Goal: Task Accomplishment & Management: Manage account settings

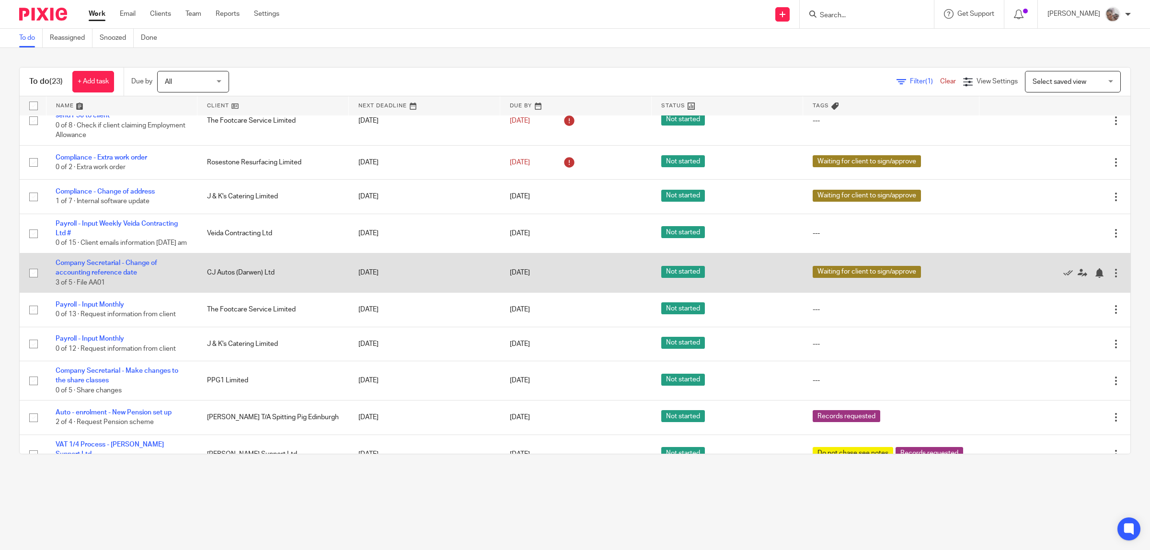
scroll to position [180, 0]
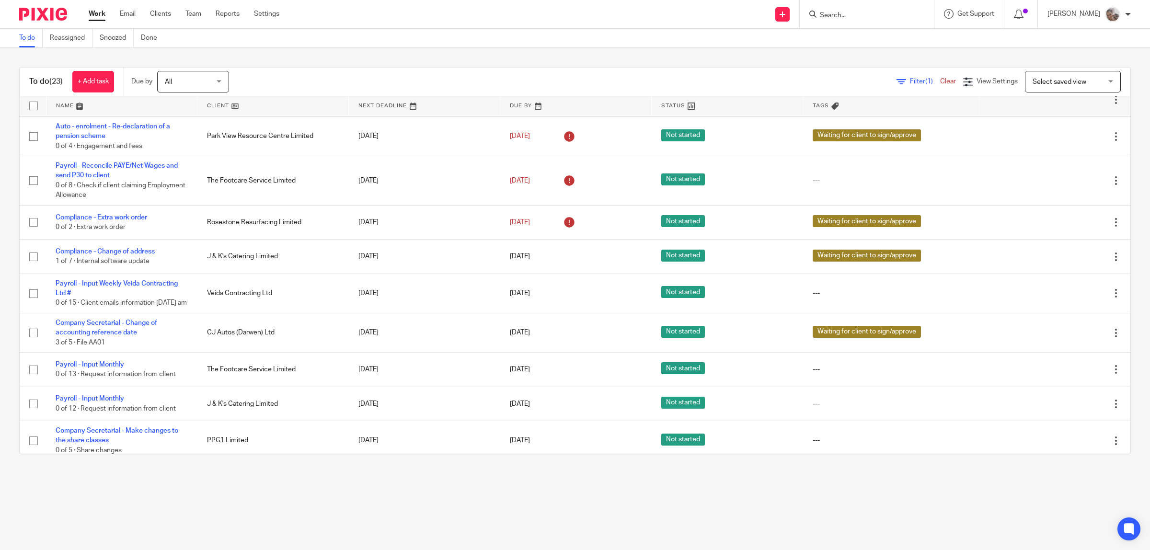
click at [213, 104] on link at bounding box center [272, 105] width 151 height 19
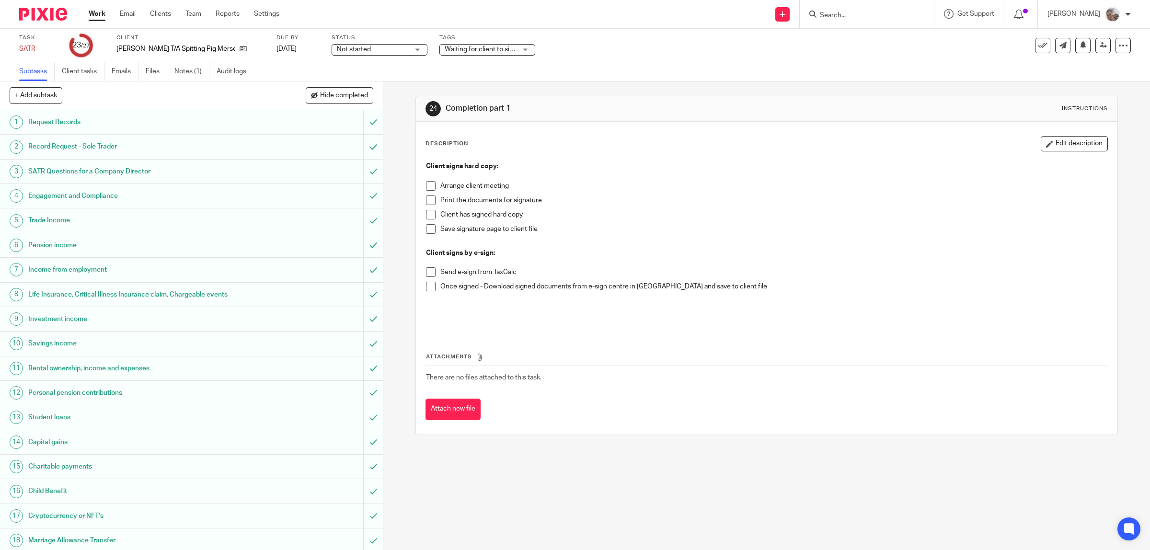
scroll to position [228, 0]
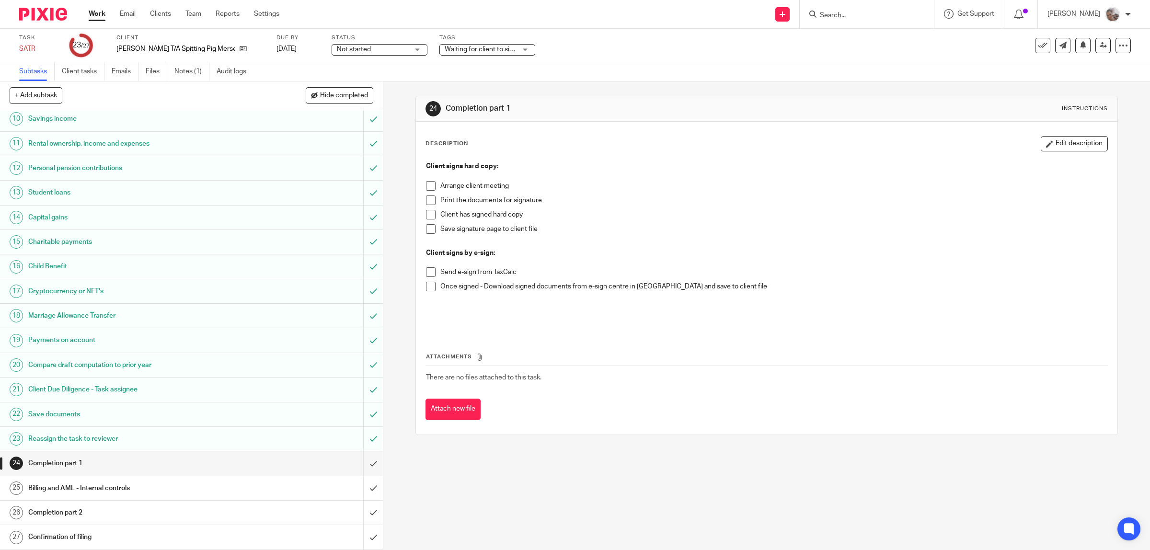
click at [145, 485] on h1 "Billing and AML - Internal controls" at bounding box center [136, 488] width 217 height 14
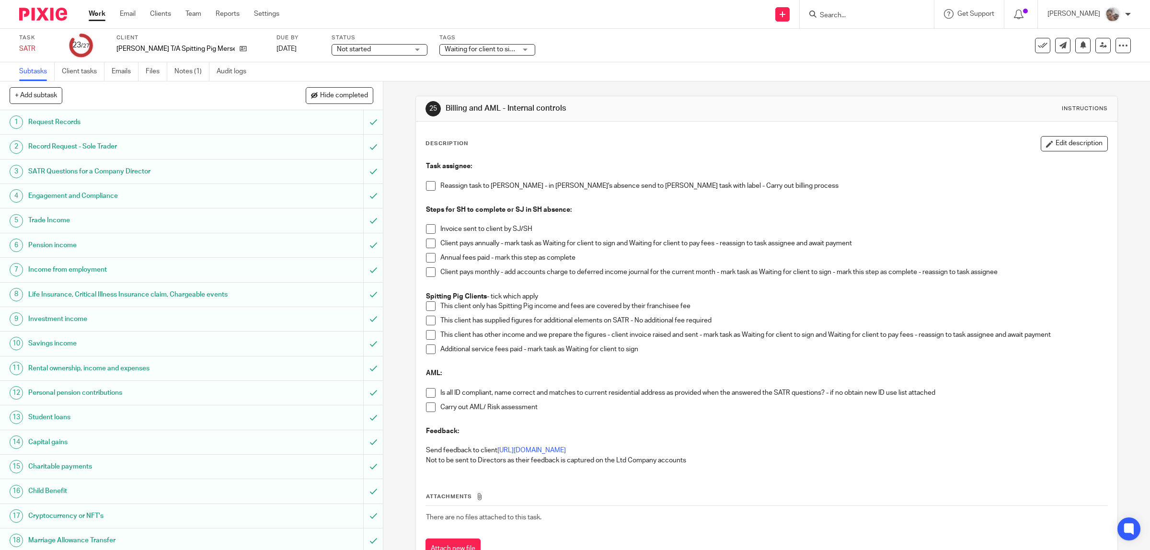
click at [426, 186] on span at bounding box center [431, 186] width 10 height 10
click at [426, 271] on span at bounding box center [431, 272] width 10 height 10
click at [426, 307] on span at bounding box center [431, 306] width 10 height 10
click at [427, 394] on span at bounding box center [431, 393] width 10 height 10
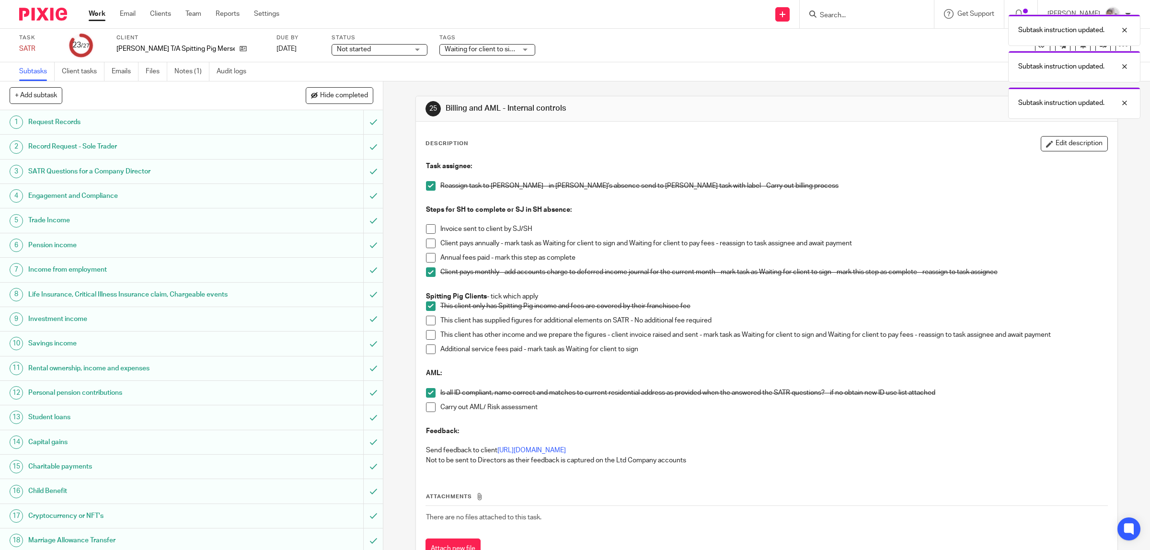
click at [427, 405] on span at bounding box center [431, 407] width 10 height 10
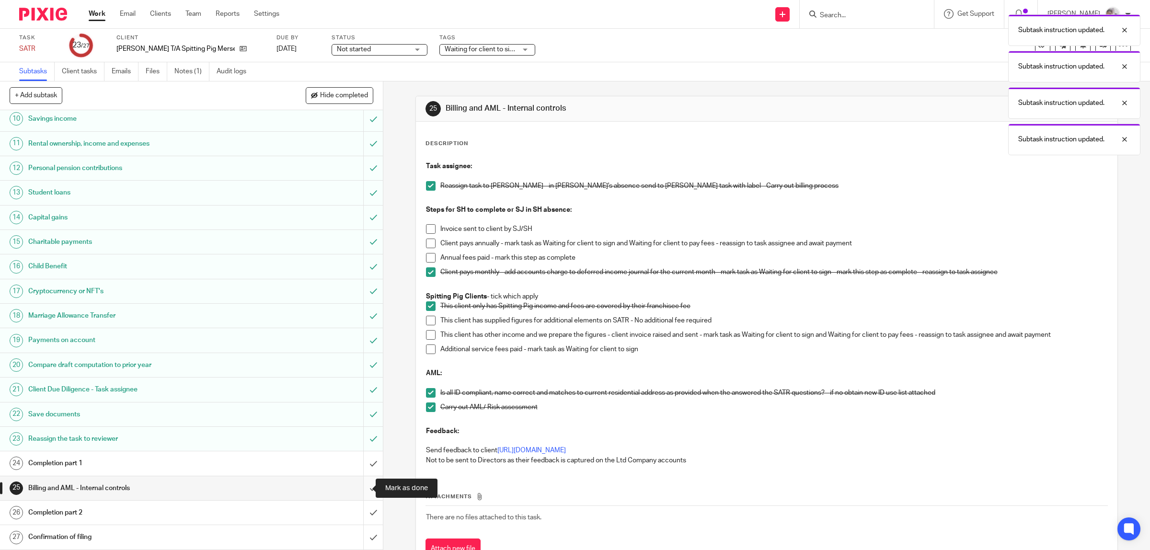
click at [358, 487] on input "submit" at bounding box center [191, 488] width 383 height 24
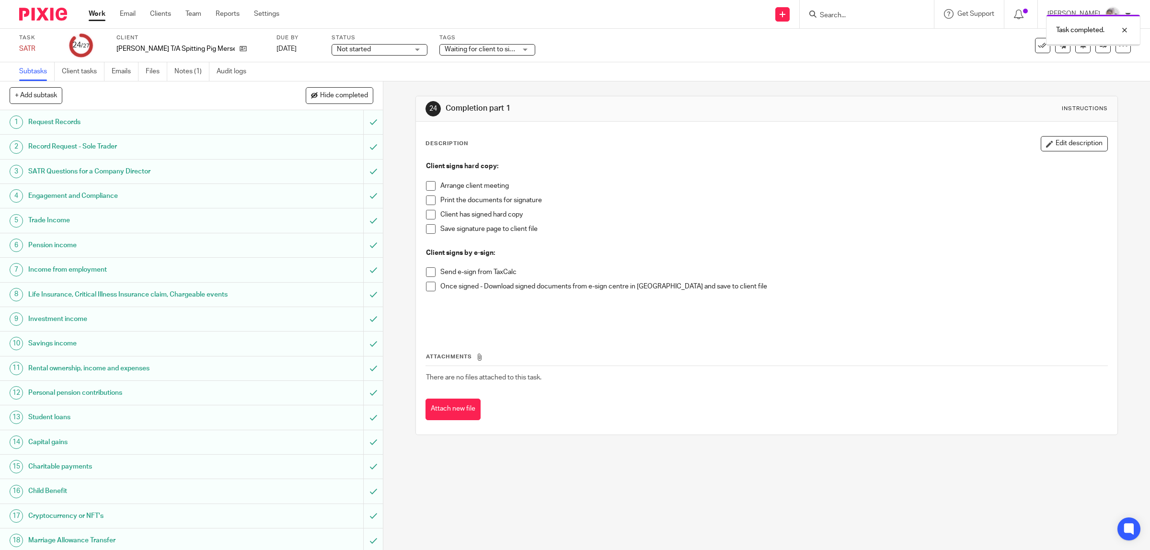
scroll to position [228, 0]
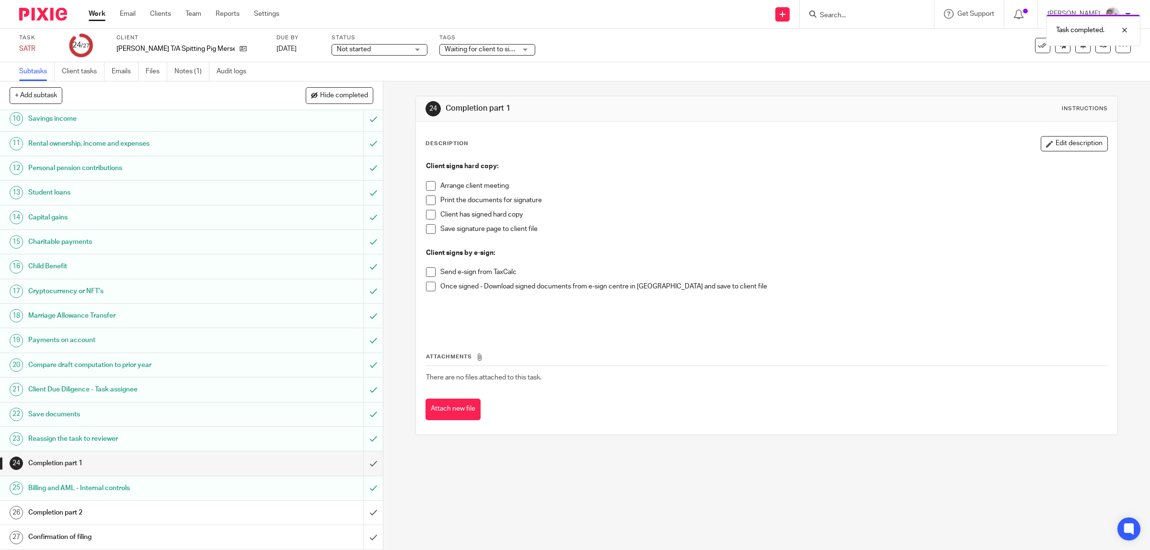
click at [501, 48] on span "Waiting for client to sign/approve + 1" at bounding box center [499, 49] width 109 height 7
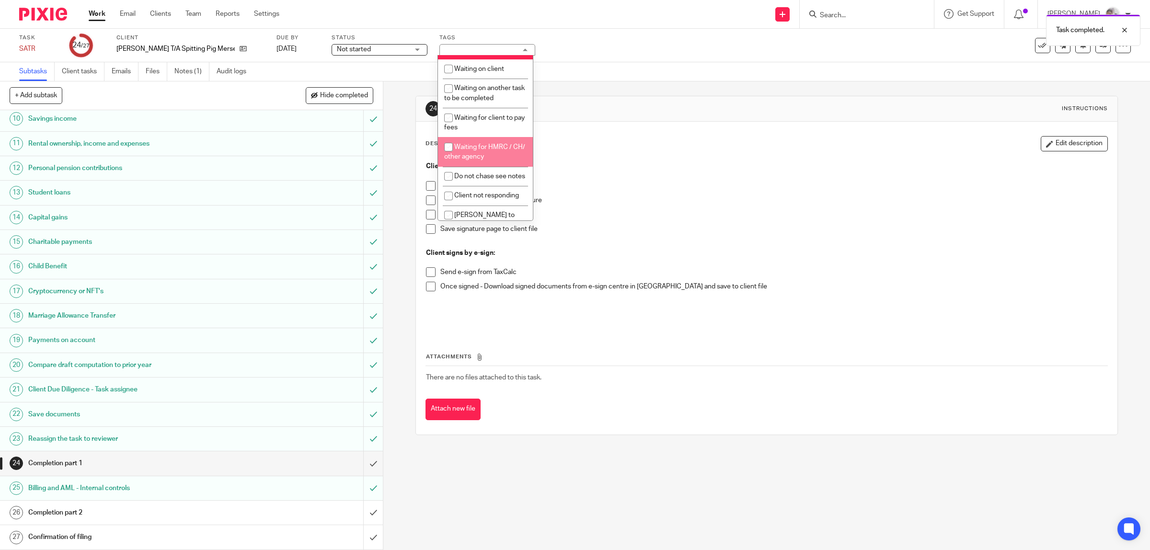
scroll to position [359, 0]
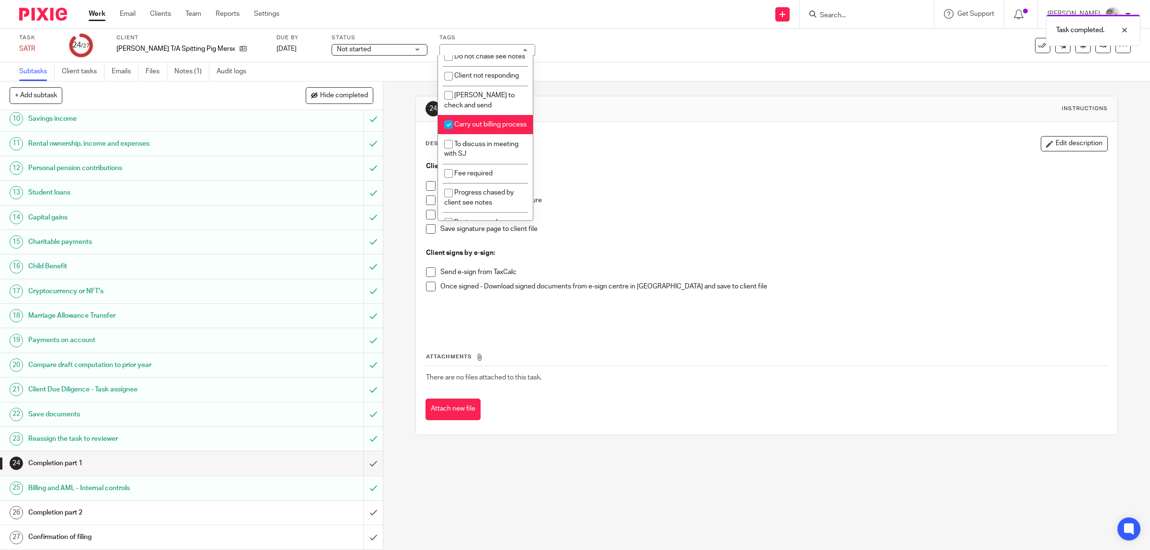
click at [487, 128] on span "Carry out billing process" at bounding box center [490, 124] width 72 height 7
checkbox input "false"
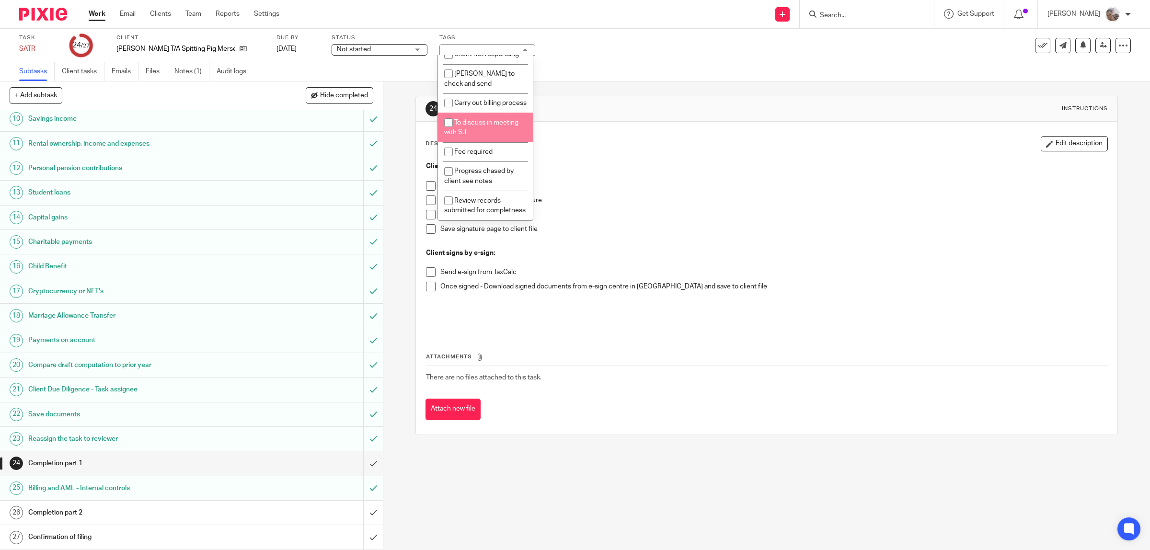
click at [681, 60] on div "Task SATR Save SATR 24 /27 Client Samuel Johnson T/A Spitting Pig Merseyside Du…" at bounding box center [575, 46] width 1150 height 34
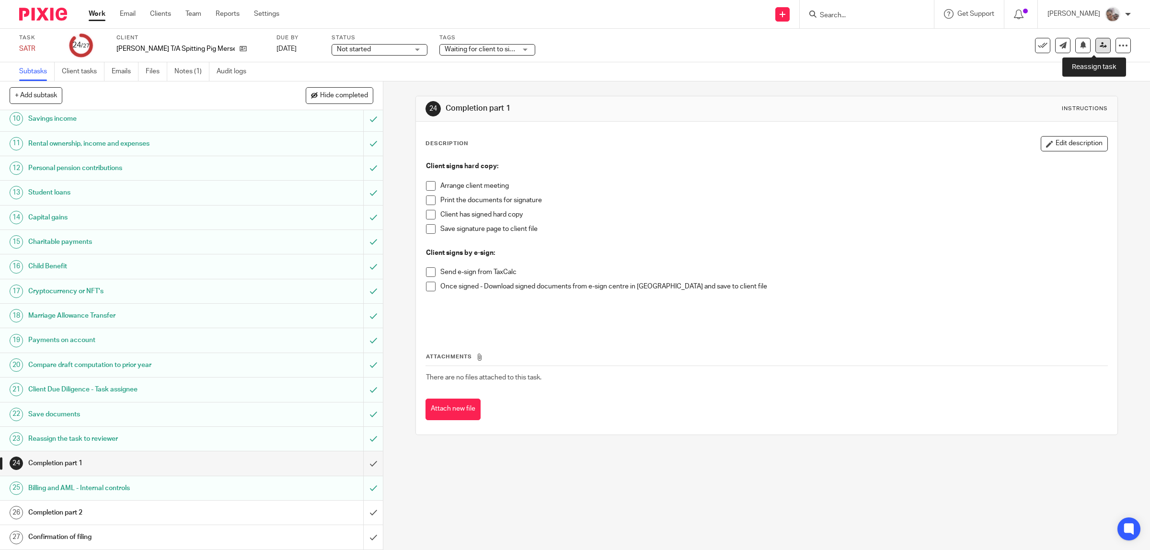
click at [1100, 48] on icon at bounding box center [1103, 45] width 7 height 7
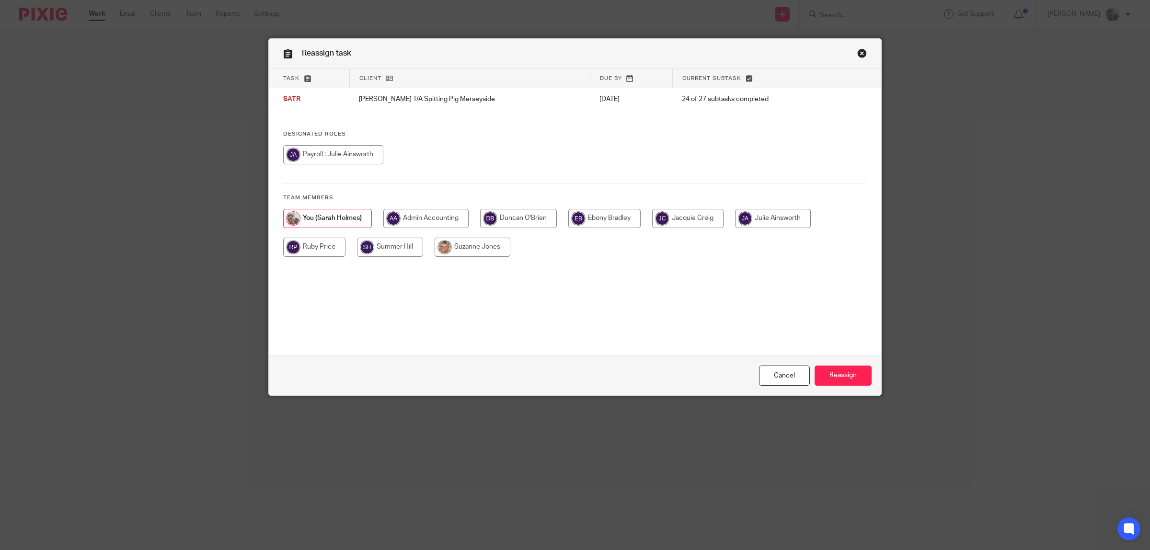
click at [303, 247] on input "radio" at bounding box center [314, 247] width 62 height 19
radio input "true"
click at [850, 379] on input "Reassign" at bounding box center [843, 376] width 57 height 21
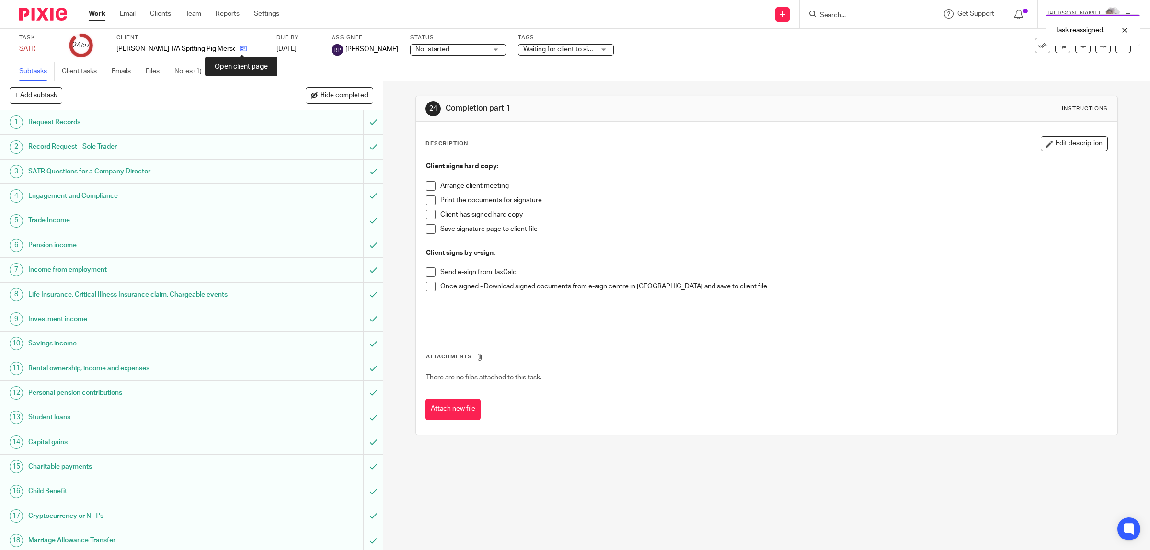
click at [245, 48] on icon at bounding box center [243, 48] width 7 height 7
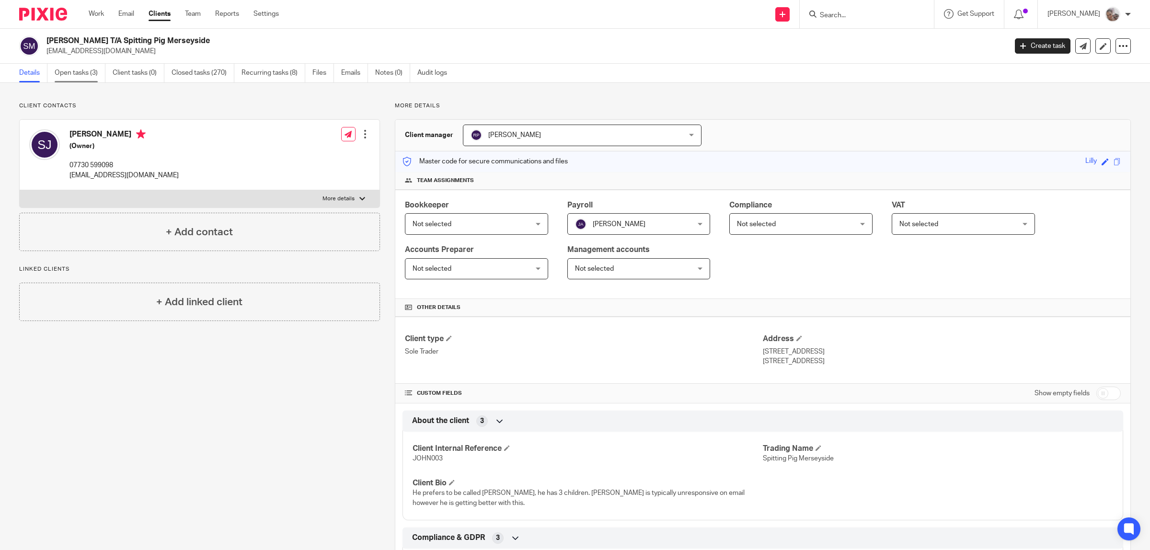
click at [84, 73] on link "Open tasks (3)" at bounding box center [80, 73] width 51 height 19
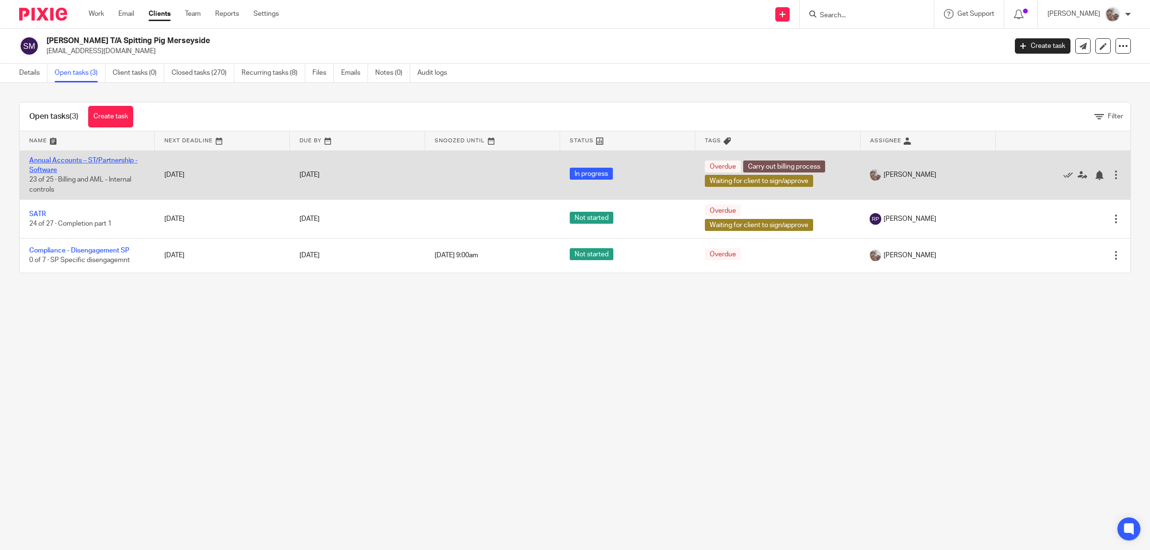
click at [60, 160] on link "Annual Accounts – ST/Partnership - Software" at bounding box center [83, 165] width 108 height 16
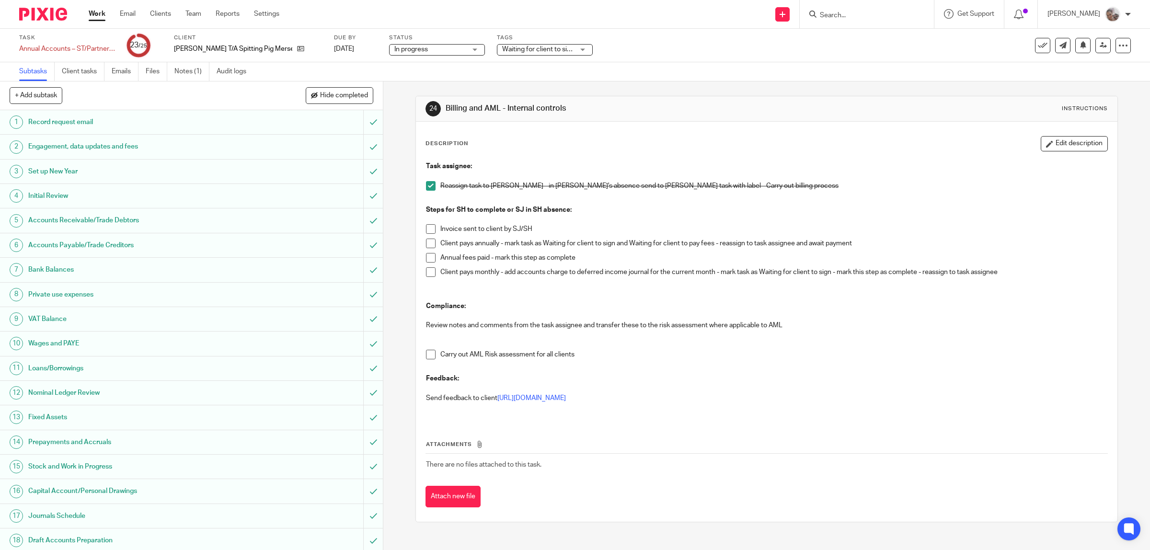
click at [426, 356] on span at bounding box center [431, 355] width 10 height 10
click at [428, 274] on span at bounding box center [431, 272] width 10 height 10
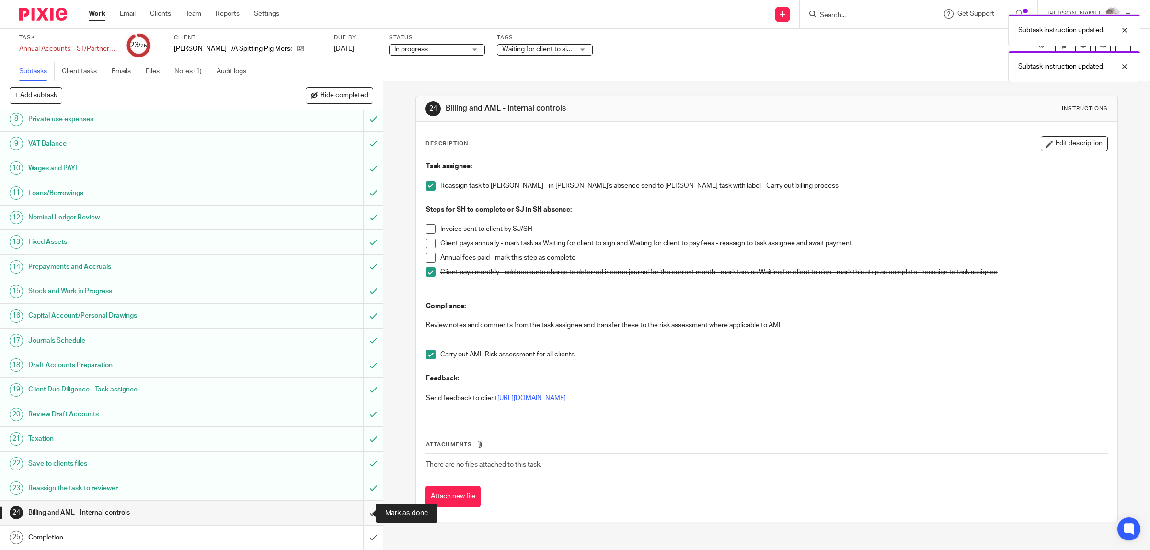
click at [363, 511] on input "submit" at bounding box center [191, 513] width 383 height 24
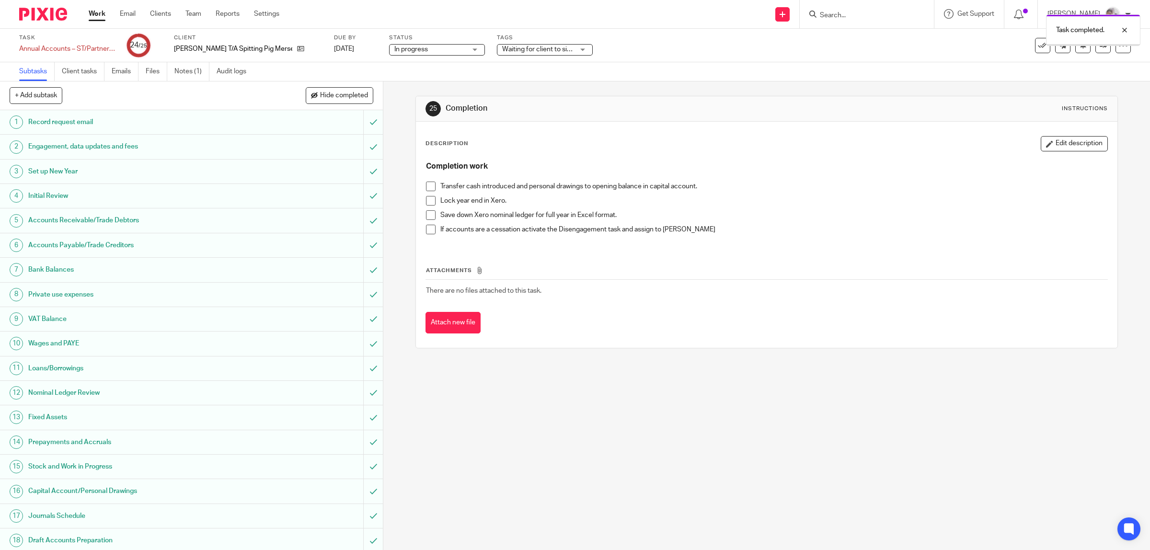
click at [550, 48] on span "Waiting for client to sign/approve + 1" at bounding box center [556, 49] width 109 height 7
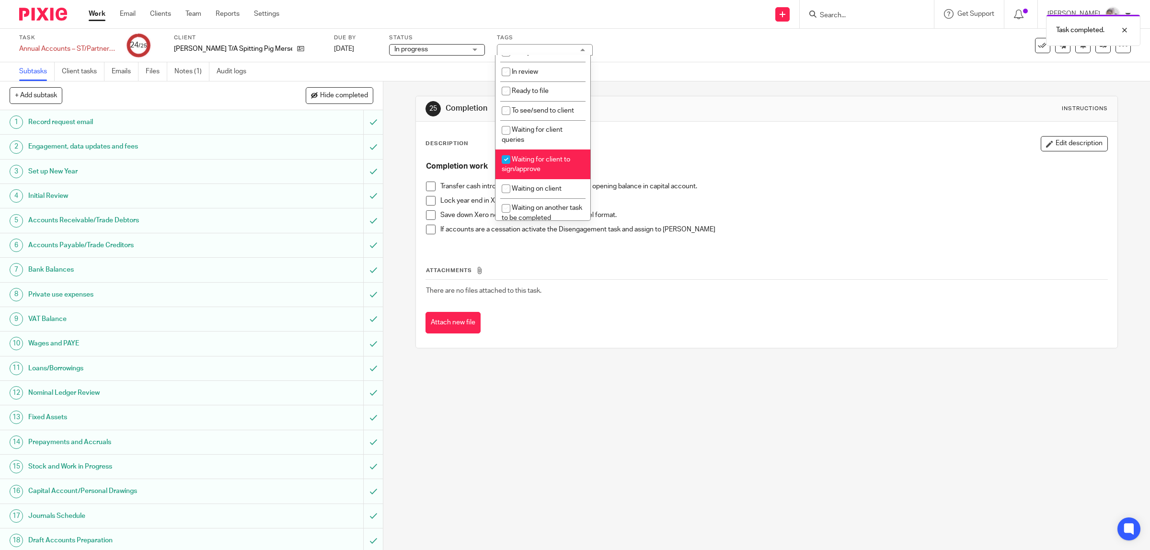
scroll to position [299, 0]
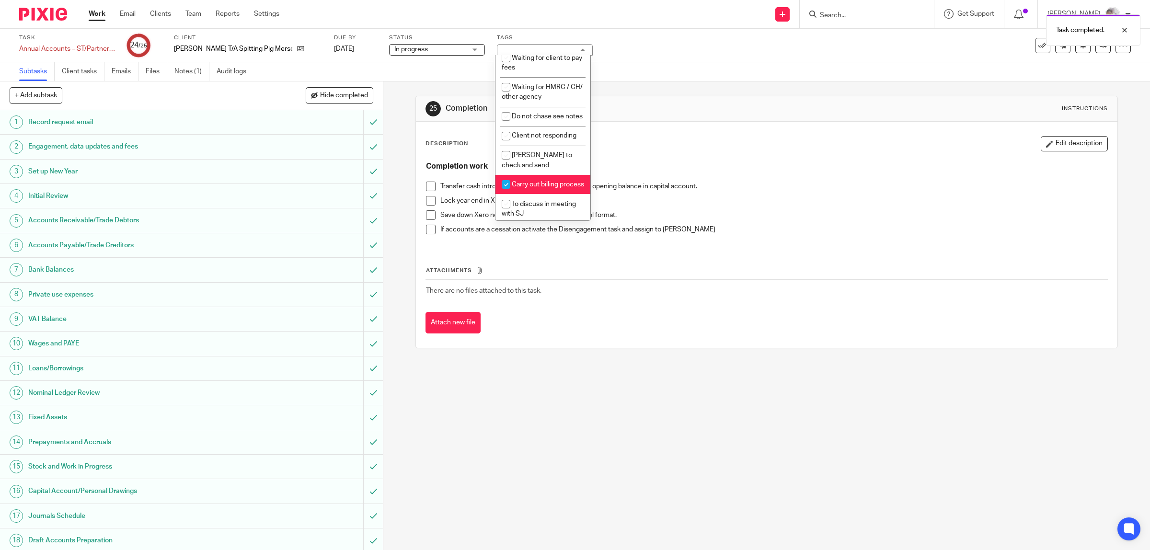
click at [542, 195] on li "Carry out billing process" at bounding box center [542, 185] width 95 height 20
checkbox input "false"
click at [680, 80] on div "Subtasks Client tasks Emails Files Notes (1) Audit logs" at bounding box center [575, 71] width 1150 height 19
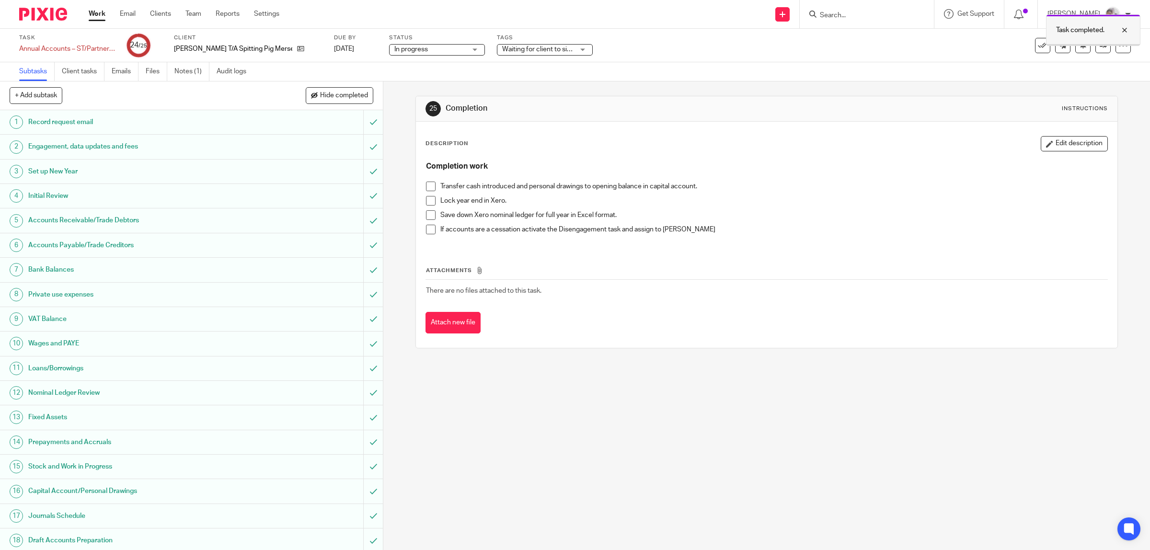
click at [1094, 46] on div at bounding box center [1092, 44] width 93 height 1
click at [1100, 46] on icon at bounding box center [1103, 45] width 7 height 7
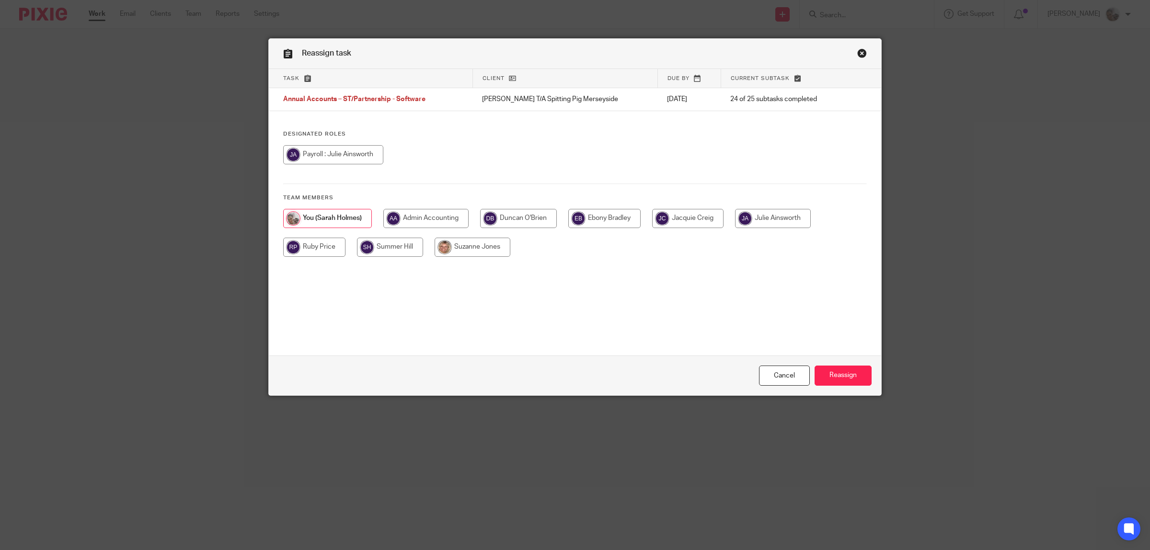
click at [322, 247] on input "radio" at bounding box center [314, 247] width 62 height 19
radio input "true"
click at [857, 374] on input "Reassign" at bounding box center [843, 376] width 57 height 21
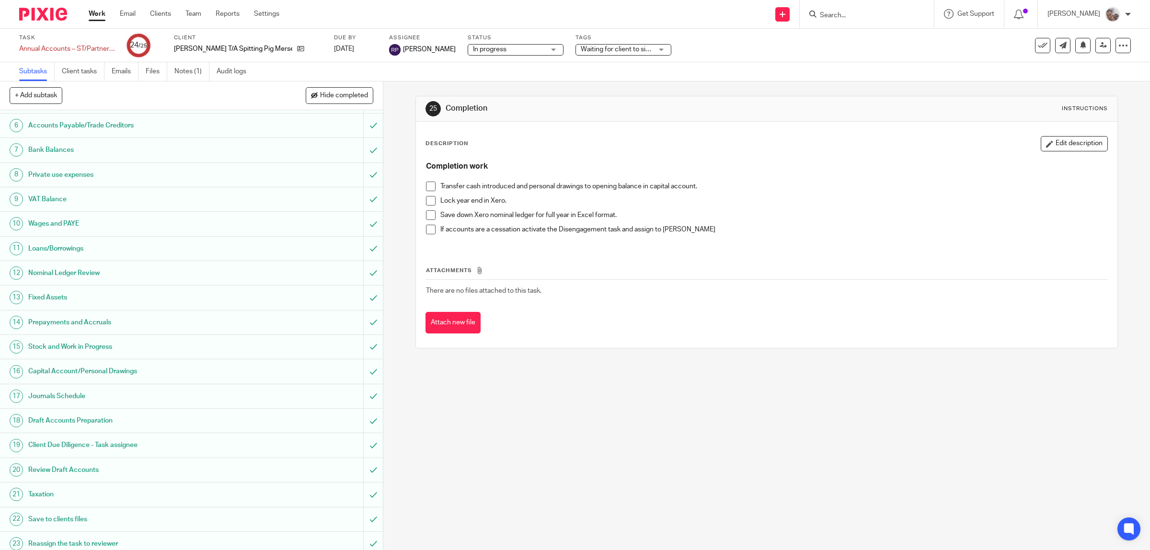
scroll to position [178, 0]
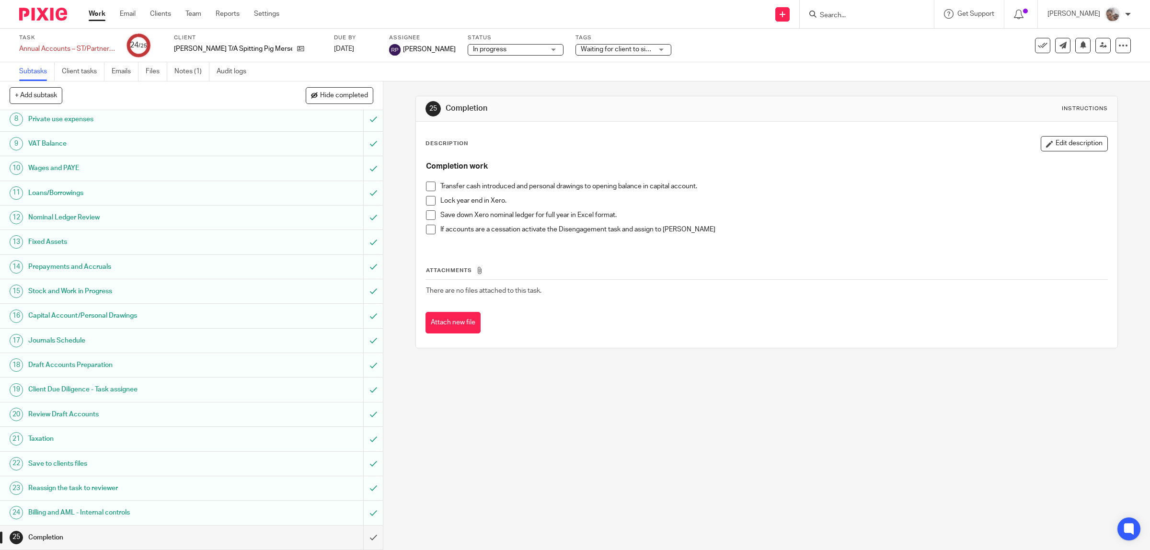
click at [896, 20] on form at bounding box center [870, 14] width 102 height 12
click at [850, 11] on input "Search" at bounding box center [862, 15] width 86 height 9
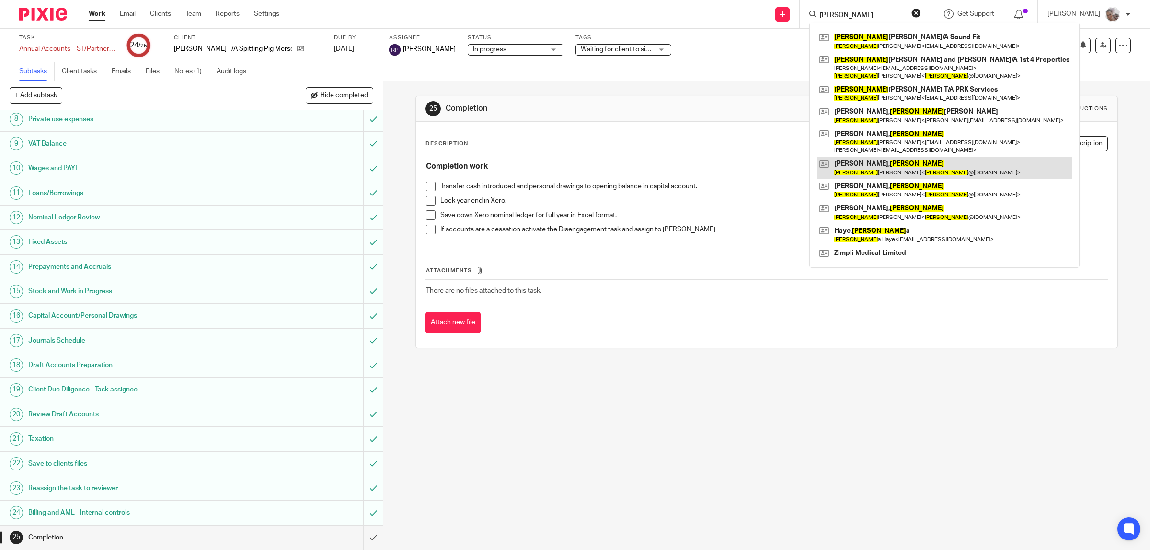
type input "[PERSON_NAME]"
click at [886, 172] on link at bounding box center [944, 168] width 255 height 22
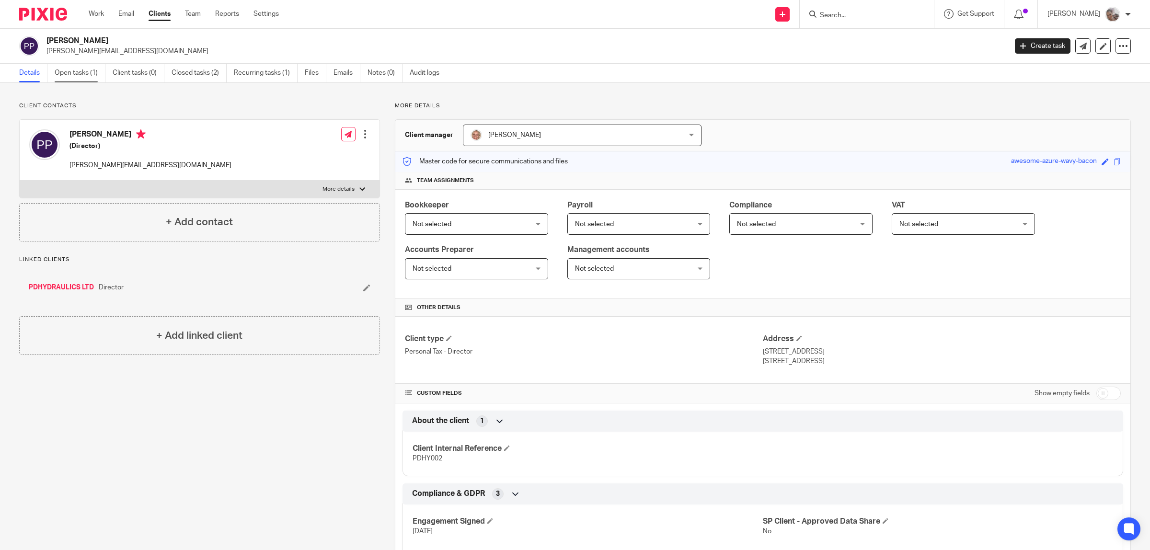
click at [84, 70] on link "Open tasks (1)" at bounding box center [80, 73] width 51 height 19
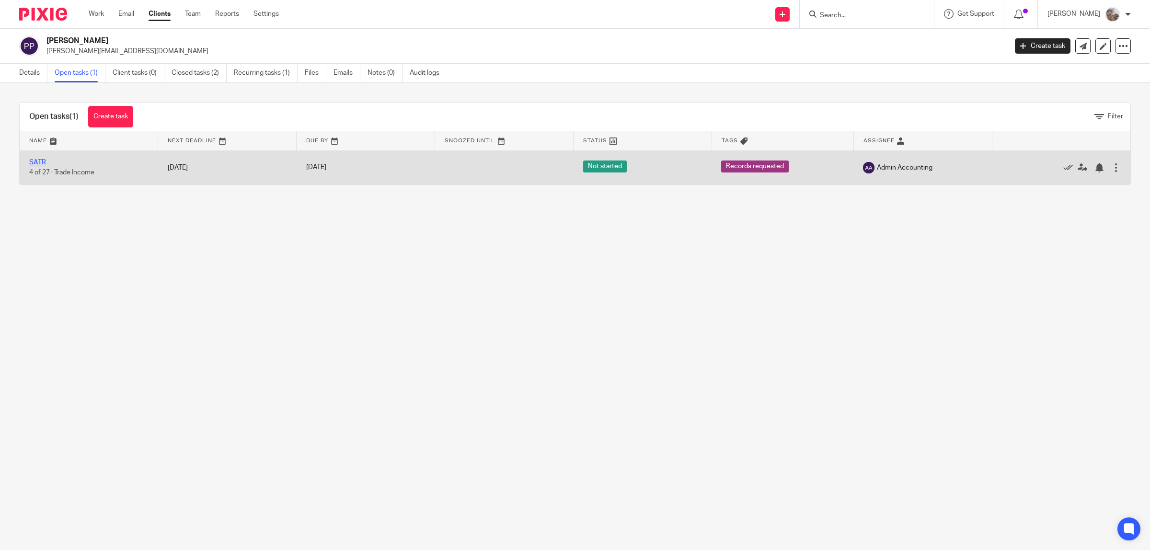
click at [42, 161] on link "SATR" at bounding box center [37, 162] width 17 height 7
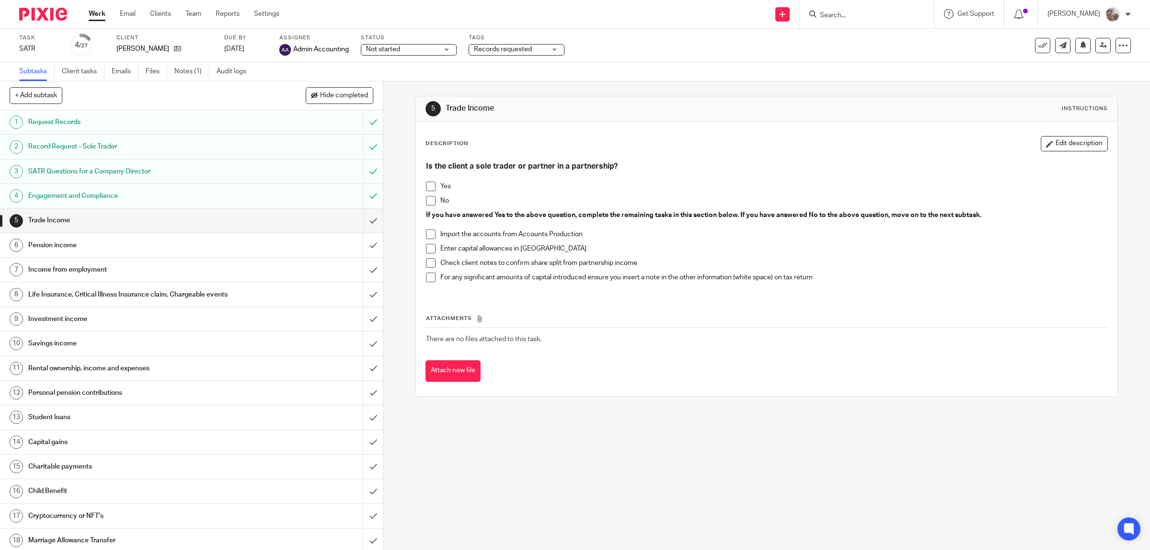
click at [523, 51] on span "Records requested" at bounding box center [503, 49] width 58 height 7
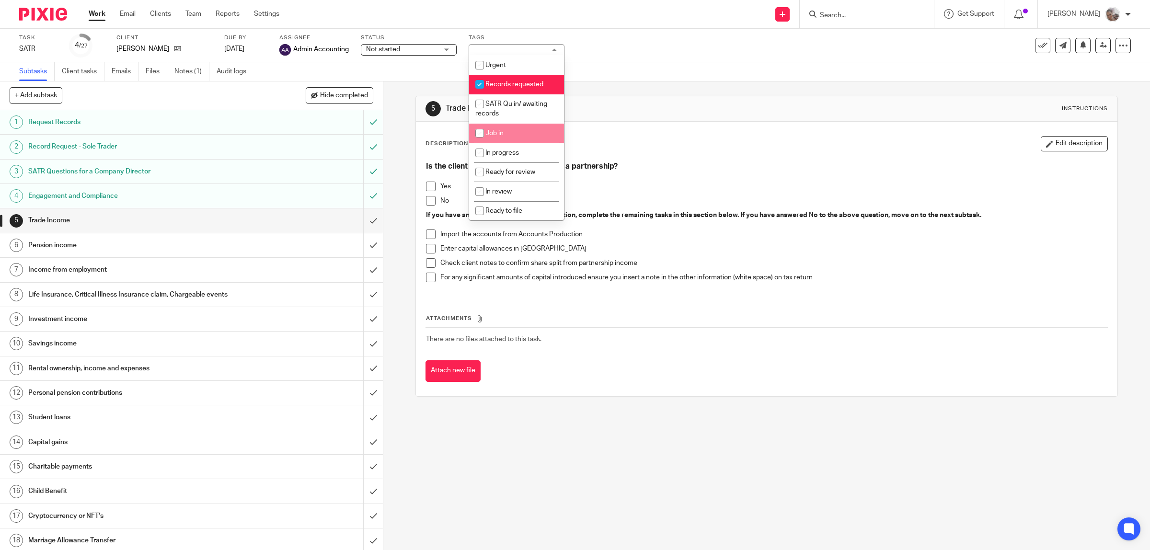
click at [516, 128] on li "Job in" at bounding box center [516, 134] width 95 height 20
checkbox input "true"
click at [489, 87] on span "Records requested" at bounding box center [514, 84] width 58 height 7
checkbox input "false"
click at [239, 46] on link "[DATE]" at bounding box center [245, 49] width 43 height 10
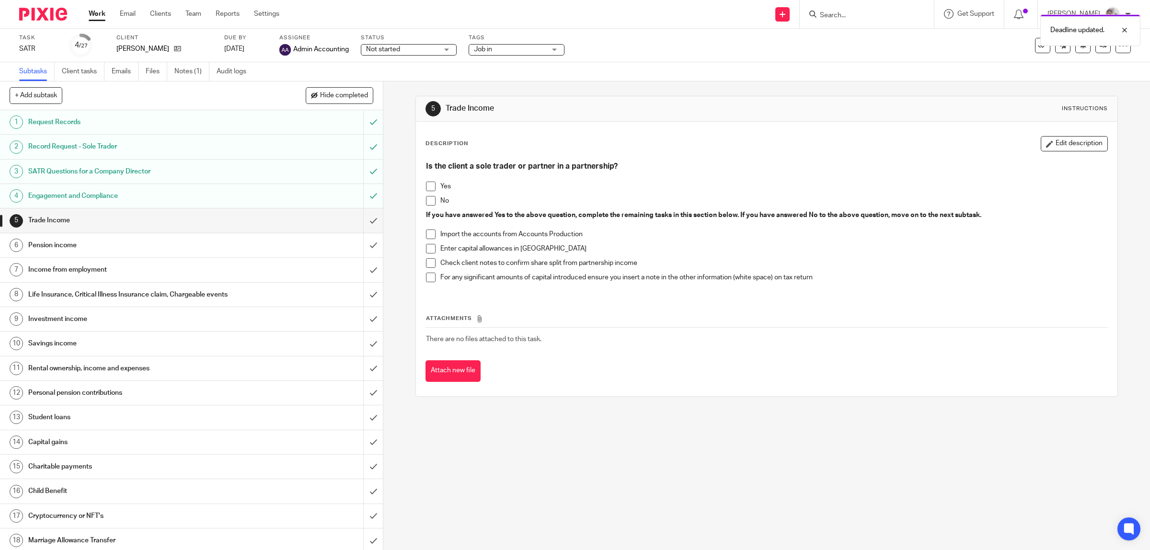
click at [669, 55] on div "Task SATR Save SATR 4 /27 Client Pendleton, Paul Due by 30 Oct 2025 Assignee Ad…" at bounding box center [482, 45] width 926 height 23
click at [194, 67] on link "Notes (1)" at bounding box center [191, 71] width 35 height 19
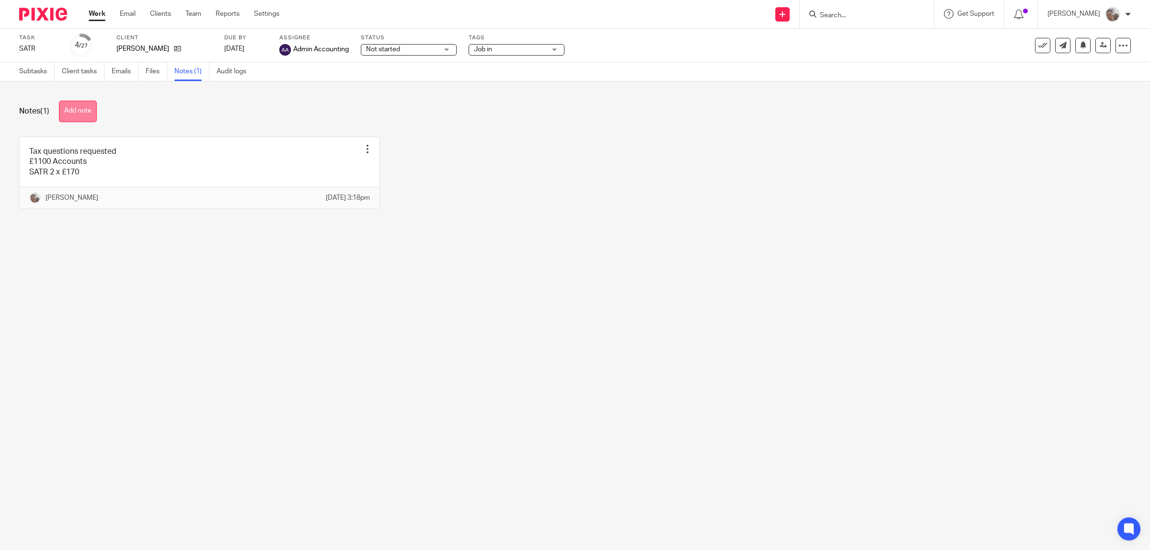
click at [80, 104] on button "Add note" at bounding box center [78, 112] width 38 height 22
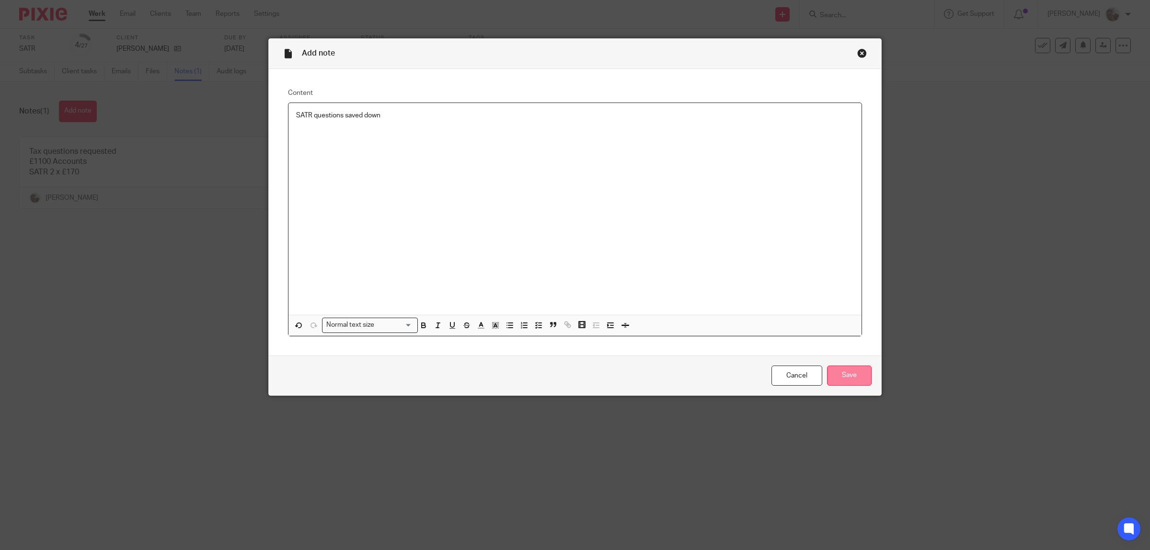
click at [855, 378] on input "Save" at bounding box center [849, 376] width 45 height 21
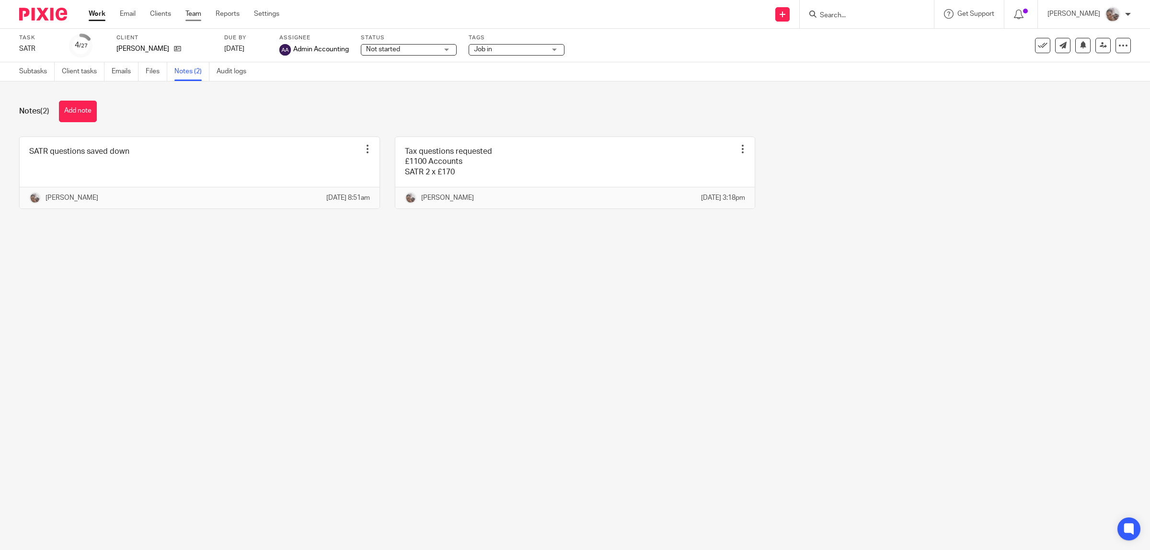
click at [188, 13] on link "Team" at bounding box center [193, 14] width 16 height 10
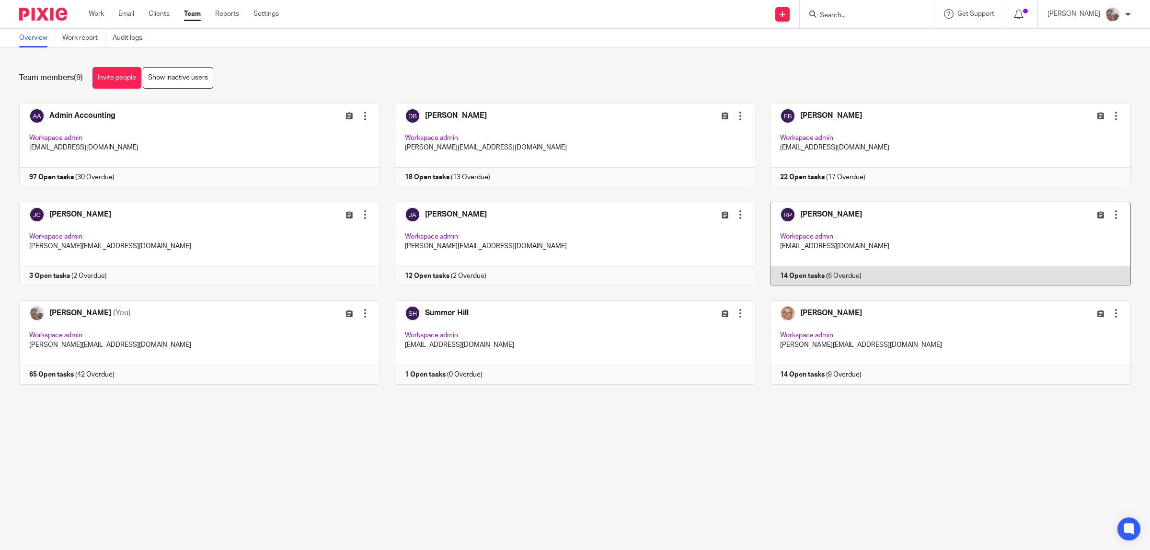
click at [797, 216] on link at bounding box center [943, 244] width 376 height 84
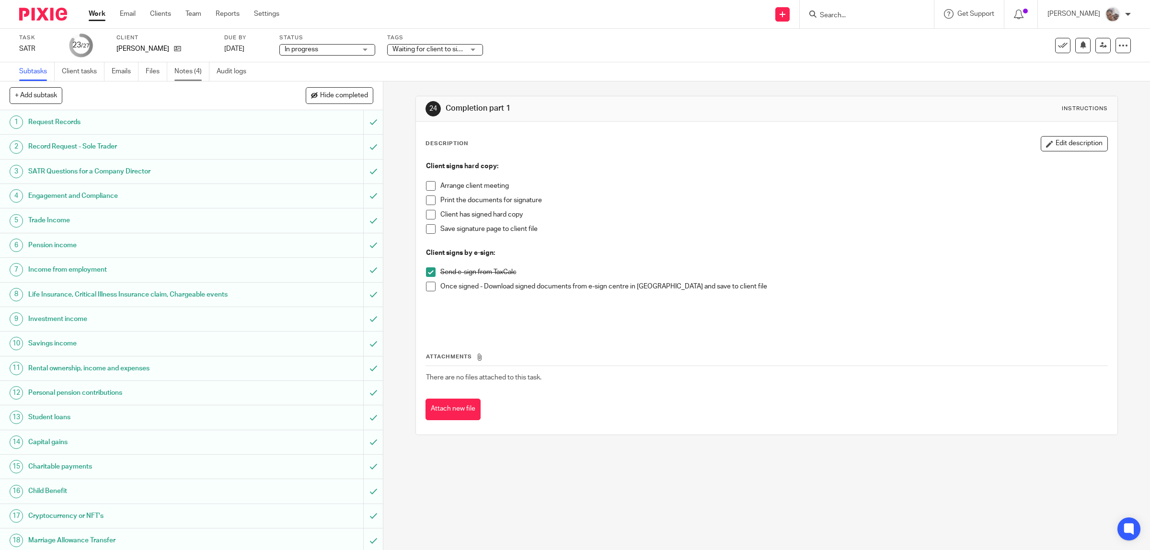
click at [185, 74] on link "Notes (4)" at bounding box center [191, 71] width 35 height 19
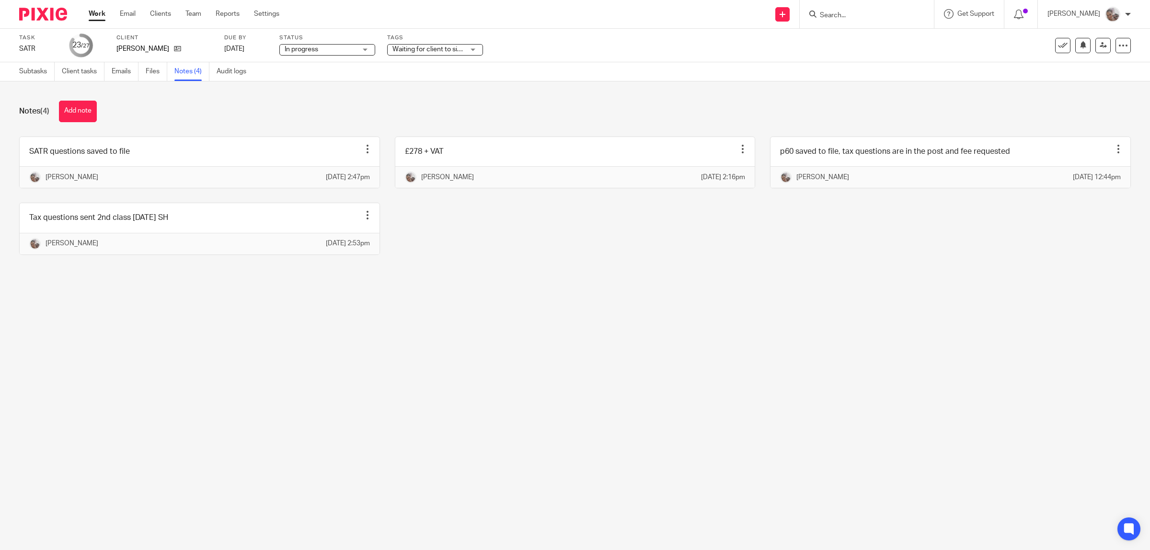
click at [432, 434] on main "Task SATR Save SATR 23 /27 Client Challinor, Rowena Due by 3 Oct 2025 Status In…" at bounding box center [575, 275] width 1150 height 550
click at [26, 71] on link "Subtasks" at bounding box center [36, 71] width 35 height 19
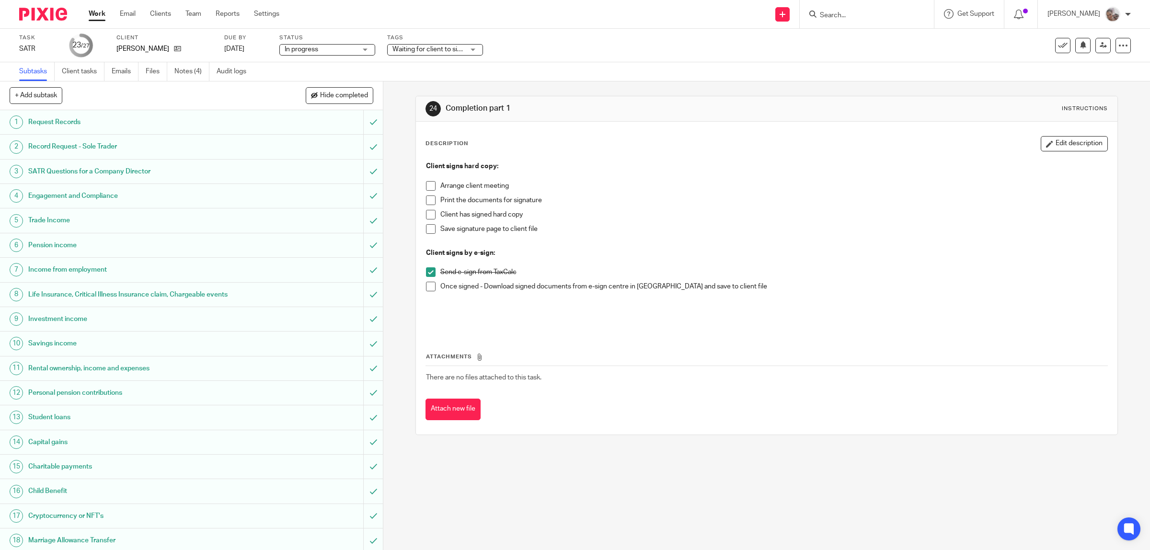
scroll to position [228, 0]
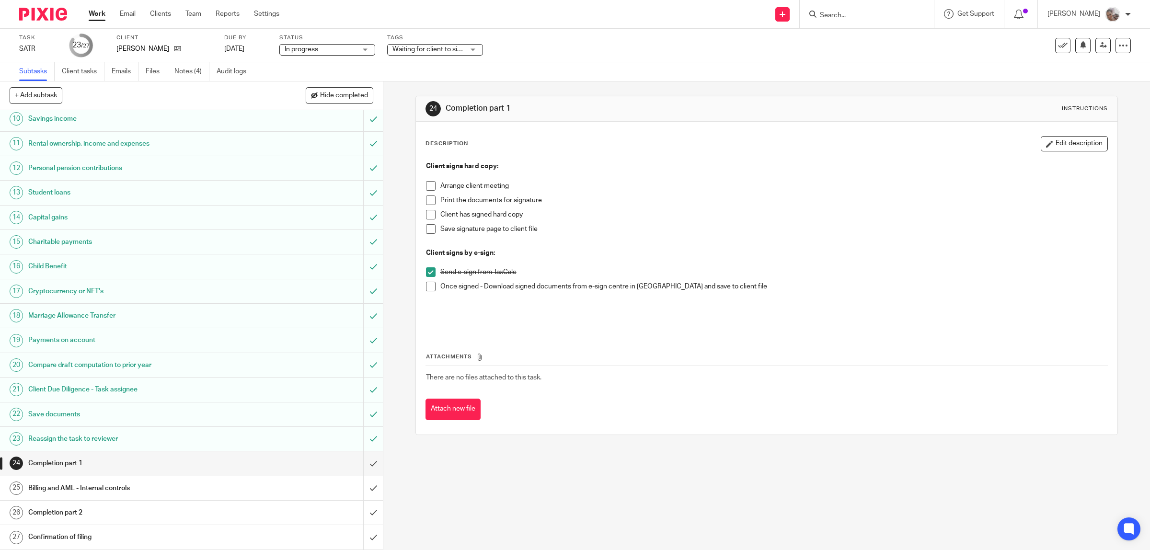
click at [415, 51] on span "Waiting for client to sign/approve + 1" at bounding box center [446, 49] width 109 height 7
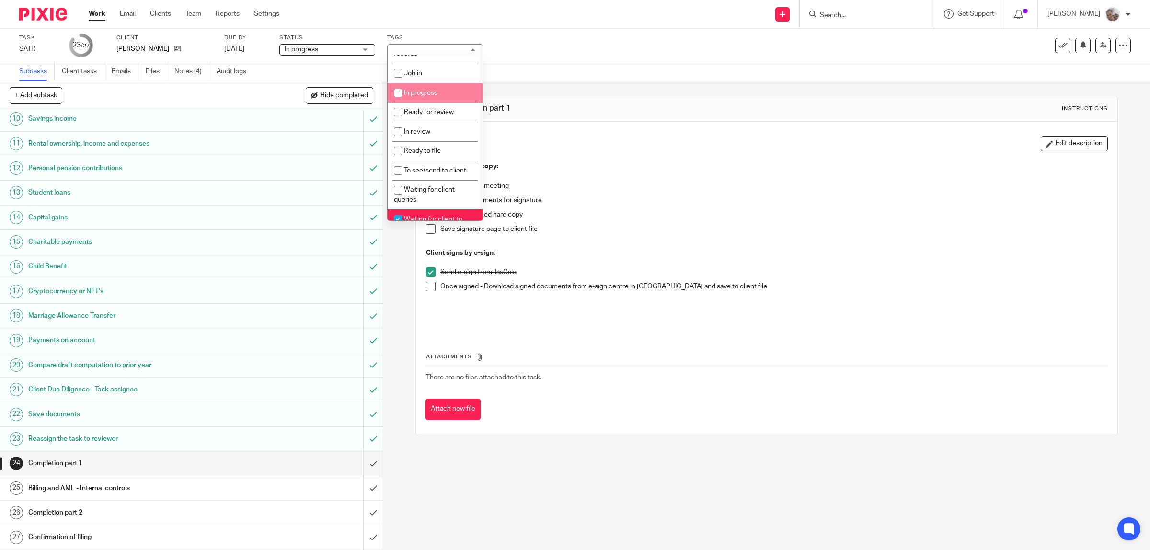
scroll to position [120, 0]
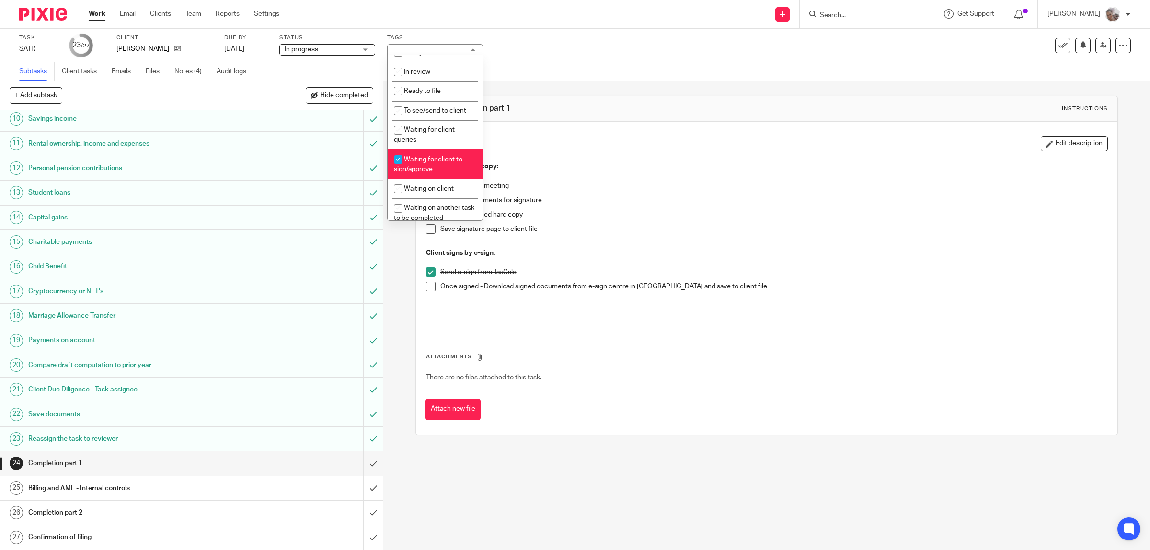
click at [429, 161] on span "Waiting for client to sign/approve" at bounding box center [428, 164] width 69 height 17
checkbox input "false"
click at [430, 183] on li "Waiting for client to pay fees" at bounding box center [435, 182] width 95 height 29
checkbox input "true"
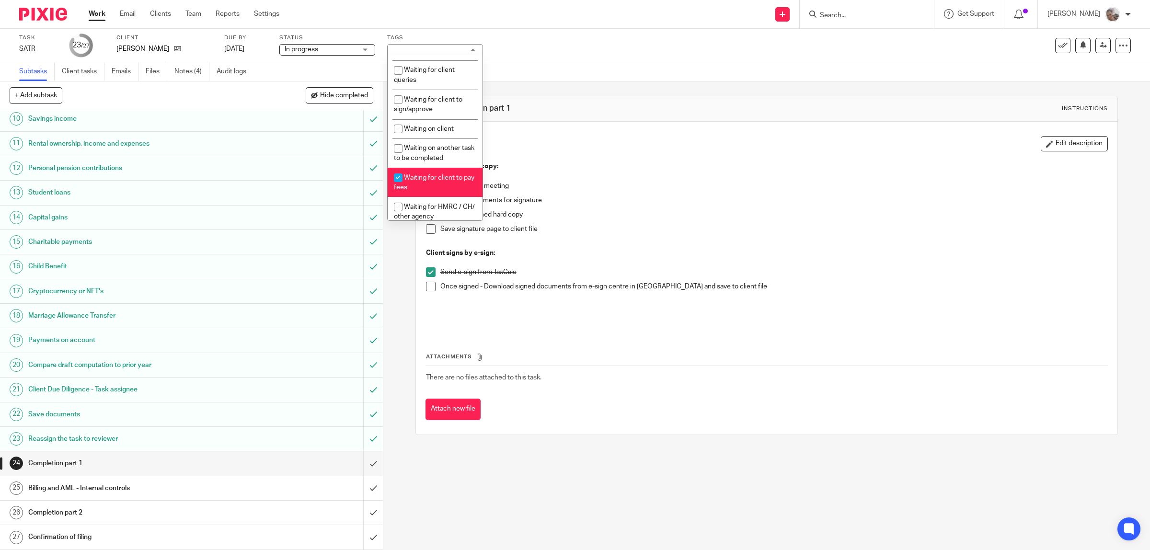
click at [800, 248] on p "Client signs by e-sign:" at bounding box center [767, 253] width 682 height 10
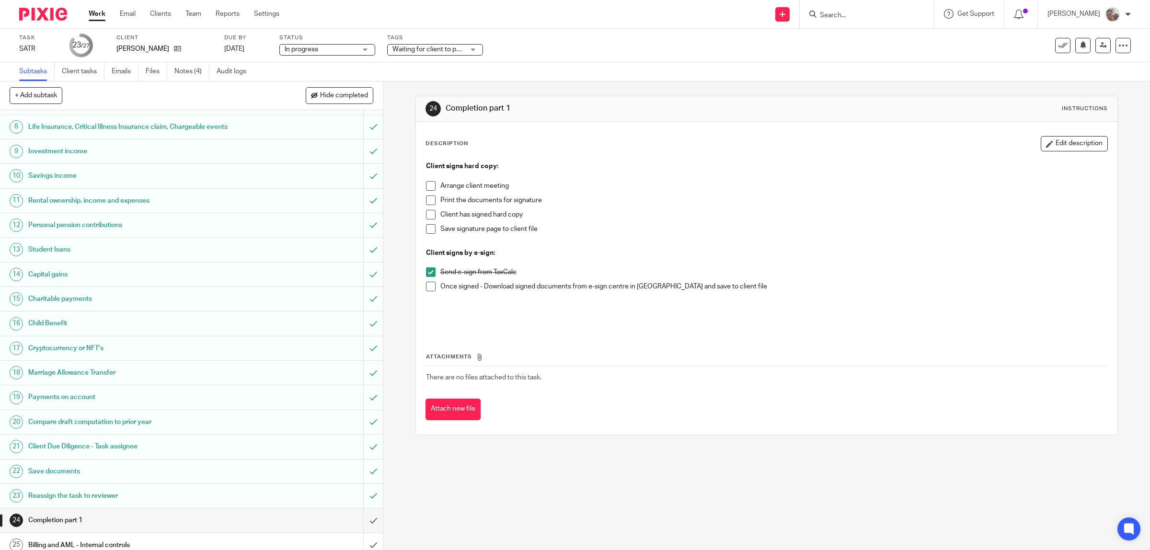
scroll to position [228, 0]
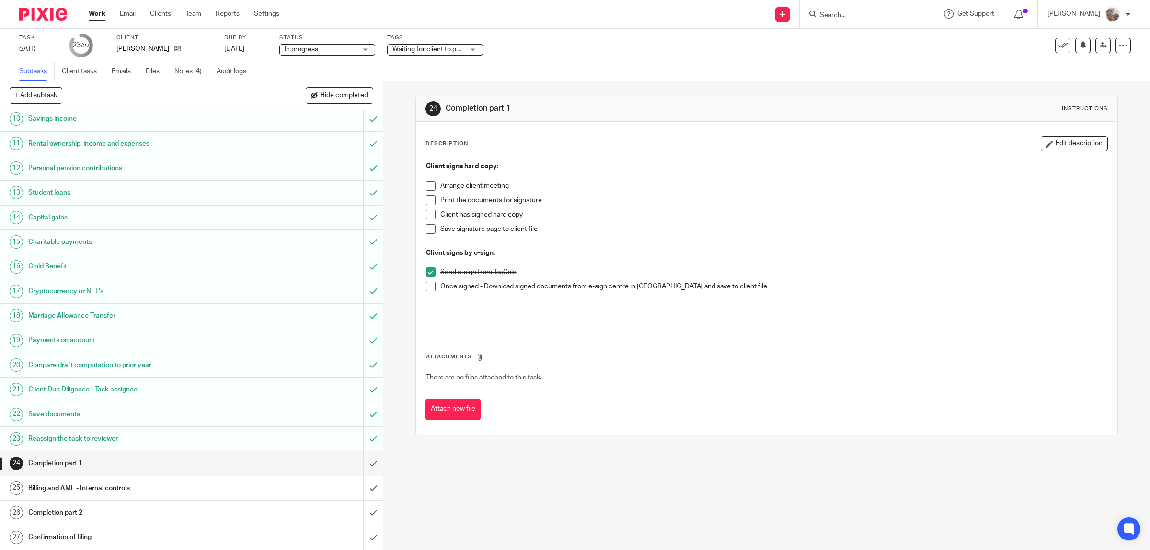
click at [72, 484] on h1 "Billing and AML - Internal controls" at bounding box center [136, 488] width 217 height 14
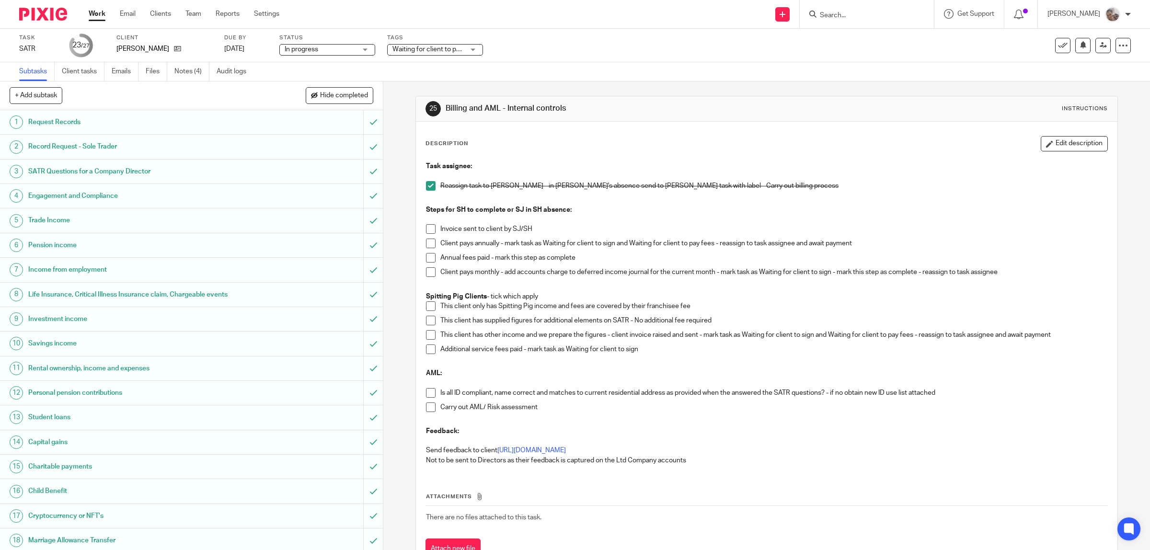
click at [427, 230] on span at bounding box center [431, 229] width 10 height 10
click at [426, 242] on span at bounding box center [431, 244] width 10 height 10
click at [426, 393] on span at bounding box center [431, 393] width 10 height 10
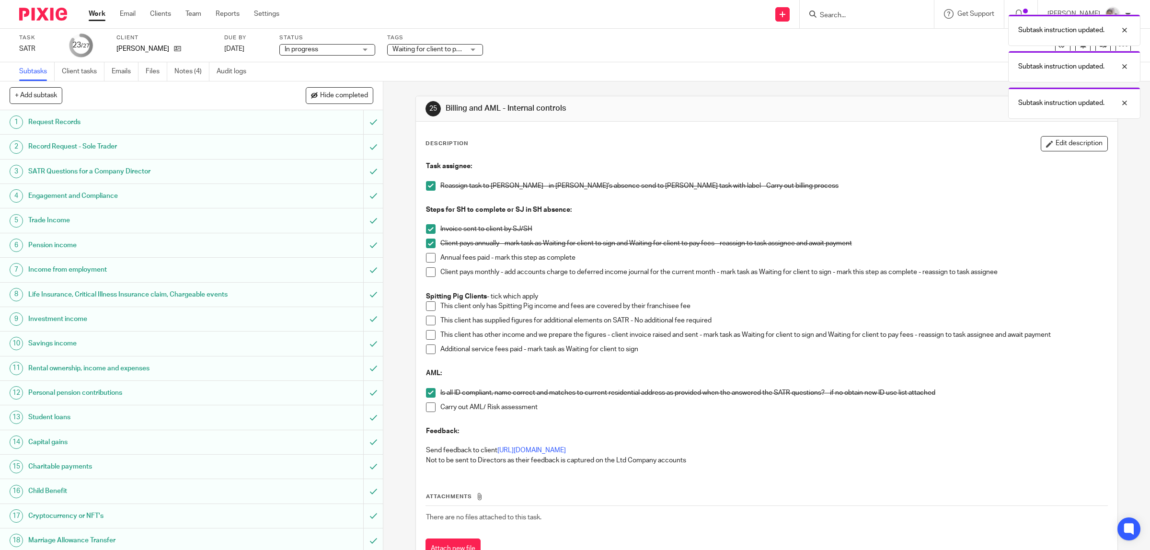
click at [428, 410] on span at bounding box center [431, 407] width 10 height 10
click at [572, 43] on div "Task SATR Save SATR 23 /27 Client Challinor, Rowena Due by 3 Oct 2025 Status In…" at bounding box center [482, 45] width 926 height 23
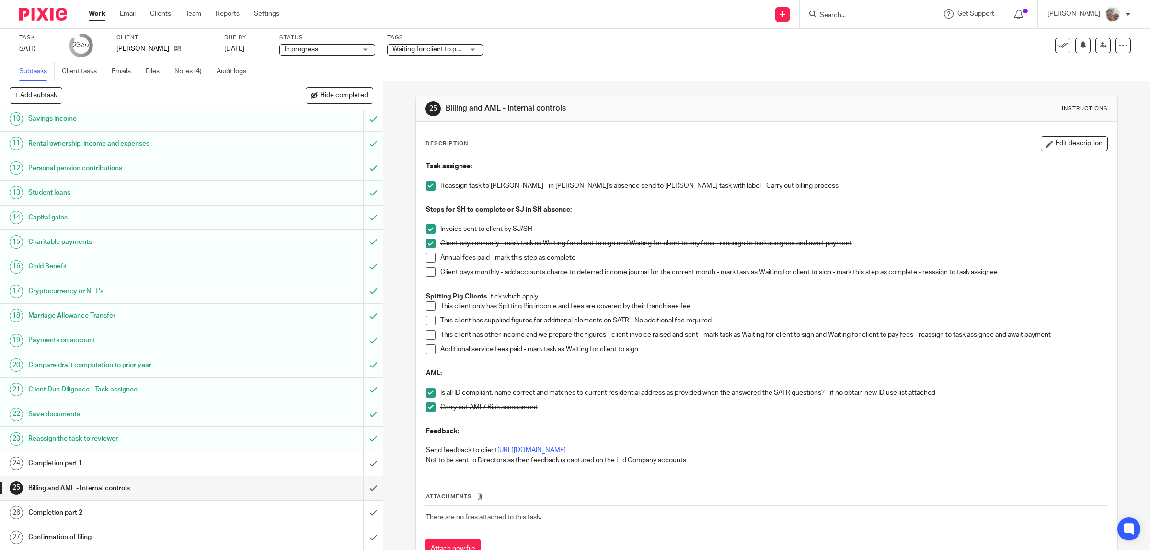
click at [468, 49] on div "Waiting for client to pay fees + 1" at bounding box center [435, 49] width 96 height 11
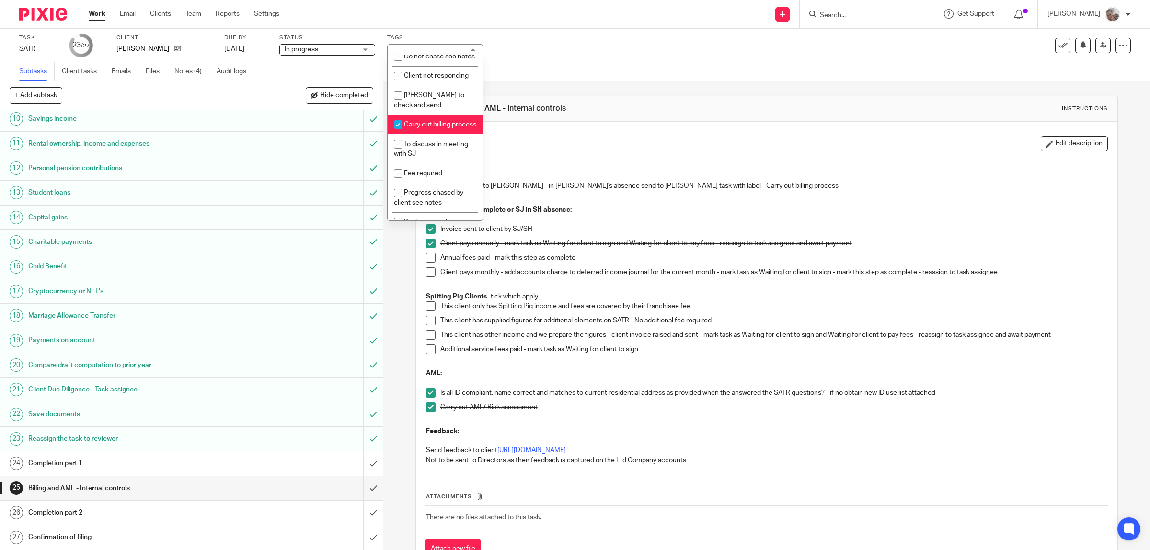
scroll to position [415, 0]
click at [427, 100] on span "Carry out billing process" at bounding box center [440, 103] width 72 height 7
checkbox input "false"
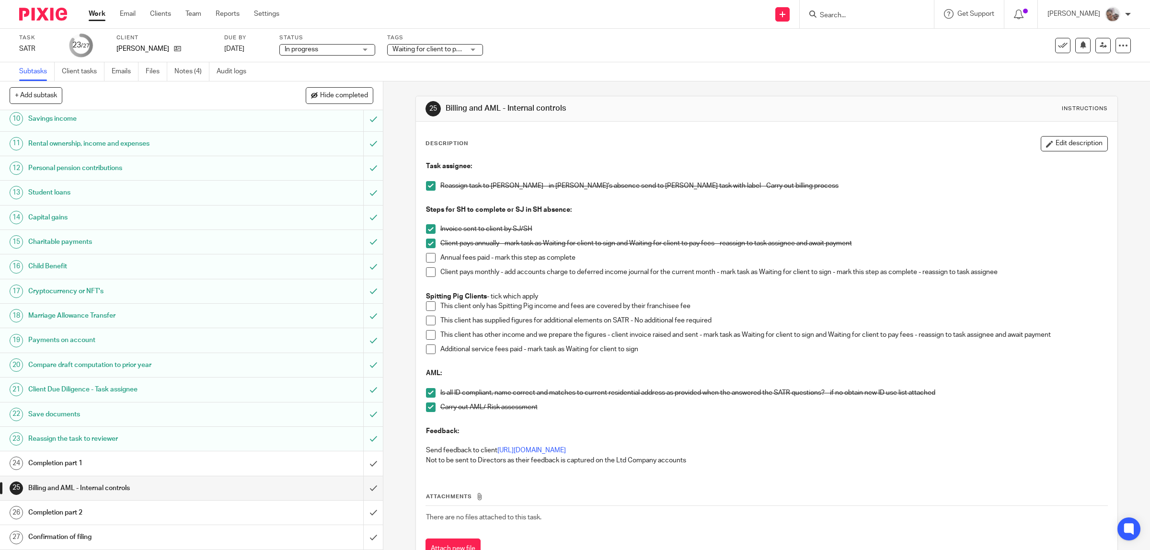
click at [641, 46] on div "Task SATR Save SATR 23 /27 Client Challinor, Rowena Due by 3 Oct 2025 Status In…" at bounding box center [482, 45] width 926 height 23
click at [1100, 46] on icon at bounding box center [1103, 45] width 7 height 7
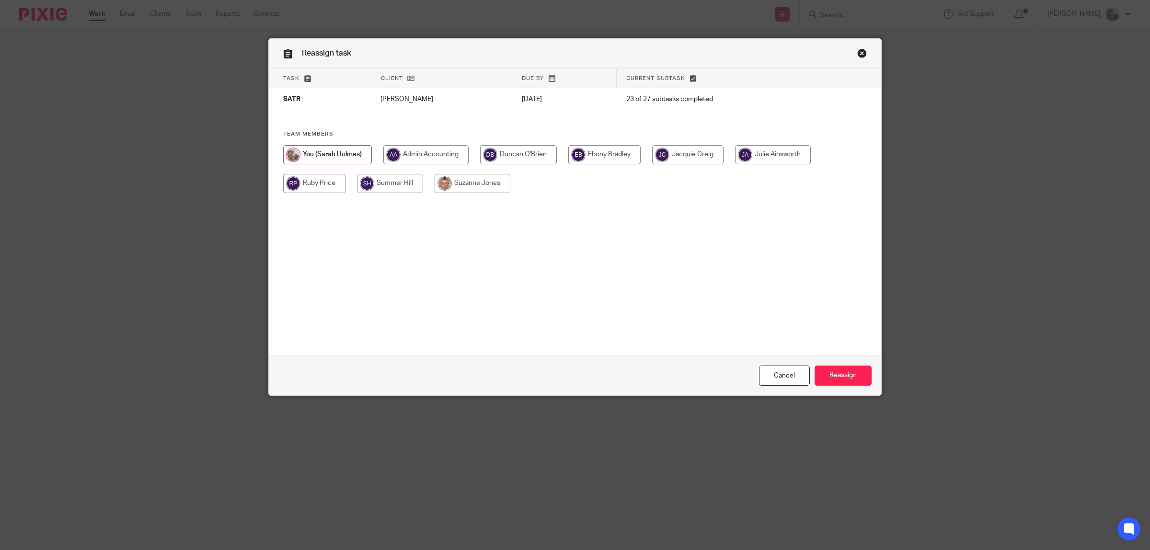
click at [433, 151] on input "radio" at bounding box center [425, 154] width 85 height 19
radio input "true"
click at [842, 371] on input "Reassign" at bounding box center [843, 376] width 57 height 21
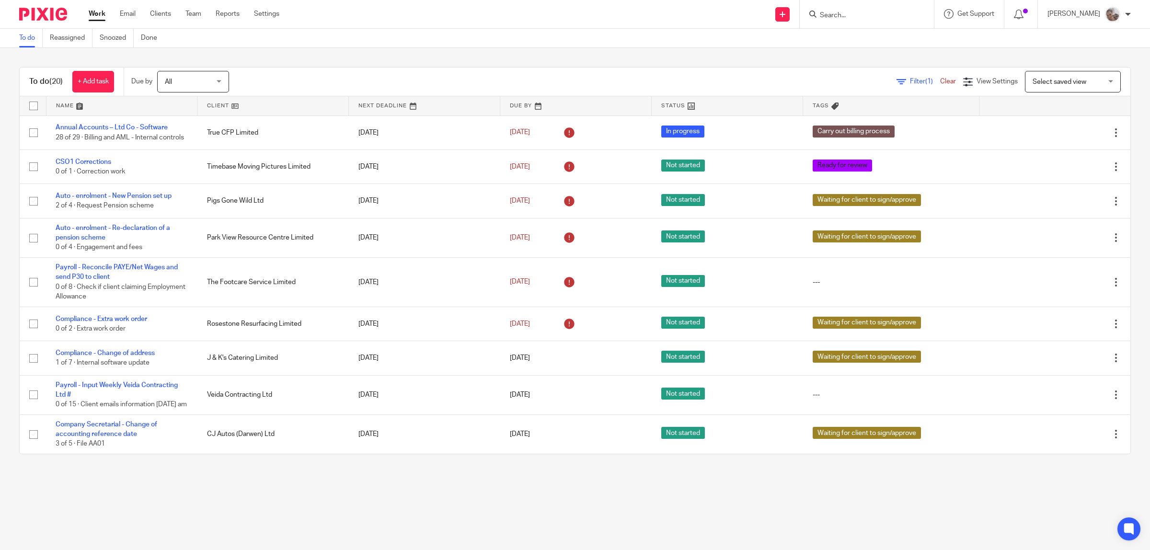
click at [204, 103] on link at bounding box center [272, 105] width 151 height 19
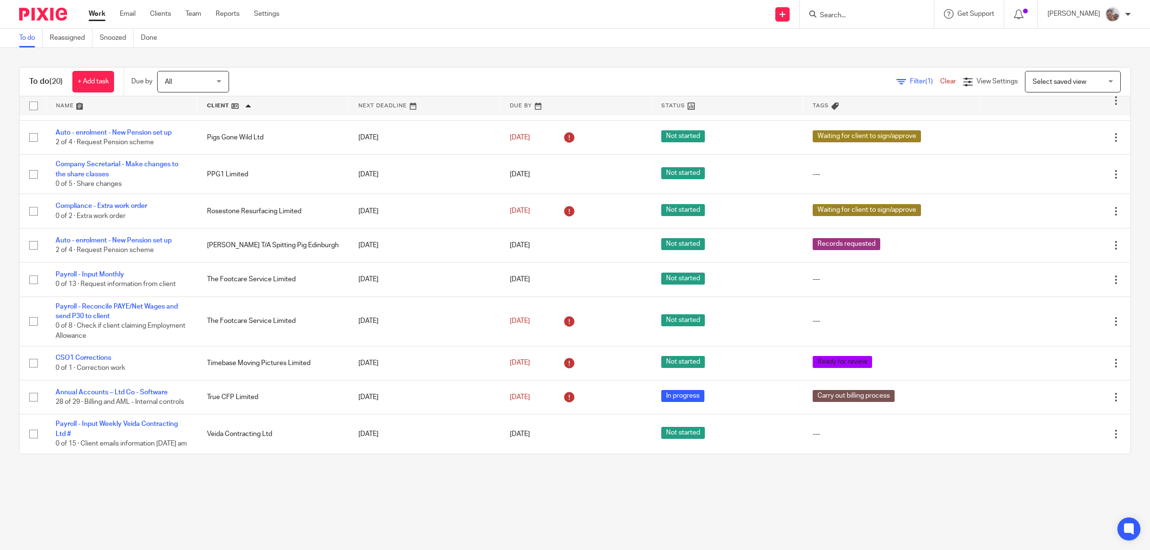
scroll to position [242, 0]
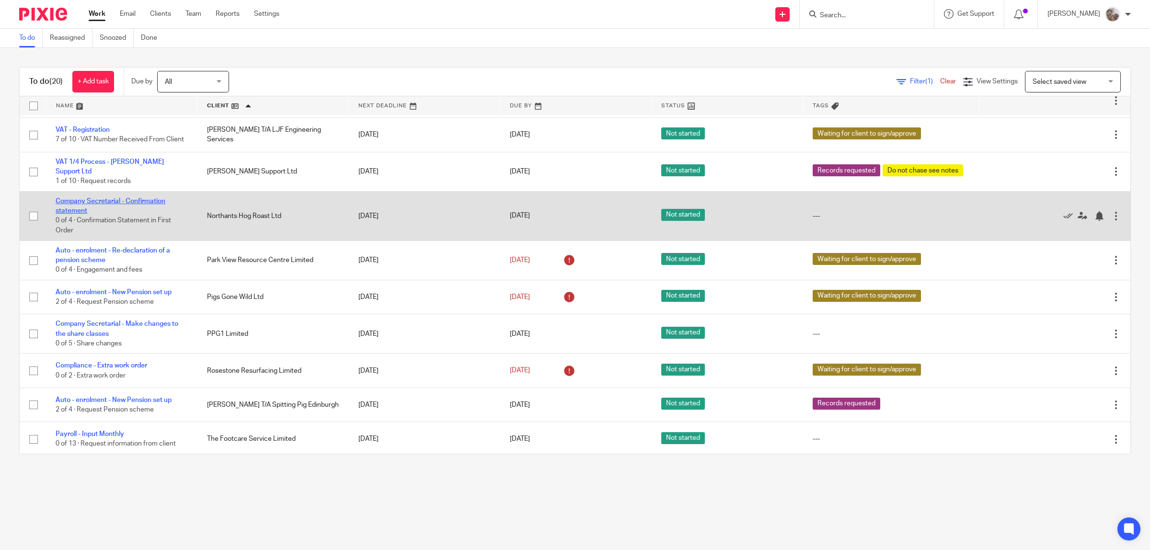
click at [111, 207] on link "Company Secretarial - Confirmation statement" at bounding box center [111, 206] width 110 height 16
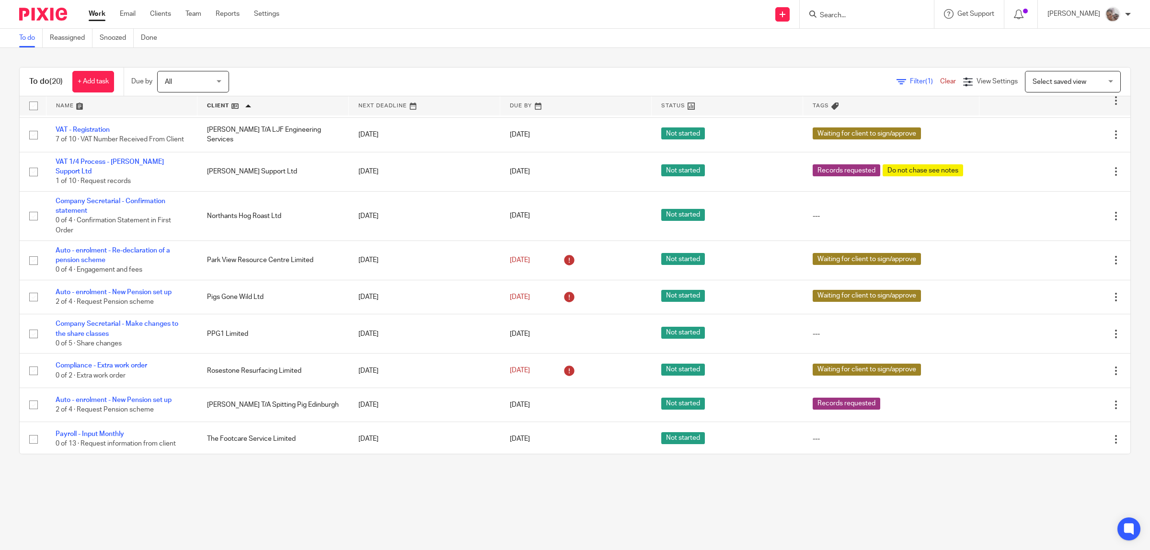
click at [850, 17] on input "Search" at bounding box center [862, 15] width 86 height 9
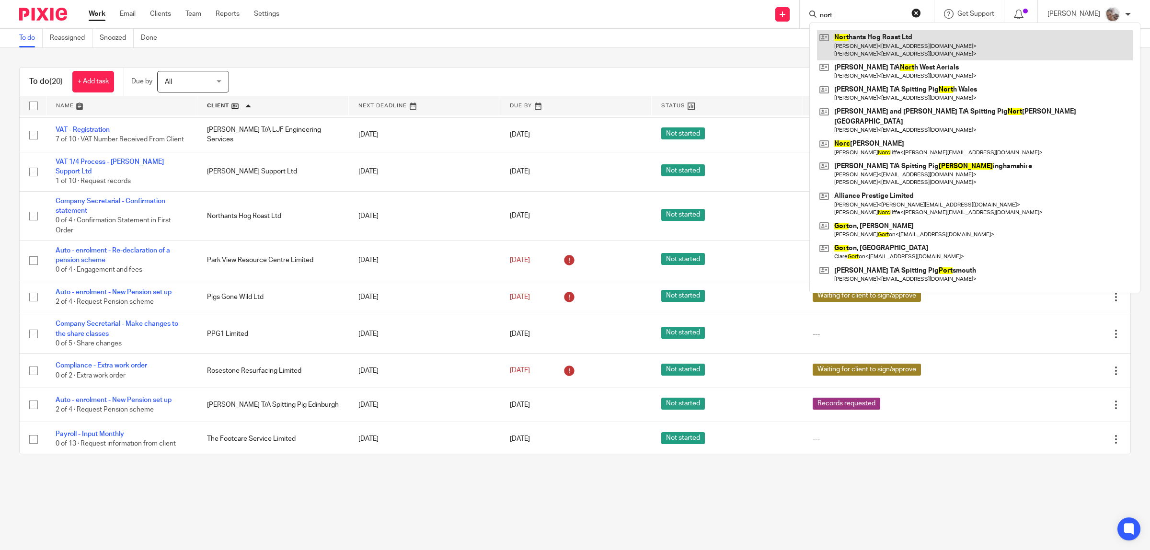
type input "nort"
click at [871, 40] on link at bounding box center [975, 45] width 316 height 30
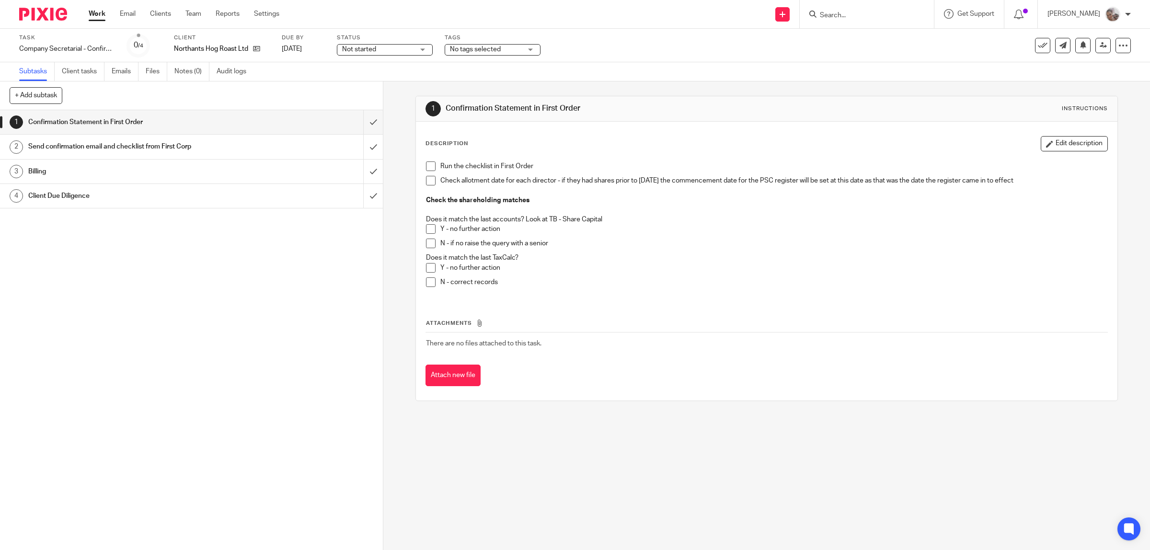
click at [429, 167] on span at bounding box center [431, 166] width 10 height 10
click at [427, 181] on span at bounding box center [431, 181] width 10 height 10
click at [426, 231] on span at bounding box center [431, 229] width 10 height 10
click at [426, 268] on span at bounding box center [431, 268] width 10 height 10
click at [304, 317] on div "1 Confirmation Statement in First Order 2 Send confirmation email and checklist…" at bounding box center [191, 330] width 383 height 440
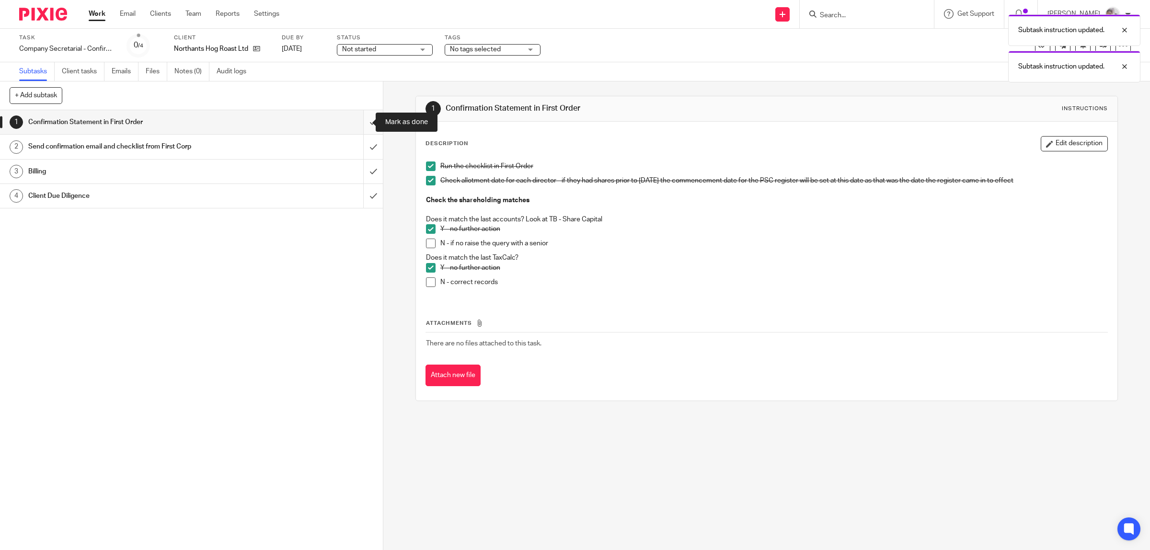
click at [356, 123] on input "submit" at bounding box center [191, 122] width 383 height 24
click at [241, 143] on div "Send confirmation email and checklist from First Corp" at bounding box center [190, 146] width 325 height 14
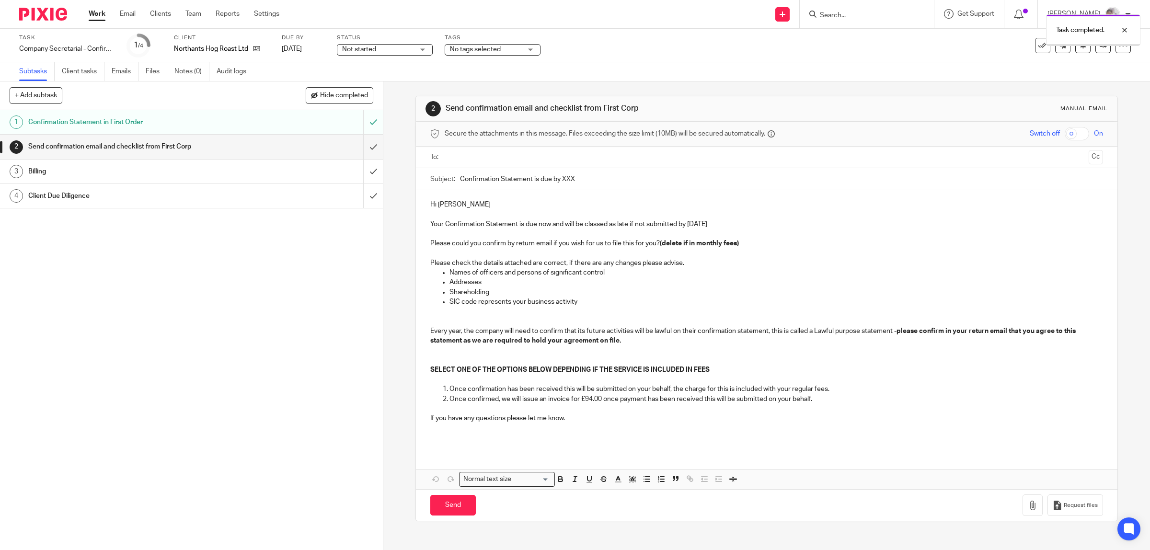
click at [463, 204] on p "Hi [PERSON_NAME]" at bounding box center [766, 205] width 673 height 10
drag, startPoint x: 725, startPoint y: 224, endPoint x: 687, endPoint y: 228, distance: 38.5
click at [687, 228] on p "Your Confirmation Statement is due now and will be classed as late if not submi…" at bounding box center [766, 224] width 673 height 10
copy p "[DATE]"
drag, startPoint x: 581, startPoint y: 180, endPoint x: 558, endPoint y: 180, distance: 22.5
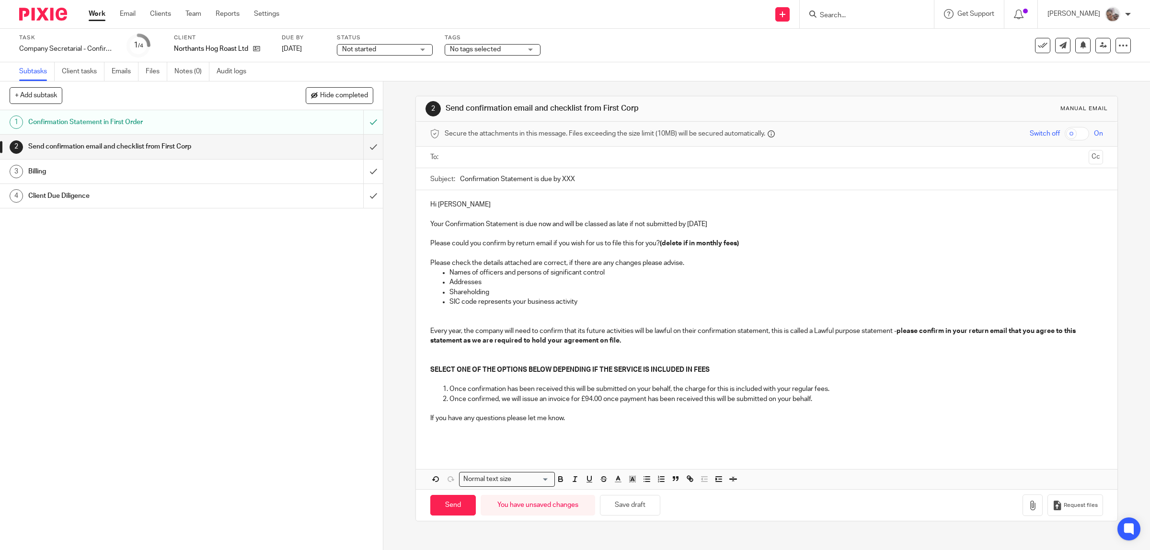
click at [558, 180] on input "Confirmation Statement is due by XXX" at bounding box center [781, 179] width 643 height 22
paste input "[DATE]"
type input "Confirmation Statement is due by [DATE]"
drag, startPoint x: 673, startPoint y: 240, endPoint x: 420, endPoint y: 241, distance: 253.5
click at [420, 241] on div "Hi [PERSON_NAME] Your Confirmation Statement is due now and will be classed as …" at bounding box center [767, 320] width 702 height 260
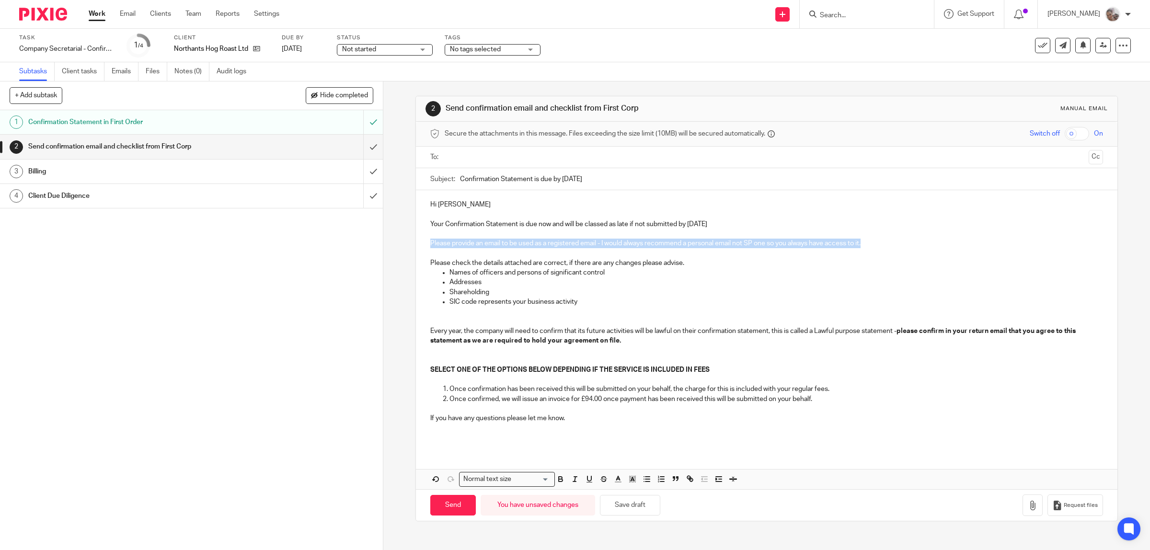
drag, startPoint x: 882, startPoint y: 241, endPoint x: 423, endPoint y: 245, distance: 459.5
click at [423, 245] on div "Hi [PERSON_NAME] Your Confirmation Statement is due now and will be classed as …" at bounding box center [767, 320] width 702 height 260
click at [559, 478] on icon "button" at bounding box center [560, 478] width 3 height 2
drag, startPoint x: 603, startPoint y: 181, endPoint x: 457, endPoint y: 178, distance: 146.2
click at [460, 178] on input "Confirmation Statement is due by [DATE]" at bounding box center [781, 179] width 643 height 22
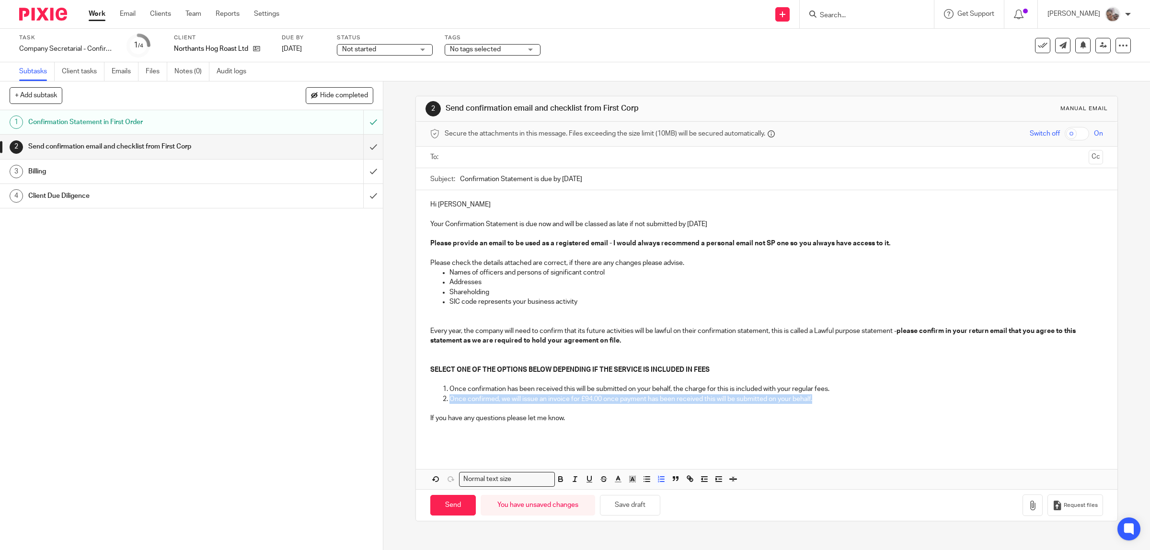
drag, startPoint x: 758, startPoint y: 397, endPoint x: 445, endPoint y: 402, distance: 312.9
click at [449, 402] on li "Once confirmed, we will issue an invoice for £94.00 once payment has been recei…" at bounding box center [776, 399] width 654 height 10
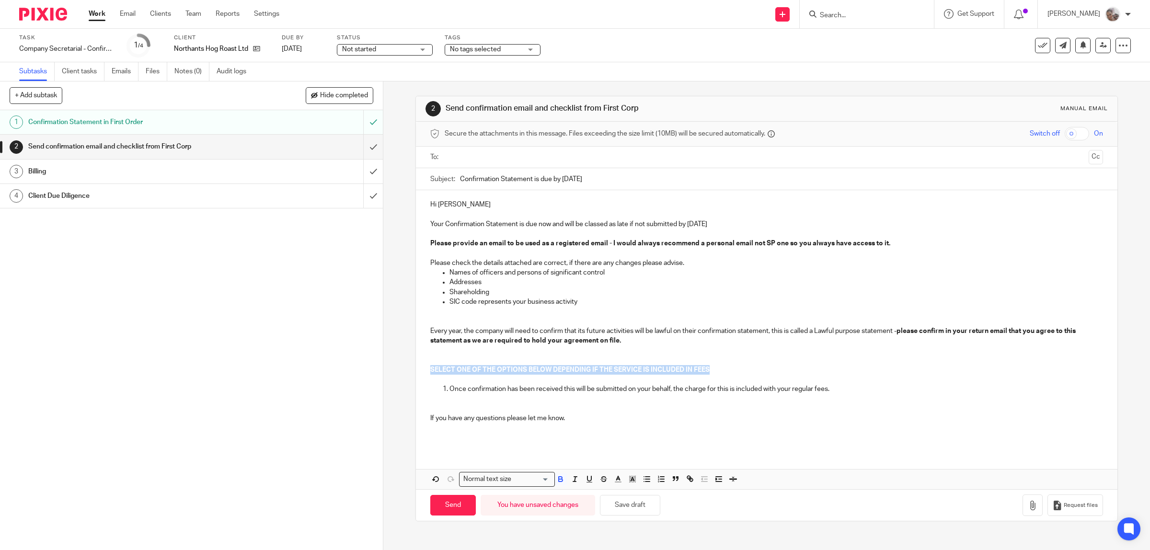
drag, startPoint x: 727, startPoint y: 367, endPoint x: 427, endPoint y: 372, distance: 300.0
click at [430, 372] on p "SELECT ONE OF THE OPTIONS BELOW DEPENDING IF THE SERVICE IS INCLUDED IN FEES" at bounding box center [766, 370] width 673 height 10
click at [449, 390] on p "Once confirmation has been received this will be submitted on your behalf, the …" at bounding box center [776, 389] width 654 height 10
click at [451, 401] on p at bounding box center [776, 399] width 654 height 10
click at [446, 379] on p at bounding box center [766, 380] width 673 height 10
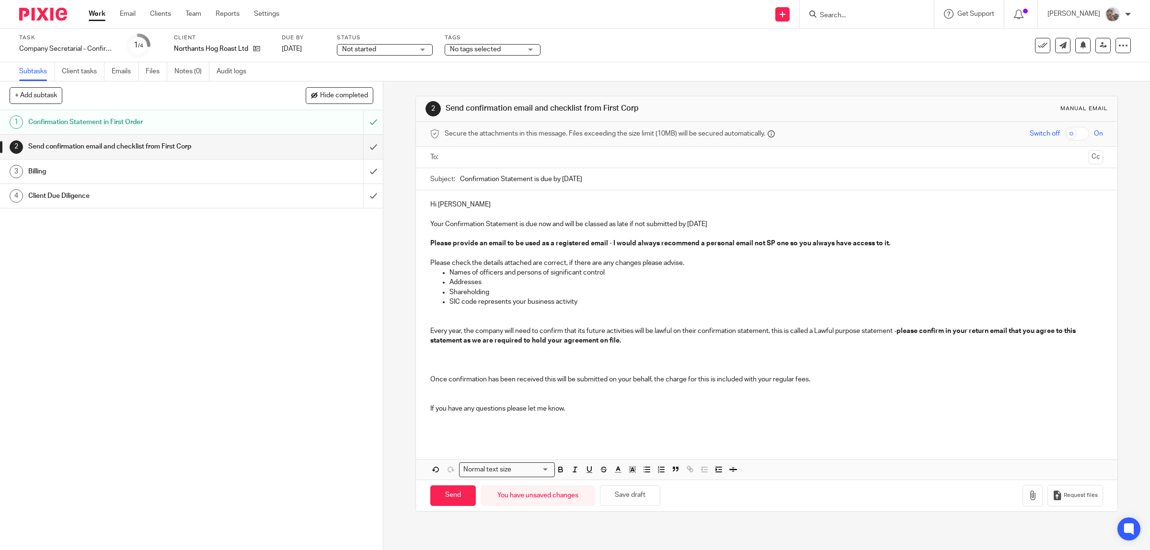
click at [792, 381] on p "Once confirmation has been received this will be submitted on your behalf, the …" at bounding box center [766, 380] width 673 height 10
click at [1028, 496] on icon "button" at bounding box center [1033, 496] width 10 height 10
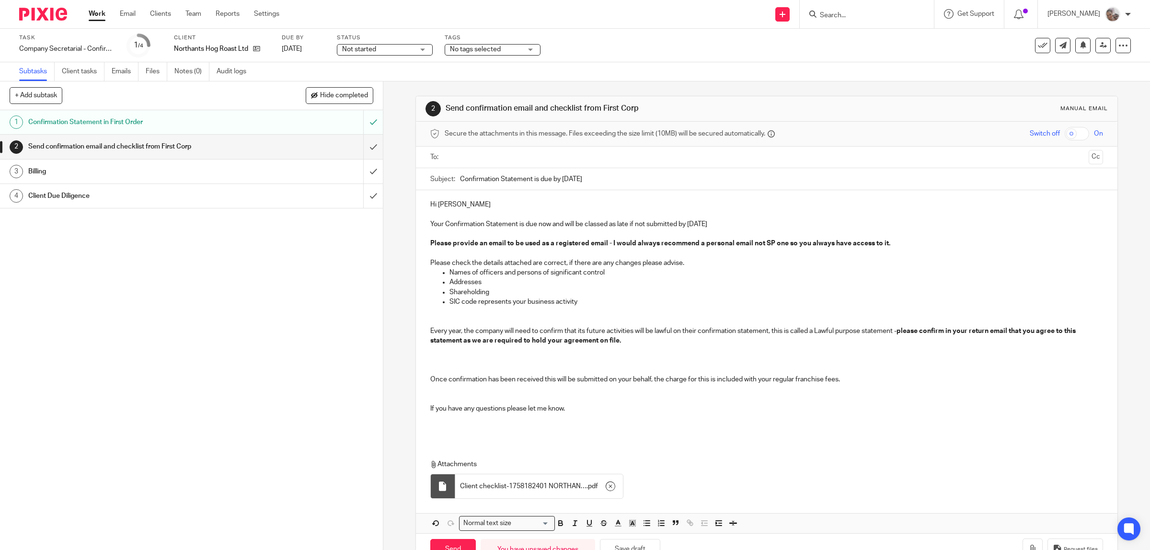
click at [479, 163] on input "text" at bounding box center [766, 157] width 637 height 11
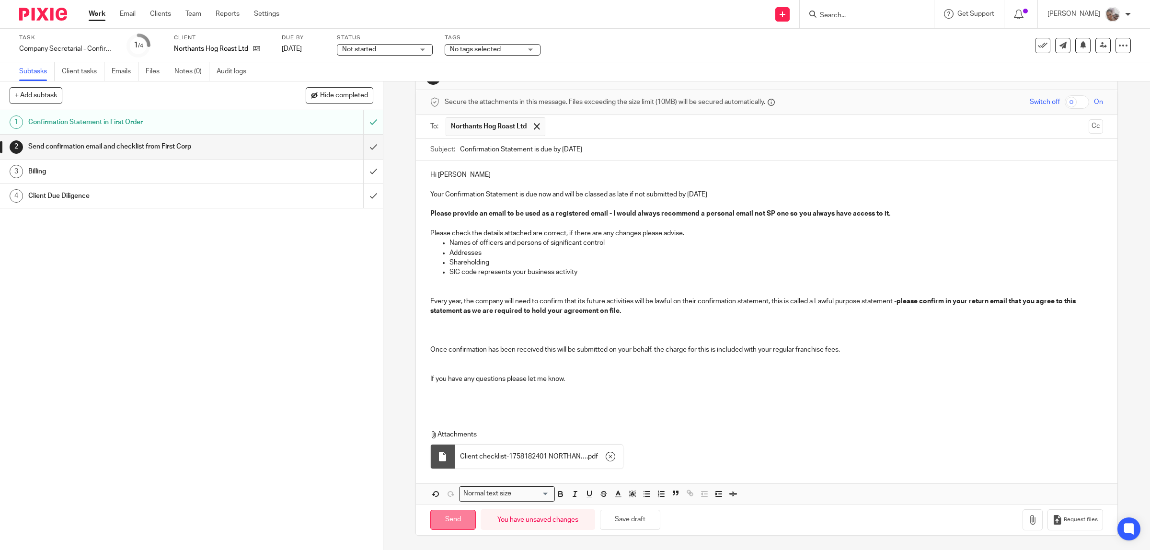
click at [447, 519] on input "Send" at bounding box center [453, 520] width 46 height 21
type input "Sent"
click at [488, 51] on span "No tags selected" at bounding box center [475, 49] width 51 height 7
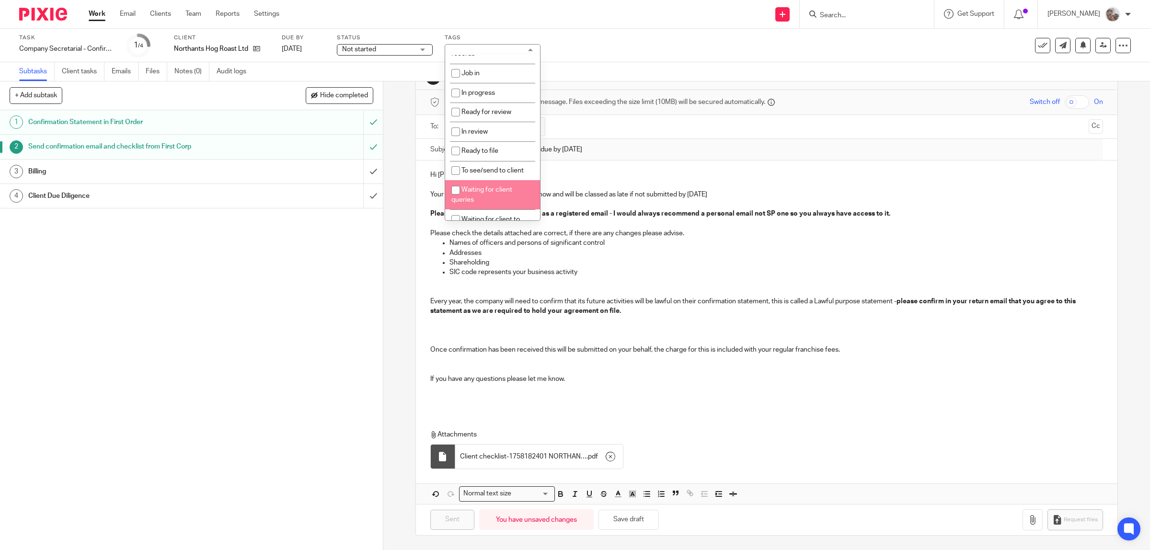
scroll to position [120, 0]
click at [509, 172] on li "Waiting for client to sign/approve" at bounding box center [492, 163] width 95 height 29
checkbox input "true"
click at [245, 262] on div "1 Confirmation Statement in First Order 2 Send confirmation email and checklist…" at bounding box center [191, 330] width 383 height 440
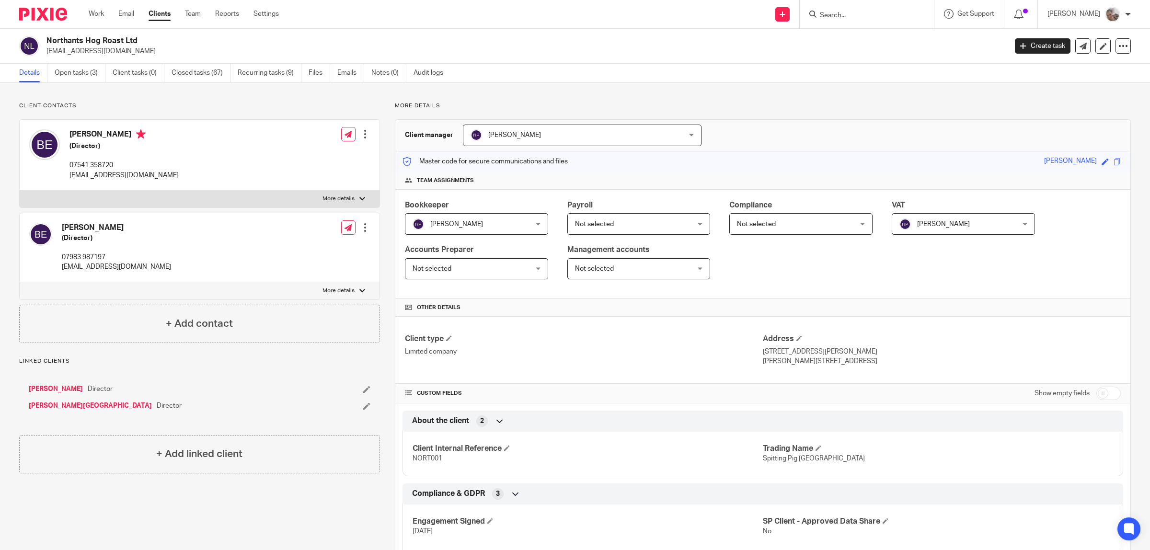
drag, startPoint x: 170, startPoint y: 53, endPoint x: 44, endPoint y: 55, distance: 126.5
click at [44, 55] on div "Northants Hog Roast Ltd [EMAIL_ADDRESS][DOMAIN_NAME]" at bounding box center [509, 46] width 981 height 20
copy p "[EMAIL_ADDRESS][DOMAIN_NAME]"
drag, startPoint x: 157, startPoint y: 175, endPoint x: 68, endPoint y: 177, distance: 89.6
click at [68, 177] on div "[PERSON_NAME] (Director) 07541 358720 [EMAIL_ADDRESS][DOMAIN_NAME] Edit contact…" at bounding box center [200, 155] width 360 height 70
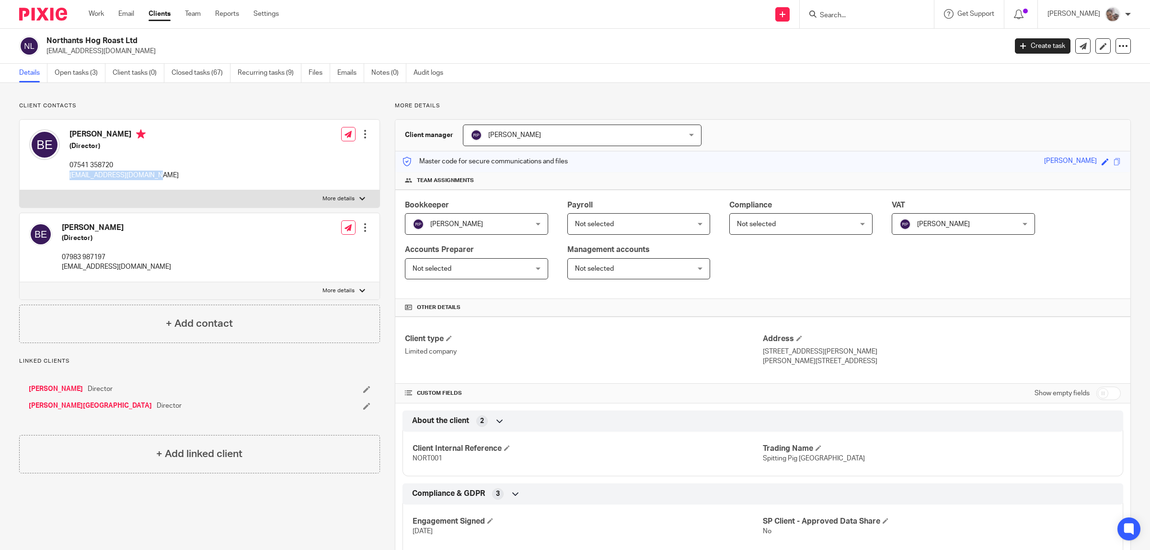
copy p "[EMAIL_ADDRESS][DOMAIN_NAME]"
drag, startPoint x: 93, startPoint y: 14, endPoint x: 110, endPoint y: 6, distance: 18.9
click at [94, 14] on link "Work" at bounding box center [96, 14] width 15 height 10
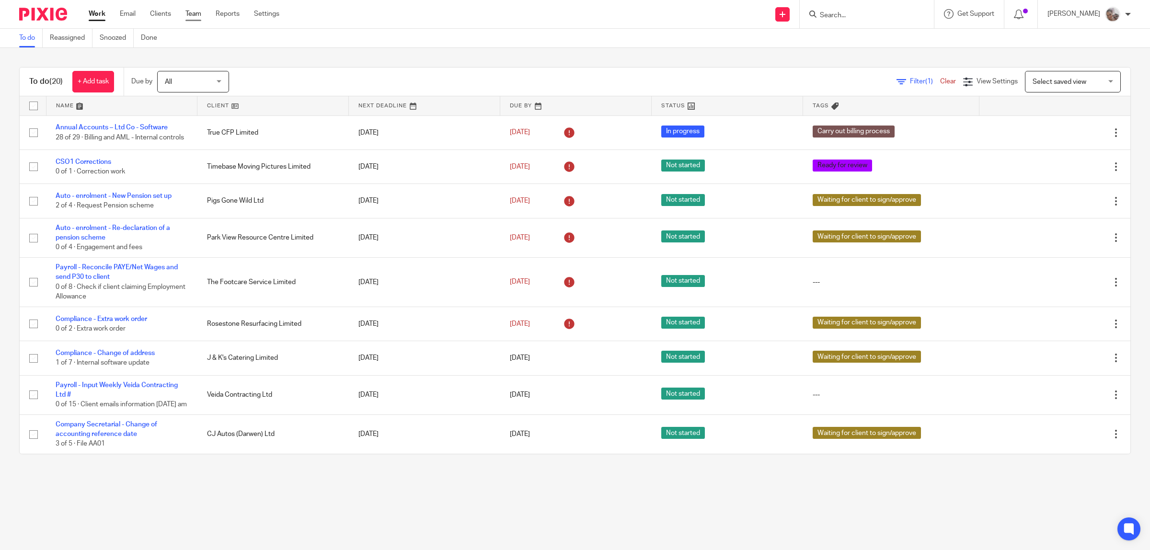
click at [196, 15] on link "Team" at bounding box center [193, 14] width 16 height 10
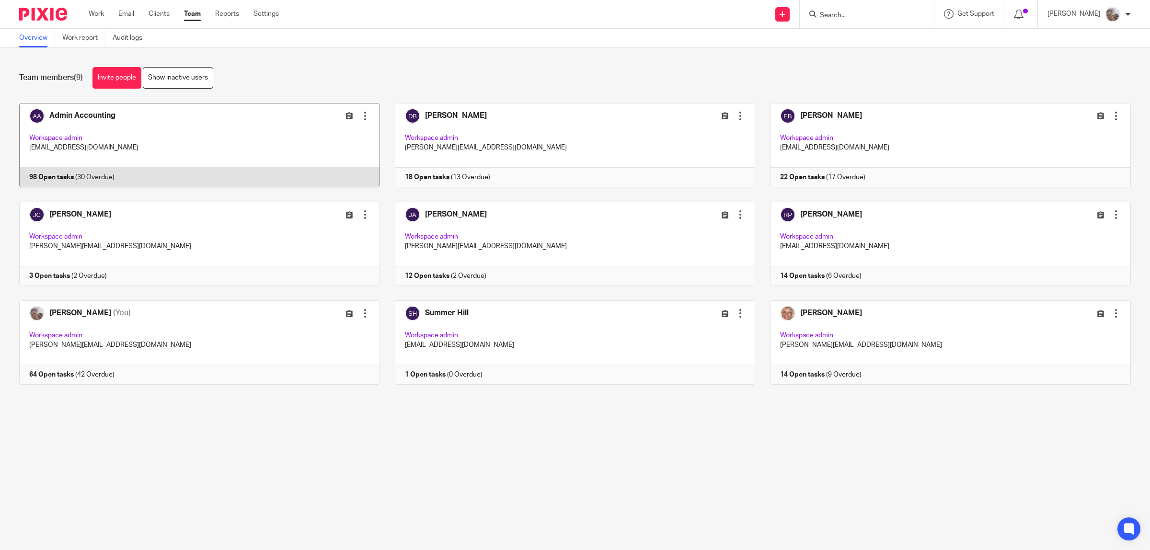
click at [99, 114] on link at bounding box center [192, 145] width 376 height 84
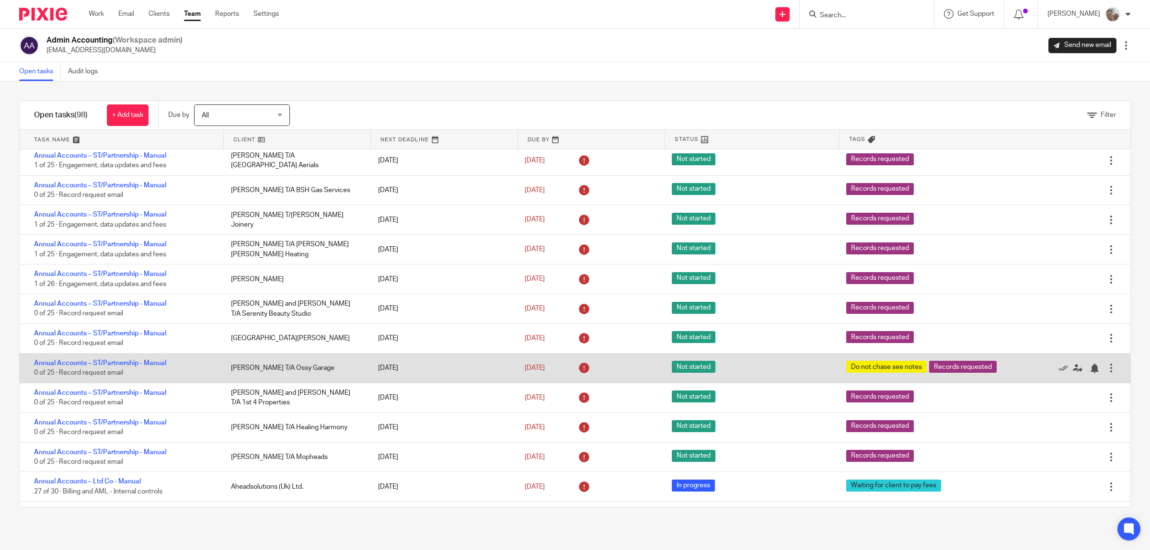
scroll to position [479, 0]
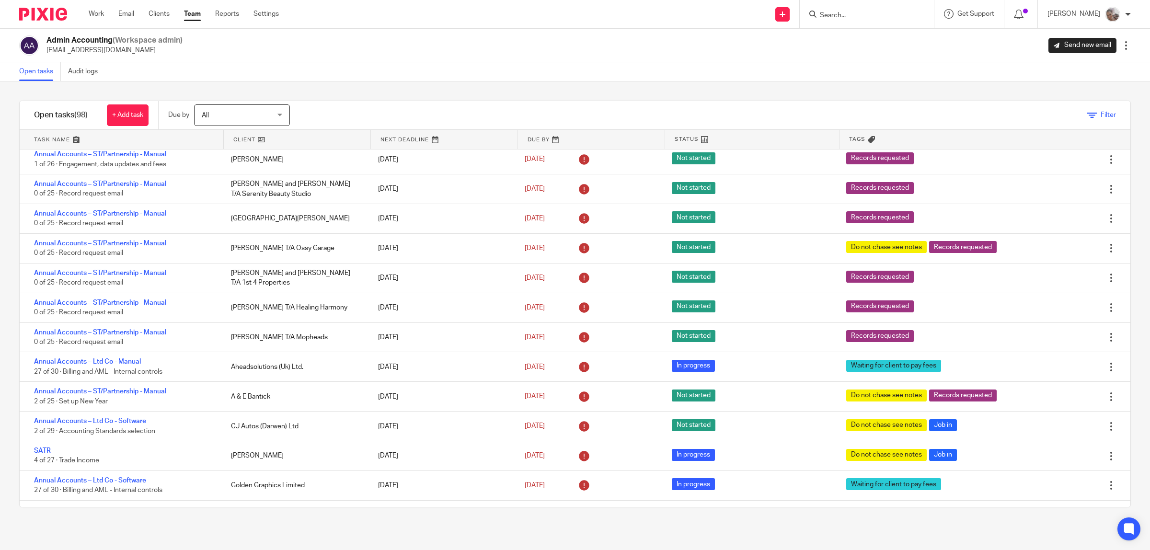
click at [1087, 114] on icon at bounding box center [1092, 116] width 10 height 10
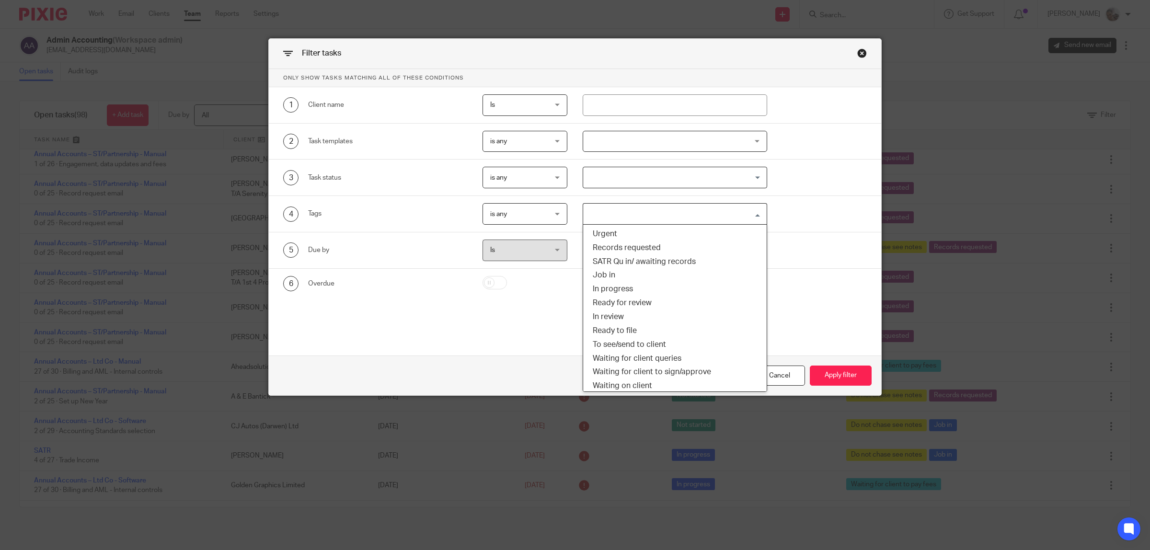
click at [588, 218] on input "Search for option" at bounding box center [672, 214] width 177 height 17
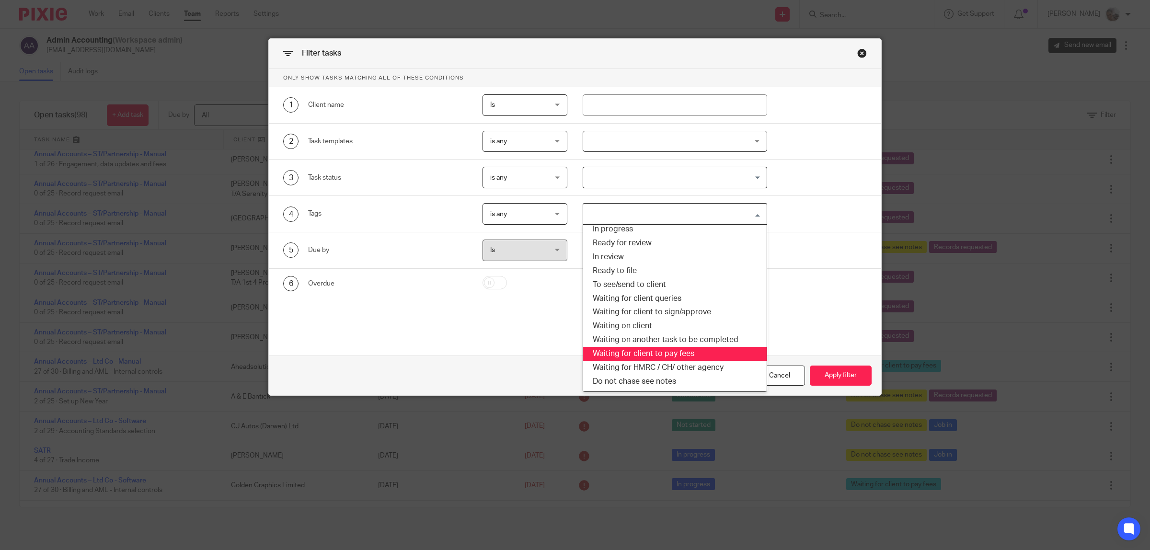
click at [644, 360] on li "Waiting for client to pay fees" at bounding box center [675, 354] width 184 height 14
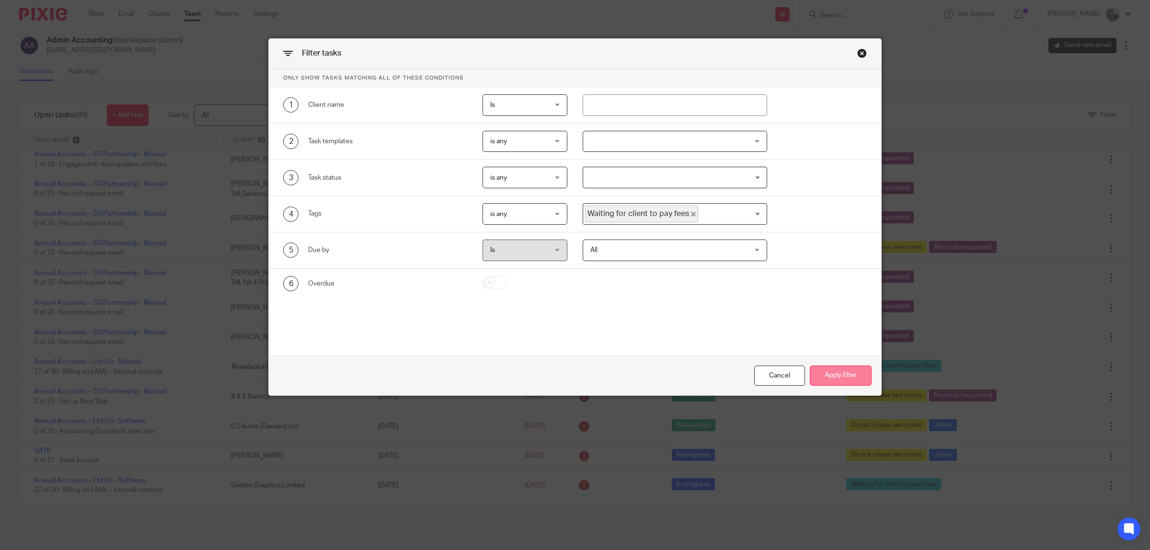
click at [830, 380] on button "Apply filter" at bounding box center [841, 376] width 62 height 21
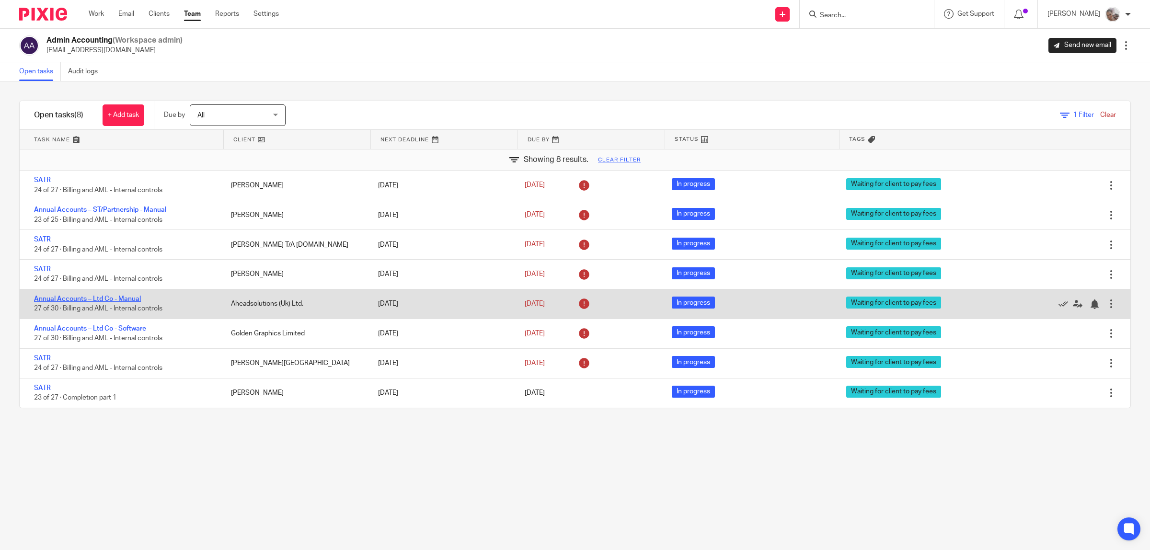
click at [86, 300] on link "Annual Accounts – Ltd Co - Manual" at bounding box center [87, 299] width 107 height 7
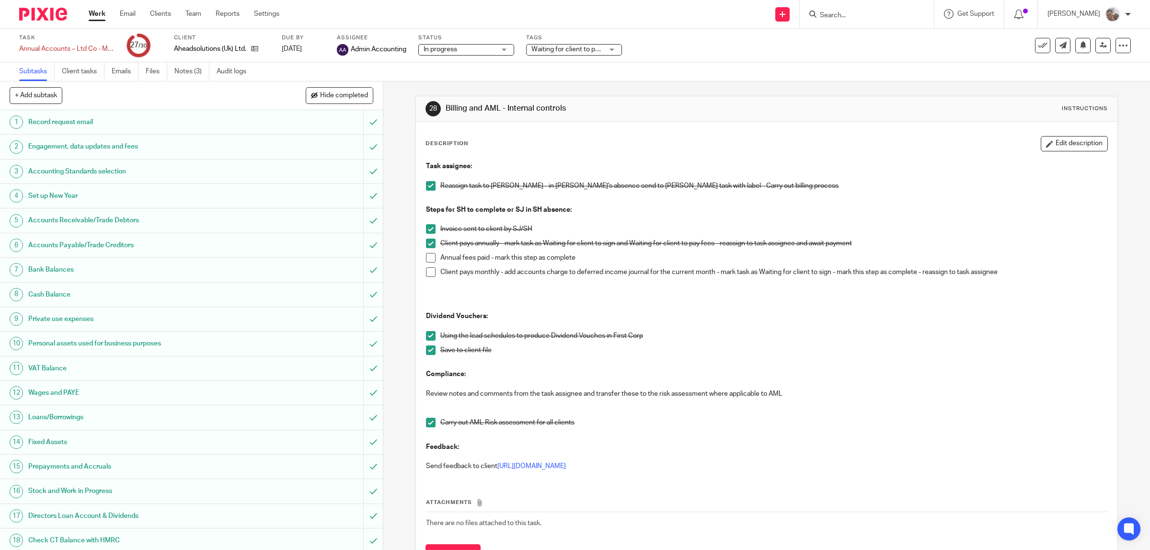
click at [426, 257] on span at bounding box center [431, 258] width 10 height 10
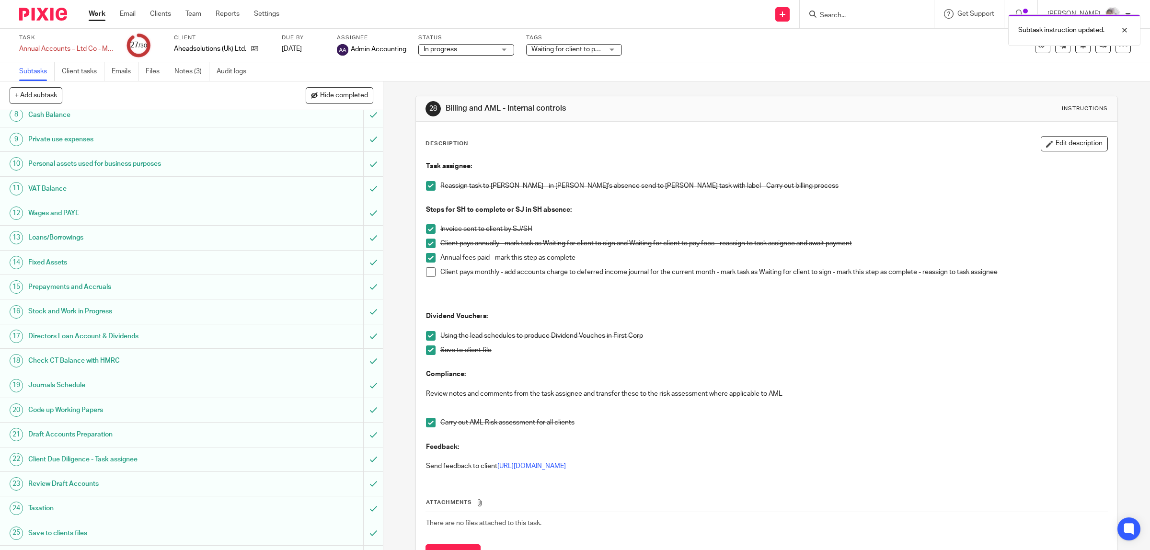
scroll to position [299, 0]
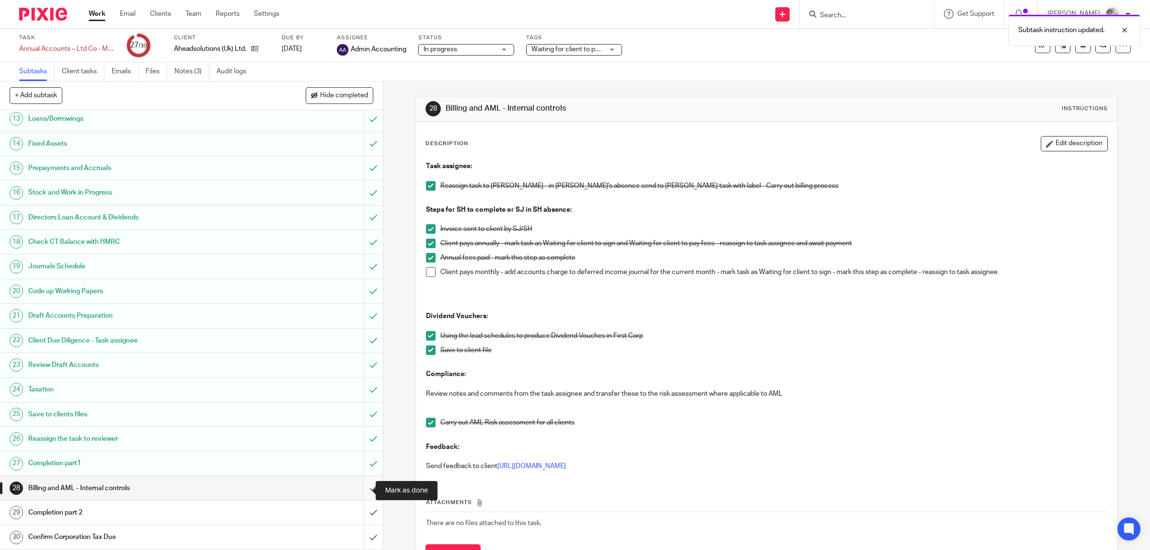
click at [363, 488] on input "submit" at bounding box center [191, 488] width 383 height 24
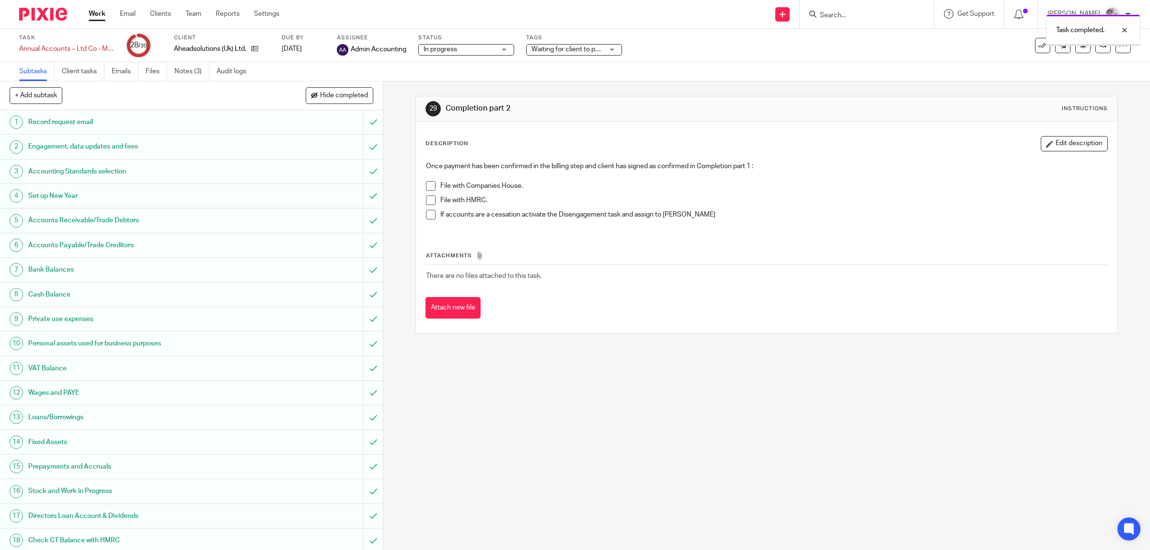
click at [583, 48] on span "Waiting for client to pay fees" at bounding box center [573, 49] width 85 height 7
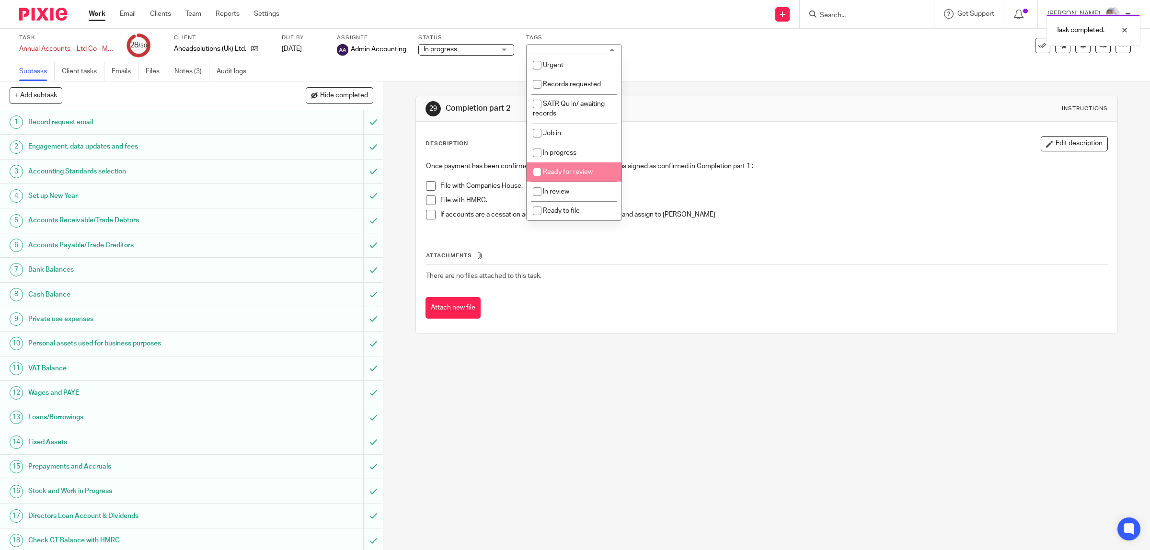
scroll to position [60, 0]
click at [576, 154] on li "Ready to file" at bounding box center [574, 151] width 95 height 20
checkbox input "true"
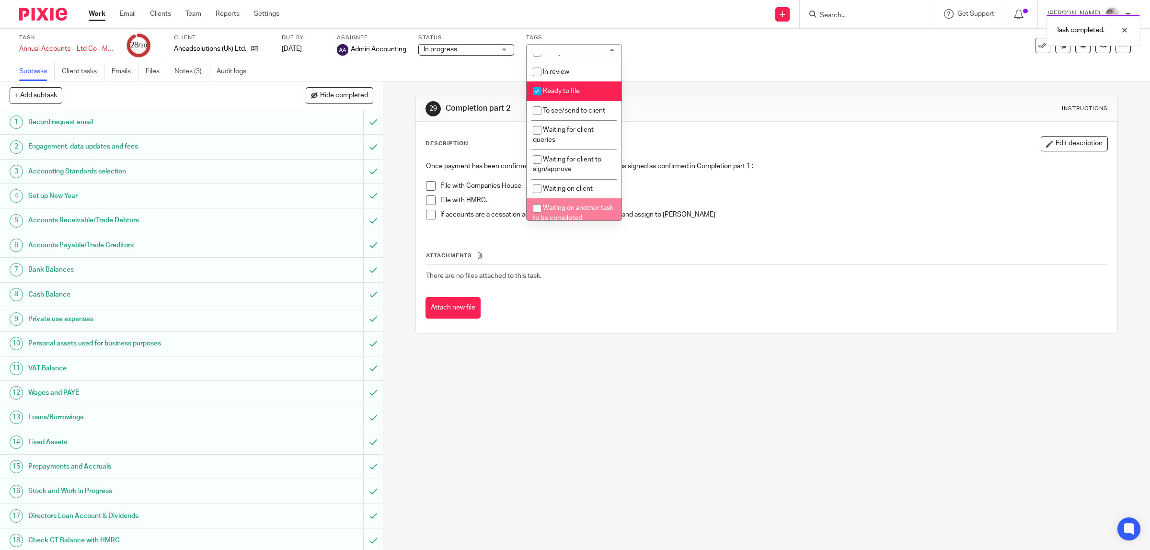
scroll to position [240, 0]
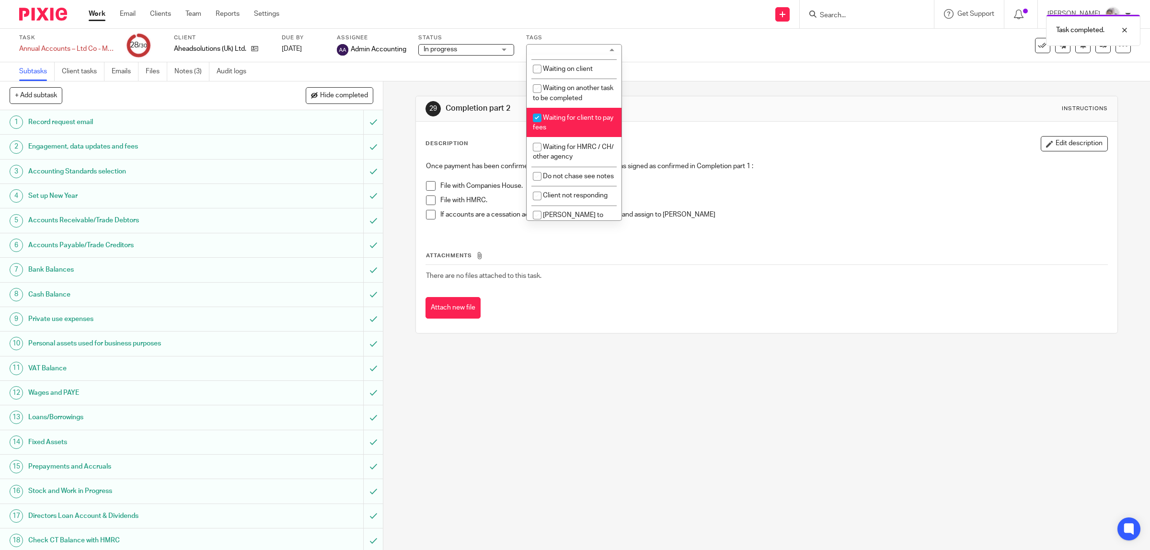
click at [552, 120] on li "Waiting for client to pay fees" at bounding box center [574, 122] width 95 height 29
checkbox input "false"
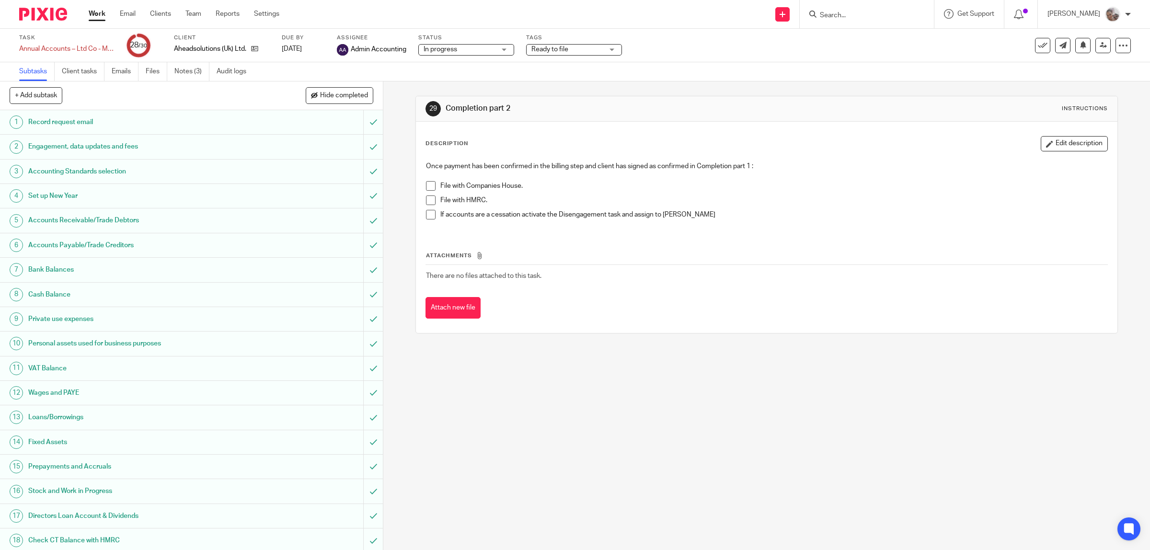
click at [677, 63] on div "Subtasks Client tasks Emails Files Notes (3) Audit logs" at bounding box center [575, 71] width 1150 height 19
click at [1096, 49] on link at bounding box center [1102, 45] width 15 height 15
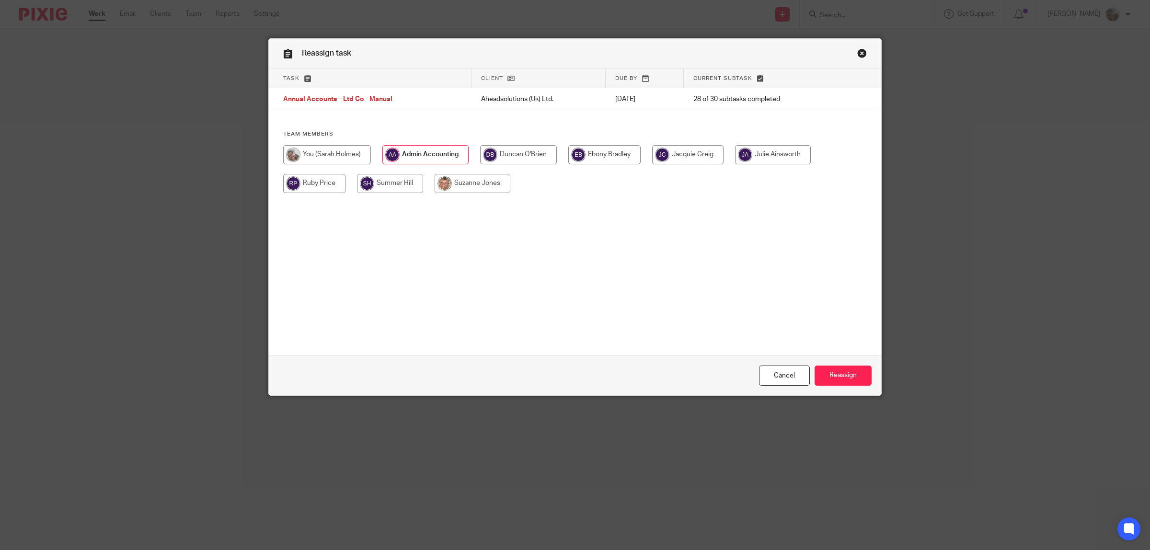
click at [536, 154] on input "radio" at bounding box center [518, 154] width 77 height 19
radio input "true"
click at [834, 374] on input "Reassign" at bounding box center [843, 376] width 57 height 21
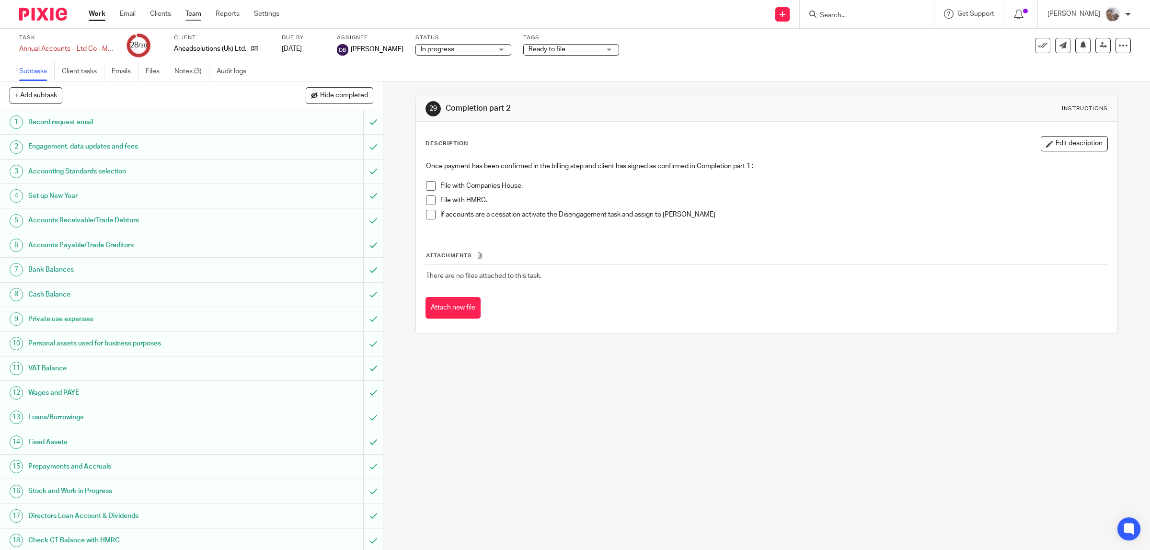
click at [193, 12] on link "Team" at bounding box center [193, 14] width 16 height 10
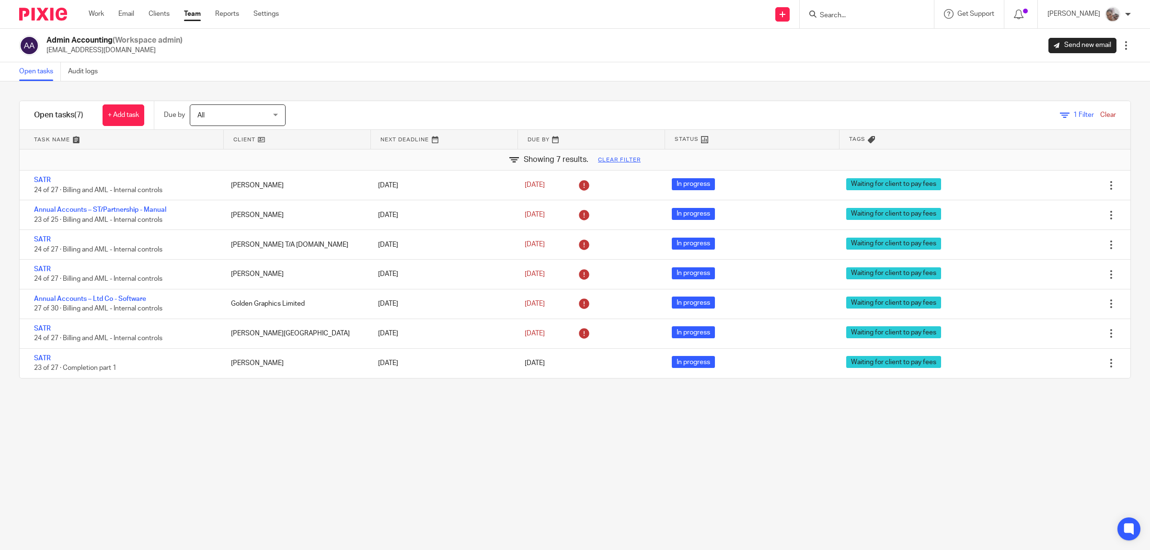
click at [1073, 112] on span "1" at bounding box center [1075, 115] width 4 height 7
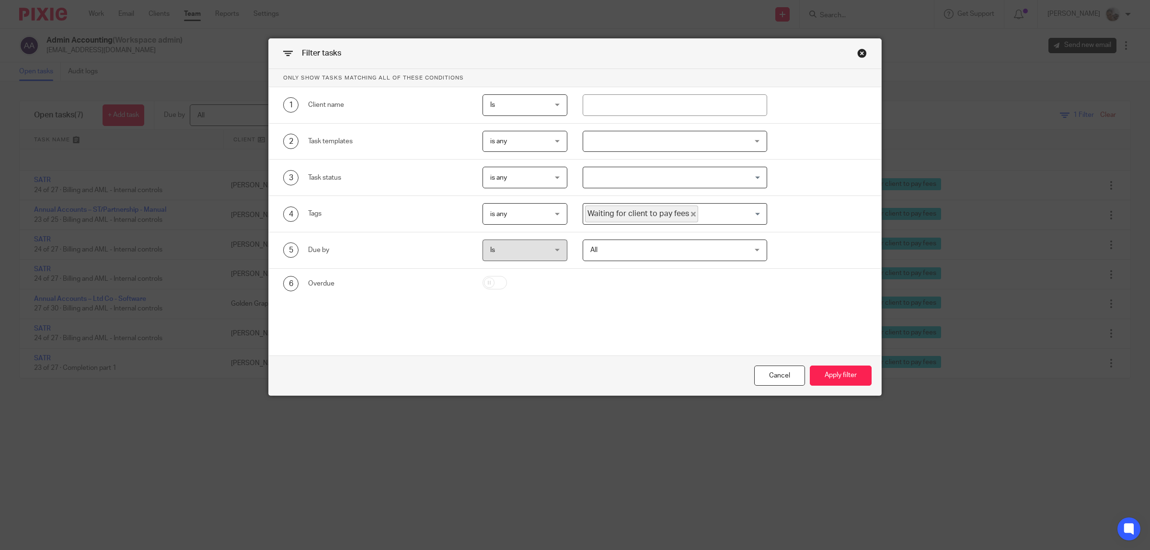
click at [514, 100] on span "Is" at bounding box center [520, 105] width 61 height 20
click at [514, 100] on div "Is Is" at bounding box center [524, 105] width 85 height 22
click at [537, 211] on span "is any" at bounding box center [520, 214] width 61 height 20
click at [521, 265] on li "is none" at bounding box center [521, 274] width 84 height 20
click at [751, 214] on input "Search for option" at bounding box center [730, 214] width 62 height 17
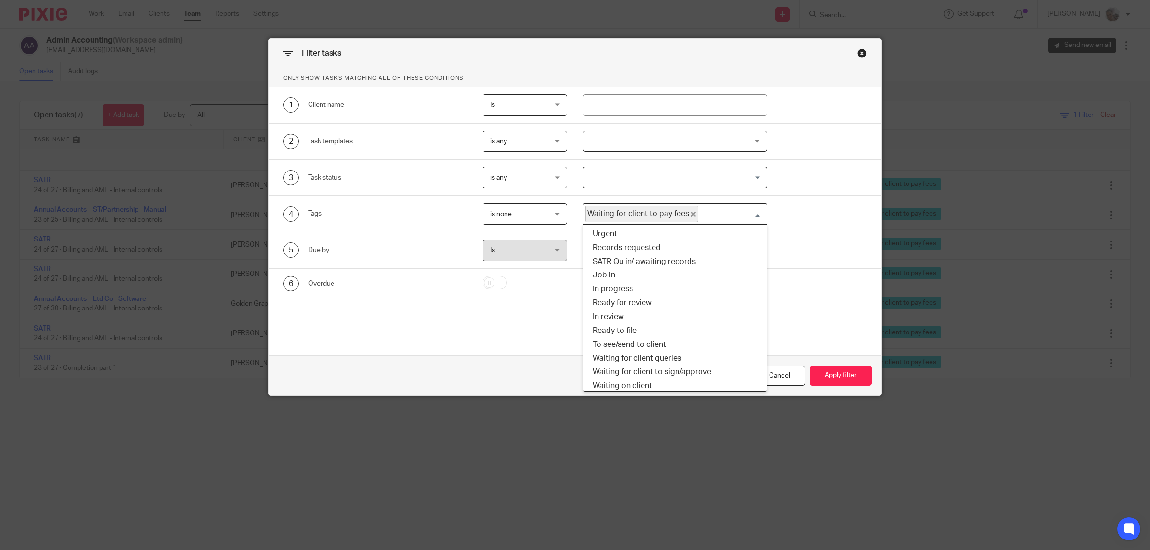
scroll to position [28, 0]
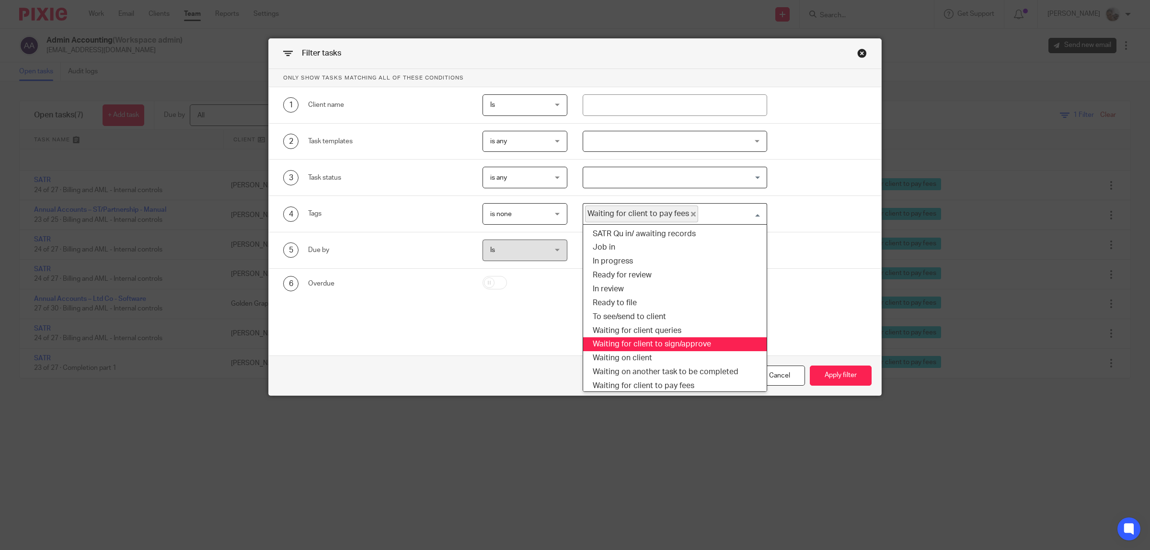
click at [683, 342] on li "Waiting for client to sign/approve" at bounding box center [675, 344] width 184 height 14
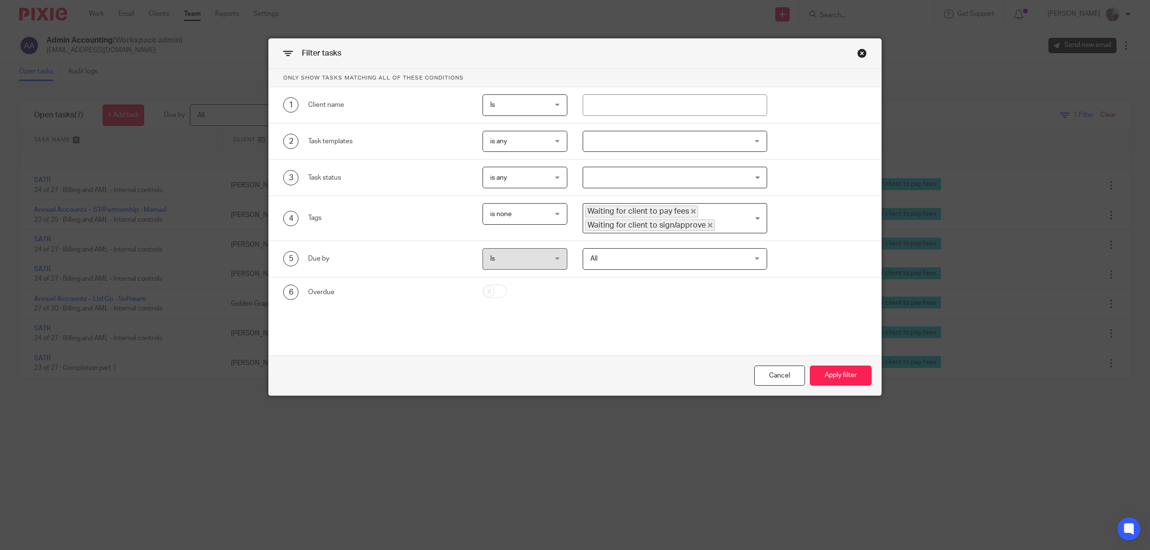
click at [747, 217] on div "Waiting for client to pay fees Waiting for client to sign/approve" at bounding box center [672, 217] width 179 height 27
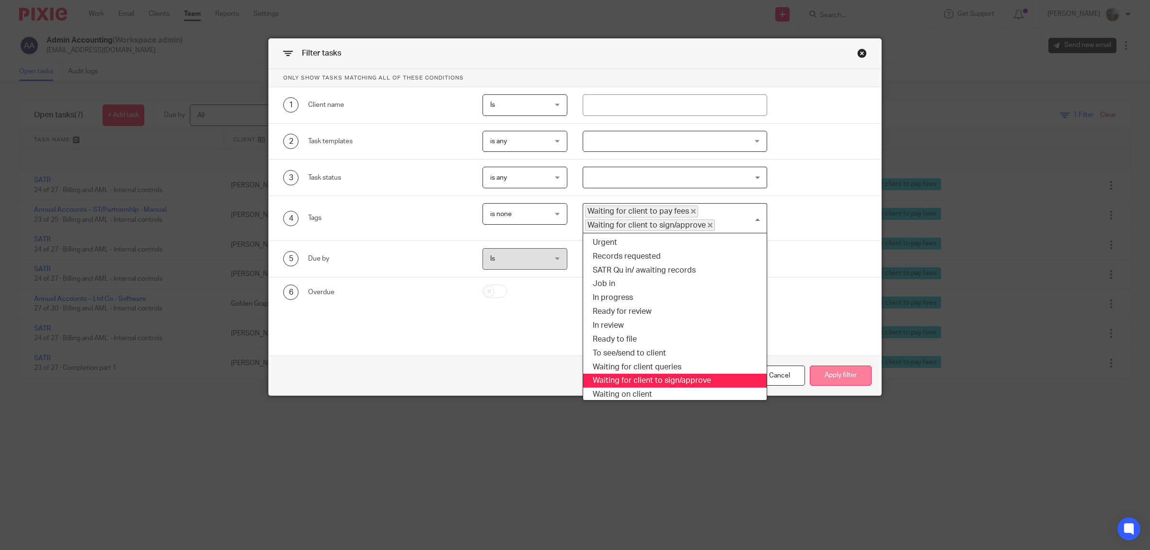
click at [833, 378] on button "Apply filter" at bounding box center [841, 376] width 62 height 21
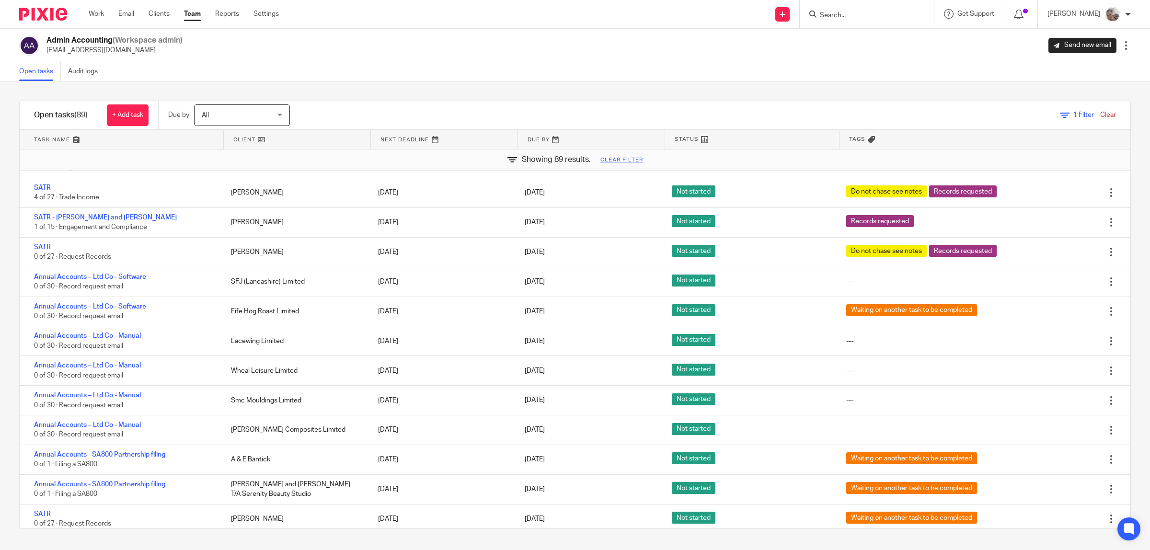
scroll to position [2336, 0]
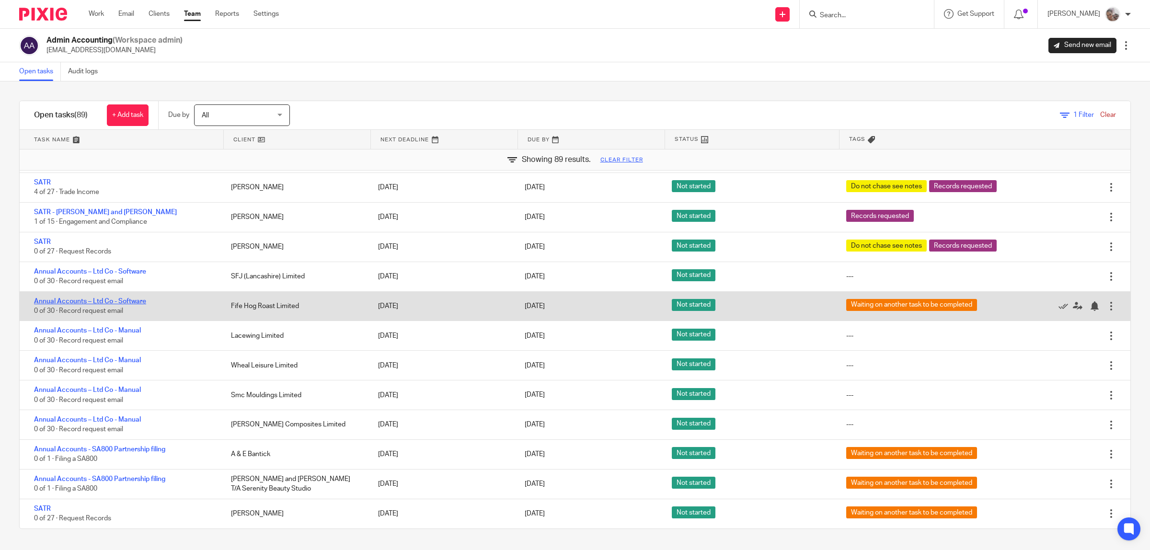
click at [130, 303] on link "Annual Accounts – Ltd Co - Software" at bounding box center [90, 301] width 112 height 7
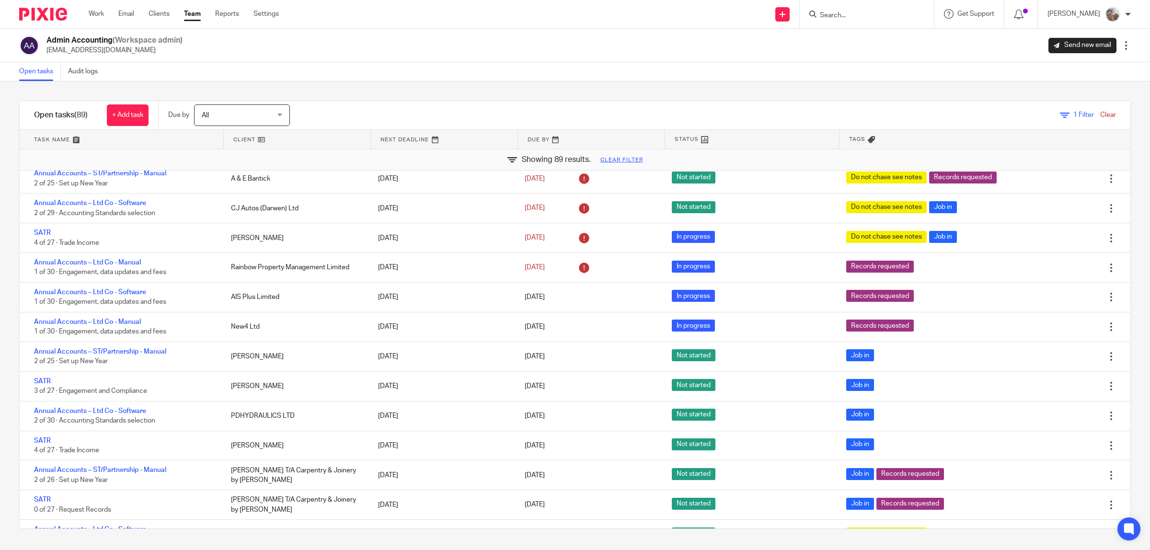
scroll to position [481, 0]
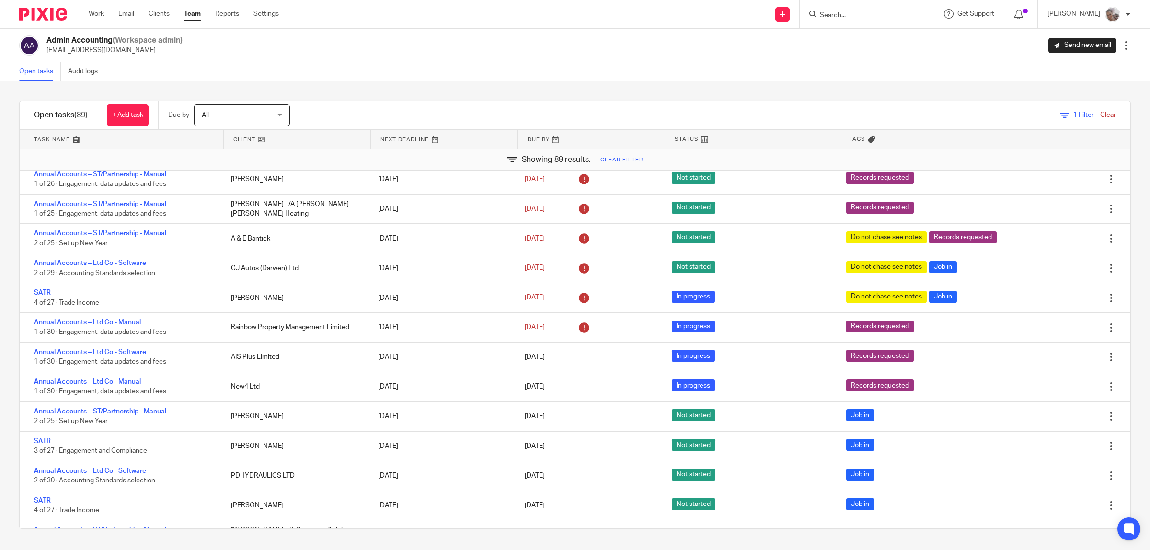
click at [892, 17] on input "Search" at bounding box center [862, 15] width 86 height 9
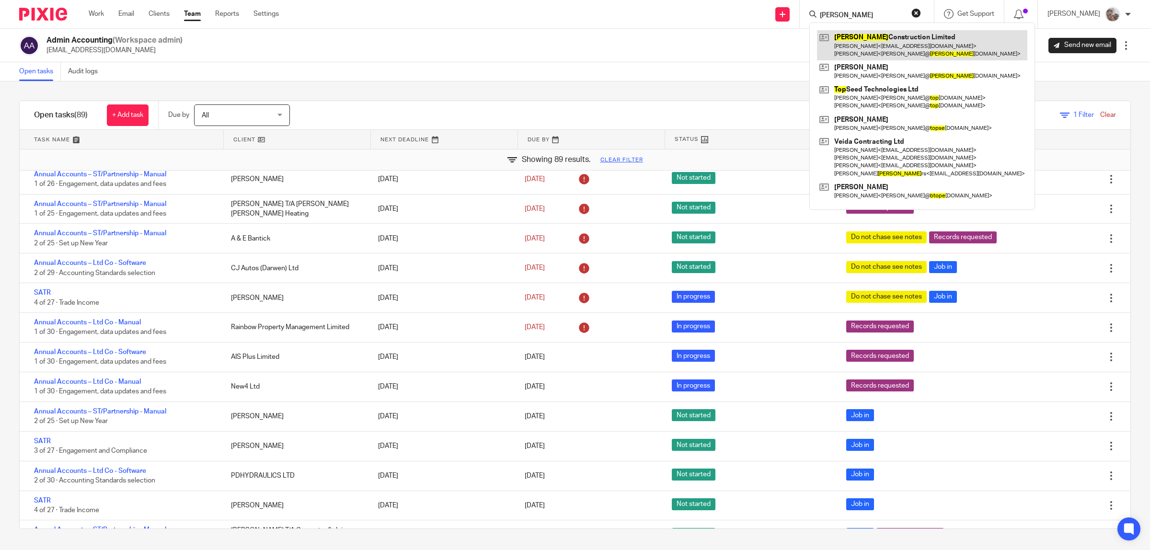
type input "[PERSON_NAME]"
click at [928, 39] on link at bounding box center [922, 45] width 210 height 30
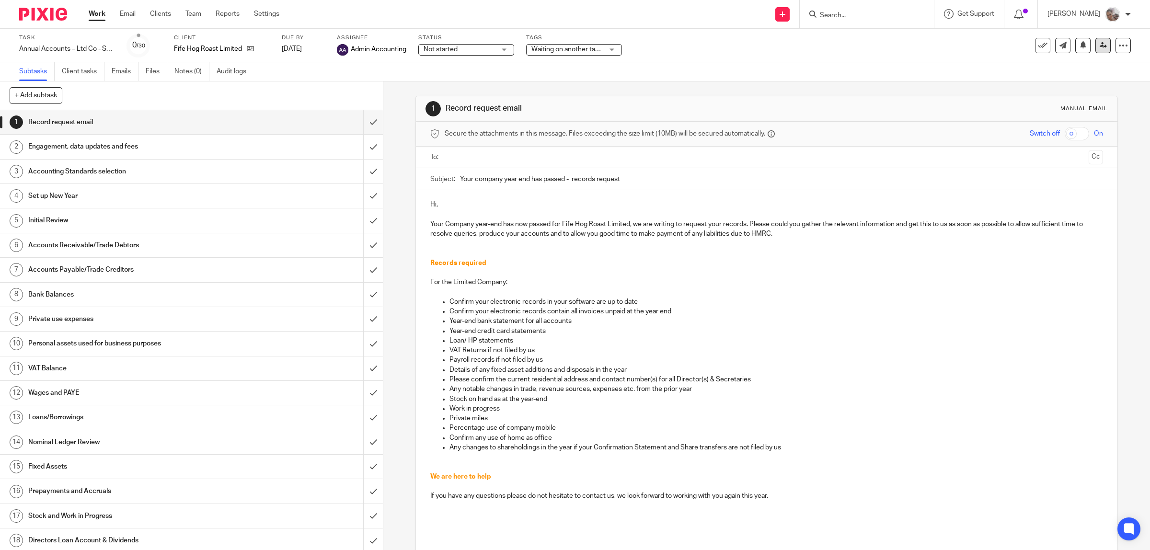
click at [1095, 46] on link at bounding box center [1102, 45] width 15 height 15
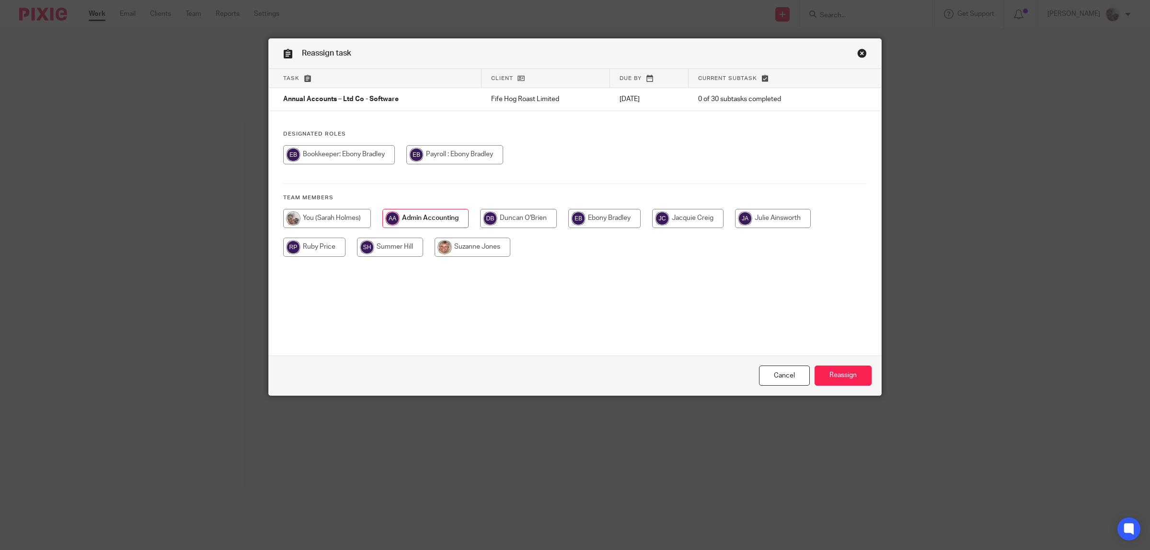
drag, startPoint x: 590, startPoint y: 219, endPoint x: 595, endPoint y: 221, distance: 5.5
click at [590, 219] on input "radio" at bounding box center [604, 218] width 72 height 19
radio input "true"
click at [839, 372] on input "Reassign" at bounding box center [843, 376] width 57 height 21
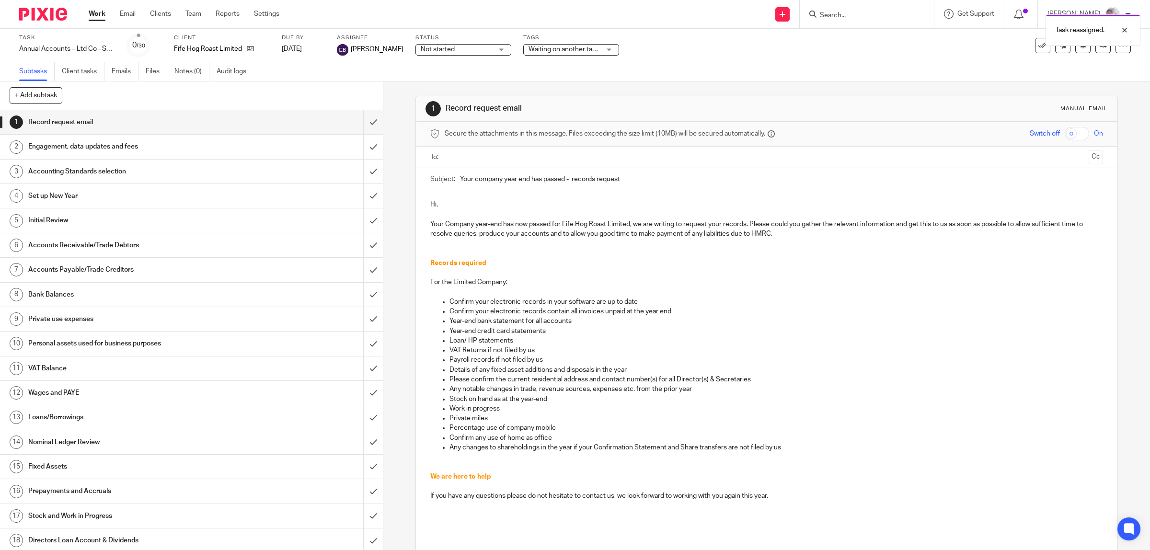
click at [537, 48] on span "Waiting on another task to be completed" at bounding box center [588, 49] width 121 height 7
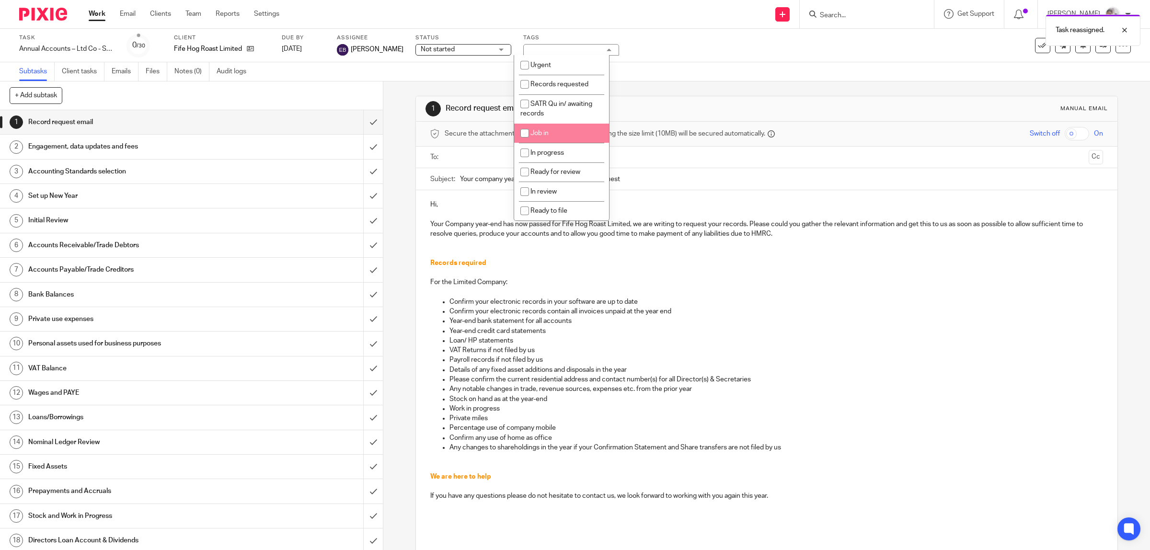
click at [556, 133] on li "Job in" at bounding box center [561, 134] width 95 height 20
checkbox input "true"
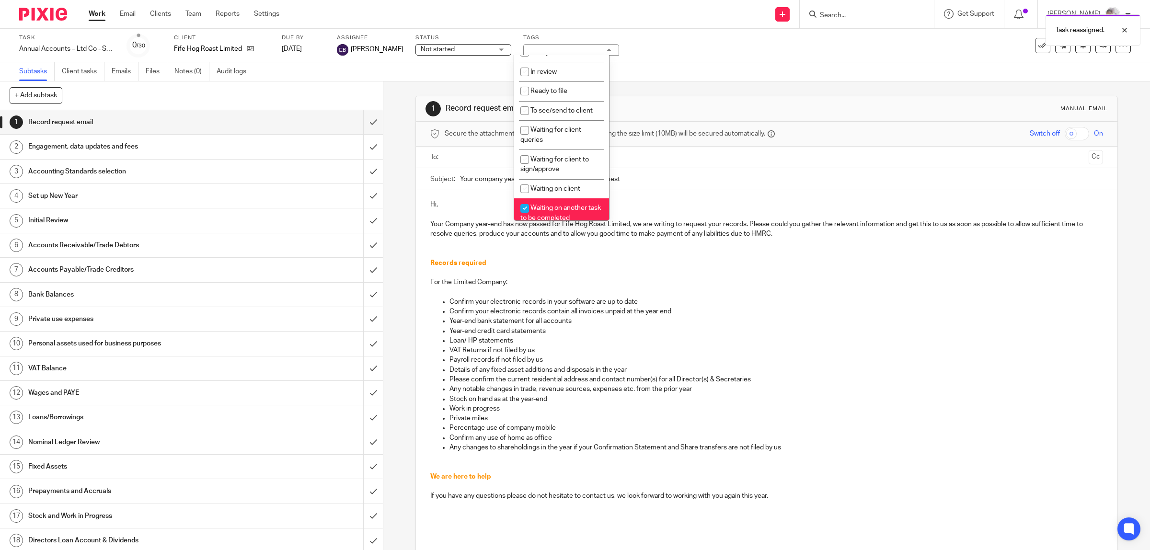
scroll to position [180, 0]
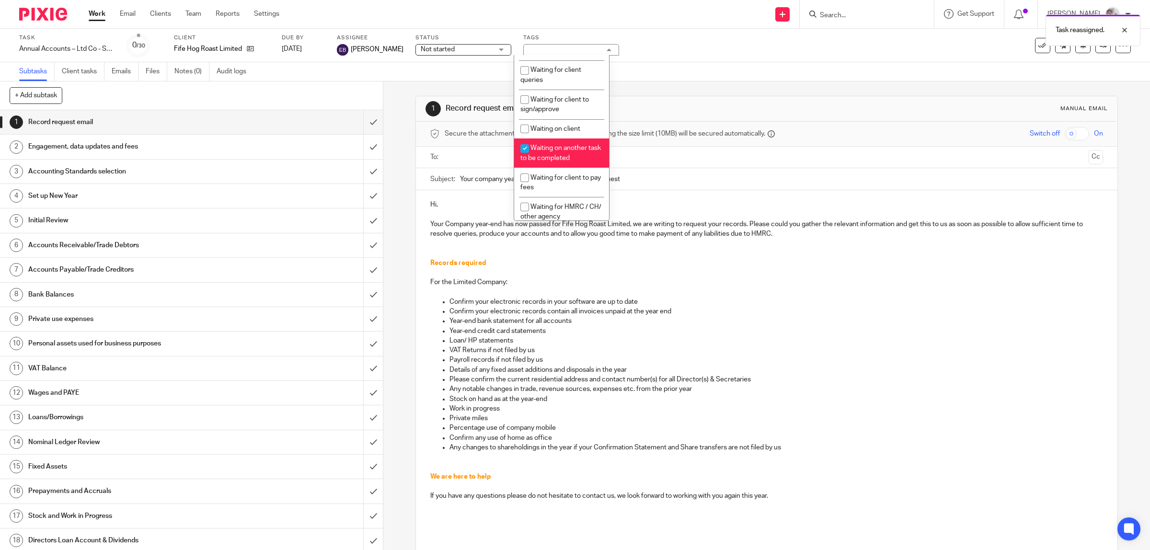
click at [561, 149] on span "Waiting on another task to be completed" at bounding box center [560, 153] width 80 height 17
checkbox input "false"
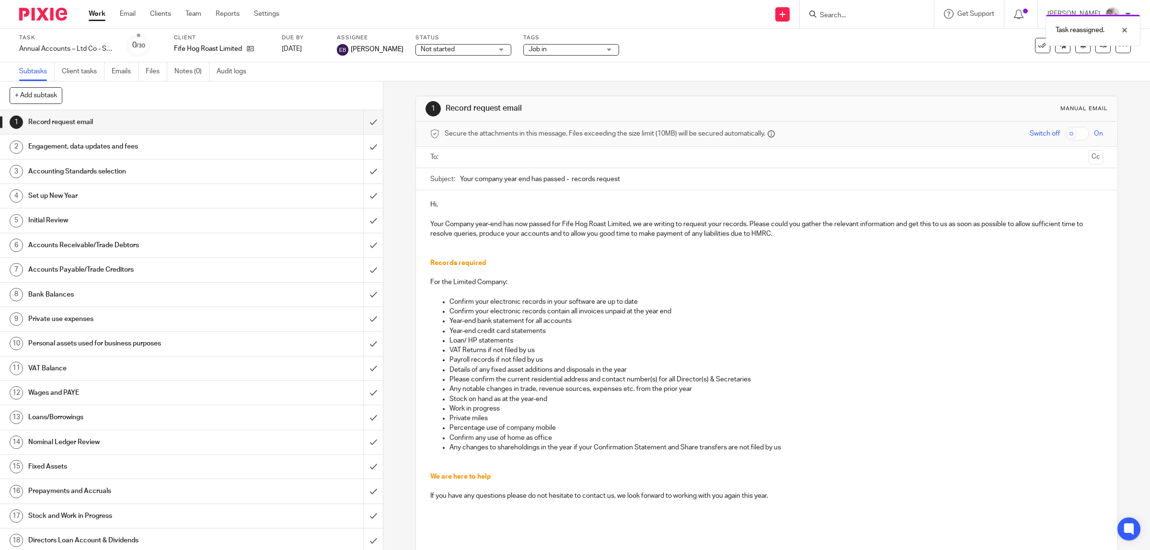
click at [612, 15] on div "Task reassigned." at bounding box center [857, 28] width 565 height 36
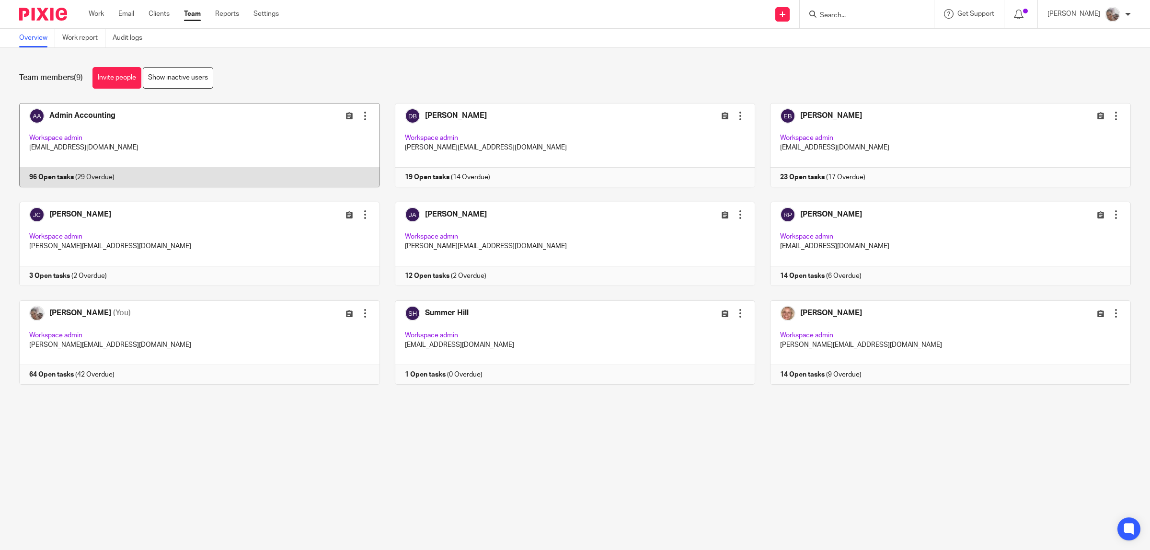
click at [109, 114] on link at bounding box center [192, 145] width 376 height 84
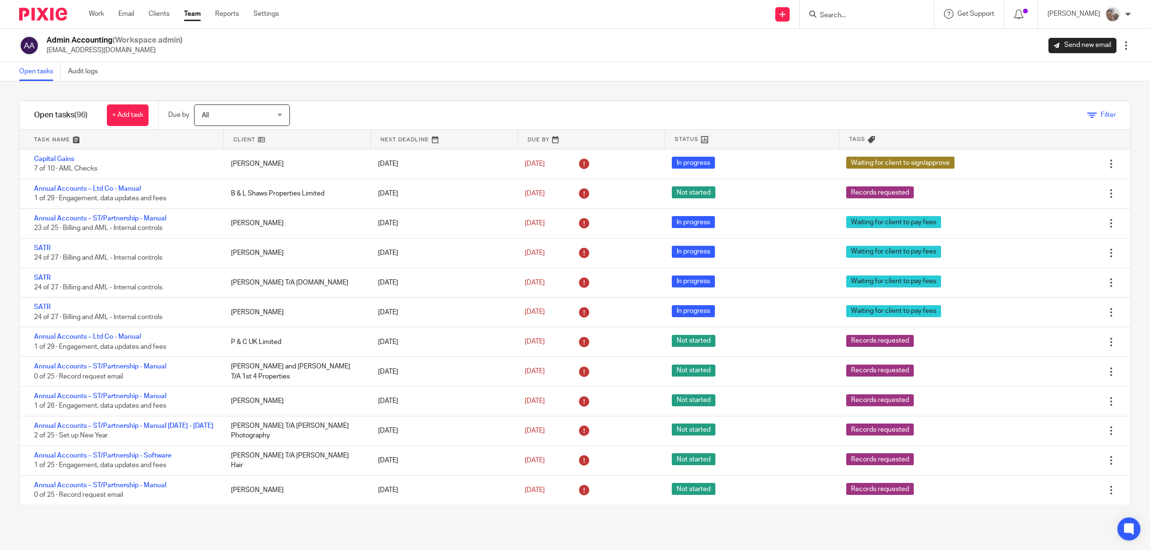
click at [1087, 118] on icon at bounding box center [1092, 116] width 10 height 10
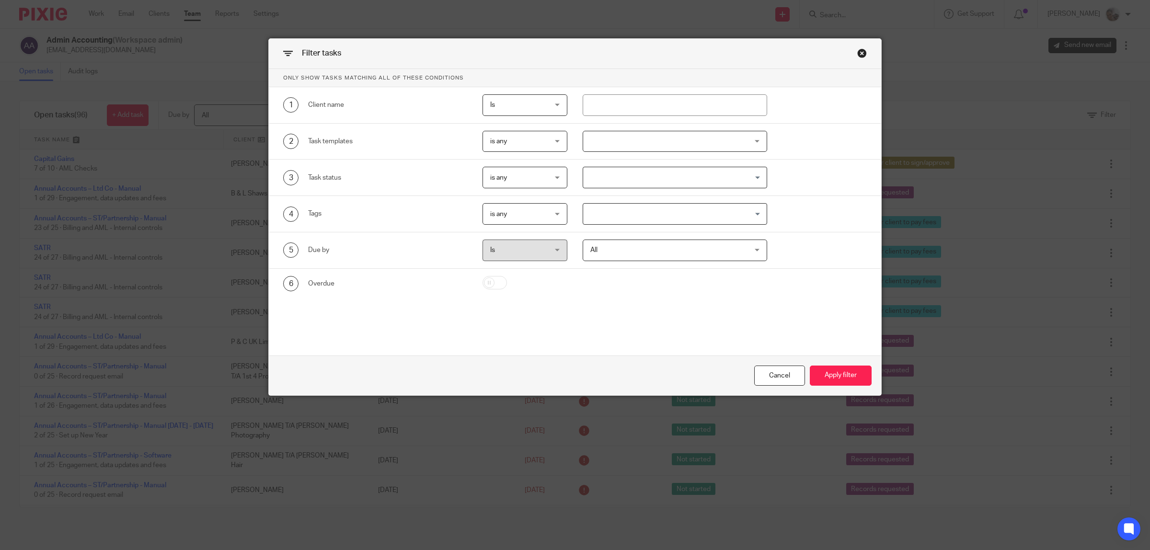
click at [547, 216] on span "is any" at bounding box center [520, 214] width 61 height 20
click at [544, 250] on li "is all" at bounding box center [521, 255] width 84 height 20
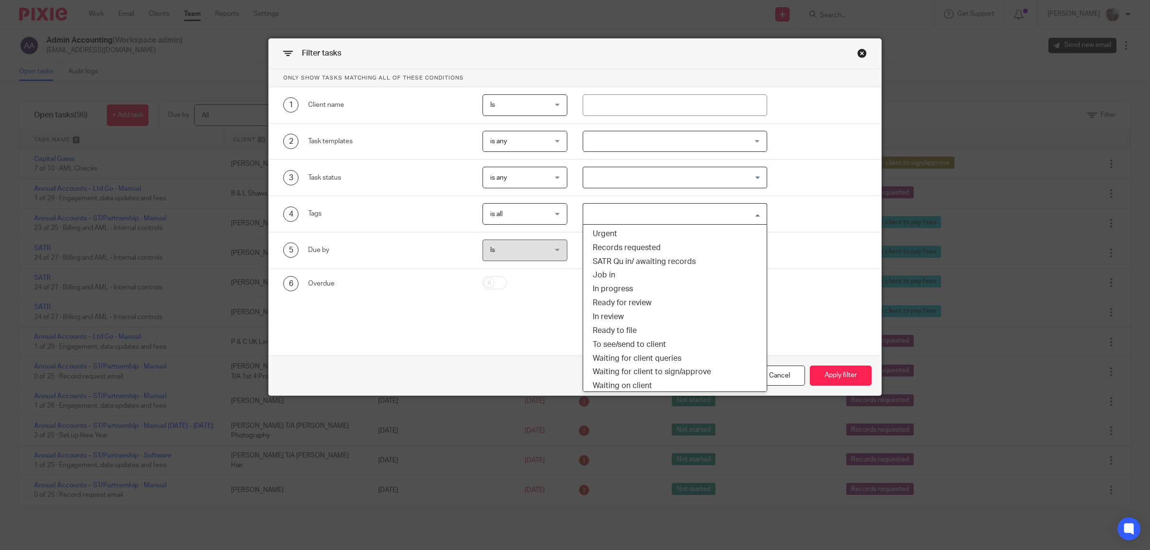
click at [625, 215] on input "Search for option" at bounding box center [672, 214] width 177 height 17
click at [621, 277] on li "Job in" at bounding box center [675, 275] width 184 height 14
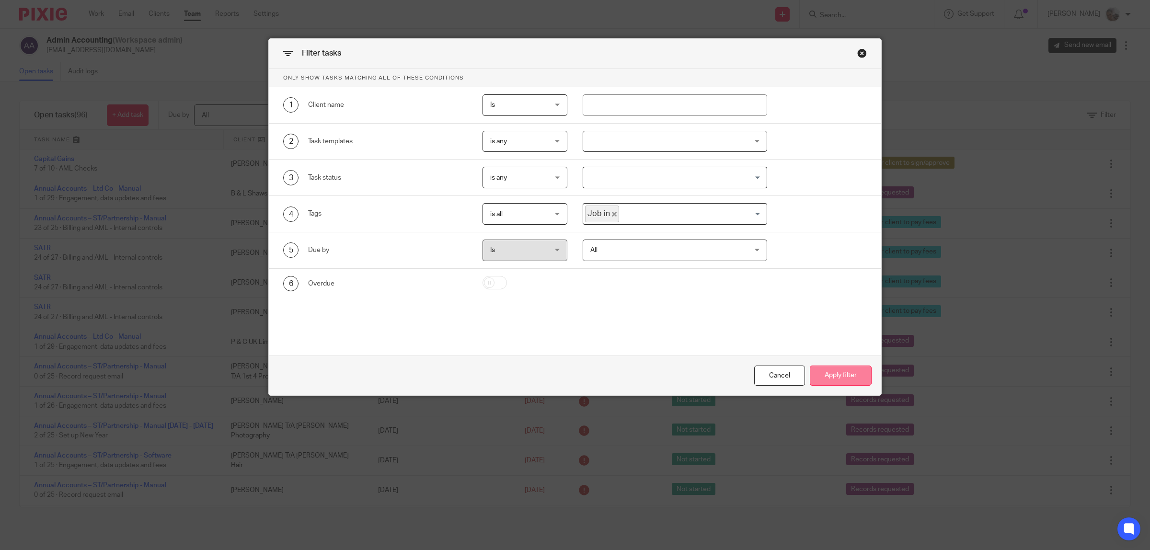
click at [835, 373] on button "Apply filter" at bounding box center [841, 376] width 62 height 21
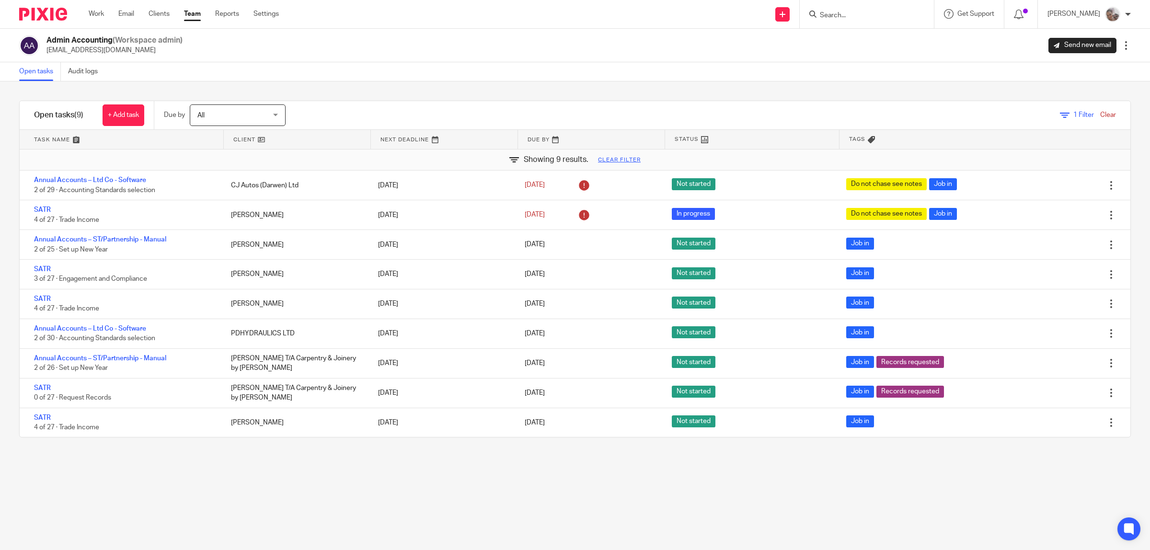
click at [195, 11] on link "Team" at bounding box center [192, 14] width 17 height 10
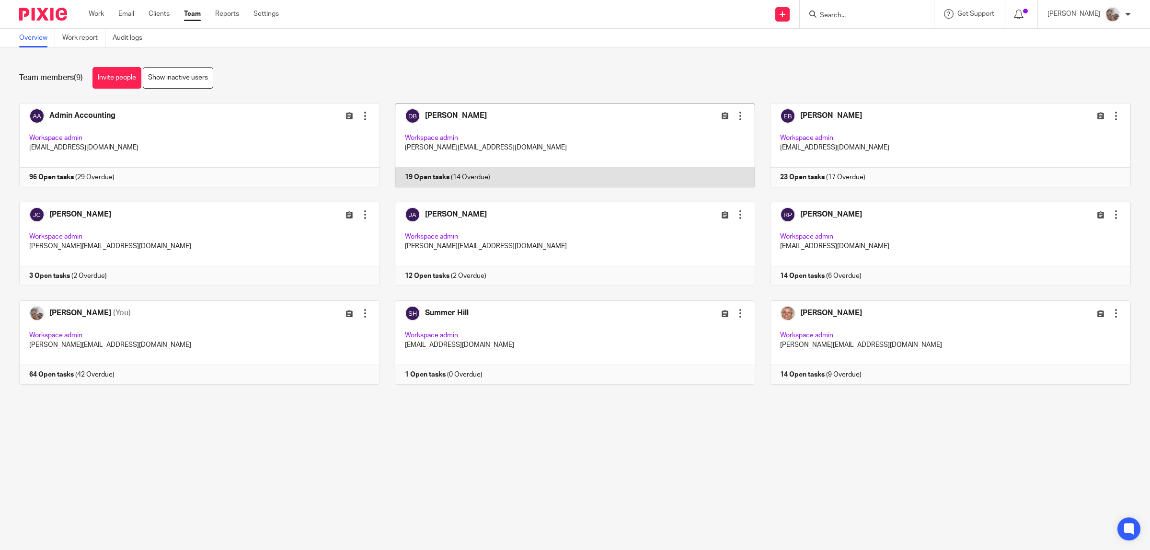
click at [460, 117] on link at bounding box center [568, 145] width 376 height 84
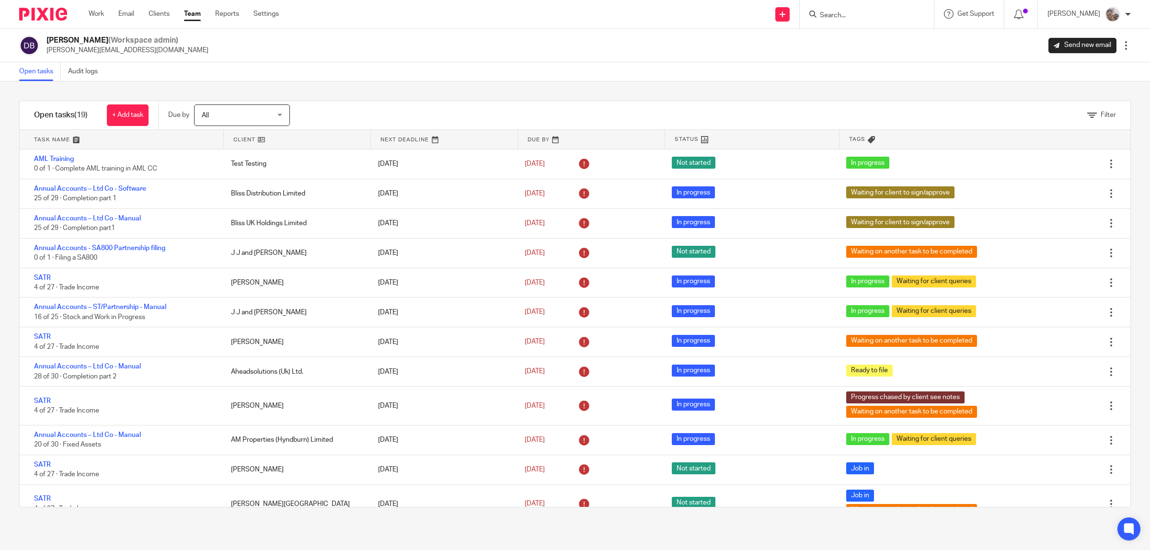
click at [1066, 115] on div "Filter" at bounding box center [722, 115] width 816 height 28
click at [1087, 116] on icon at bounding box center [1092, 116] width 10 height 10
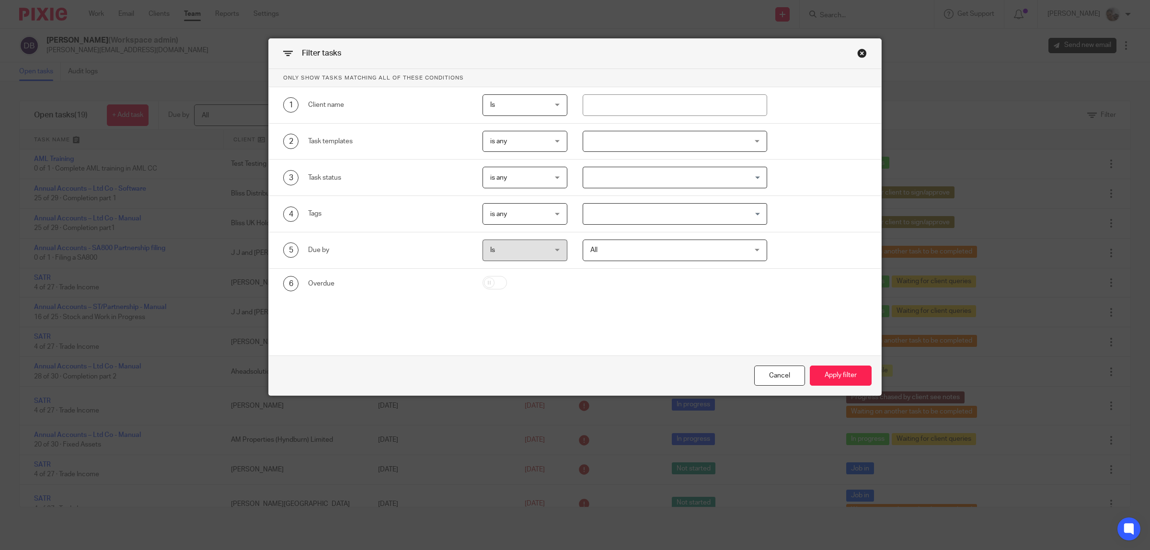
click at [533, 213] on span "is any" at bounding box center [520, 214] width 61 height 20
click at [526, 268] on li "is none" at bounding box center [521, 274] width 84 height 20
click at [633, 211] on input "Search for option" at bounding box center [672, 214] width 177 height 17
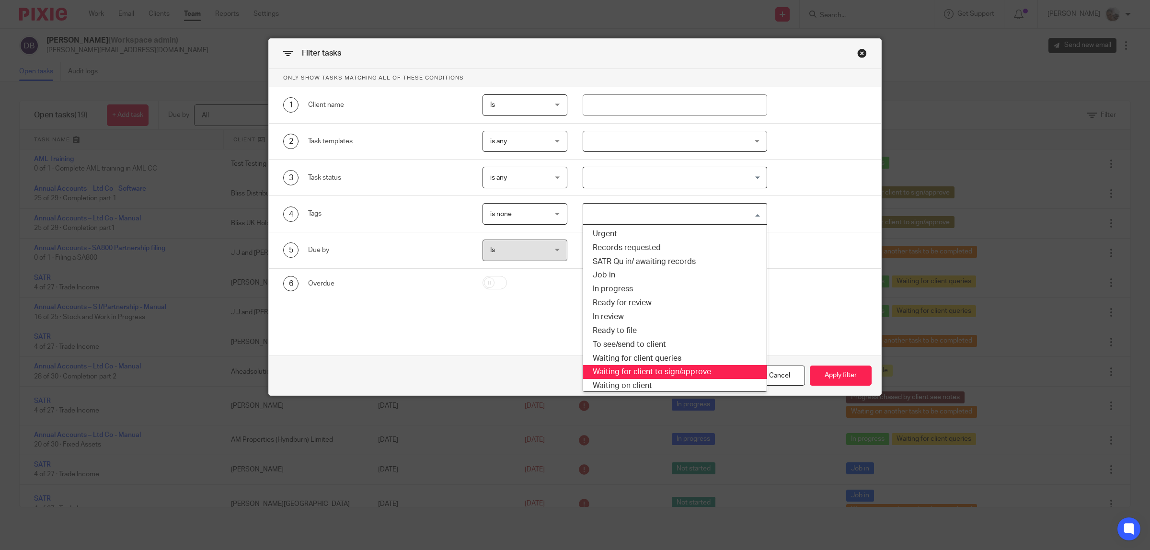
click at [667, 371] on li "Waiting for client to sign/approve" at bounding box center [675, 372] width 184 height 14
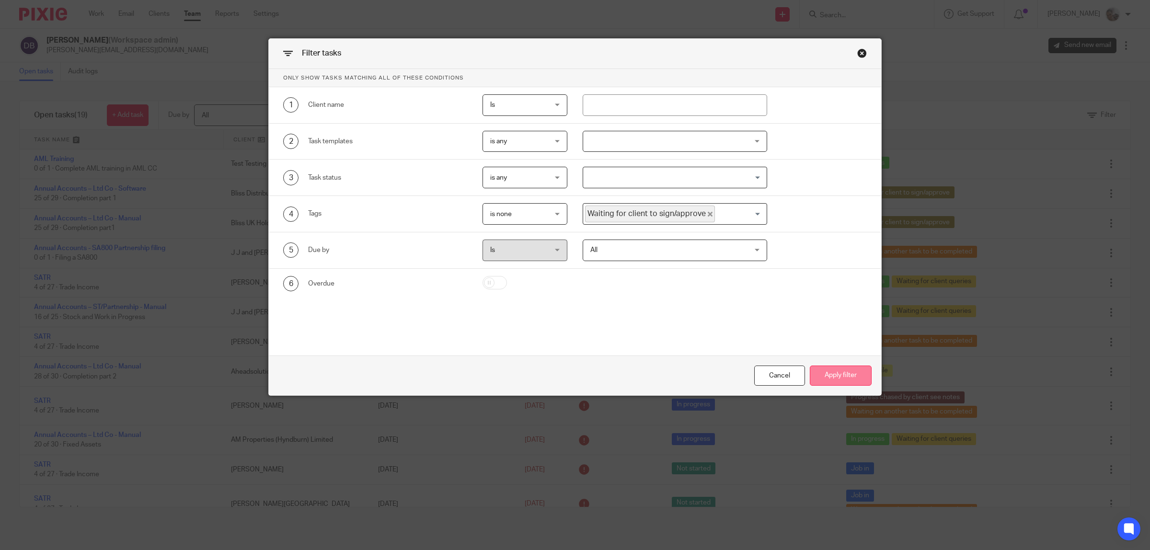
click at [837, 372] on button "Apply filter" at bounding box center [841, 376] width 62 height 21
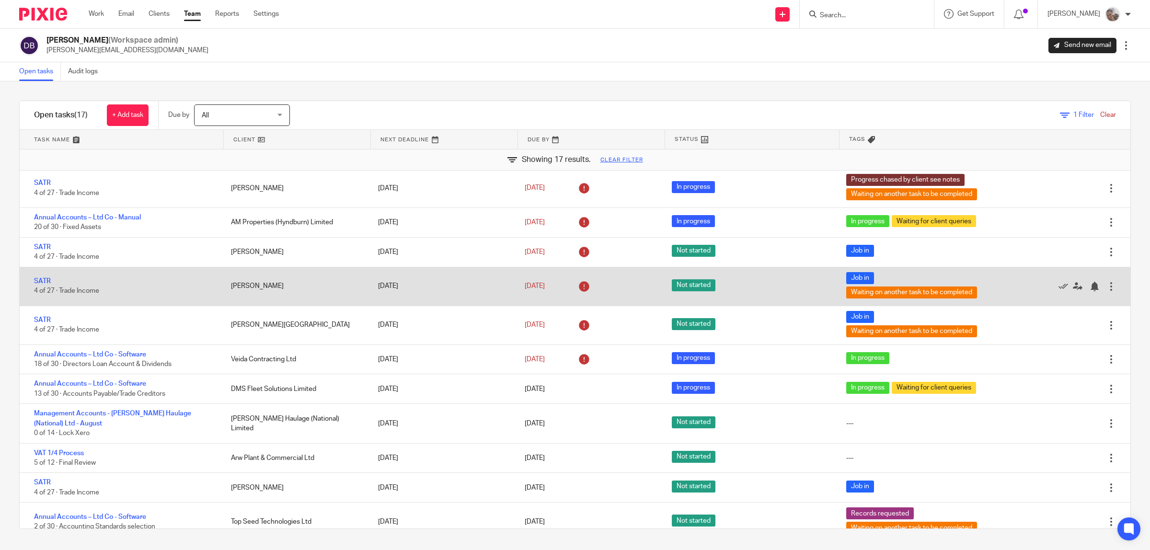
scroll to position [193, 0]
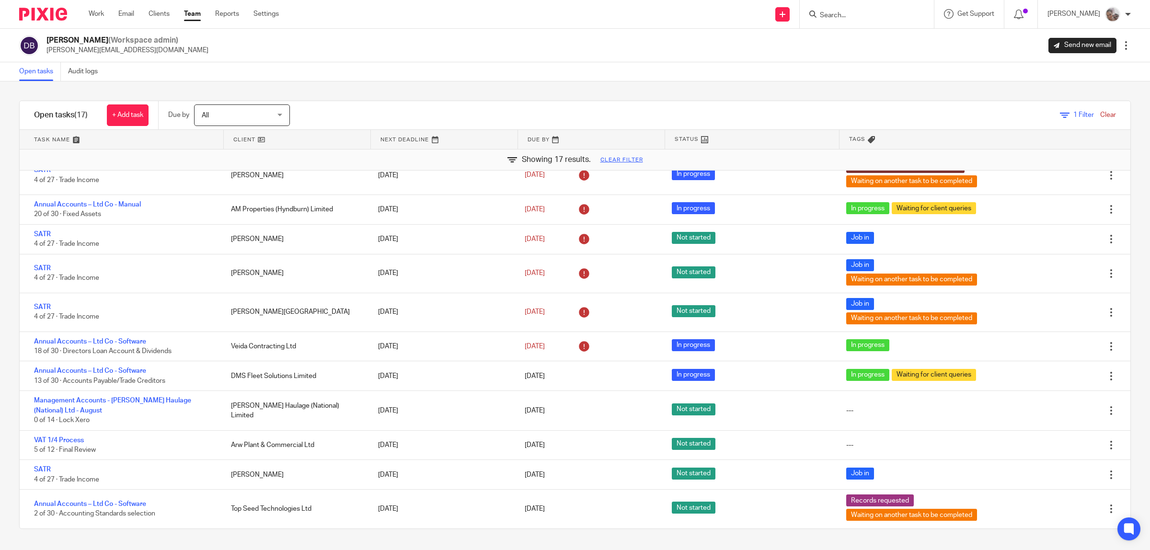
click at [193, 13] on link "Team" at bounding box center [192, 14] width 17 height 10
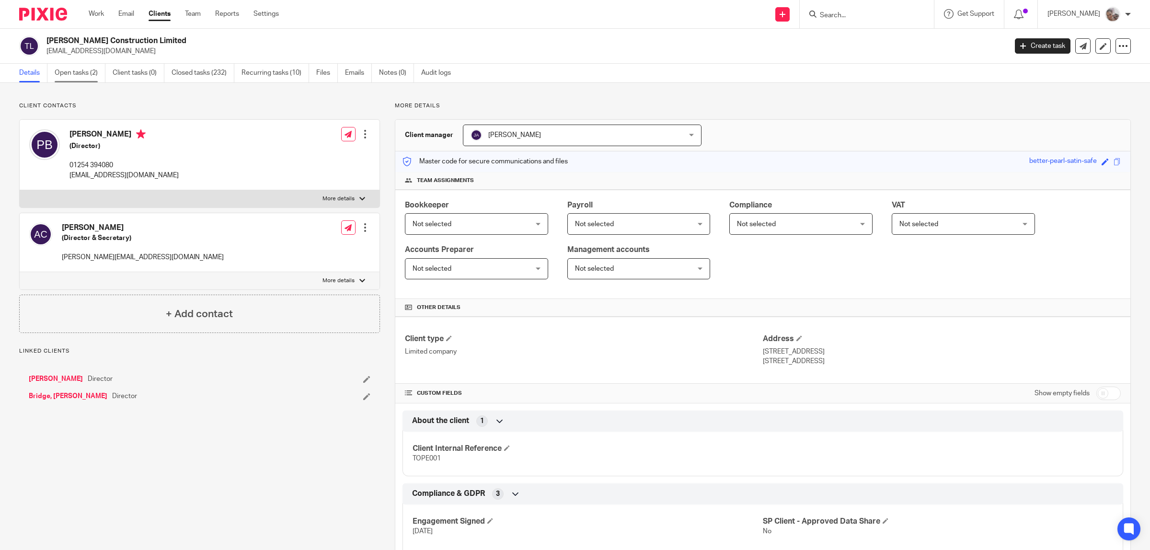
click at [82, 70] on link "Open tasks (2)" at bounding box center [80, 73] width 51 height 19
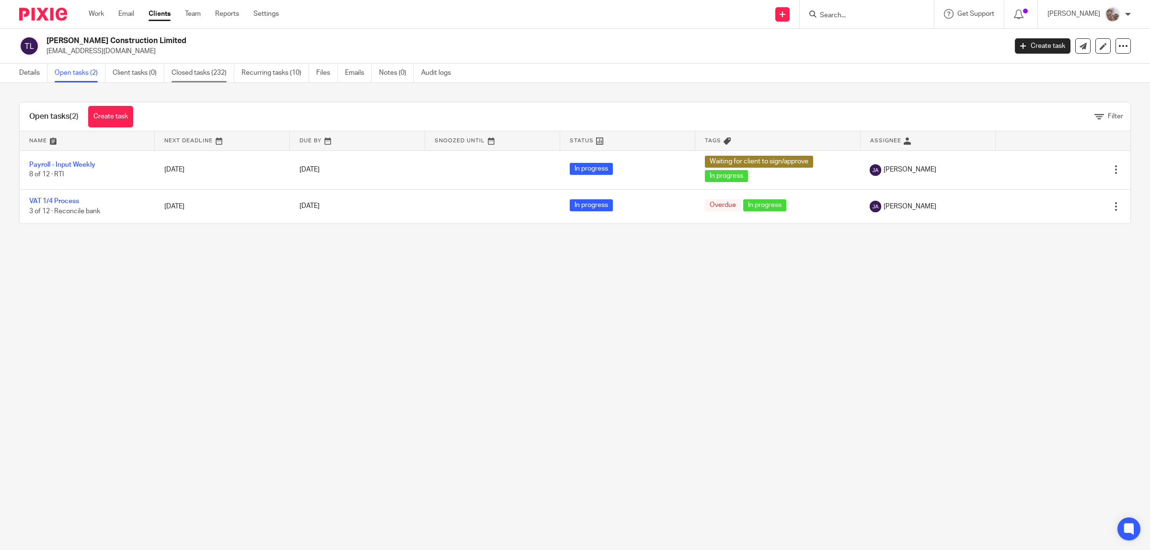
click at [205, 70] on link "Closed tasks (232)" at bounding box center [203, 73] width 63 height 19
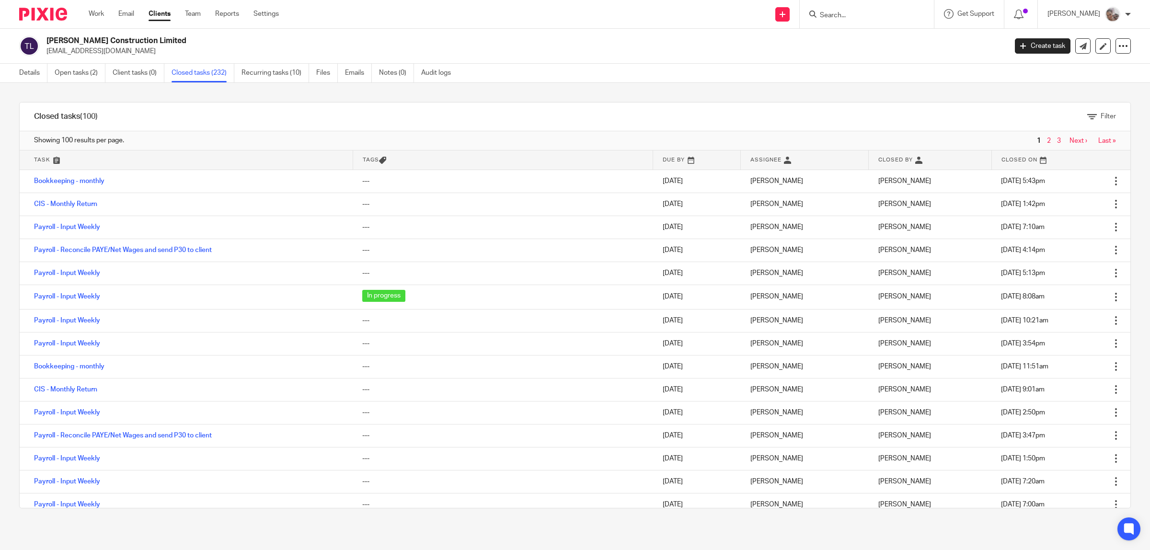
click at [861, 14] on input "Search" at bounding box center [862, 15] width 86 height 9
type input "luke"
click at [875, 41] on link at bounding box center [928, 45] width 222 height 30
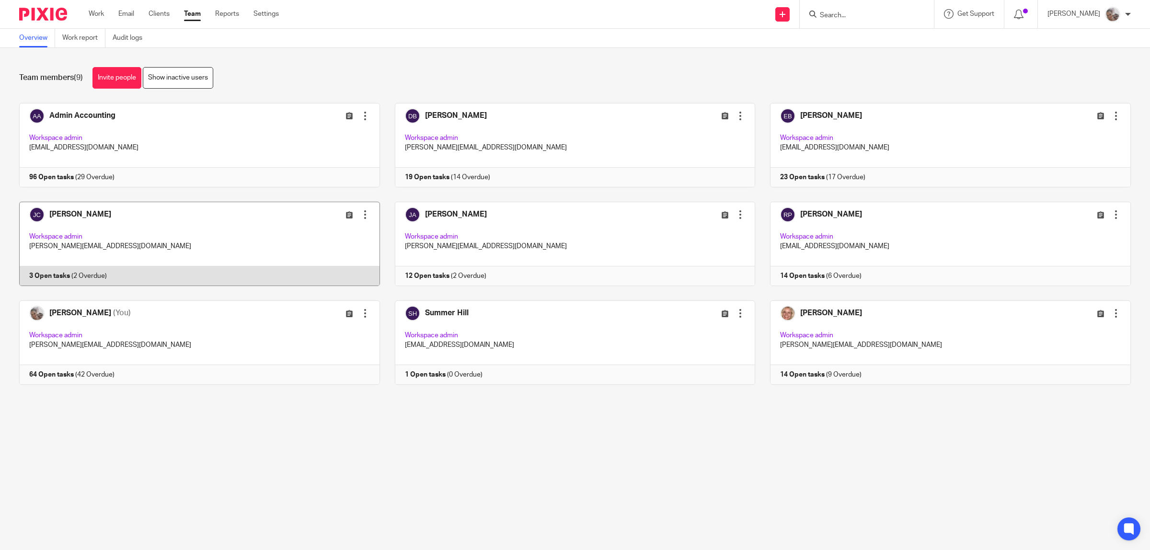
click at [82, 217] on link at bounding box center [192, 244] width 376 height 84
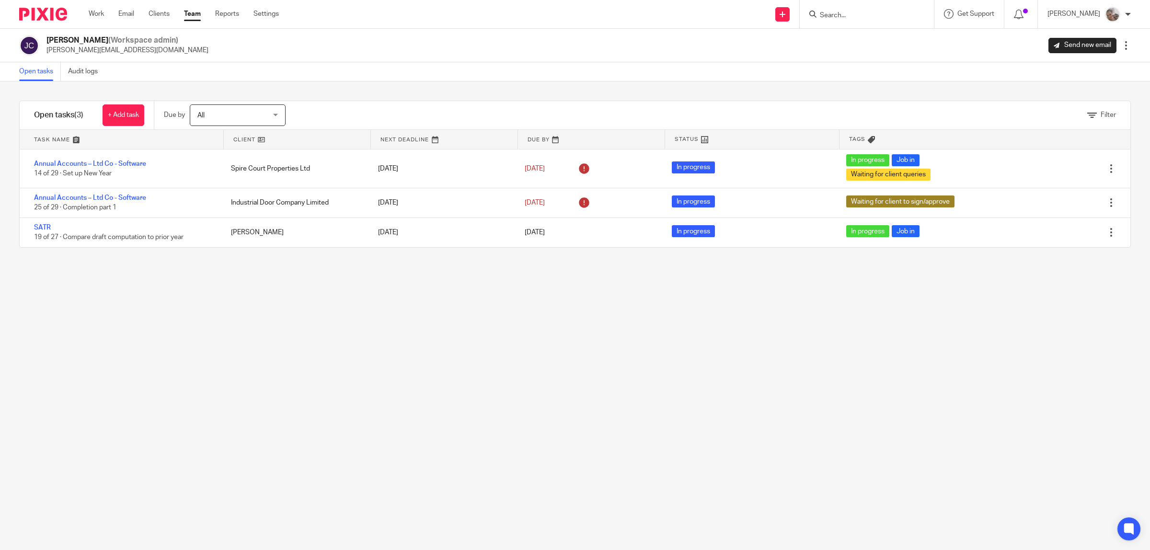
click at [190, 12] on link "Team" at bounding box center [192, 14] width 17 height 10
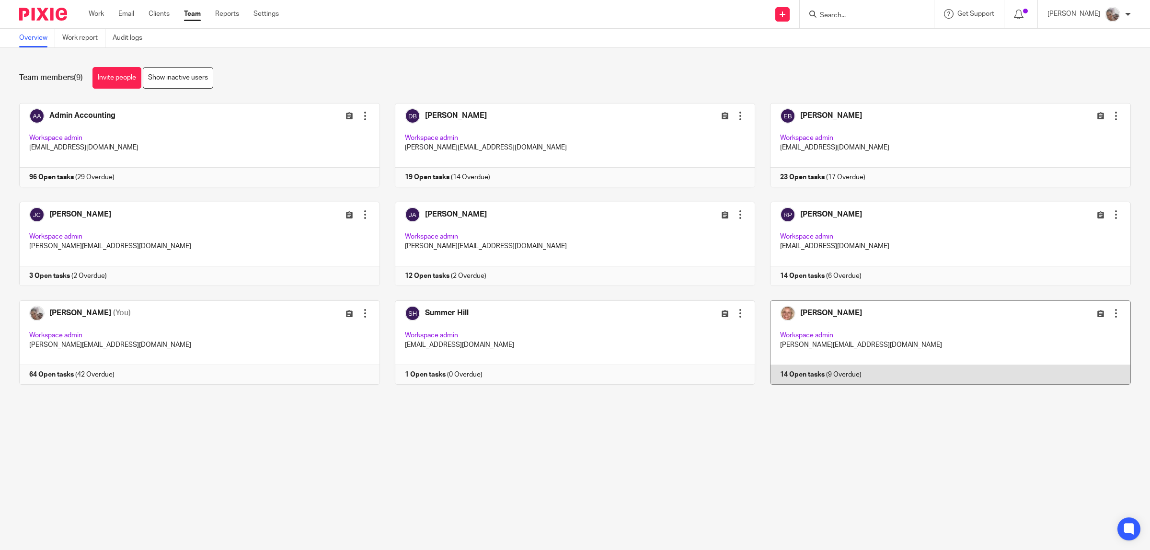
click at [827, 312] on link at bounding box center [943, 342] width 376 height 84
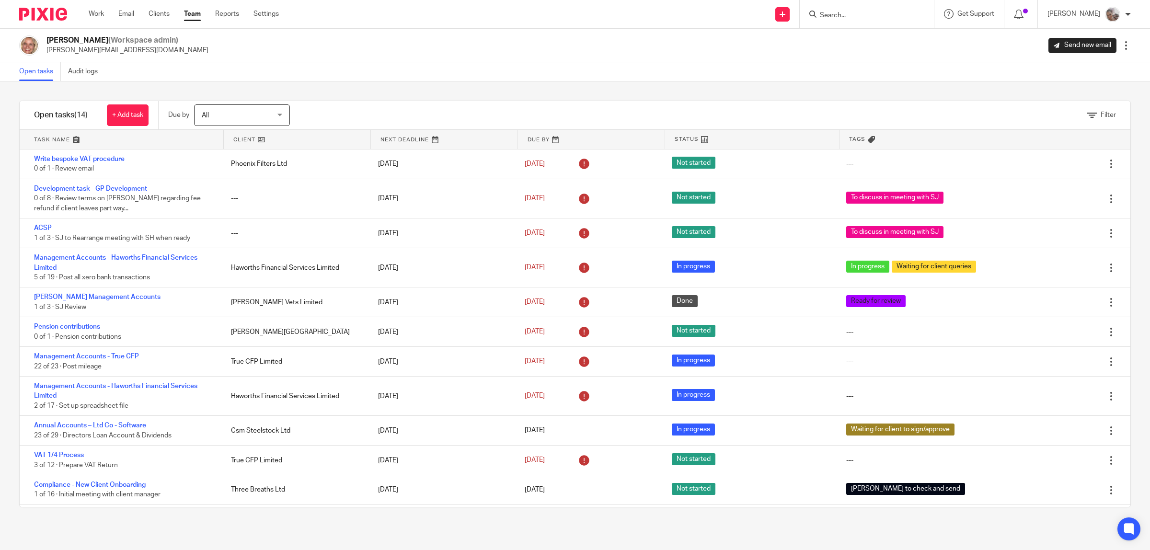
click at [190, 15] on link "Team" at bounding box center [192, 14] width 17 height 10
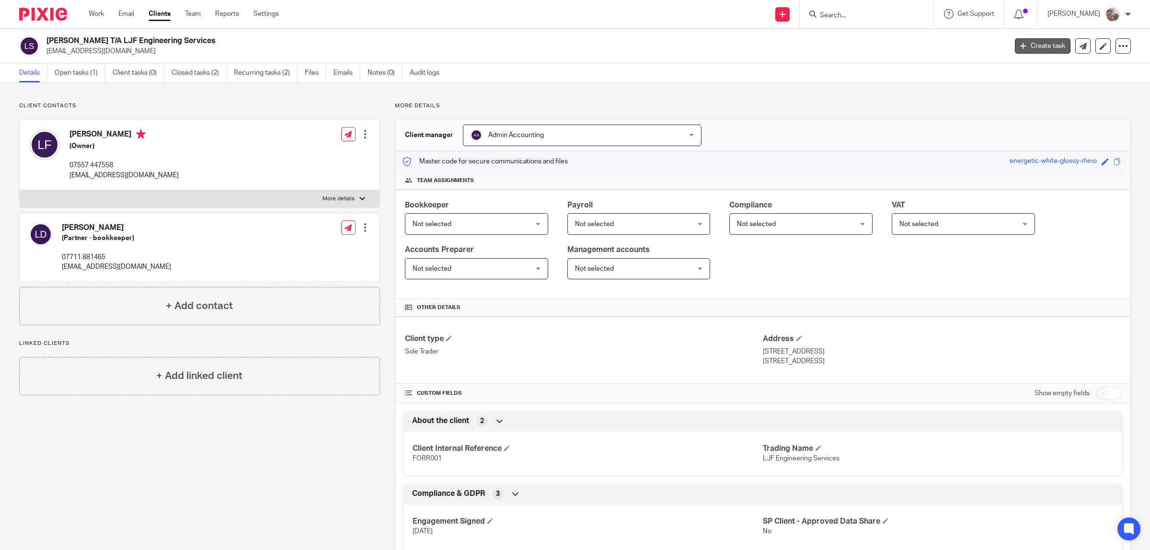
click at [1026, 44] on link "Create task" at bounding box center [1043, 45] width 56 height 15
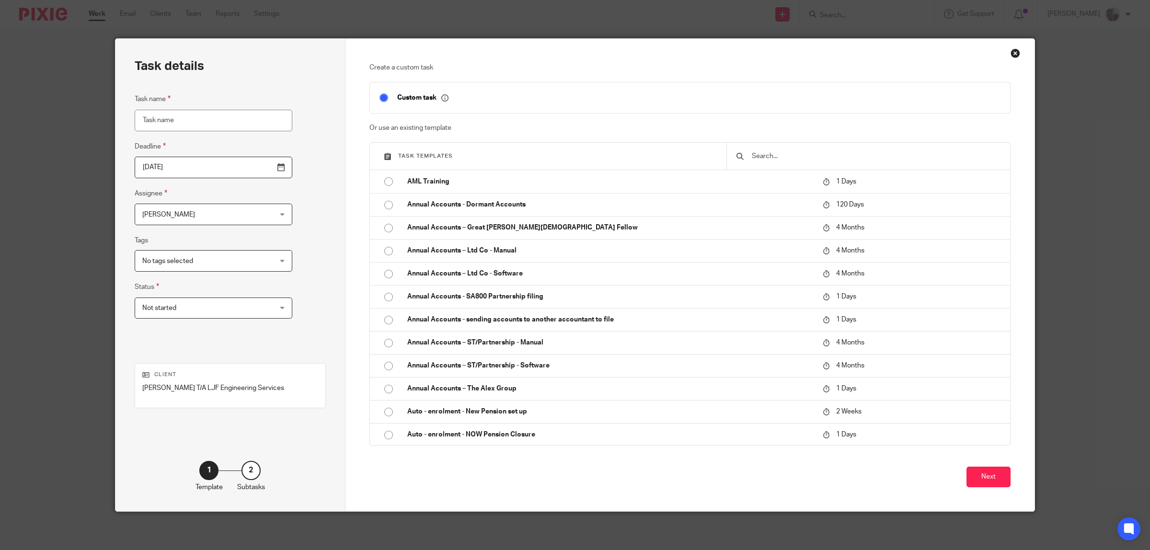
click at [818, 158] on input "text" at bounding box center [876, 156] width 250 height 11
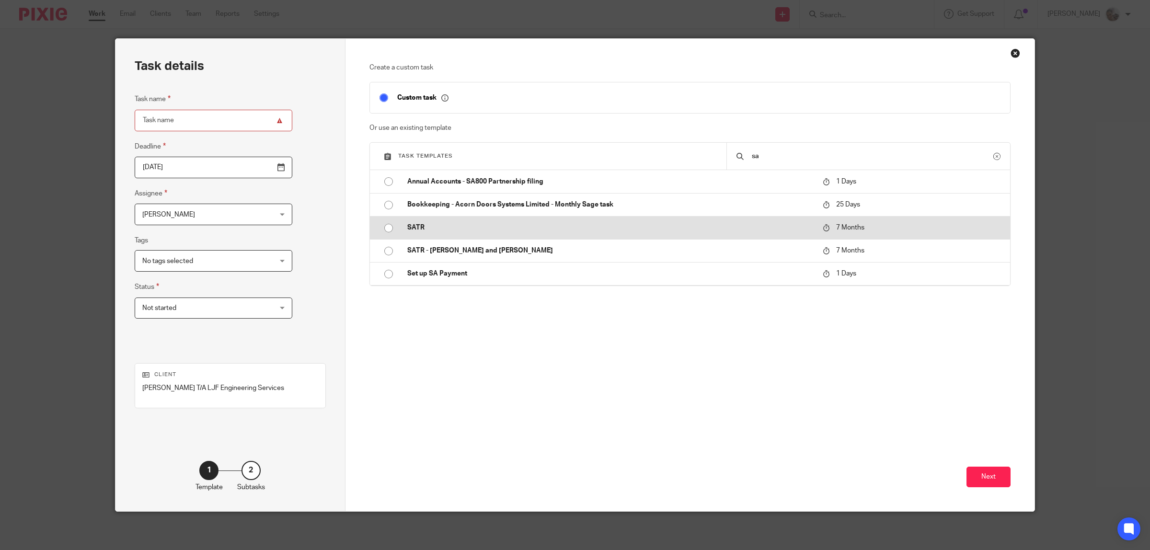
type input "sa"
click at [444, 231] on p "SATR" at bounding box center [610, 228] width 406 height 10
type input "[DATE]"
type input "SATR"
checkbox input "false"
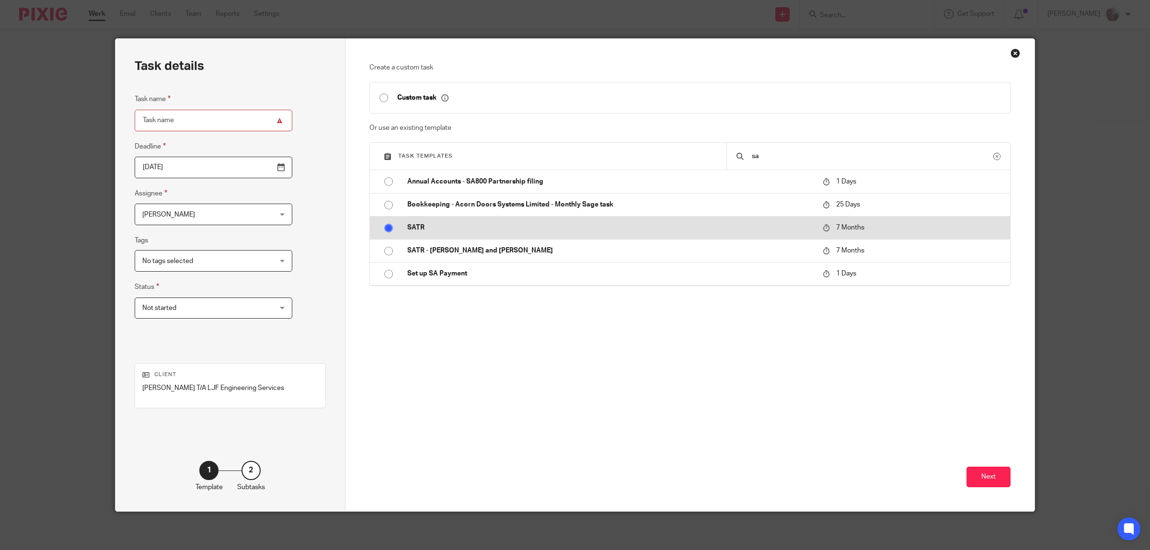
radio input "true"
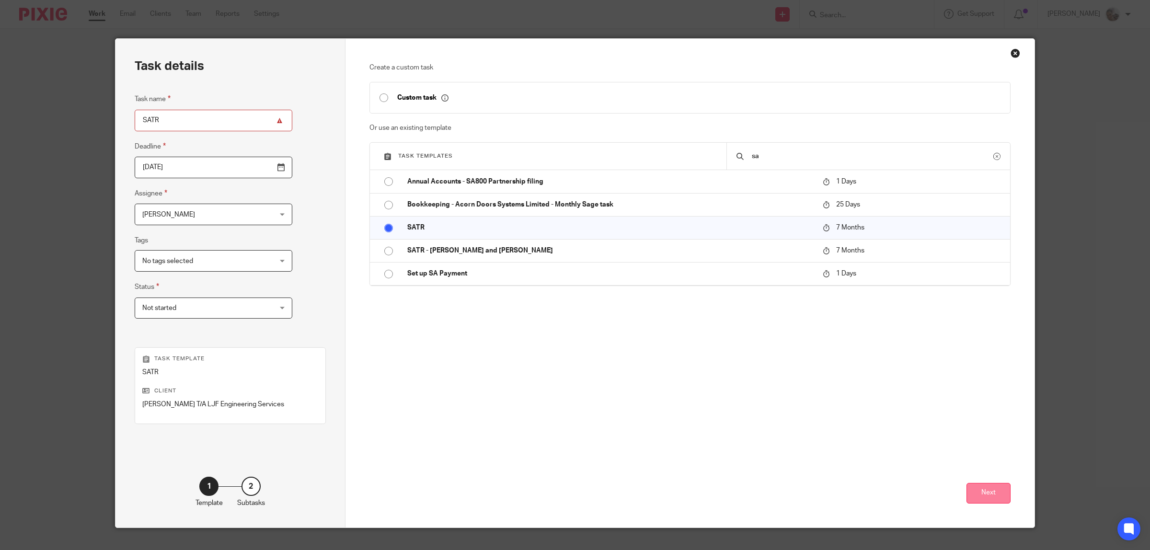
click at [981, 492] on button "Next" at bounding box center [988, 493] width 44 height 21
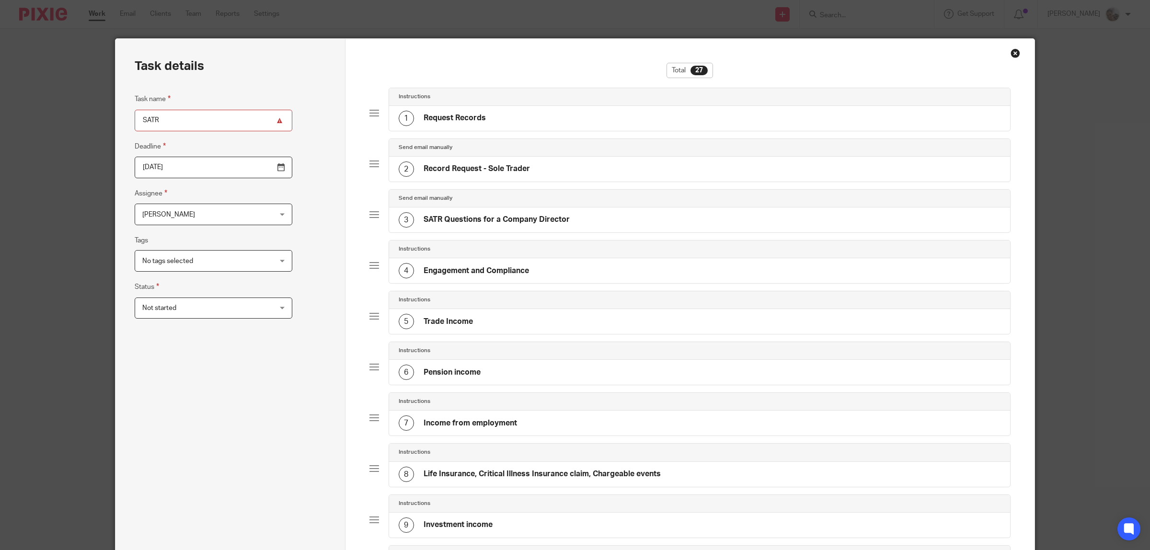
click at [204, 121] on input "SATR" at bounding box center [214, 121] width 158 height 22
type input "SATR 22.23"
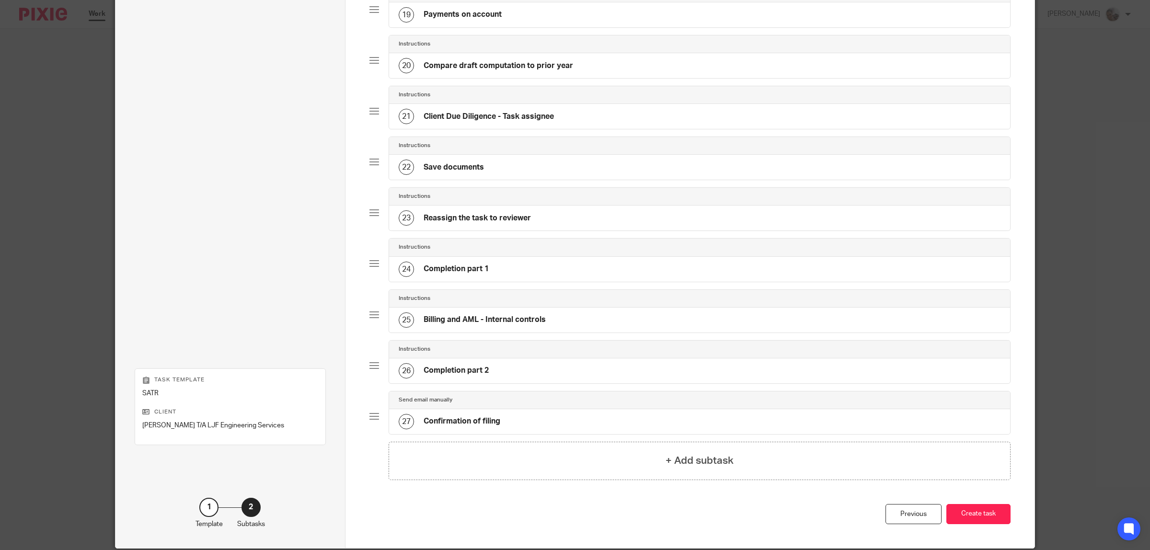
scroll to position [1065, 0]
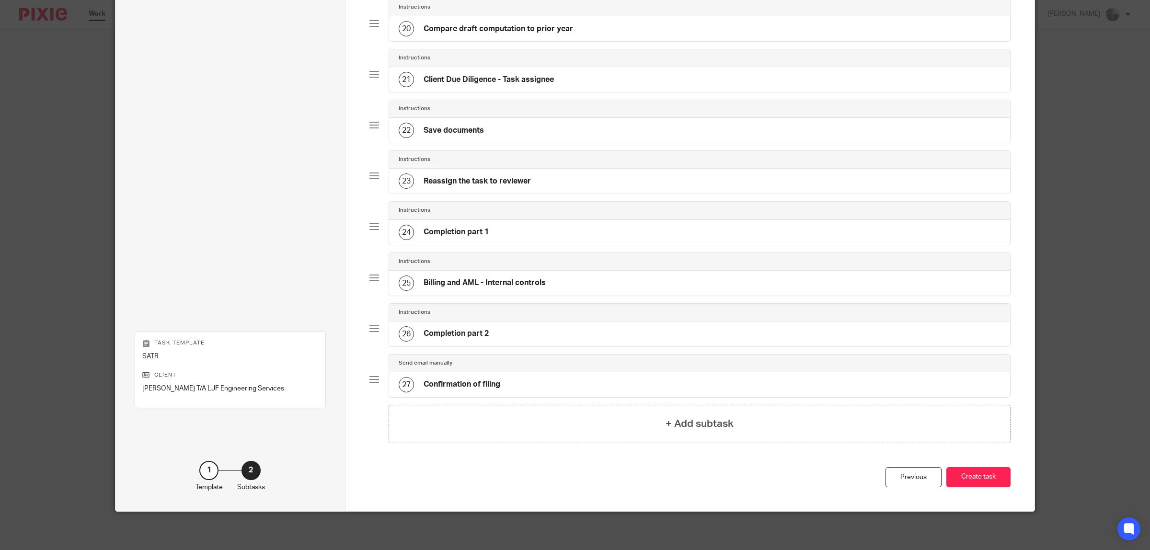
click at [978, 490] on div "Previous Create task" at bounding box center [690, 489] width 642 height 45
click at [978, 480] on button "Create task" at bounding box center [978, 477] width 64 height 21
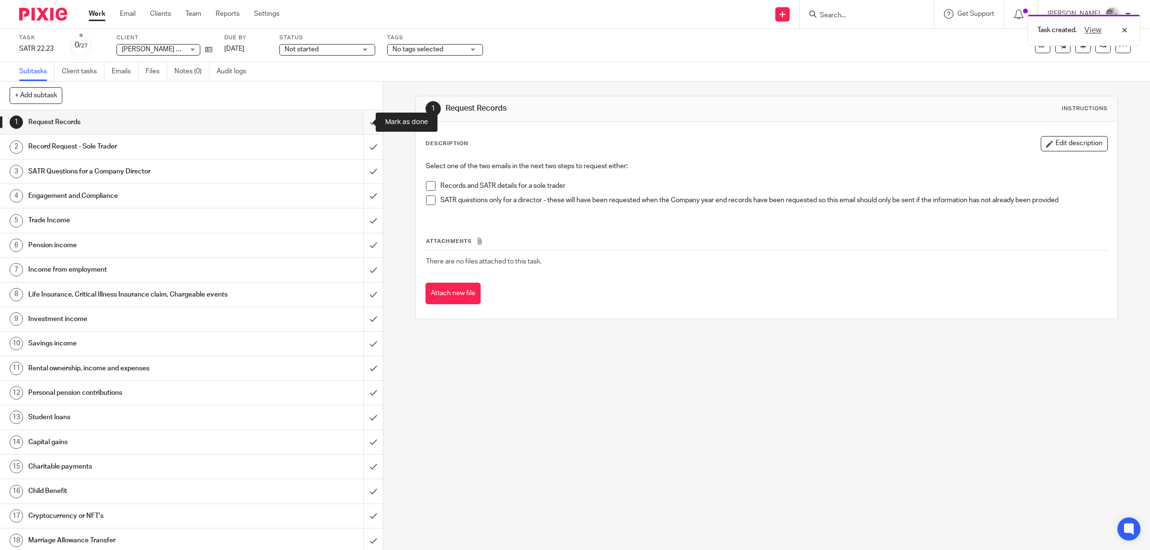
click at [358, 123] on input "submit" at bounding box center [191, 122] width 383 height 24
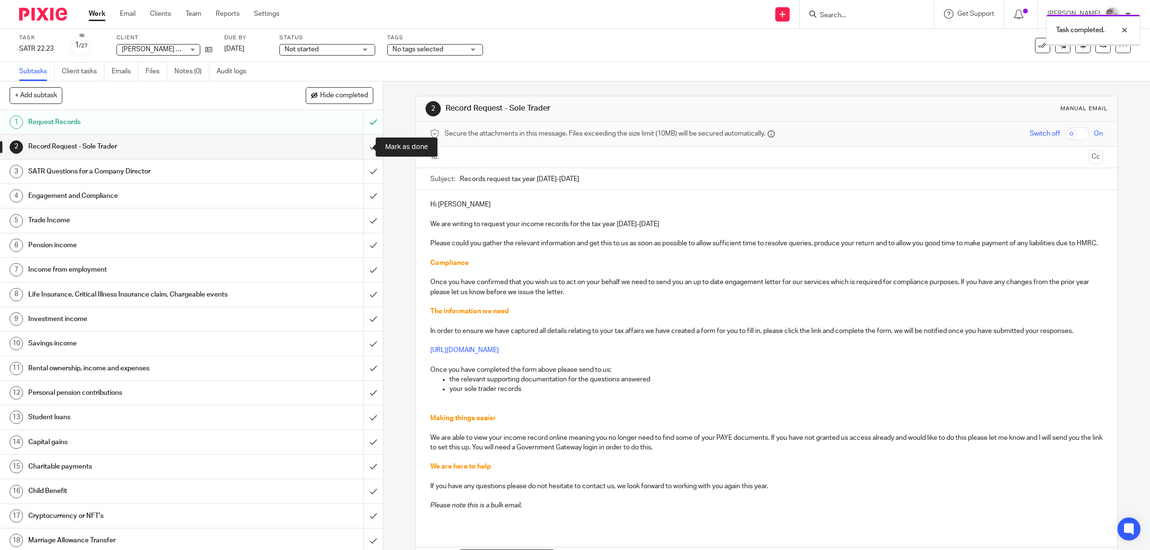
click at [360, 149] on input "submit" at bounding box center [191, 147] width 383 height 24
click at [191, 72] on link "Notes (0)" at bounding box center [191, 71] width 35 height 19
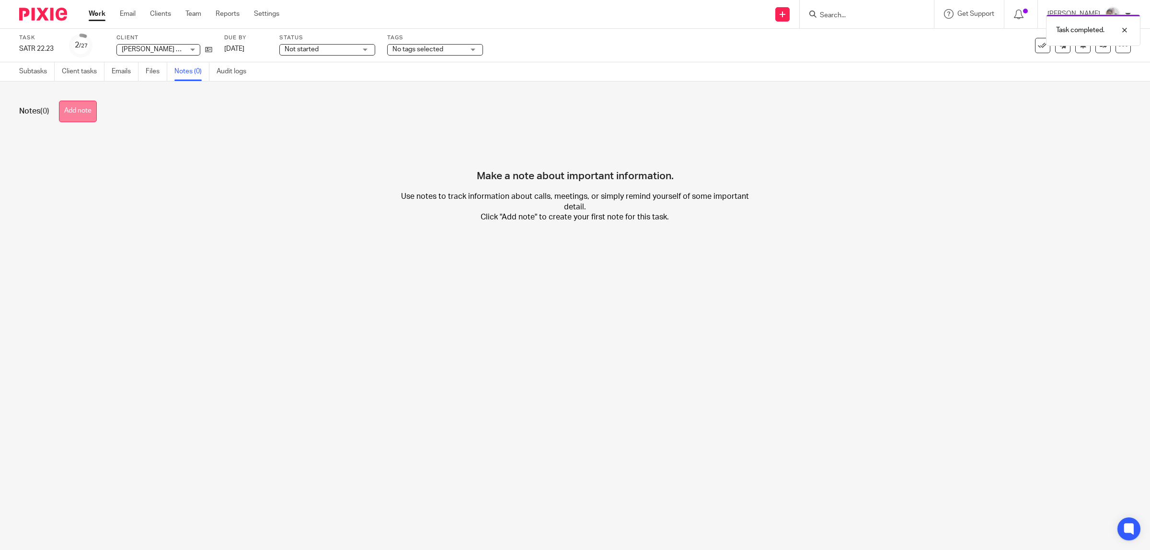
click at [85, 111] on button "Add note" at bounding box center [78, 112] width 38 height 22
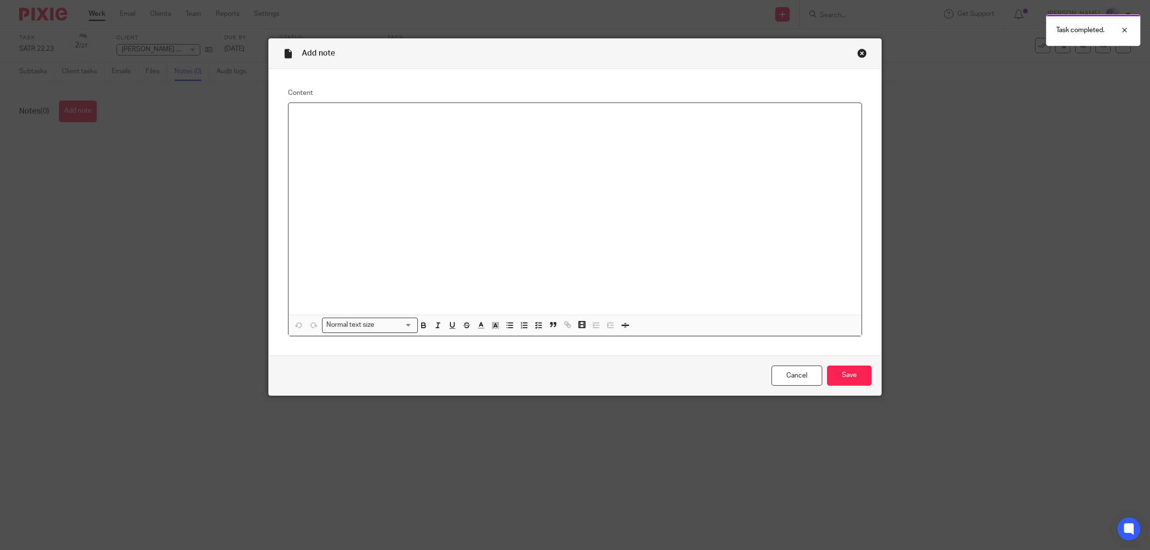
click at [369, 171] on div at bounding box center [574, 209] width 573 height 212
click at [461, 116] on p "HMRC require a paper SATR FOR 22.23 to include his P60information" at bounding box center [575, 116] width 558 height 10
click at [521, 119] on p "HMRC require a paper SATR FOR 22.23 to include his P60 information" at bounding box center [575, 116] width 558 height 10
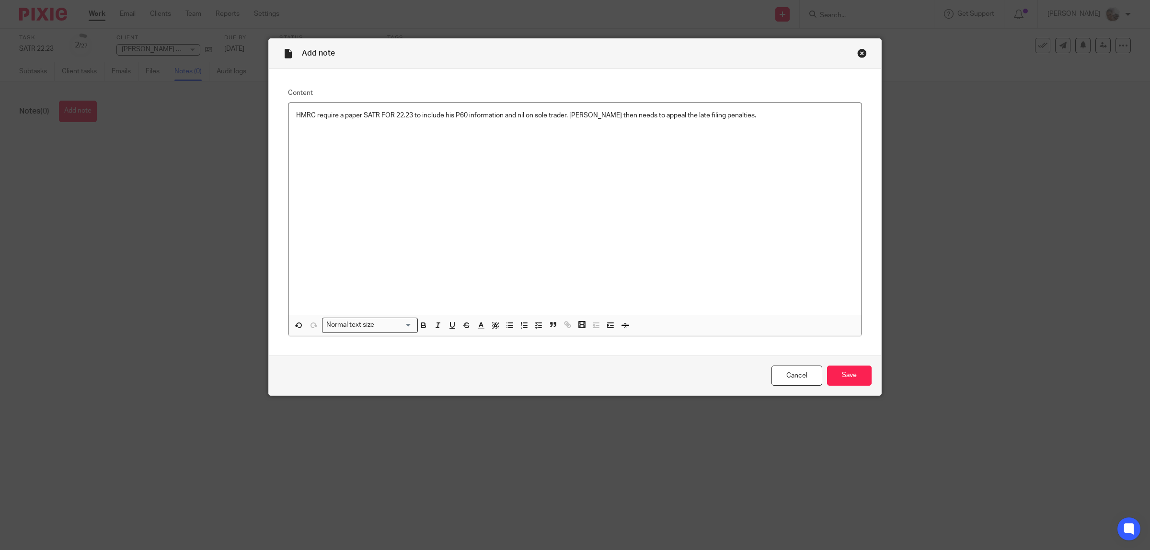
click at [387, 115] on p "HMRC require a paper SATR FOR 22.23 to include his P60 information and nil on s…" at bounding box center [575, 116] width 558 height 10
click at [838, 367] on input "Save" at bounding box center [849, 376] width 45 height 21
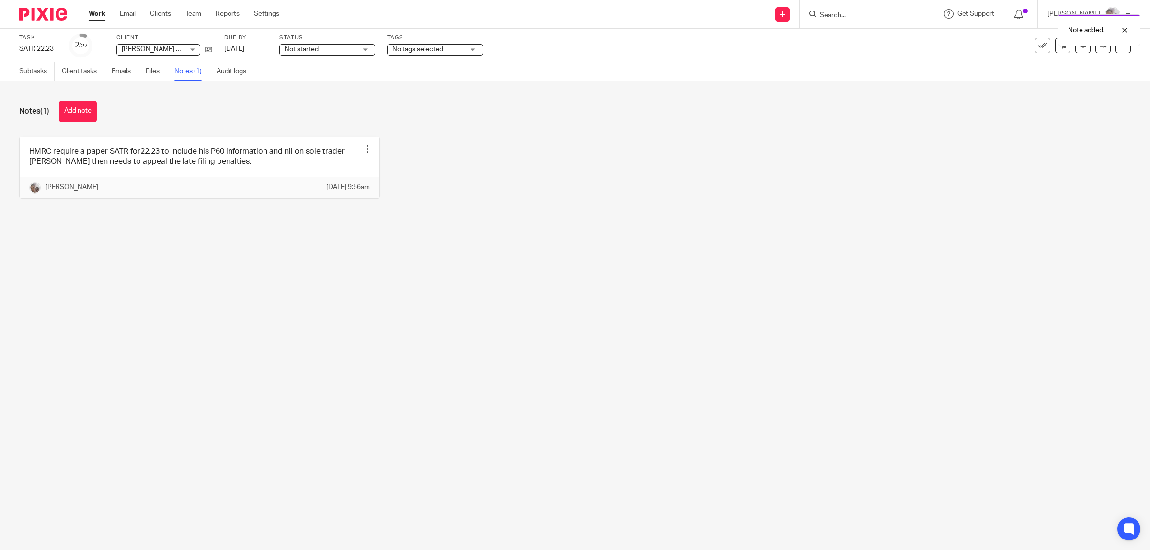
click at [431, 50] on span "No tags selected" at bounding box center [417, 49] width 51 height 7
click at [424, 63] on span "Urgent" at bounding box center [414, 65] width 21 height 7
checkbox input "true"
click at [253, 115] on div "Notes (1) Add note" at bounding box center [575, 112] width 1112 height 22
click at [84, 115] on button "Add note" at bounding box center [78, 112] width 38 height 22
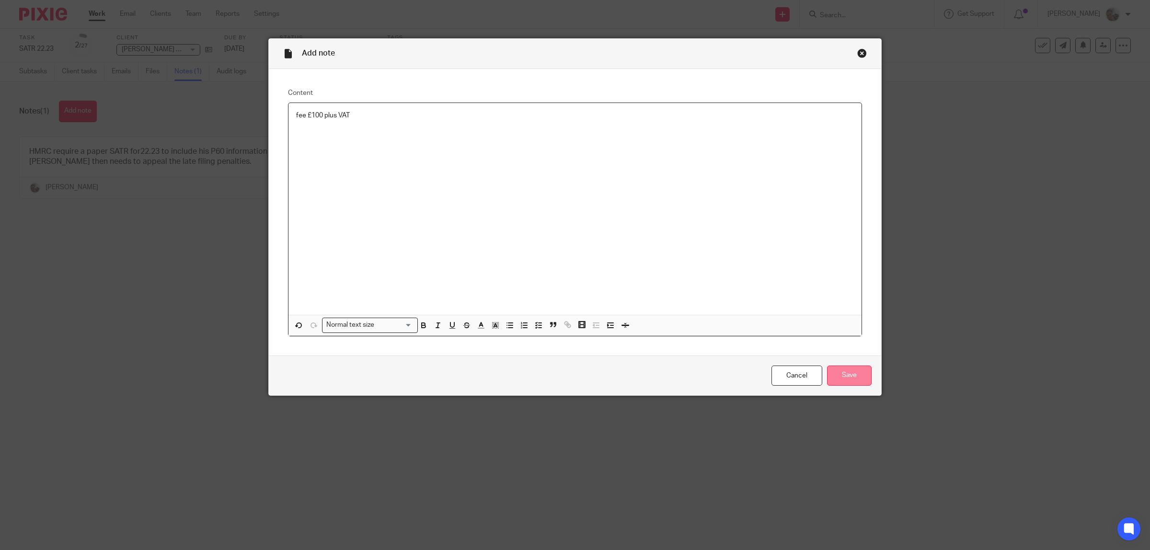
click at [851, 381] on input "Save" at bounding box center [849, 376] width 45 height 21
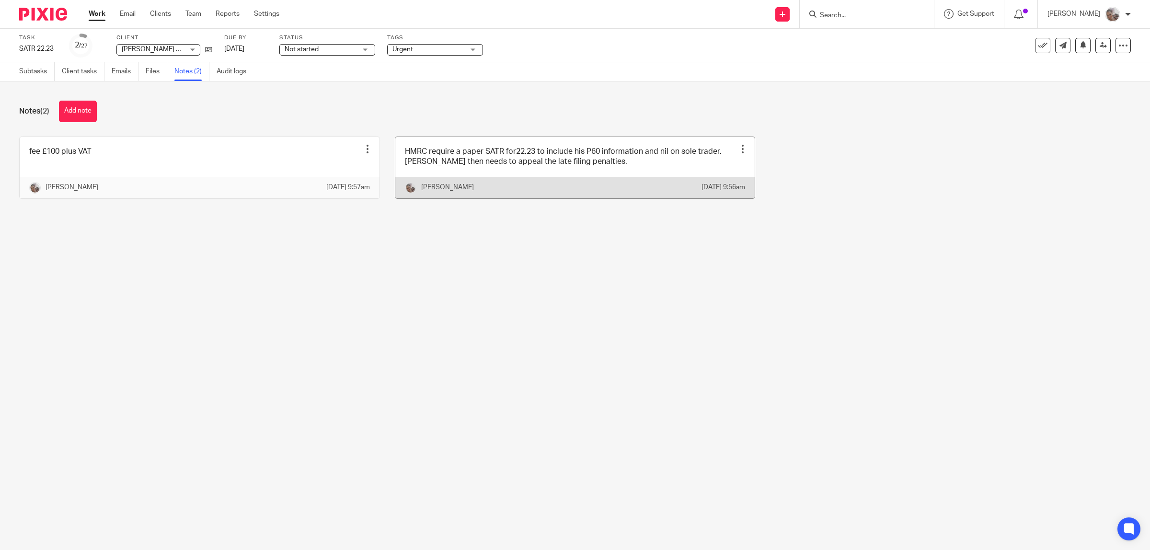
click at [738, 146] on div at bounding box center [743, 149] width 10 height 10
click at [712, 174] on span "Edit note" at bounding box center [711, 172] width 27 height 7
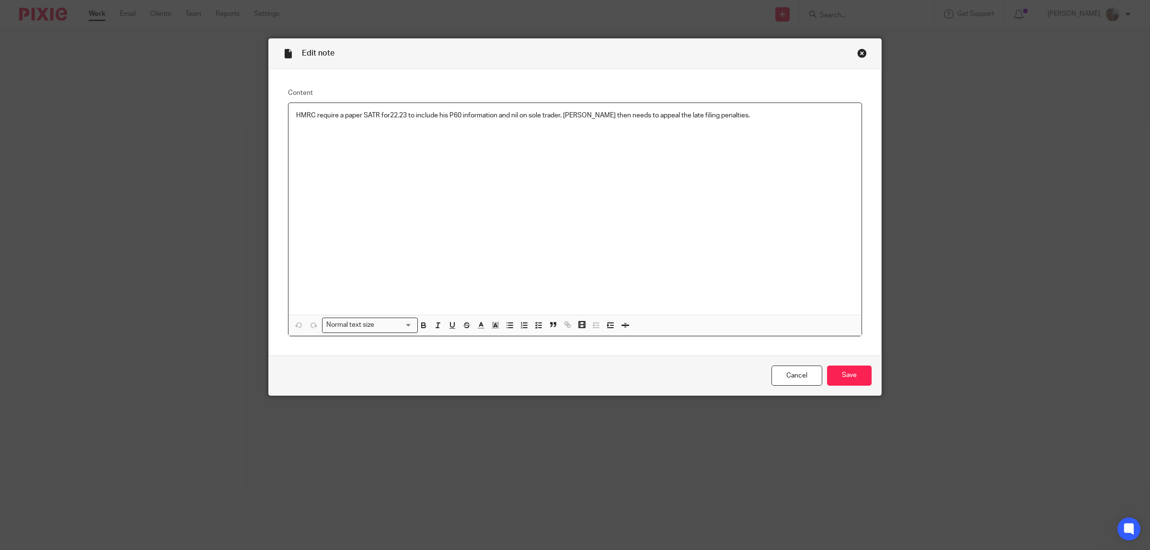
click at [385, 115] on p "HMRC require a paper SATR for22.23 to include his P60 information and nil on so…" at bounding box center [575, 116] width 558 height 10
click at [558, 116] on p "HMRC require a paper SATR for 22.23 to include his P60 information and nil on s…" at bounding box center [575, 116] width 558 height 10
click at [857, 379] on input "Save" at bounding box center [849, 376] width 45 height 21
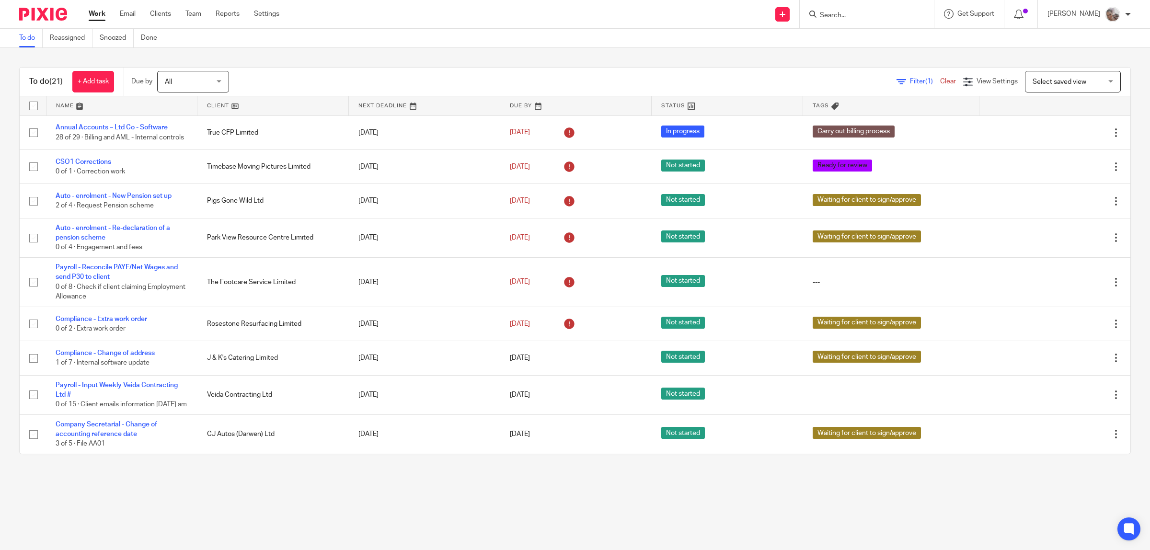
click at [916, 11] on form at bounding box center [870, 14] width 102 height 12
click at [895, 15] on input "Search" at bounding box center [862, 15] width 86 height 9
type input "luke"
click at [889, 38] on link at bounding box center [928, 45] width 222 height 30
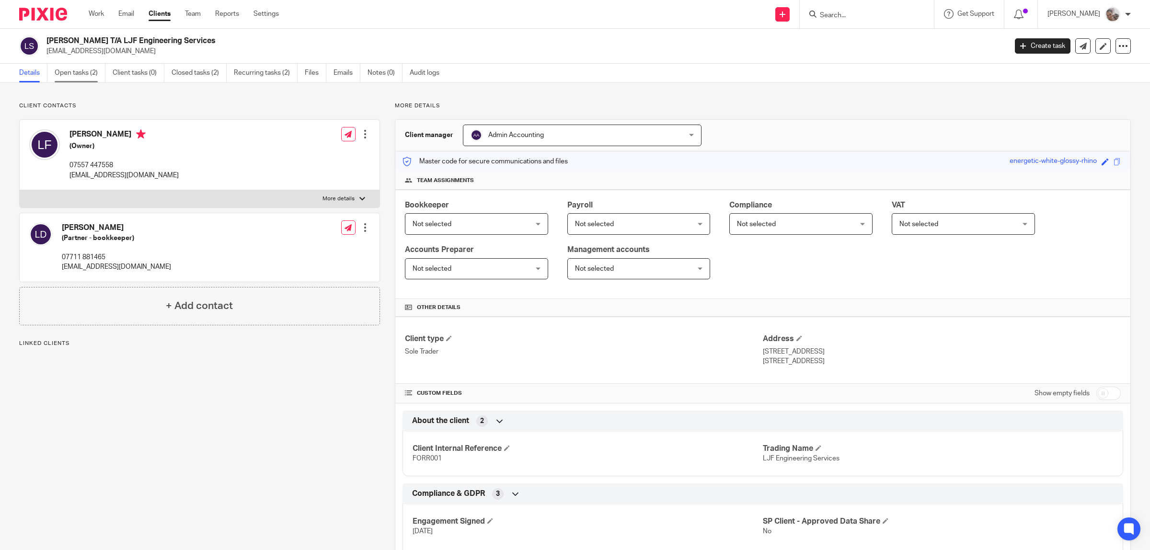
click at [84, 72] on link "Open tasks (2)" at bounding box center [80, 73] width 51 height 19
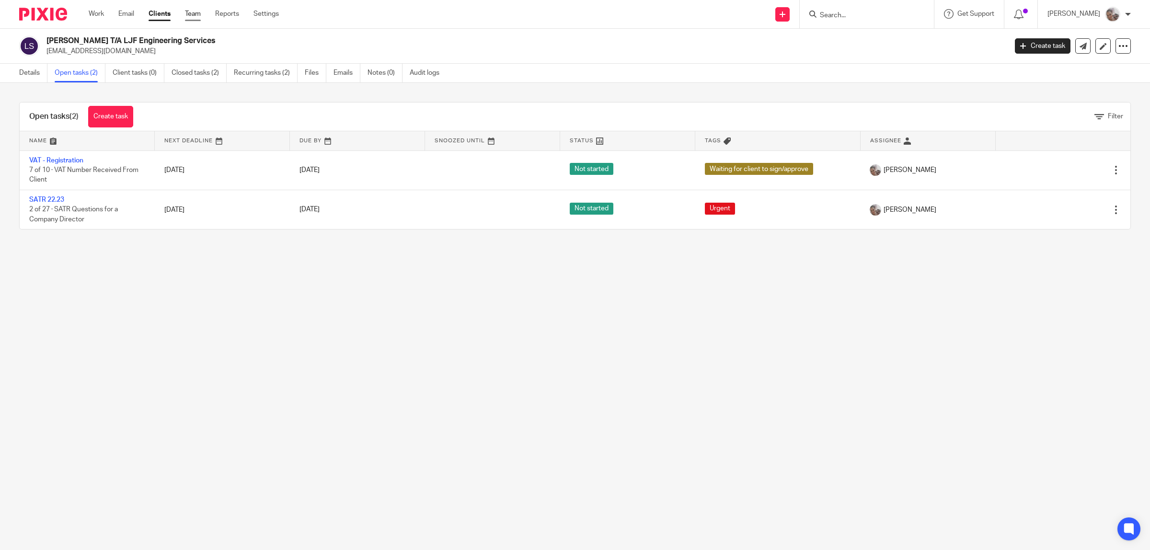
click at [198, 13] on link "Team" at bounding box center [193, 14] width 16 height 10
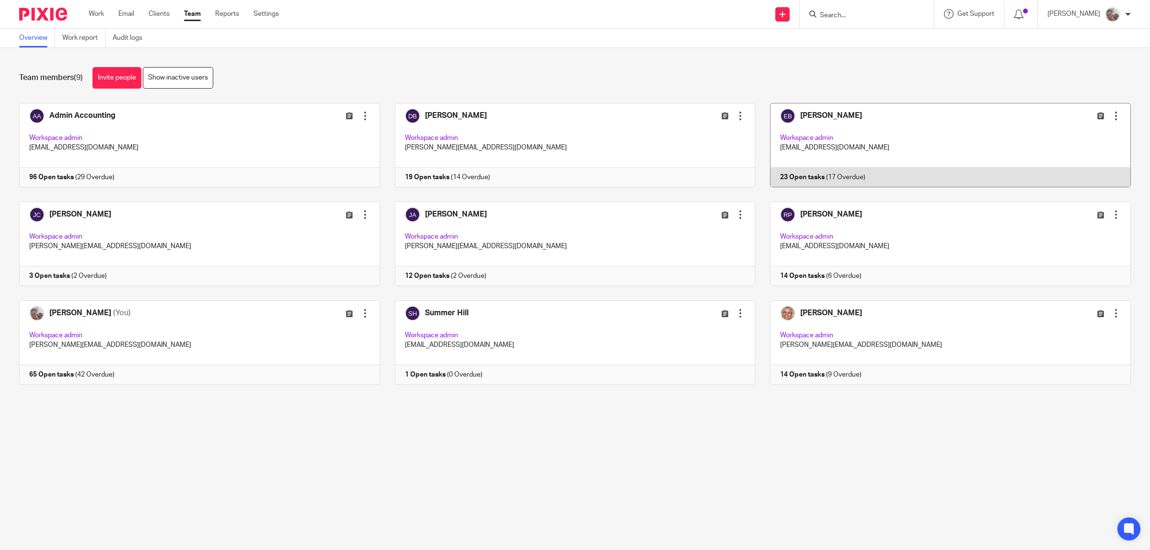
click at [825, 116] on link at bounding box center [943, 145] width 376 height 84
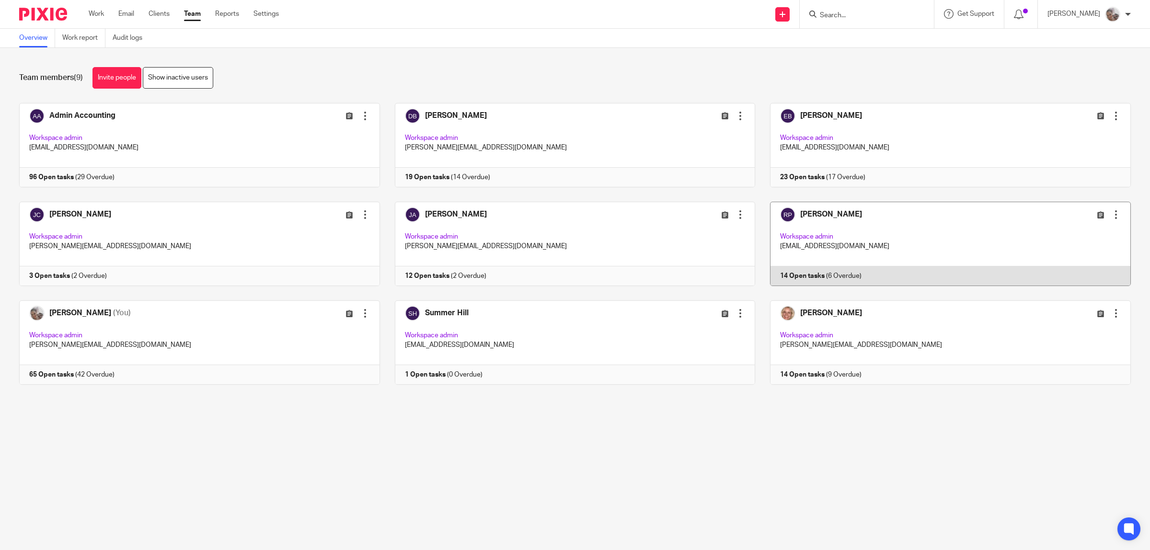
click at [815, 213] on link at bounding box center [943, 244] width 376 height 84
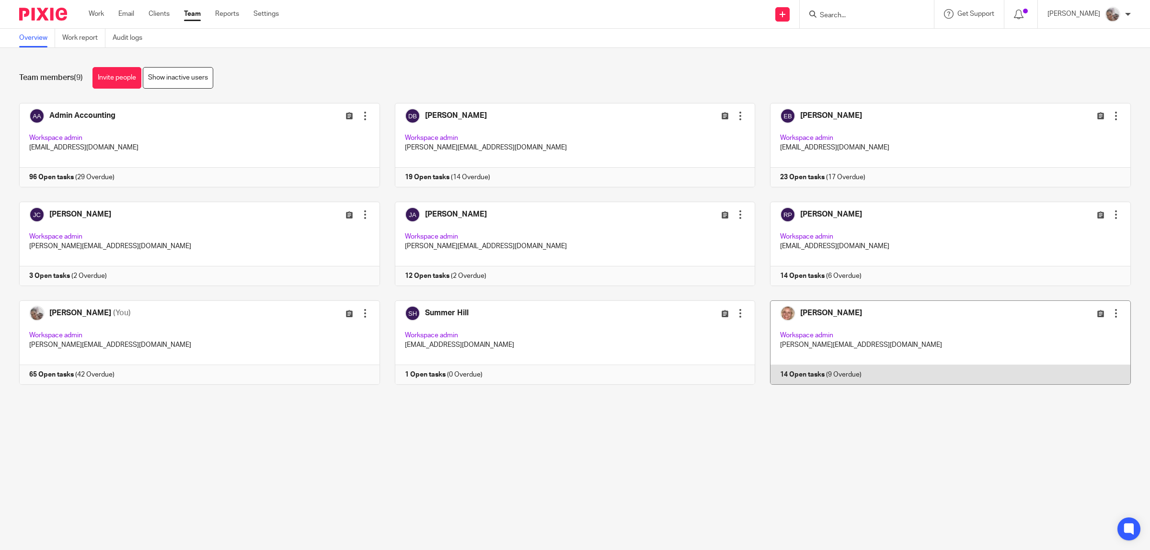
click at [810, 310] on link at bounding box center [943, 342] width 376 height 84
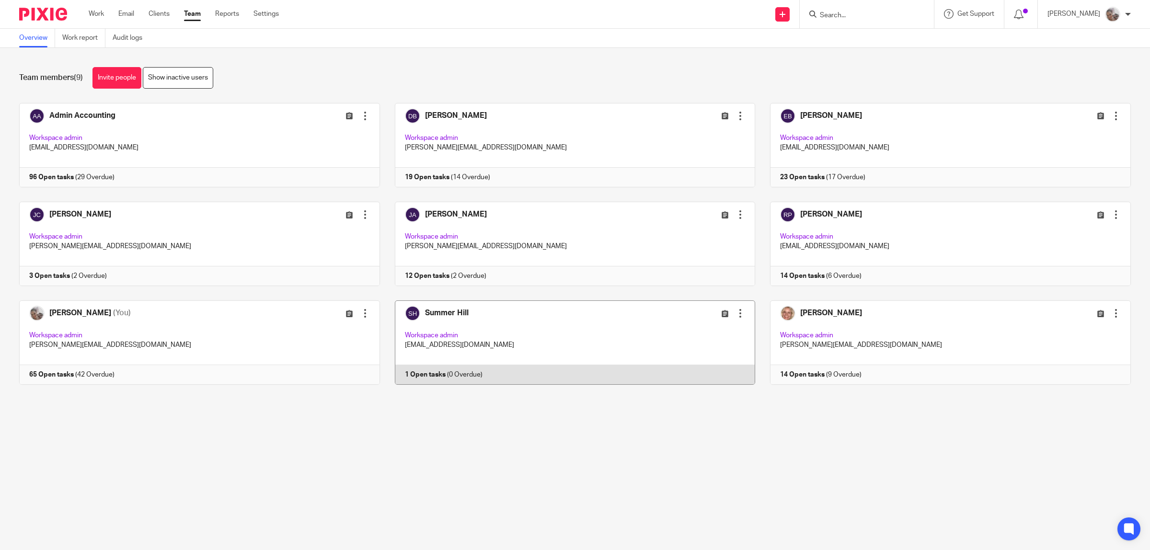
click at [454, 315] on link at bounding box center [568, 342] width 376 height 84
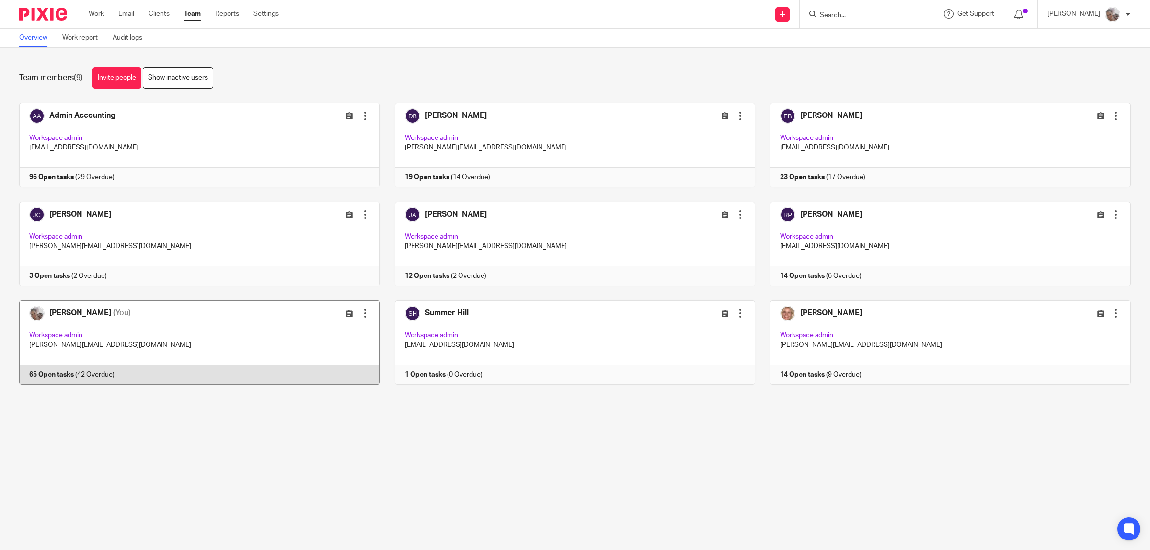
click at [82, 314] on link at bounding box center [192, 342] width 376 height 84
click at [100, 11] on link "Work" at bounding box center [96, 14] width 15 height 10
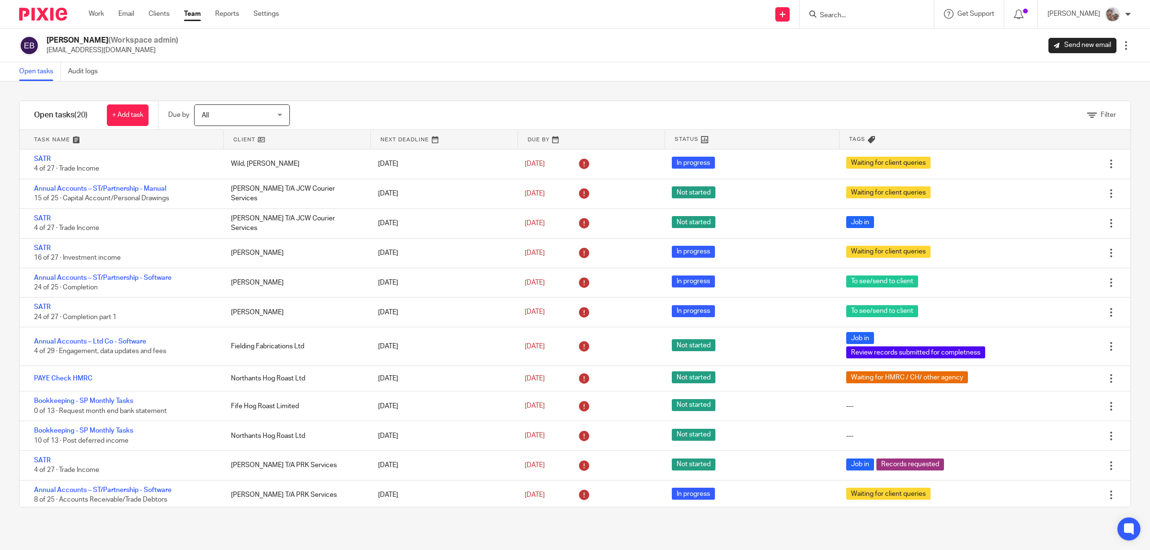
click at [198, 15] on link "Team" at bounding box center [192, 14] width 17 height 10
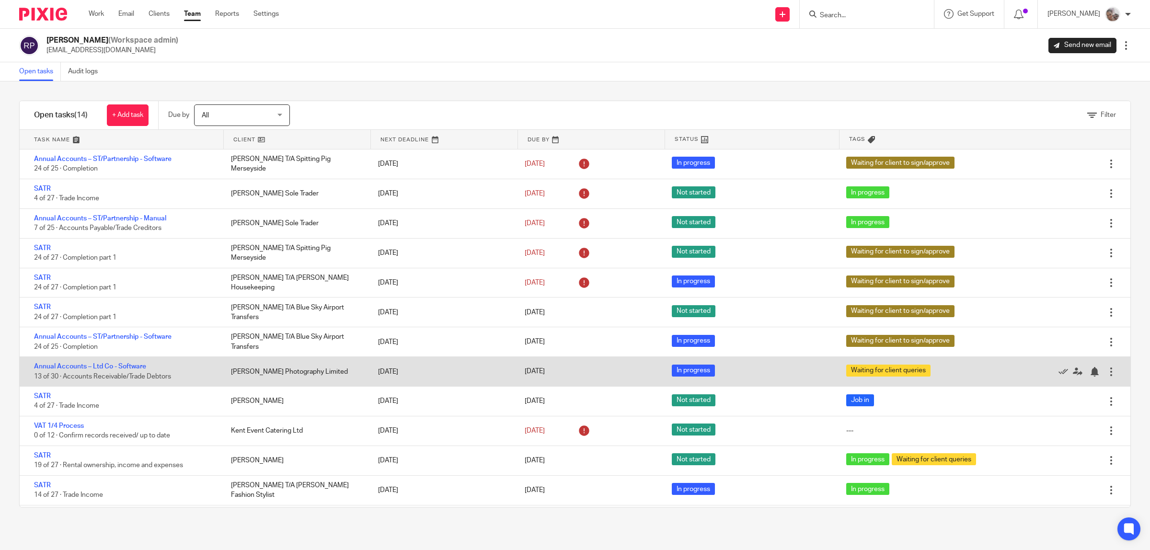
scroll to position [57, 0]
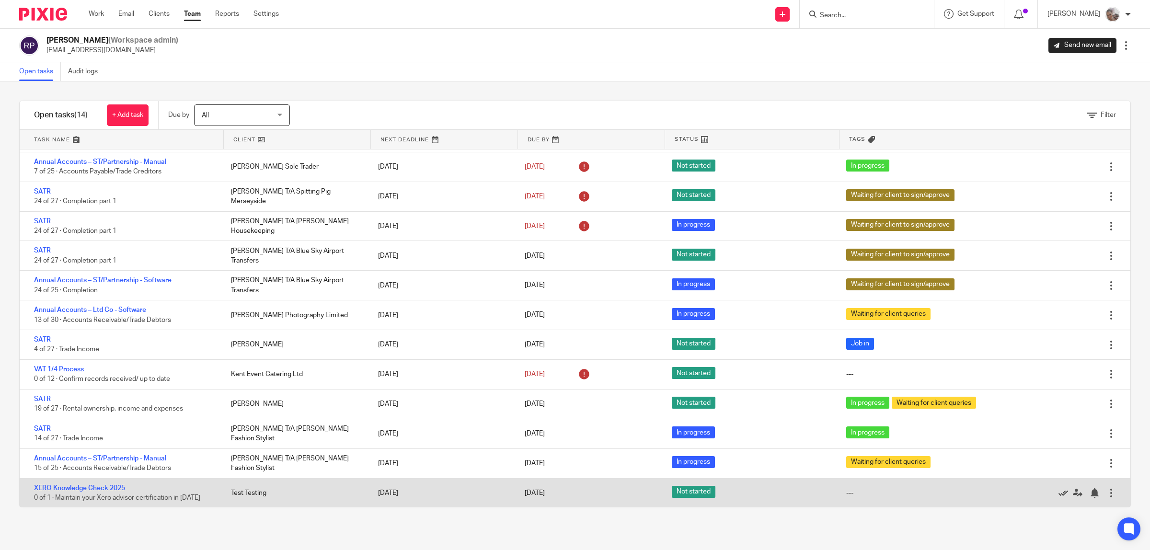
click at [1058, 492] on icon at bounding box center [1063, 493] width 10 height 10
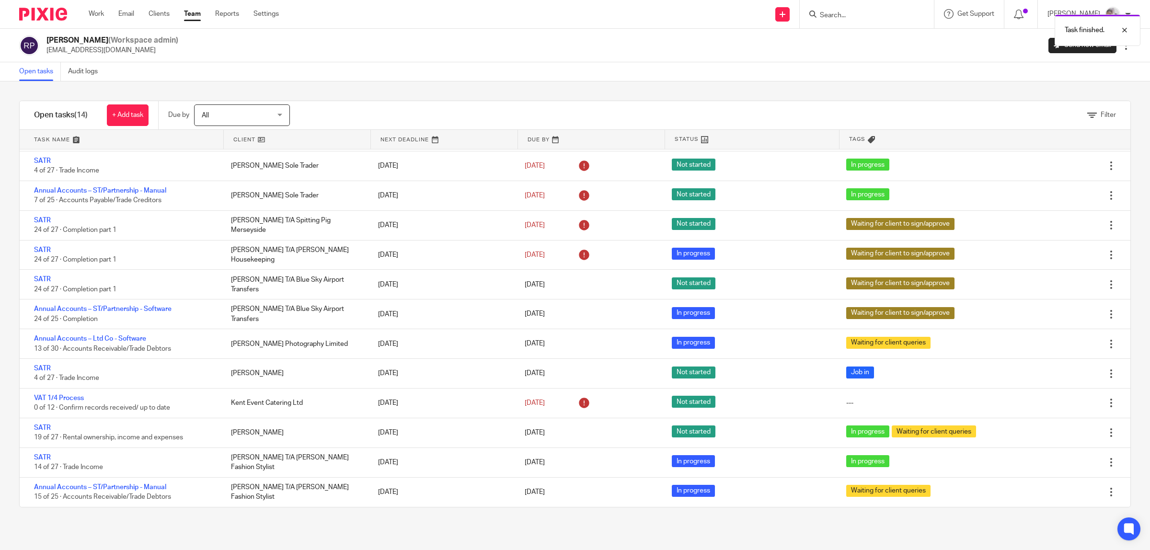
scroll to position [27, 0]
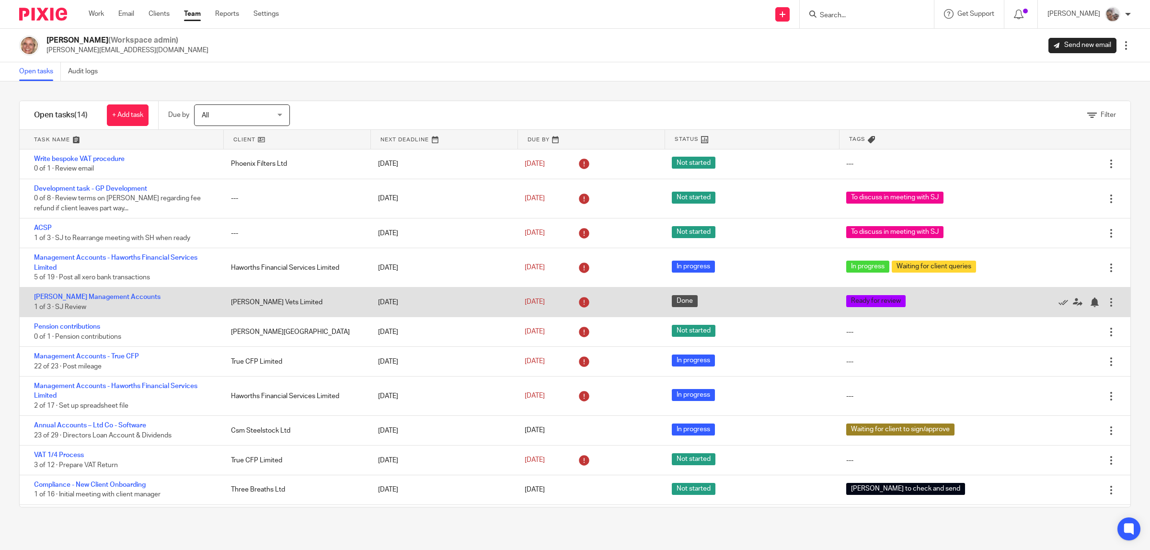
scroll to position [86, 0]
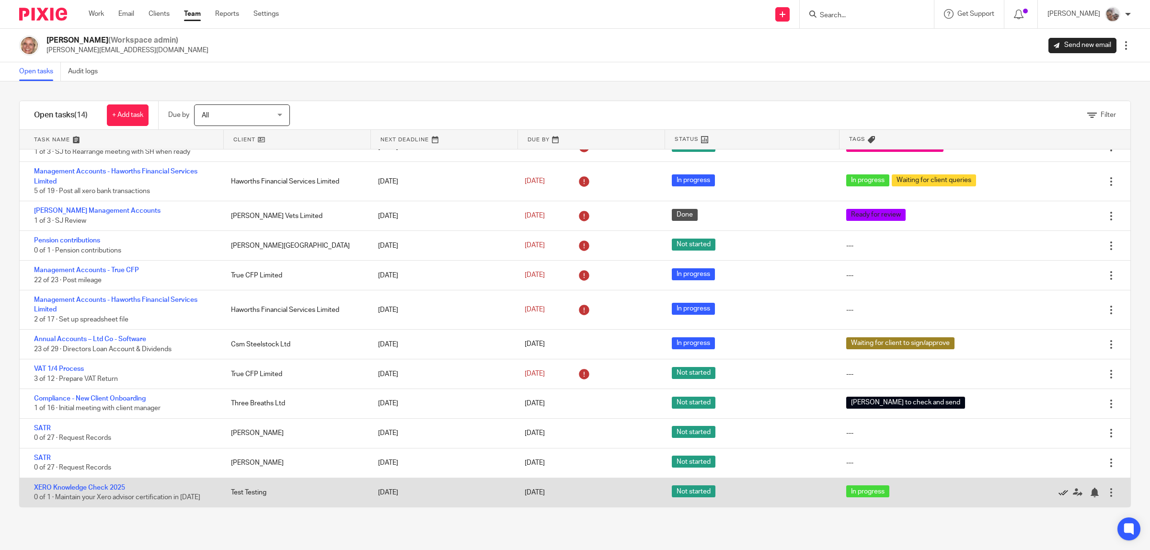
click at [1058, 492] on icon at bounding box center [1063, 493] width 10 height 10
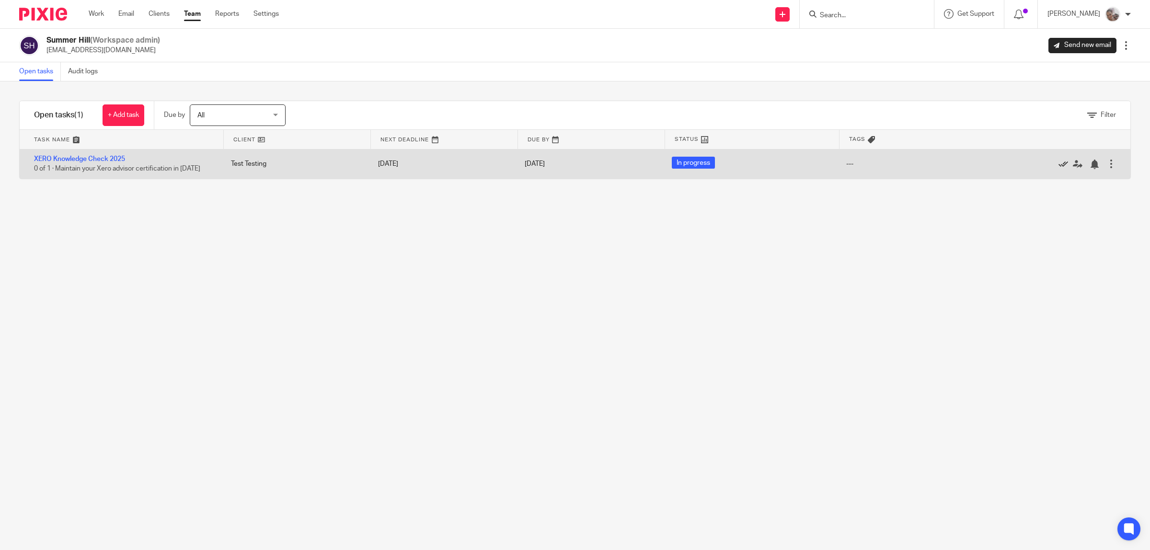
click at [1058, 163] on icon at bounding box center [1063, 165] width 10 height 10
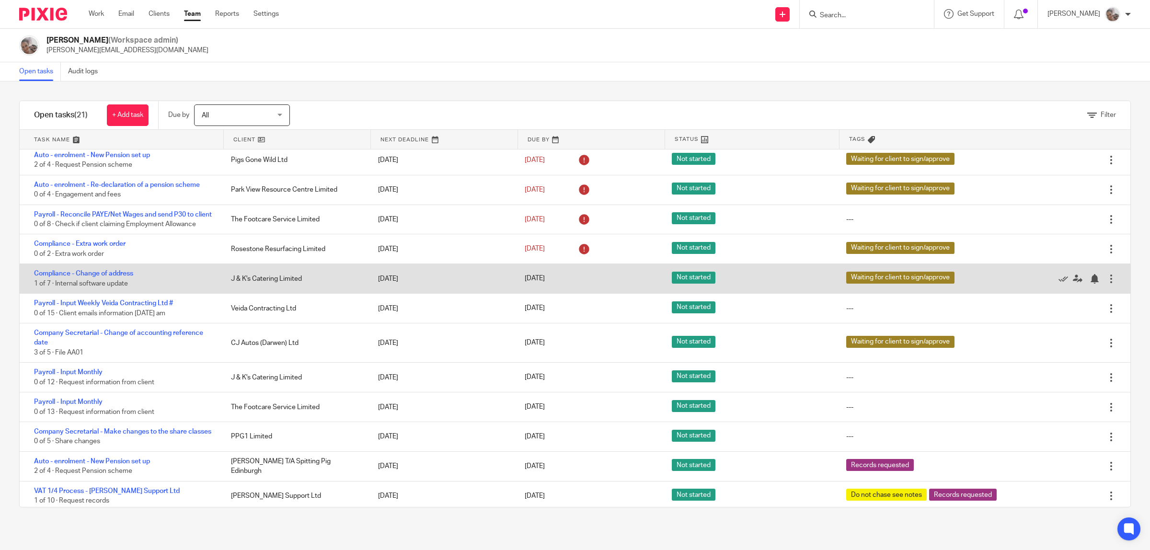
scroll to position [3, 0]
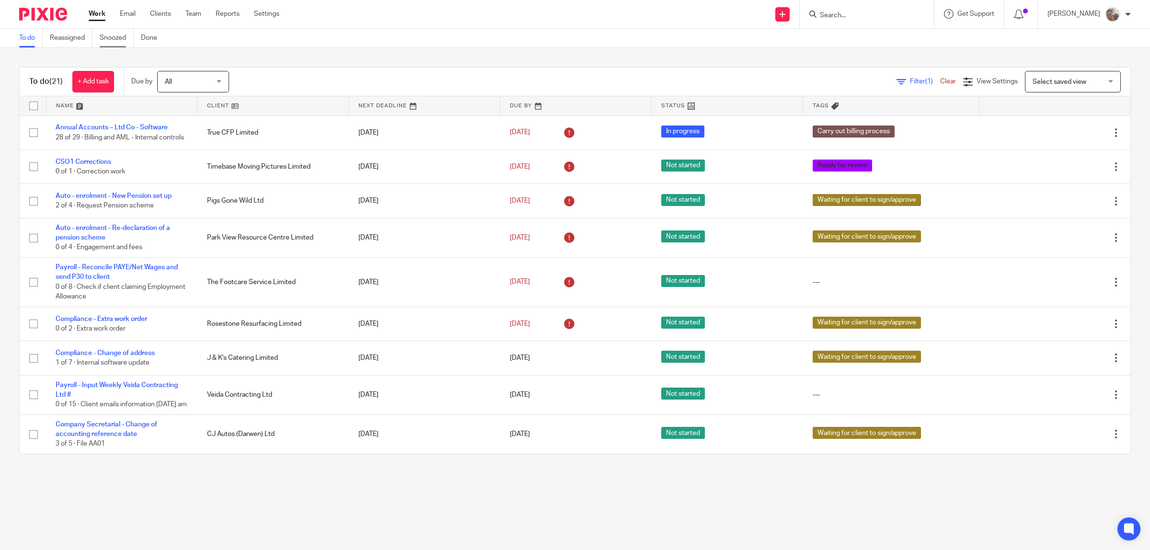
click at [114, 37] on link "Snoozed" at bounding box center [117, 38] width 34 height 19
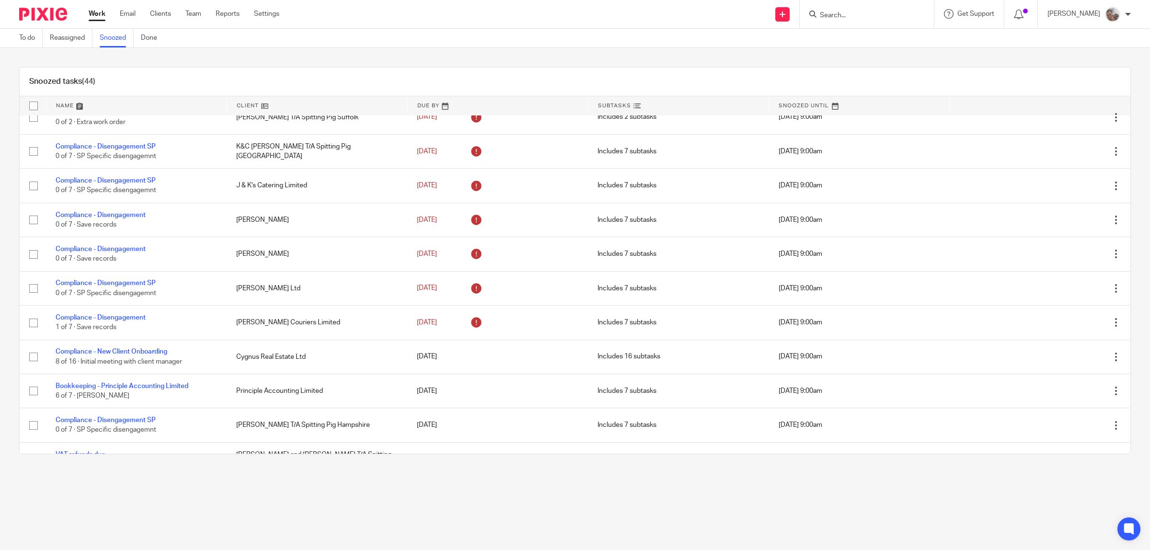
scroll to position [1186, 0]
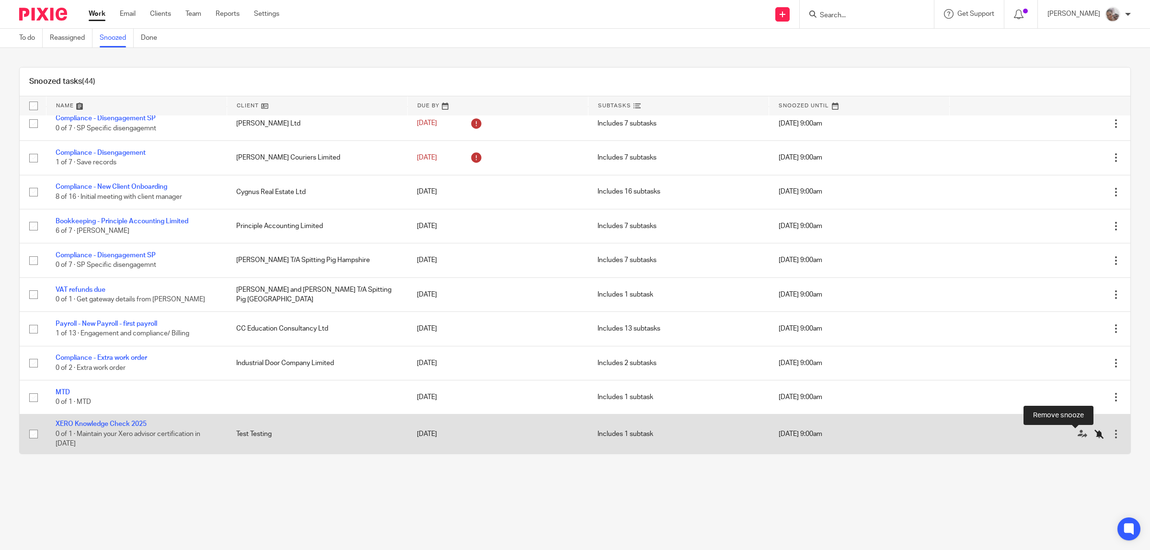
click at [1094, 432] on icon at bounding box center [1099, 434] width 10 height 10
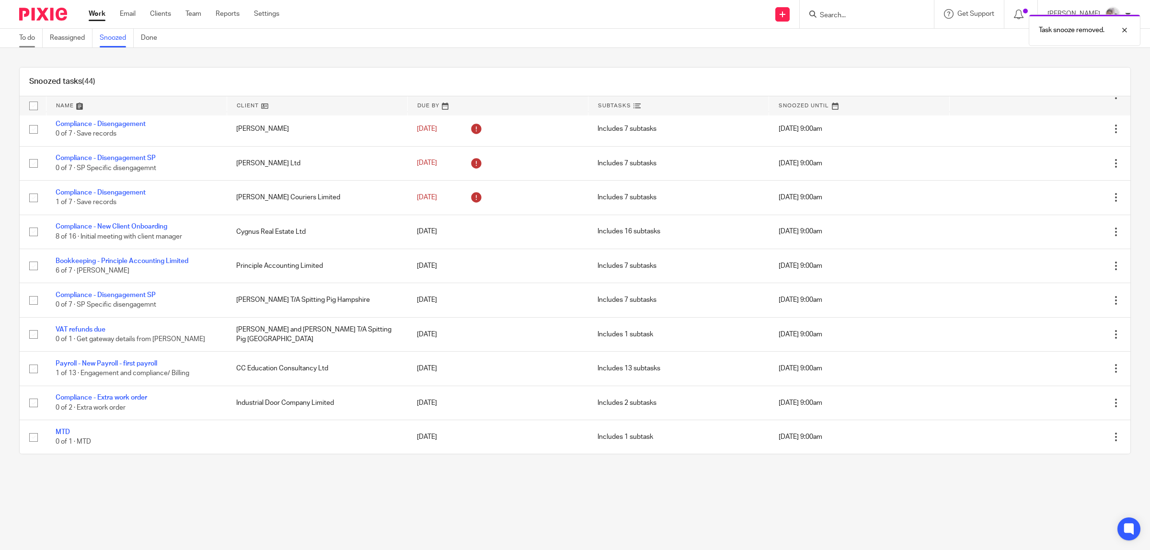
click at [20, 38] on link "To do" at bounding box center [30, 38] width 23 height 19
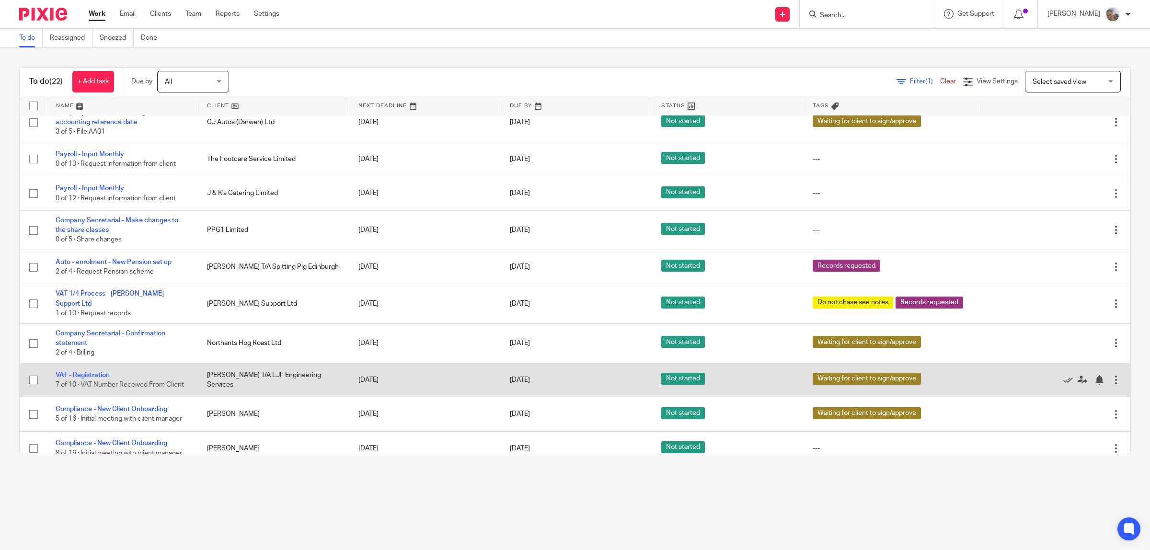
scroll to position [432, 0]
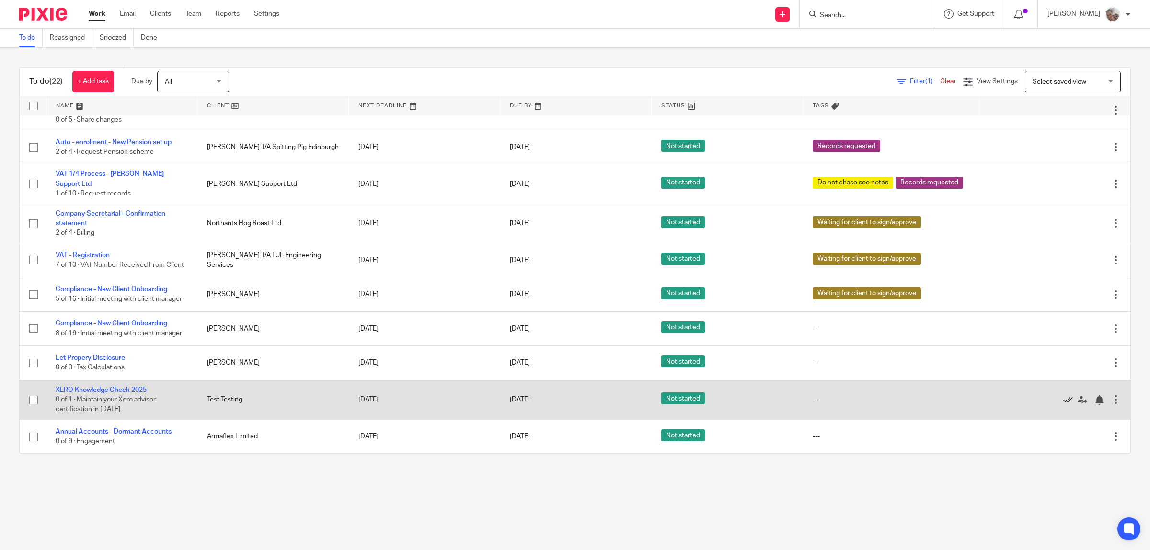
click at [1063, 405] on icon at bounding box center [1068, 400] width 10 height 10
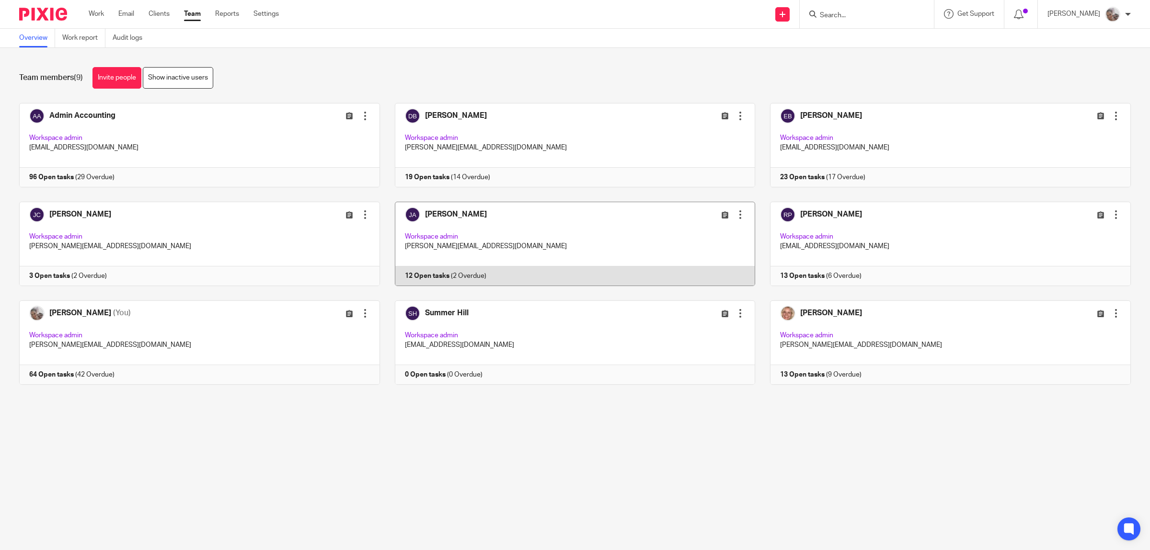
click at [465, 214] on link at bounding box center [568, 244] width 376 height 84
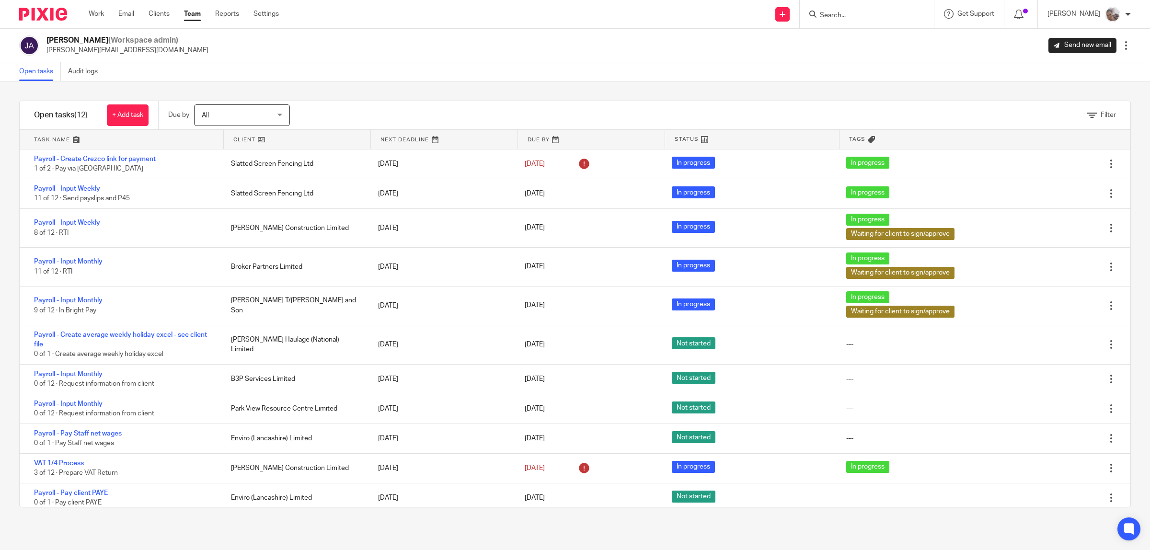
scroll to position [35, 0]
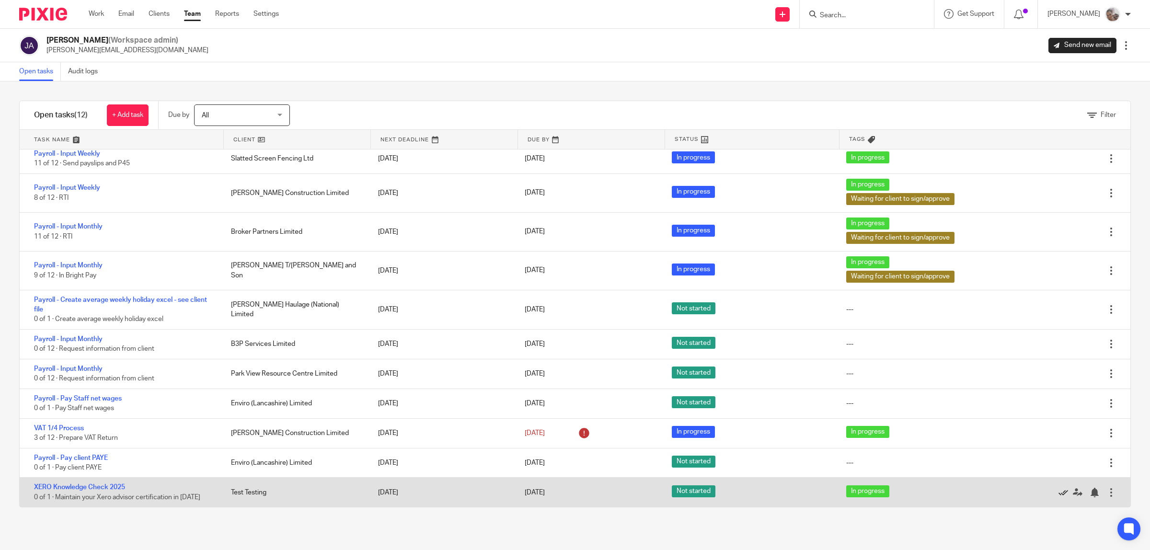
click at [1058, 492] on icon at bounding box center [1063, 493] width 10 height 10
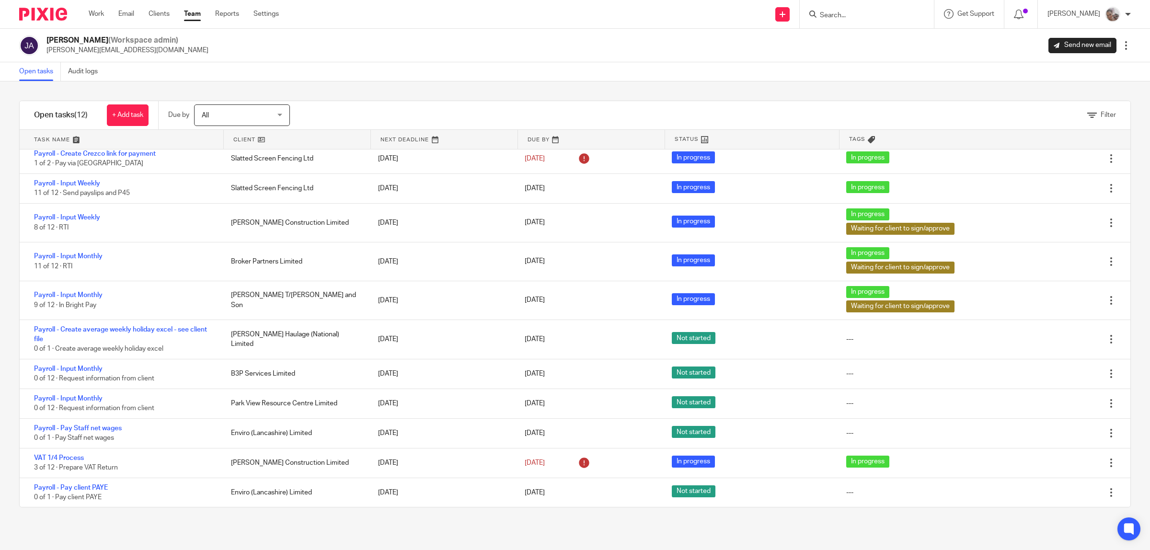
click at [187, 13] on link "Team" at bounding box center [192, 14] width 17 height 10
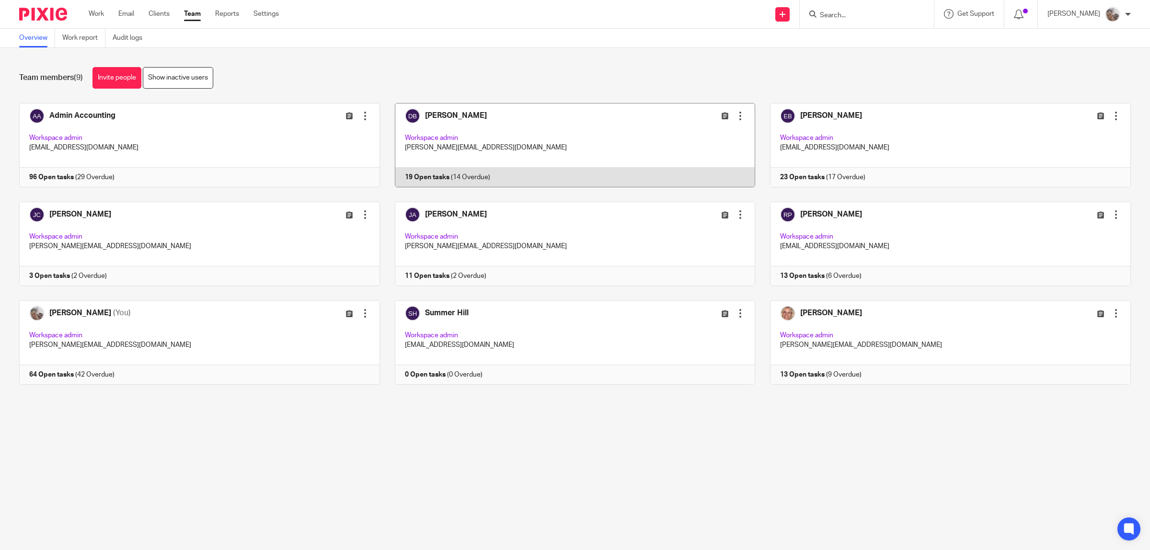
click at [442, 114] on link at bounding box center [568, 145] width 376 height 84
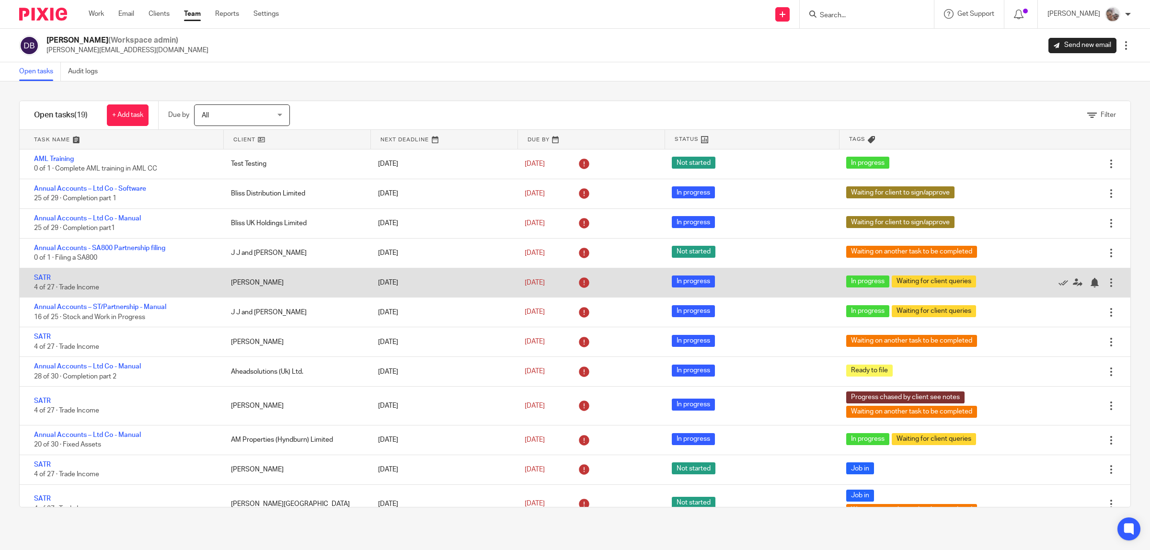
scroll to position [252, 0]
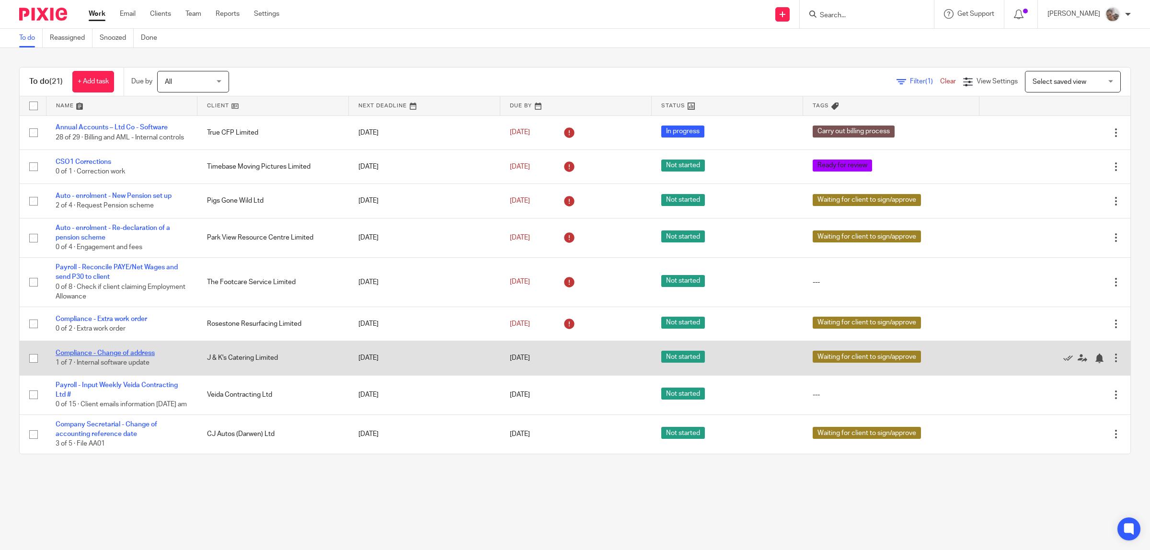
click at [95, 356] on link "Compliance - Change of address" at bounding box center [105, 353] width 99 height 7
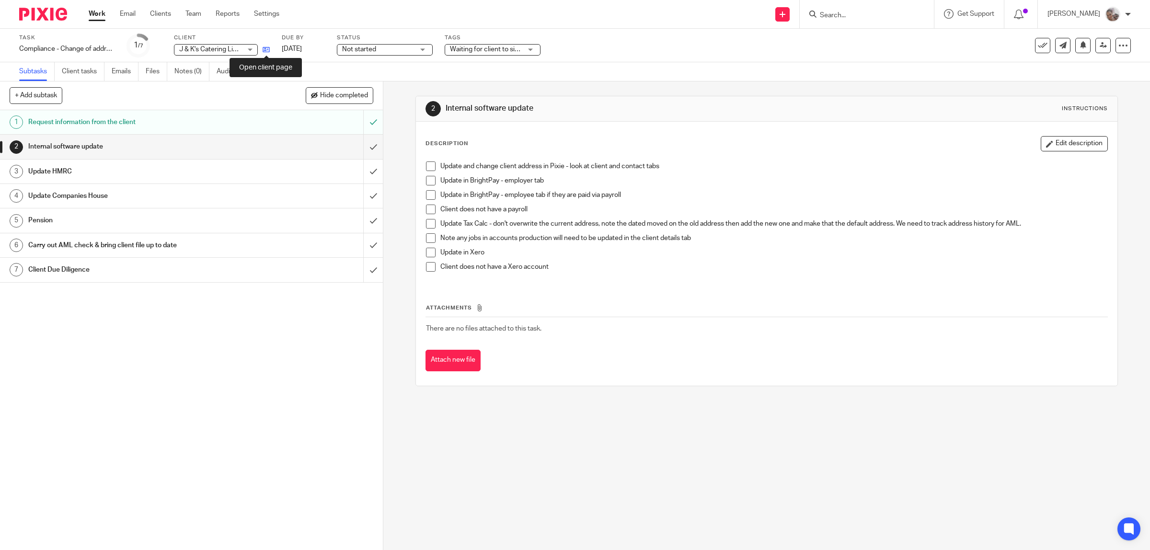
click at [266, 47] on icon at bounding box center [266, 49] width 7 height 7
click at [427, 252] on span at bounding box center [431, 253] width 10 height 10
click at [426, 180] on span at bounding box center [431, 181] width 10 height 10
click at [426, 165] on span at bounding box center [431, 166] width 10 height 10
click at [427, 223] on span at bounding box center [431, 224] width 10 height 10
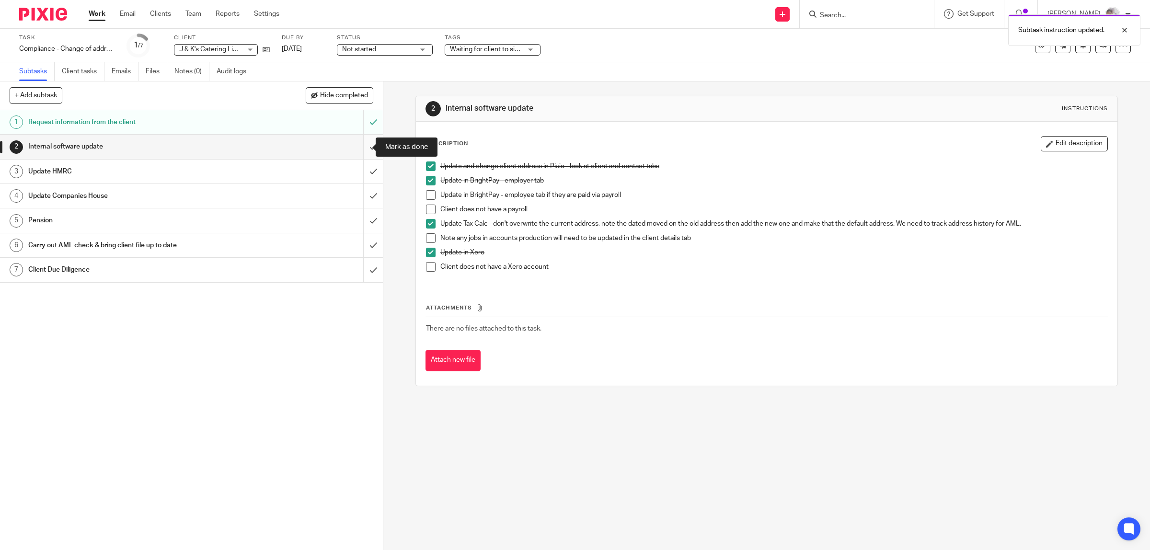
click at [363, 147] on input "submit" at bounding box center [191, 147] width 383 height 24
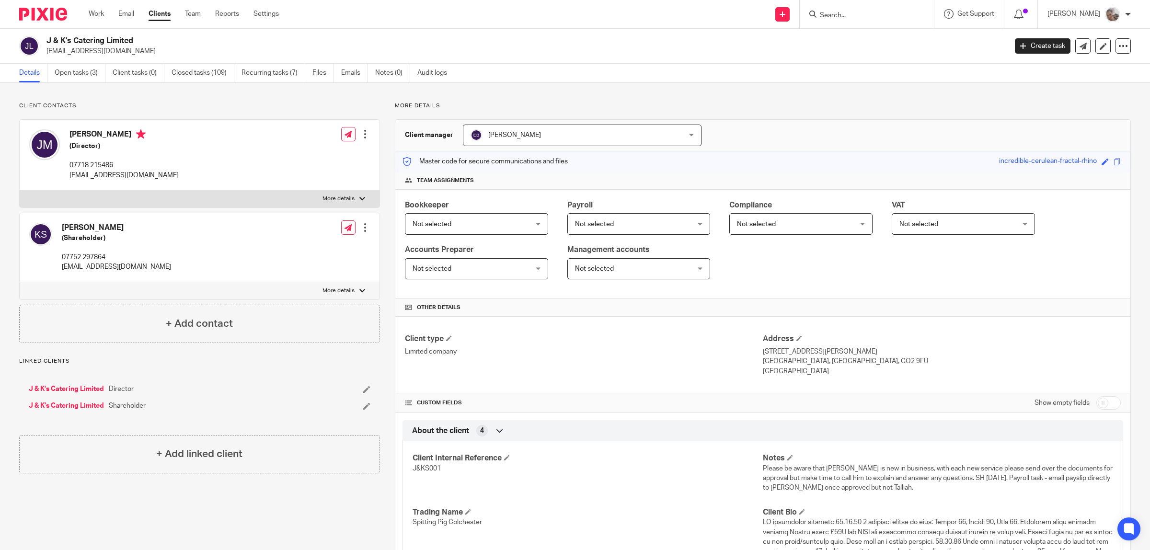
drag, startPoint x: 826, startPoint y: 379, endPoint x: 756, endPoint y: 356, distance: 73.2
click at [756, 356] on div "Client type Limited company Address [STREET_ADDRESS][PERSON_NAME] [GEOGRAPHIC_D…" at bounding box center [762, 355] width 735 height 77
copy div "[STREET_ADDRESS][PERSON_NAME]"
click at [853, 369] on p "[GEOGRAPHIC_DATA]" at bounding box center [942, 372] width 358 height 10
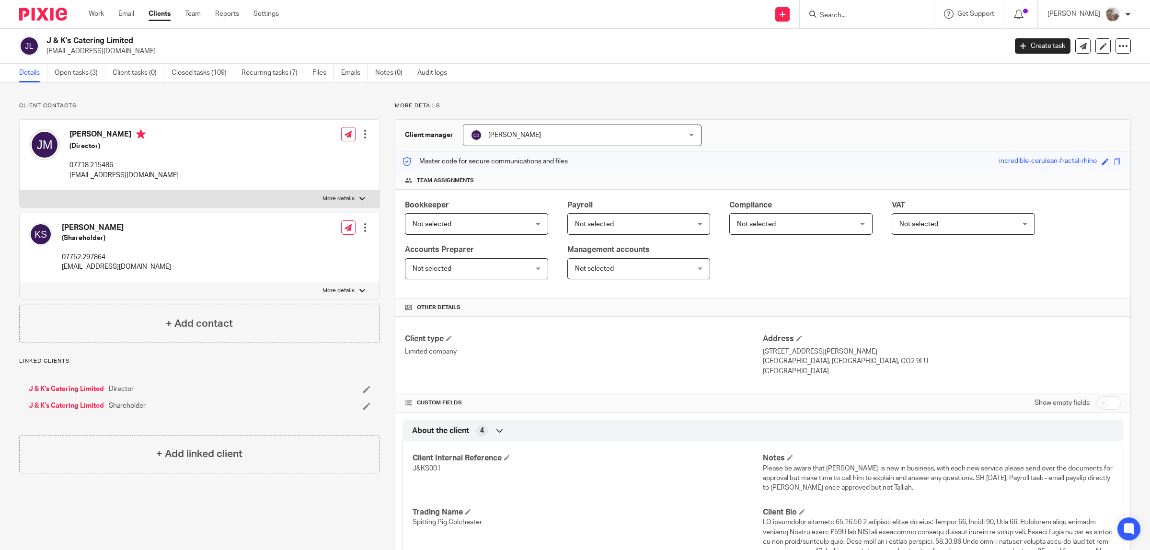
click at [835, 362] on p "Colchester, Essex, CO2 9FU" at bounding box center [942, 361] width 358 height 10
click at [772, 361] on p "Colchester, Essex, CO2 9FU" at bounding box center [942, 361] width 358 height 10
copy p "Colchester"
click at [817, 370] on p "United Kingdom" at bounding box center [942, 372] width 358 height 10
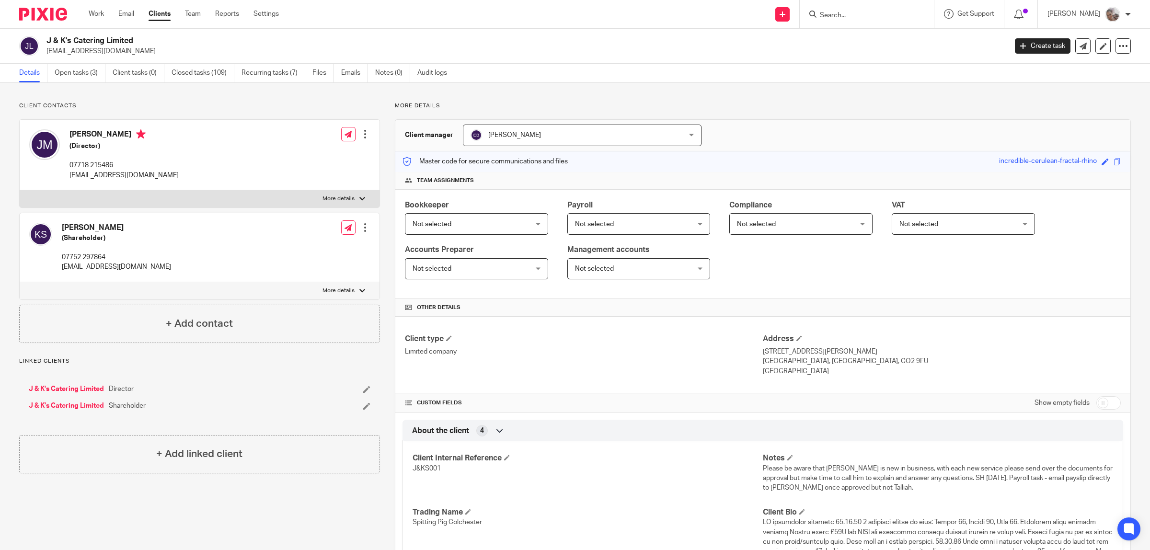
click at [801, 361] on p "Colchester, Essex, CO2 9FU" at bounding box center [942, 361] width 358 height 10
copy p "Essex"
drag, startPoint x: 849, startPoint y: 361, endPoint x: 815, endPoint y: 363, distance: 34.6
click at [815, 363] on p "Colchester, Essex, CO2 9FU" at bounding box center [942, 361] width 358 height 10
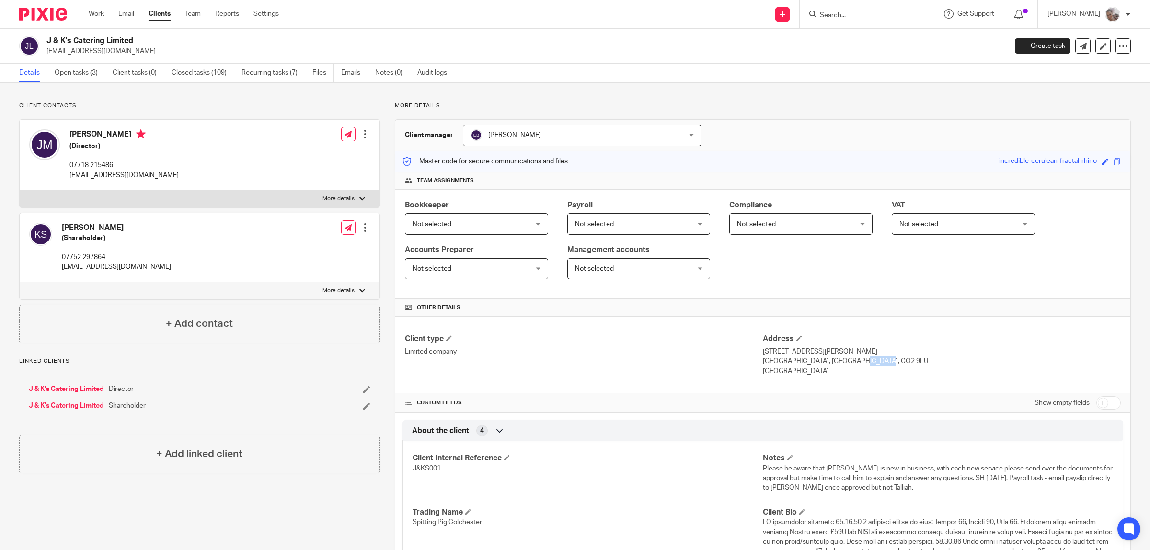
copy p "CO2 9FU"
drag, startPoint x: 788, startPoint y: 353, endPoint x: 756, endPoint y: 357, distance: 32.4
click at [763, 356] on p "67 James Ward Road" at bounding box center [942, 352] width 358 height 10
copy p "67 James Ward Road"
click at [776, 363] on p "Colchester, Essex, CO2 9FU" at bounding box center [942, 361] width 358 height 10
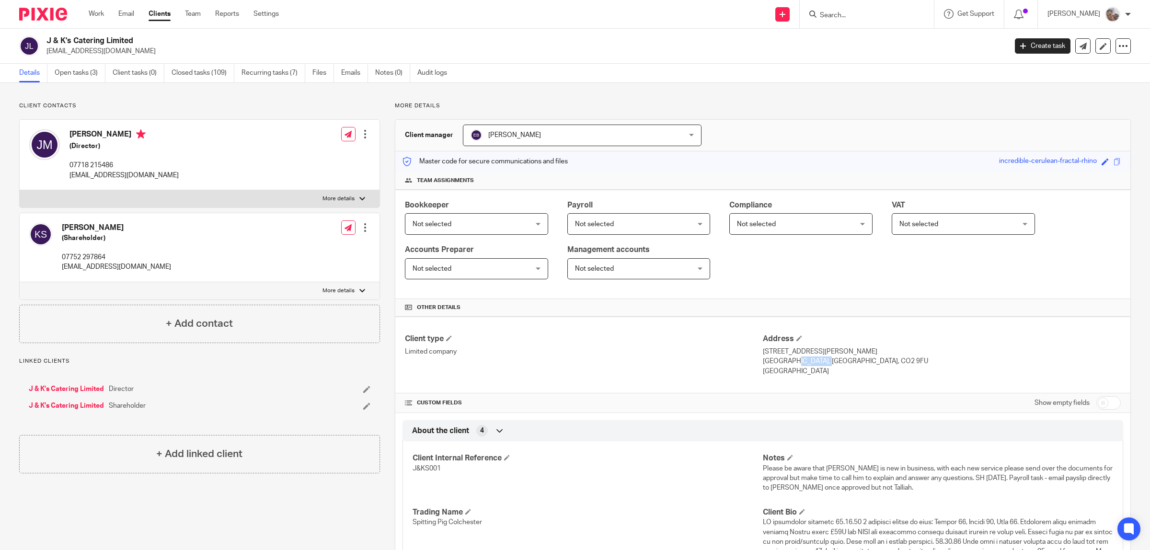
click at [776, 363] on p "Colchester, Essex, CO2 9FU" at bounding box center [942, 361] width 358 height 10
copy p "Colchester"
click at [803, 363] on p "Colchester, Essex, CO2 9FU" at bounding box center [942, 361] width 358 height 10
copy p "Essex"
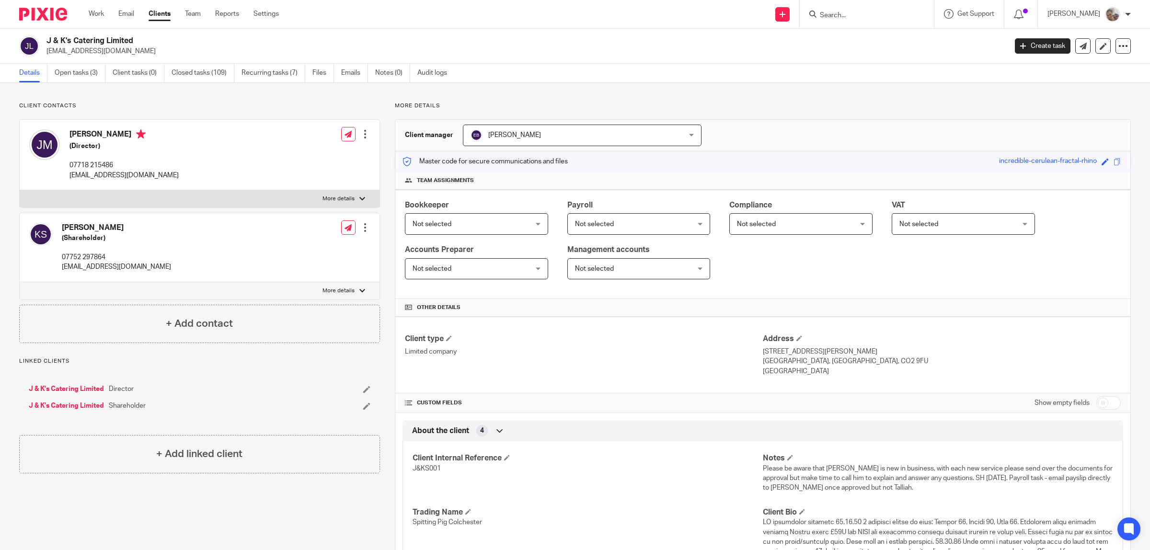
drag, startPoint x: 880, startPoint y: 371, endPoint x: 877, endPoint y: 365, distance: 7.3
click at [880, 368] on p "United Kingdom" at bounding box center [942, 372] width 358 height 10
drag, startPoint x: 827, startPoint y: 360, endPoint x: 815, endPoint y: 361, distance: 12.5
click at [815, 361] on p "Colchester, Essex, CO2 9FU" at bounding box center [942, 361] width 358 height 10
copy p "CO2 9FU"
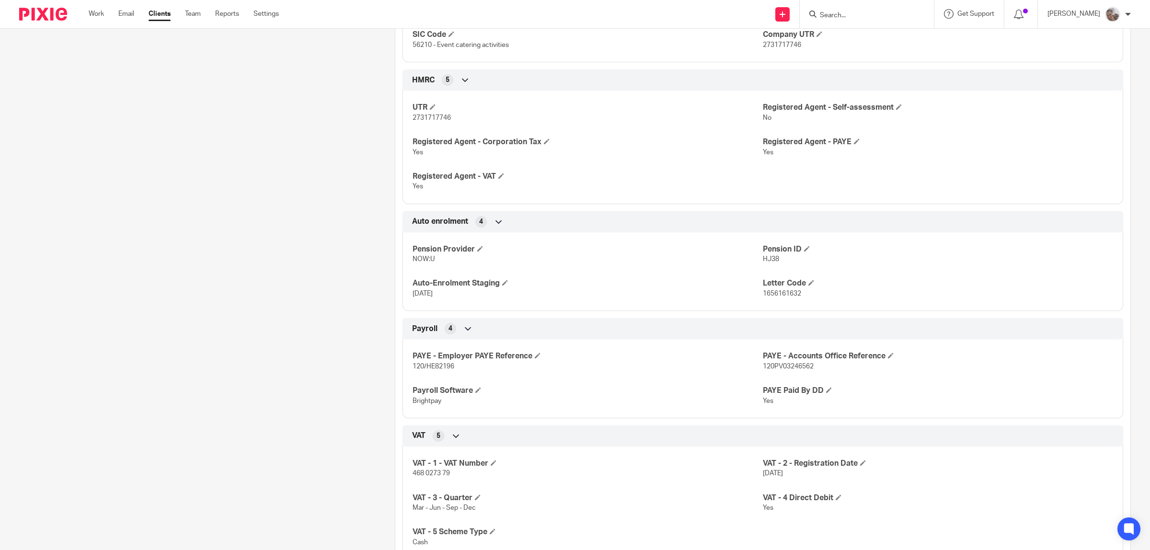
scroll to position [898, 0]
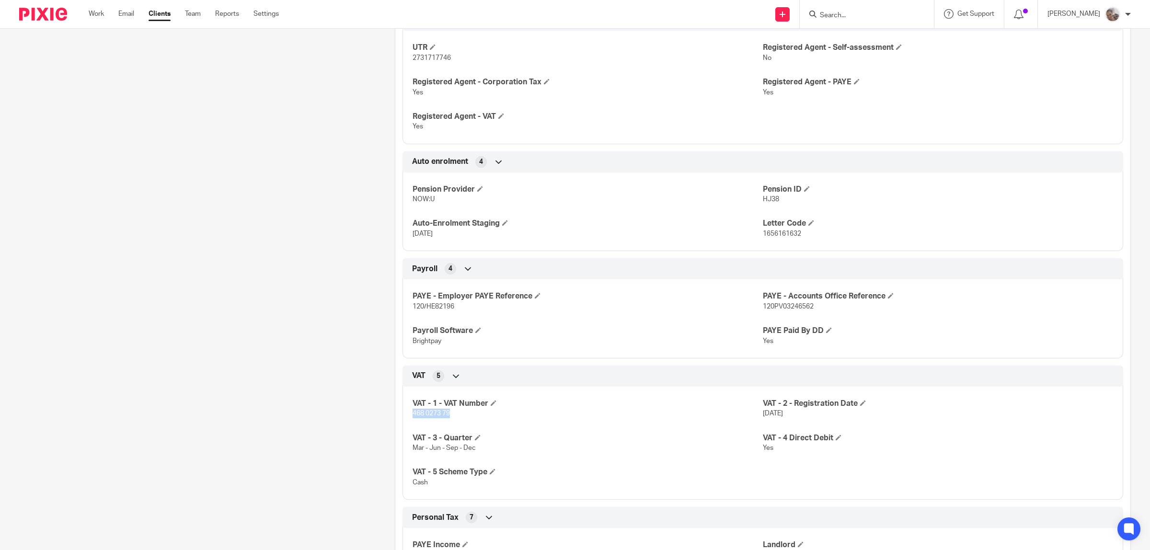
drag, startPoint x: 459, startPoint y: 415, endPoint x: 402, endPoint y: 420, distance: 56.7
click at [403, 418] on div "VAT - 1 - VAT Number 468 0273 79 VAT - 2 - Registration Date 1 Apr 2024 VAT - 3…" at bounding box center [762, 439] width 721 height 120
copy span "468 0273 79"
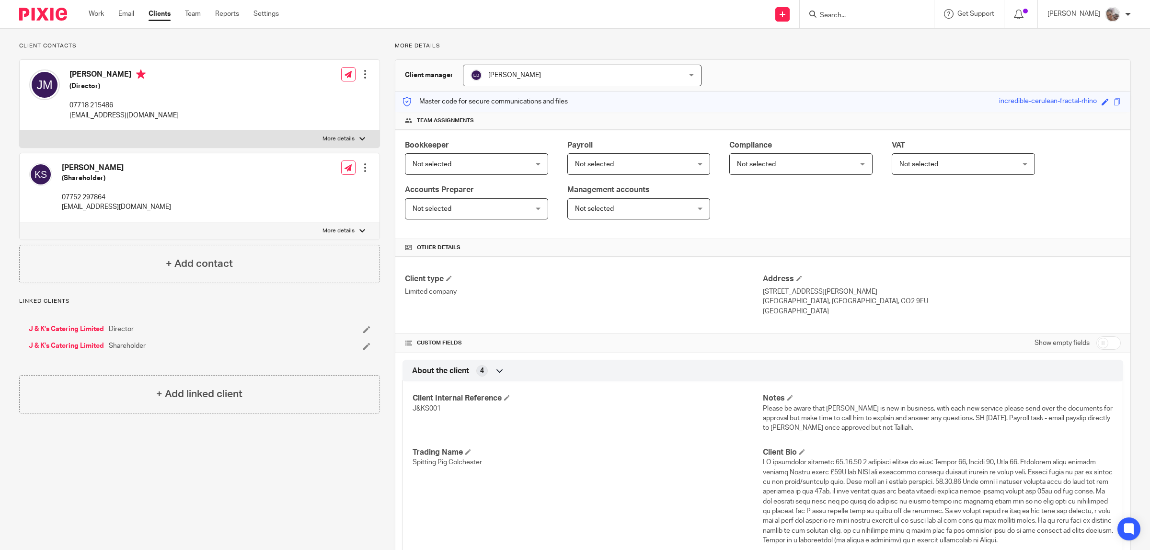
scroll to position [0, 0]
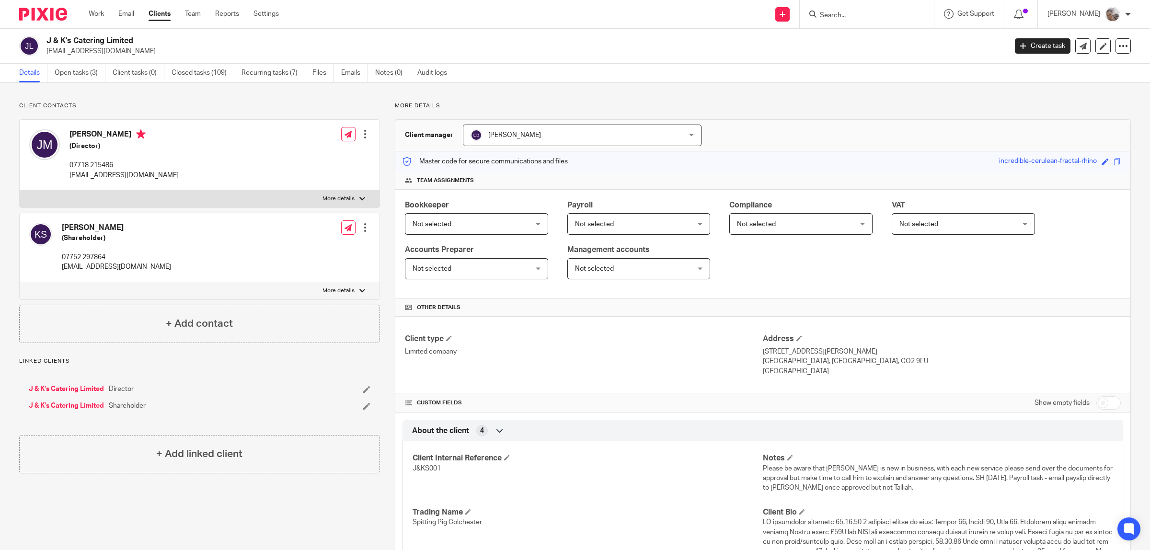
drag, startPoint x: 798, startPoint y: 354, endPoint x: 729, endPoint y: 355, distance: 69.0
click at [755, 354] on div "Client type Limited company Address 67 James Ward Road Colchester, Essex, CO2 9…" at bounding box center [762, 355] width 735 height 77
drag, startPoint x: 844, startPoint y: 365, endPoint x: 815, endPoint y: 364, distance: 29.2
click at [815, 364] on p "Colchester, Essex, CO2 9FU" at bounding box center [942, 361] width 358 height 10
click at [106, 390] on div "J & K's Catering Limited Director" at bounding box center [165, 389] width 273 height 10
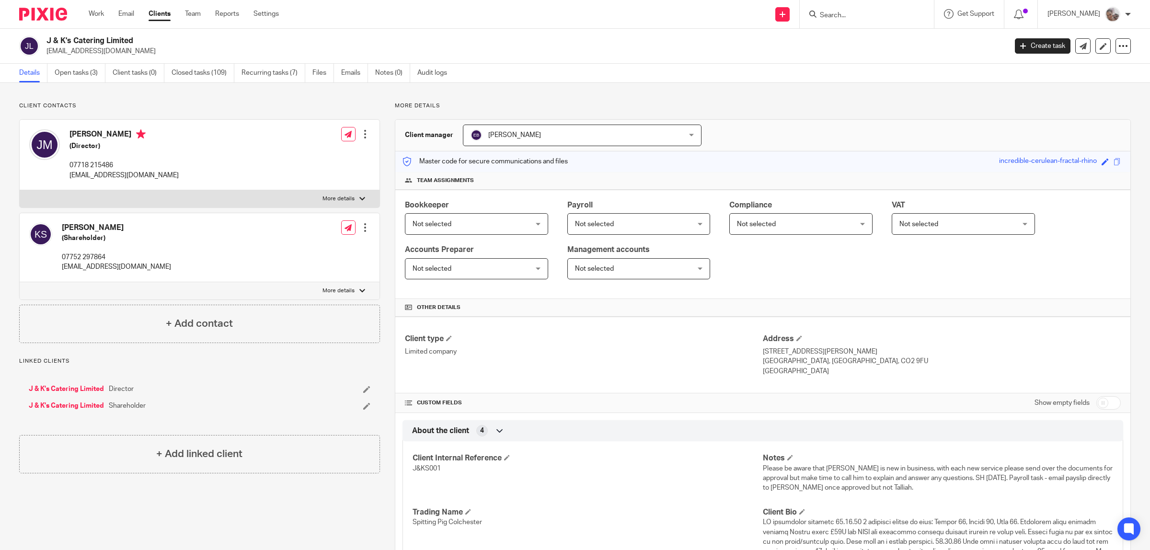
click at [74, 391] on link "J & K's Catering Limited" at bounding box center [66, 389] width 75 height 10
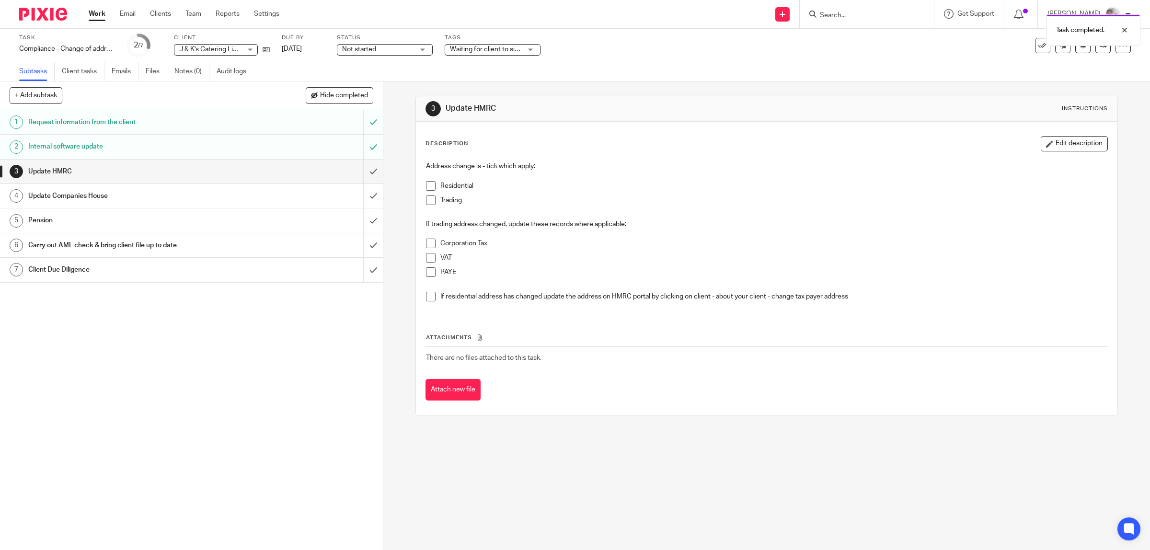
click at [426, 203] on span at bounding box center [431, 200] width 10 height 10
click at [426, 245] on span at bounding box center [431, 244] width 10 height 10
click at [426, 269] on span at bounding box center [431, 272] width 10 height 10
click at [360, 171] on input "submit" at bounding box center [191, 172] width 383 height 24
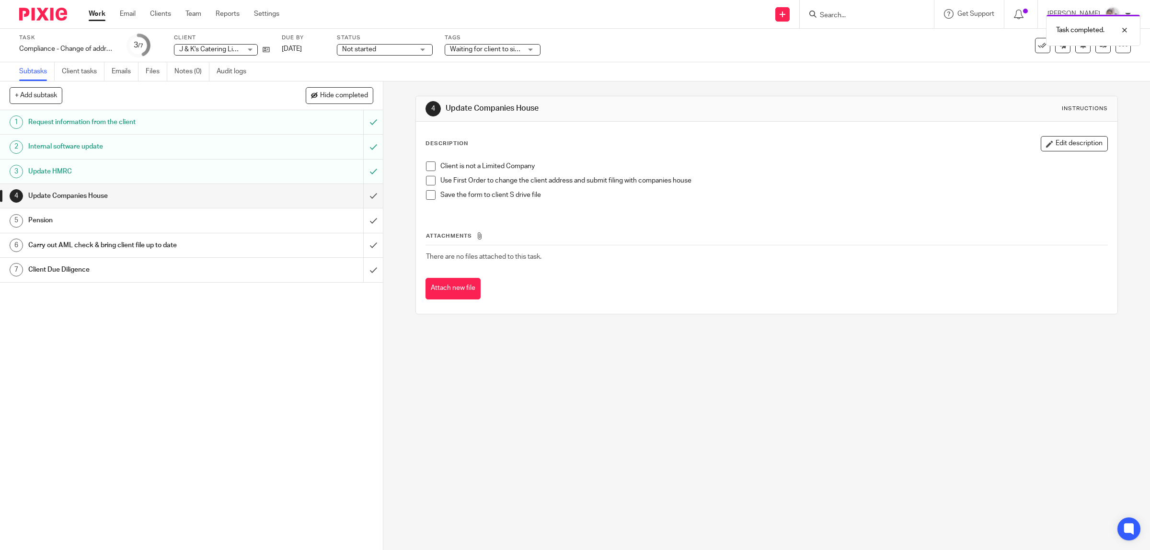
click at [426, 181] on span at bounding box center [431, 181] width 10 height 10
click at [426, 193] on span at bounding box center [431, 195] width 10 height 10
click at [360, 197] on input "submit" at bounding box center [191, 196] width 383 height 24
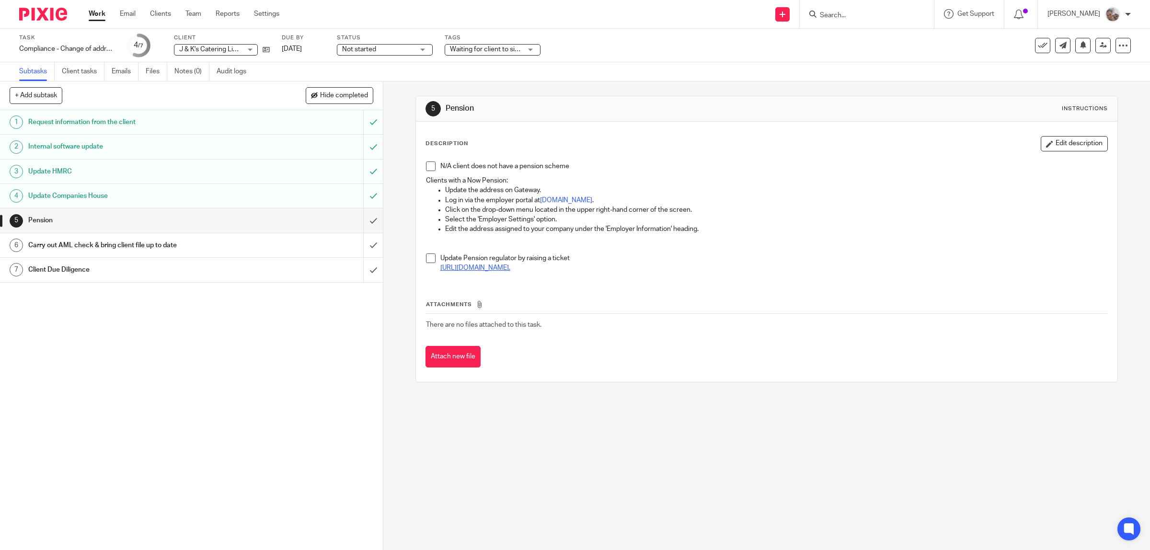
click at [461, 271] on link "https://help.thepensionsregulator.gov.uk/faq/general/Update-details#:~:text=Aut…" at bounding box center [475, 267] width 70 height 7
click at [510, 271] on link "https://help.thepensionsregulator.gov.uk/faq/general/Update-details#:~:text=Aut…" at bounding box center [475, 267] width 70 height 7
click at [429, 259] on span at bounding box center [431, 258] width 10 height 10
click at [367, 219] on input "submit" at bounding box center [191, 220] width 383 height 24
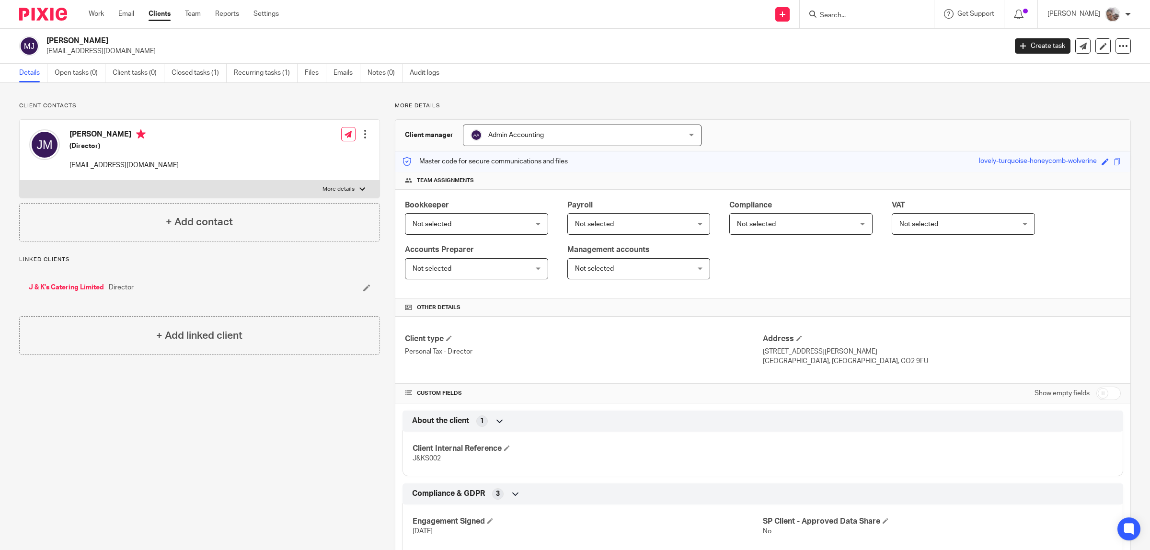
click at [323, 188] on p "More details" at bounding box center [338, 189] width 32 height 8
click at [20, 181] on input "More details" at bounding box center [19, 180] width 0 height 0
checkbox input "true"
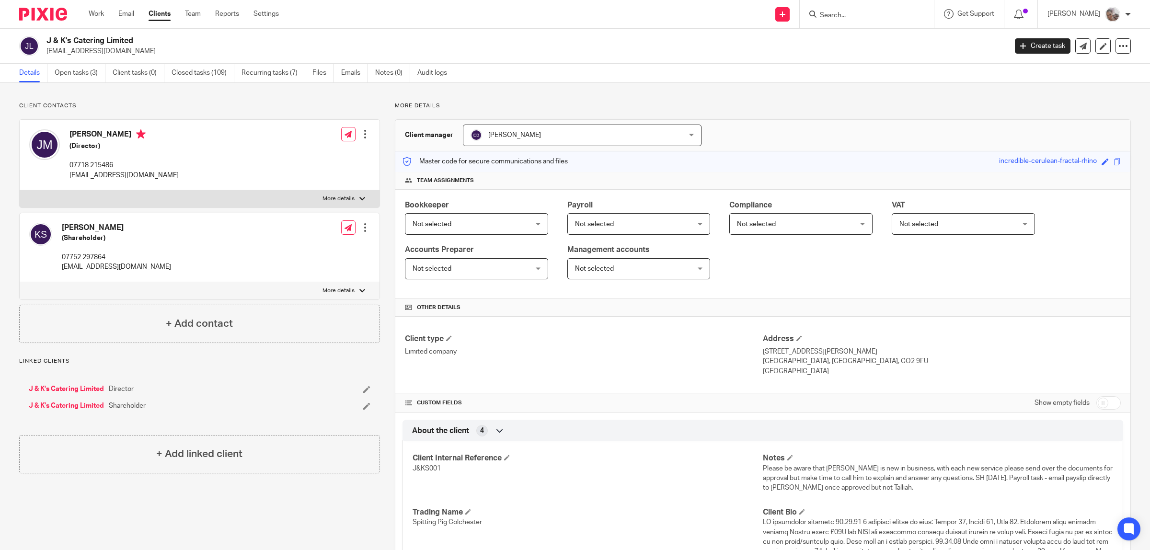
click at [363, 133] on div at bounding box center [365, 134] width 10 height 10
click at [322, 155] on link "Edit contact" at bounding box center [319, 156] width 92 height 14
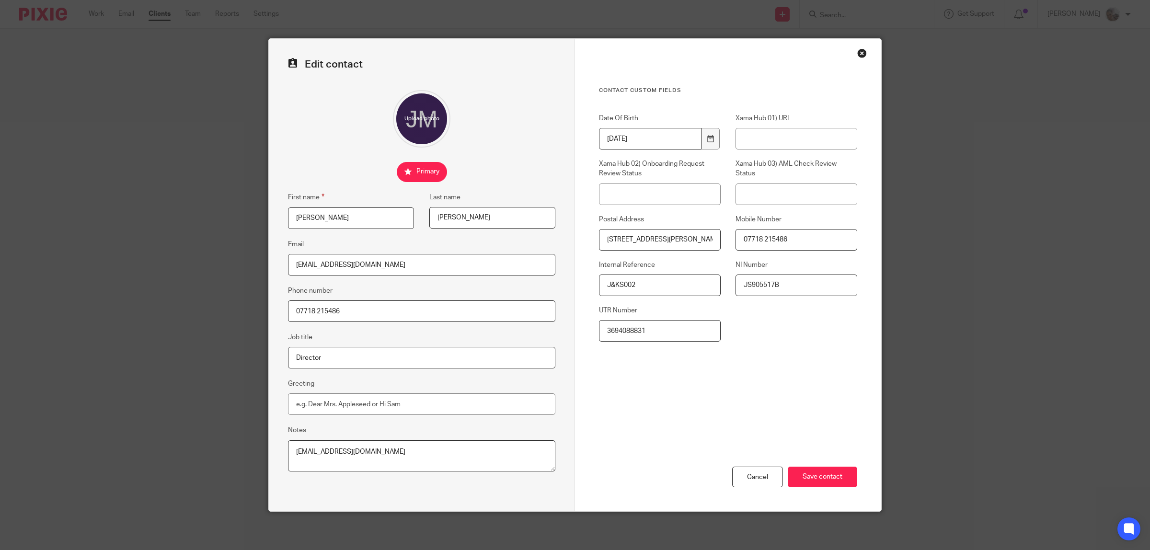
drag, startPoint x: 336, startPoint y: 268, endPoint x: 207, endPoint y: 264, distance: 129.0
click at [207, 264] on div "Edit contact First name Julian Last name Moise Email info@spittingpigcolchester…" at bounding box center [575, 275] width 1150 height 550
paste input "julianmoise@yahoo"
type input "julianmoise@yahoo.co.uk"
click at [818, 482] on input "Save contact" at bounding box center [822, 477] width 69 height 21
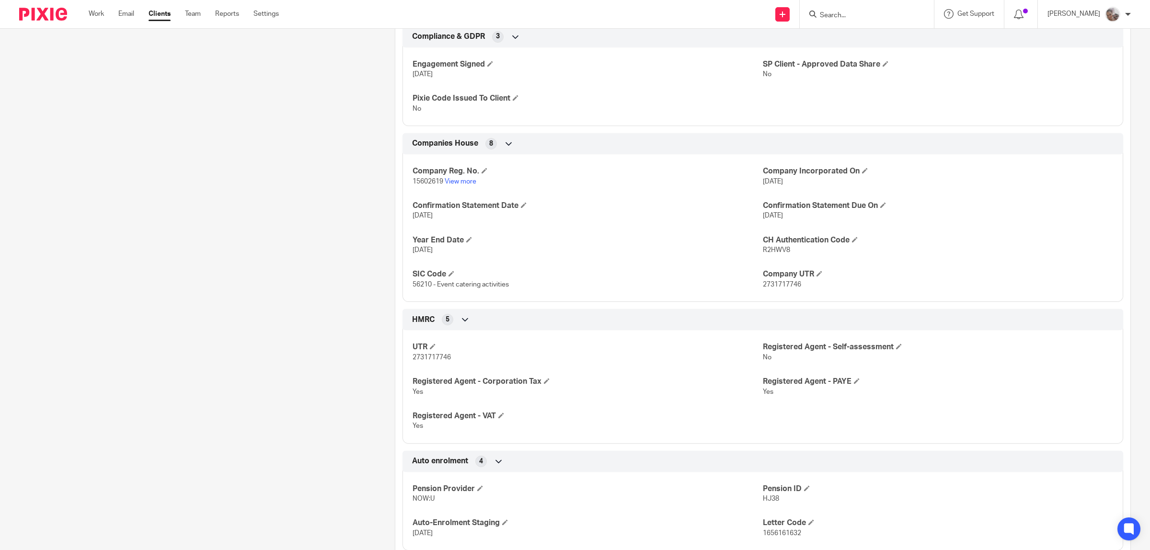
scroll to position [838, 0]
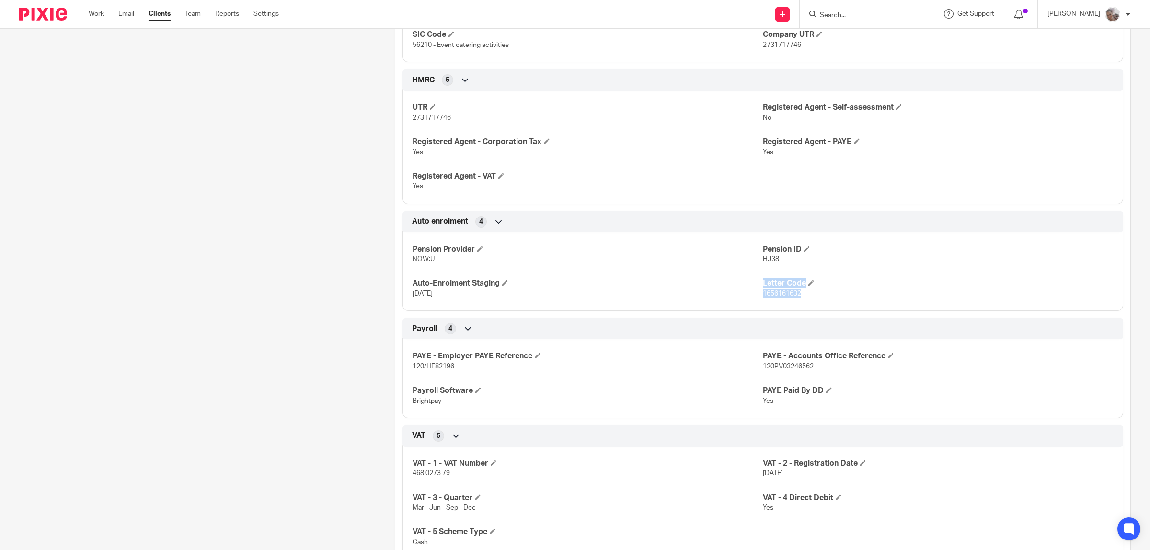
drag, startPoint x: 805, startPoint y: 296, endPoint x: 756, endPoint y: 295, distance: 49.4
click at [756, 295] on div "Pension Provider NOW:U Pension ID HJ38 Auto-Enrolment Staging [DATE] Letter Cod…" at bounding box center [762, 268] width 721 height 86
click at [800, 294] on p "1656161632" at bounding box center [938, 294] width 350 height 10
drag, startPoint x: 798, startPoint y: 294, endPoint x: 757, endPoint y: 295, distance: 41.2
click at [763, 295] on p "1656161632" at bounding box center [938, 294] width 350 height 10
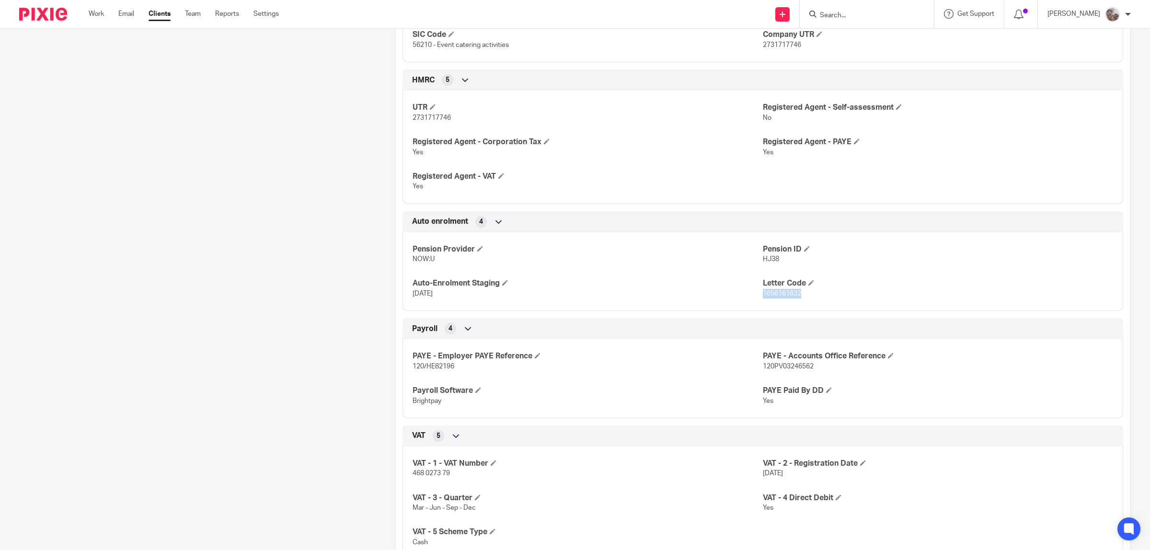
copy span "1656161632"
drag, startPoint x: 457, startPoint y: 368, endPoint x: 410, endPoint y: 367, distance: 46.5
click at [413, 367] on p "120/HE82196" at bounding box center [588, 367] width 350 height 10
copy span "120/HE82196"
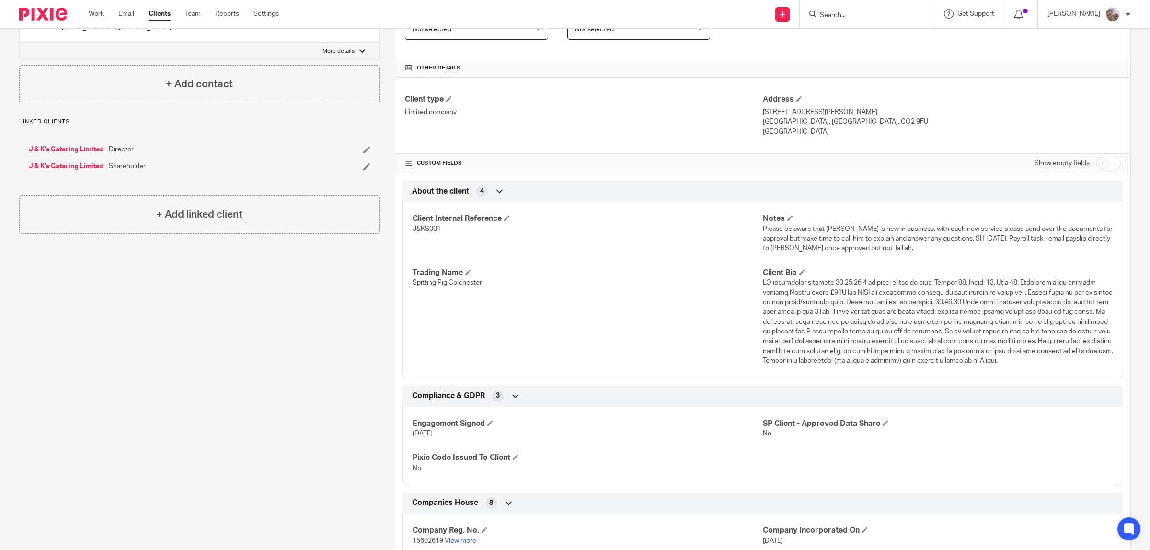
scroll to position [180, 0]
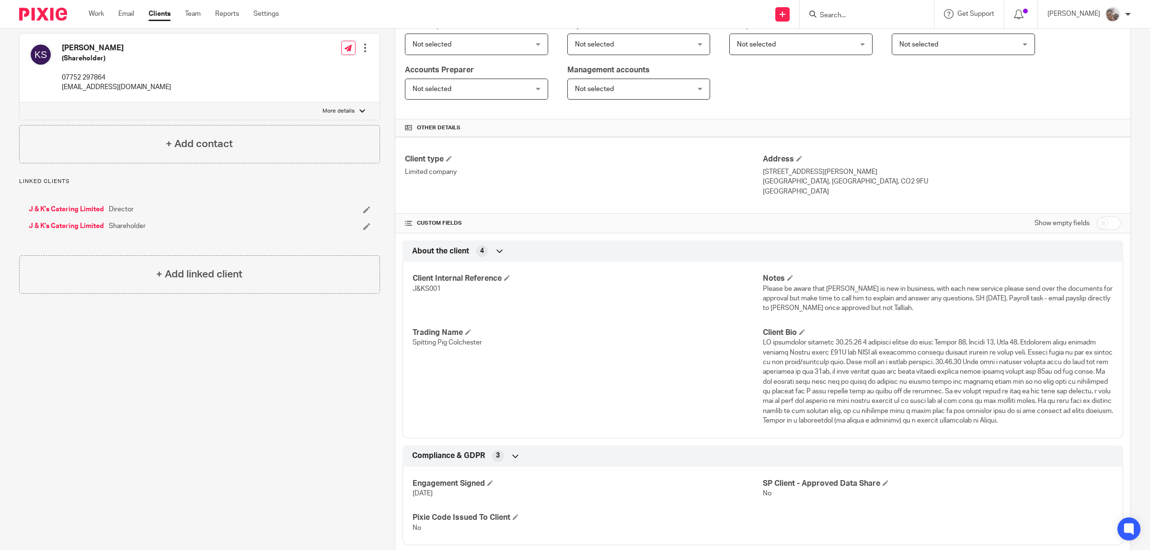
click at [109, 80] on p "07752 297864" at bounding box center [116, 78] width 109 height 10
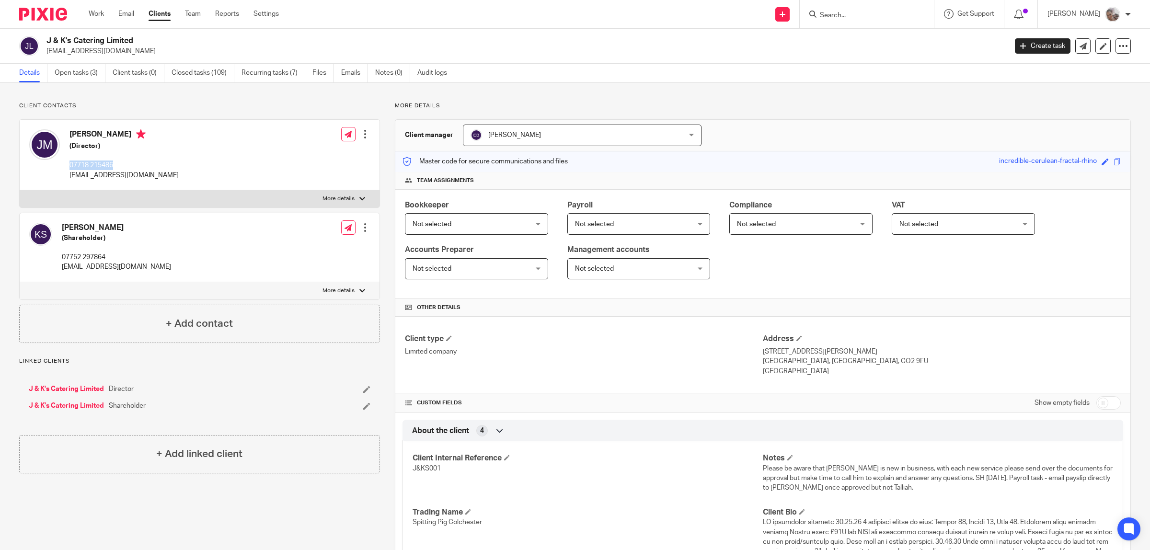
drag, startPoint x: 117, startPoint y: 164, endPoint x: 68, endPoint y: 166, distance: 49.4
click at [68, 166] on div "[PERSON_NAME] (Director) 07718 215486 [EMAIL_ADDRESS][DOMAIN_NAME]" at bounding box center [103, 155] width 149 height 60
copy p "07718 215486"
drag, startPoint x: 834, startPoint y: 381, endPoint x: 827, endPoint y: 372, distance: 11.9
click at [834, 377] on div "Client type Limited company Address [STREET_ADDRESS][PERSON_NAME] [GEOGRAPHIC_D…" at bounding box center [762, 355] width 735 height 77
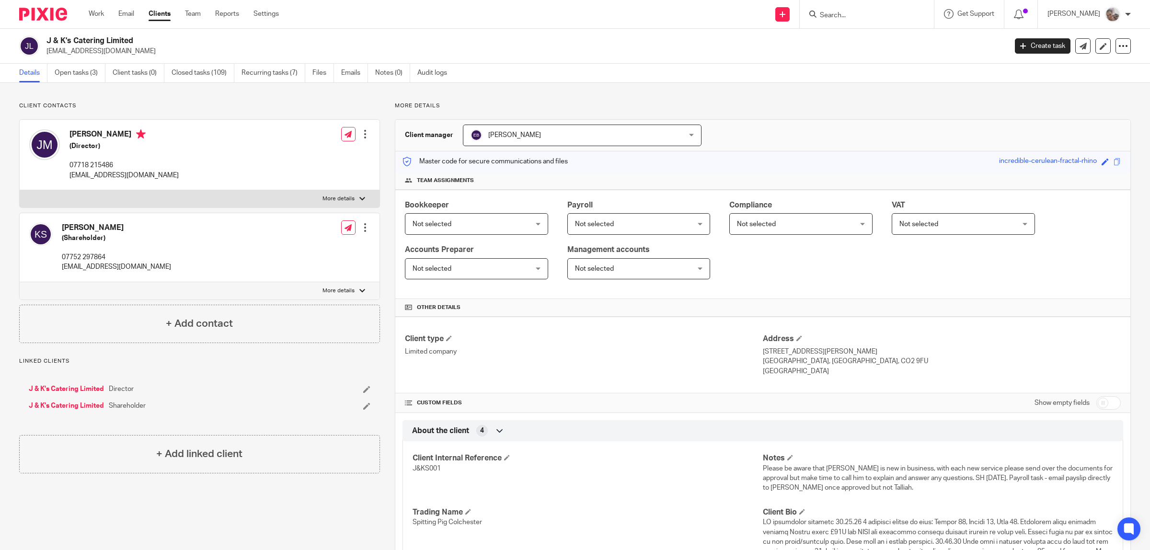
click at [799, 362] on p "[GEOGRAPHIC_DATA], [GEOGRAPHIC_DATA], CO2 9FU" at bounding box center [942, 361] width 358 height 10
copy p "[GEOGRAPHIC_DATA]"
click at [347, 197] on p "More details" at bounding box center [338, 199] width 32 height 8
click at [20, 190] on input "More details" at bounding box center [19, 190] width 0 height 0
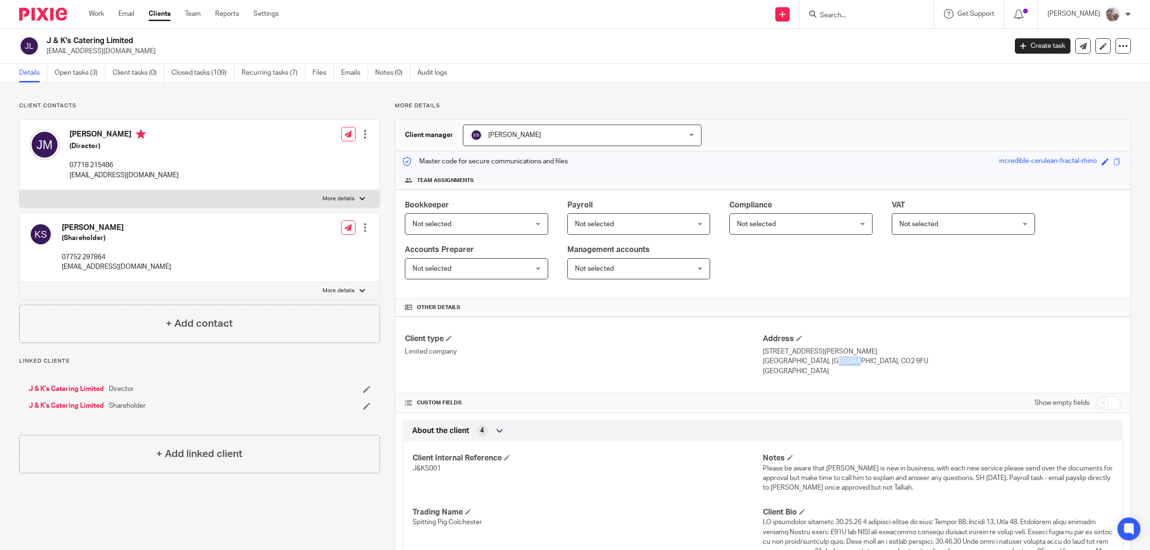
checkbox input "true"
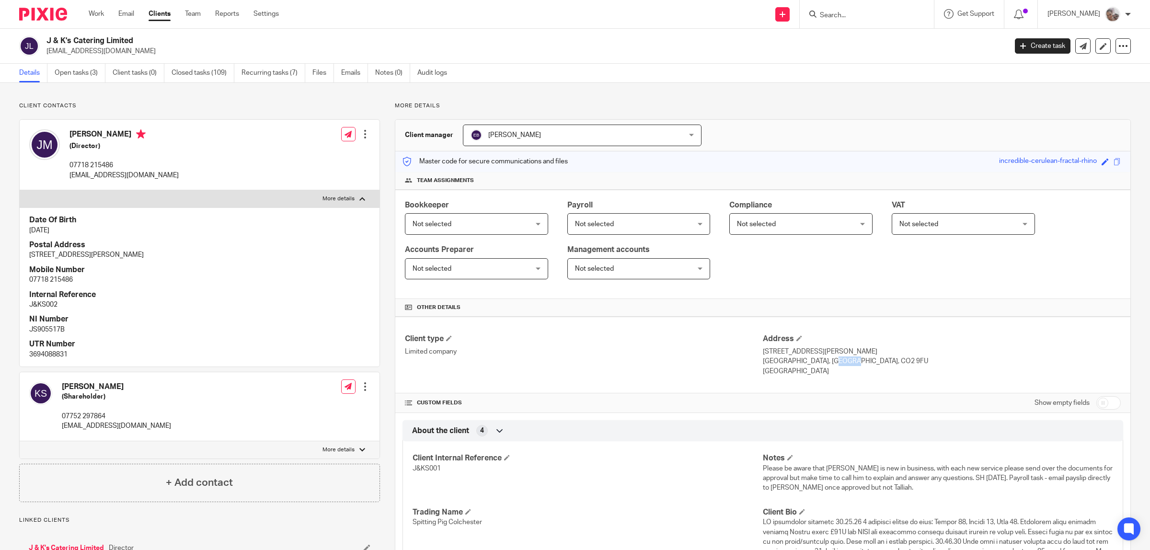
click at [348, 449] on p "More details" at bounding box center [338, 450] width 32 height 8
click at [20, 441] on input "More details" at bounding box center [19, 441] width 0 height 0
checkbox input "true"
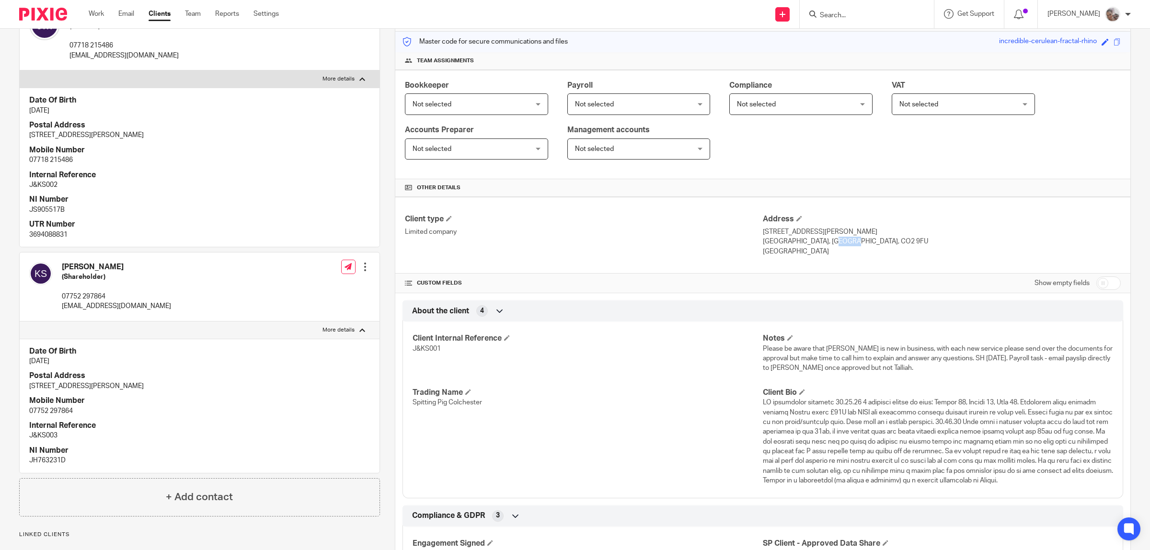
scroll to position [180, 0]
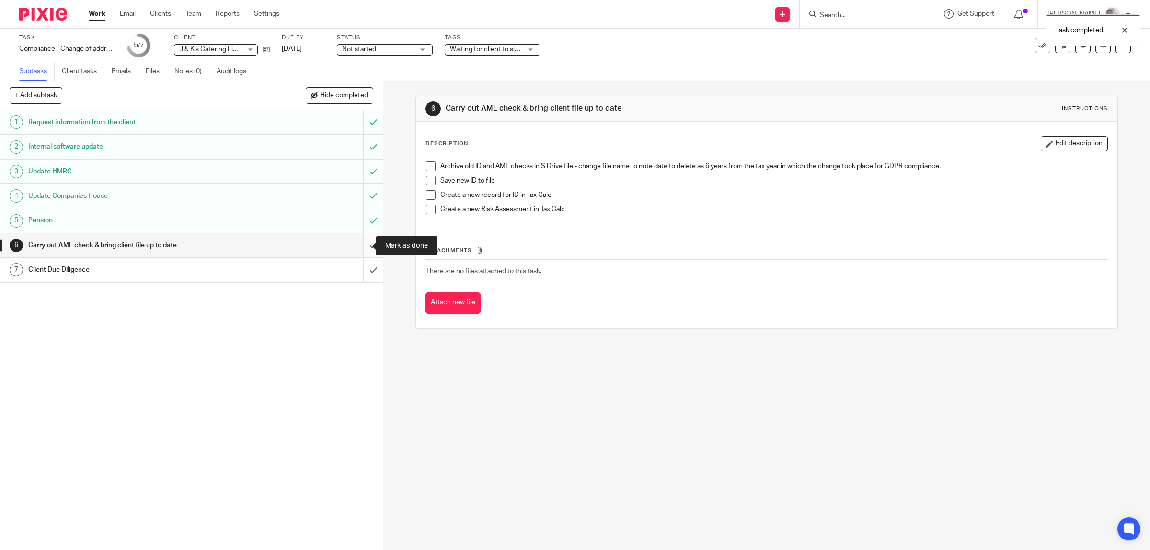
click at [363, 242] on input "submit" at bounding box center [191, 245] width 383 height 24
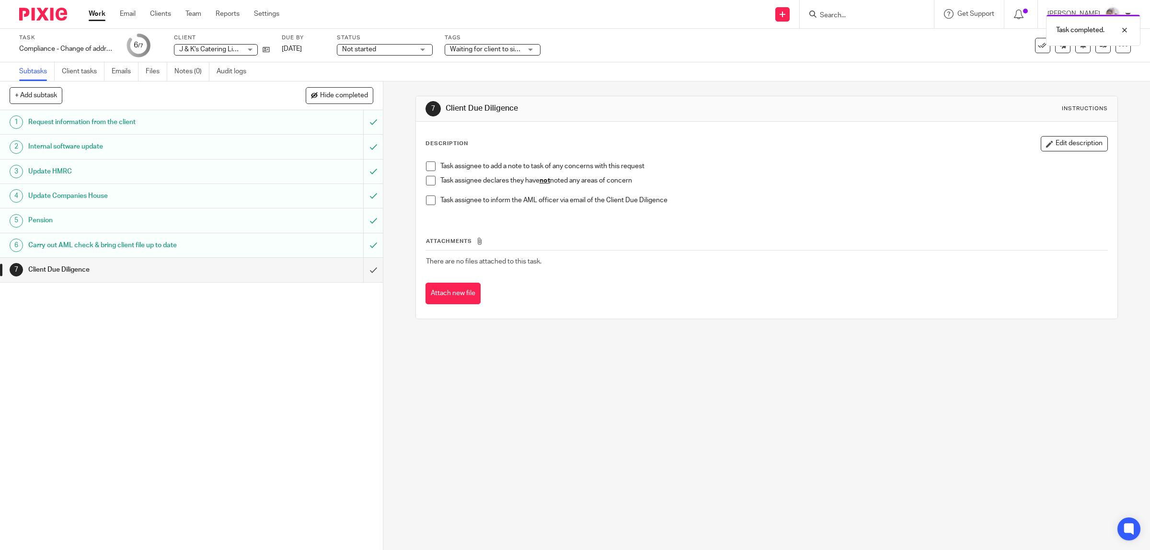
click at [426, 181] on span at bounding box center [431, 181] width 10 height 10
click at [264, 51] on icon at bounding box center [266, 49] width 7 height 7
click at [264, 46] on icon at bounding box center [266, 49] width 7 height 7
click at [365, 272] on input "submit" at bounding box center [191, 270] width 383 height 24
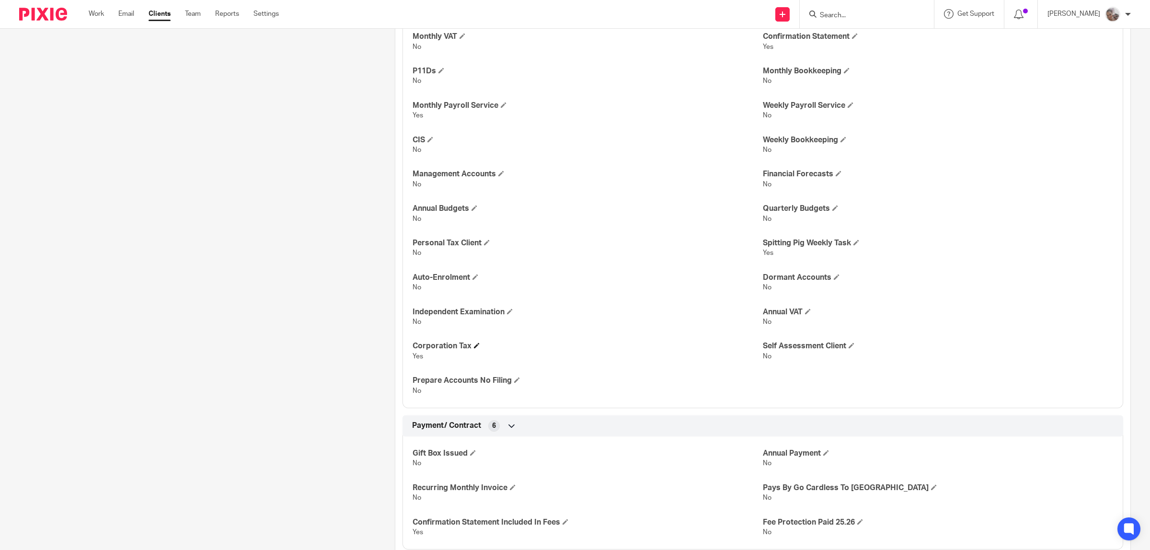
scroll to position [1747, 0]
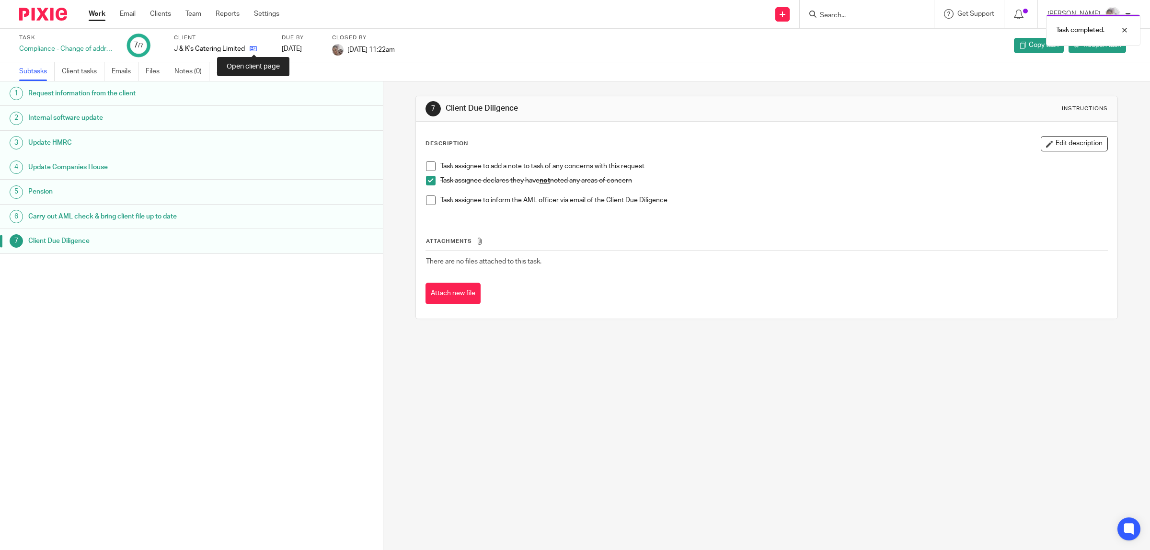
click at [252, 52] on icon at bounding box center [253, 48] width 7 height 7
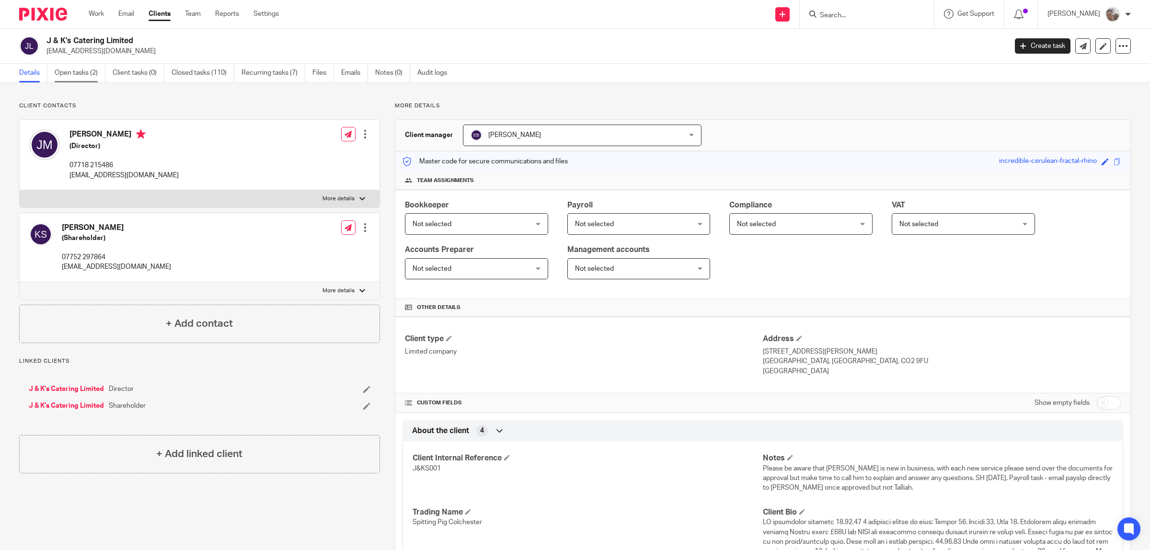
click at [75, 70] on link "Open tasks (2)" at bounding box center [80, 73] width 51 height 19
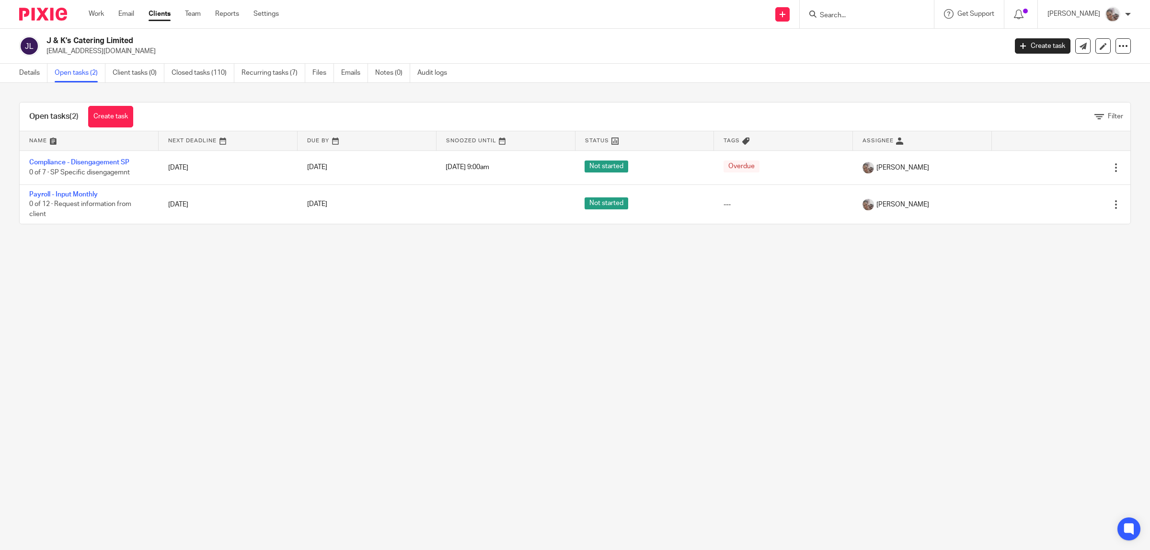
click at [841, 11] on input "Search" at bounding box center [862, 15] width 86 height 9
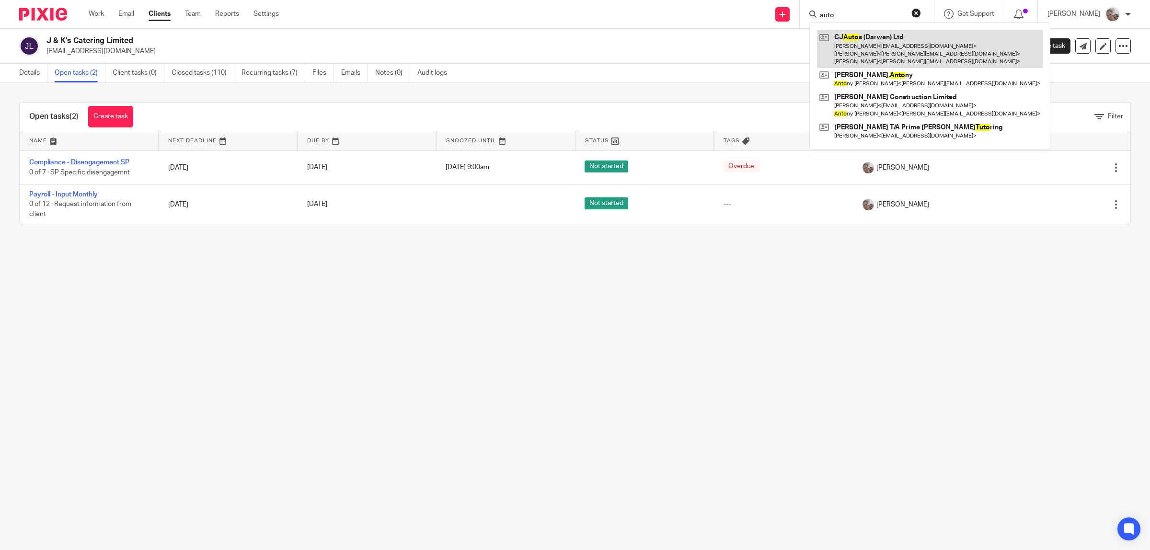
type input "auto"
click at [906, 46] on link at bounding box center [930, 49] width 226 height 38
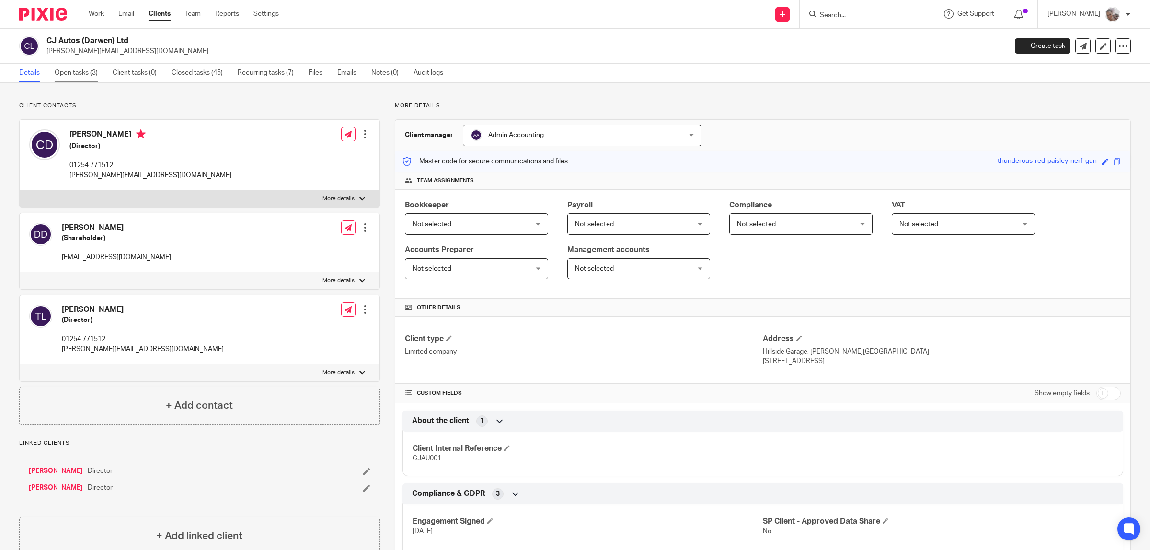
click at [86, 70] on link "Open tasks (3)" at bounding box center [80, 73] width 51 height 19
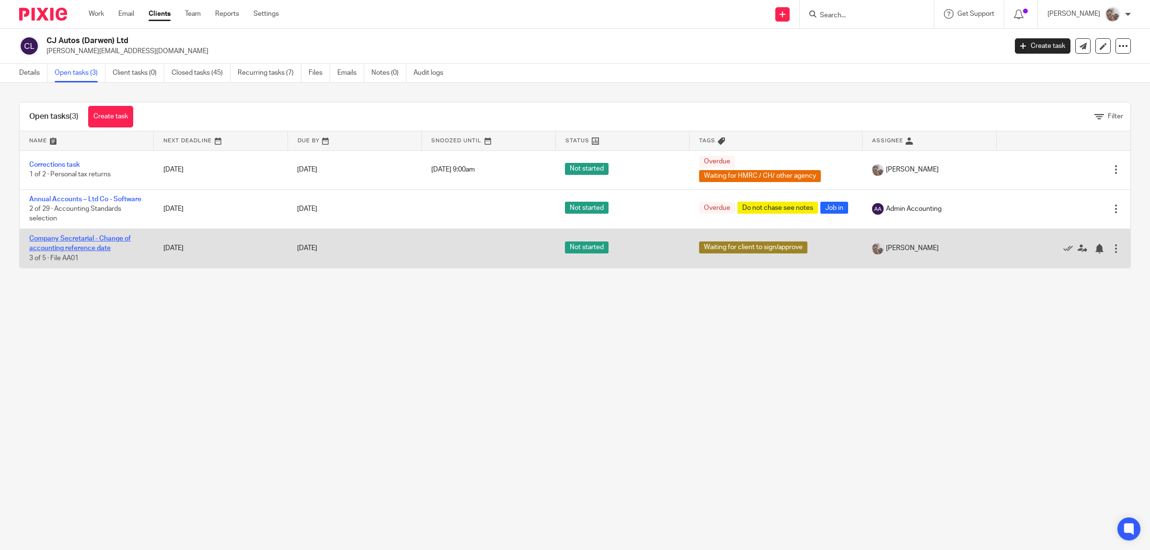
click at [77, 250] on link "Company Secretarial - Change of accounting reference date" at bounding box center [80, 243] width 102 height 16
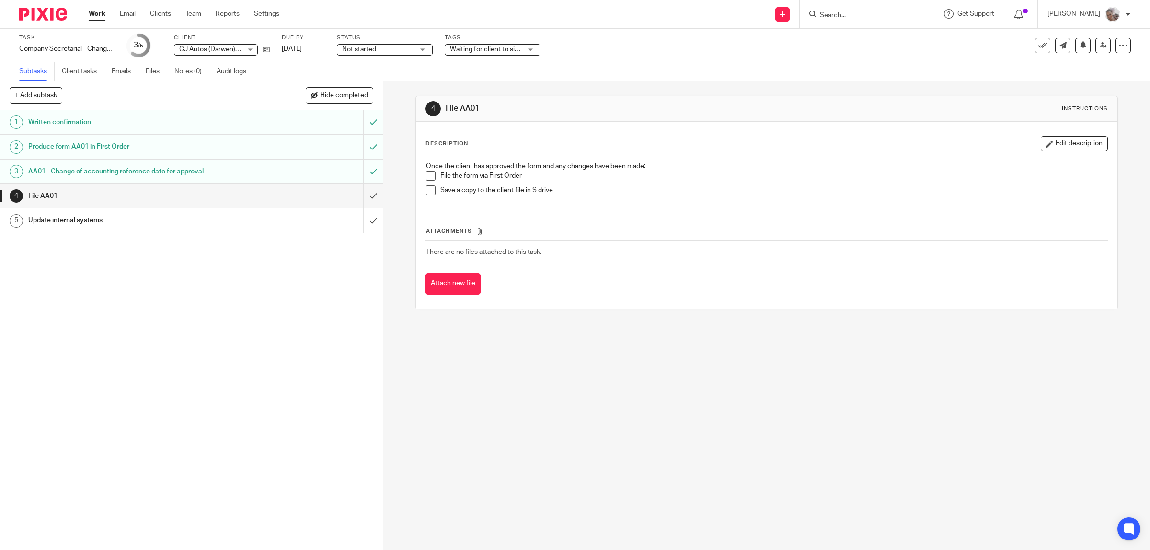
click at [426, 175] on span at bounding box center [431, 176] width 10 height 10
click at [426, 189] on span at bounding box center [431, 190] width 10 height 10
click at [360, 200] on input "submit" at bounding box center [191, 196] width 383 height 24
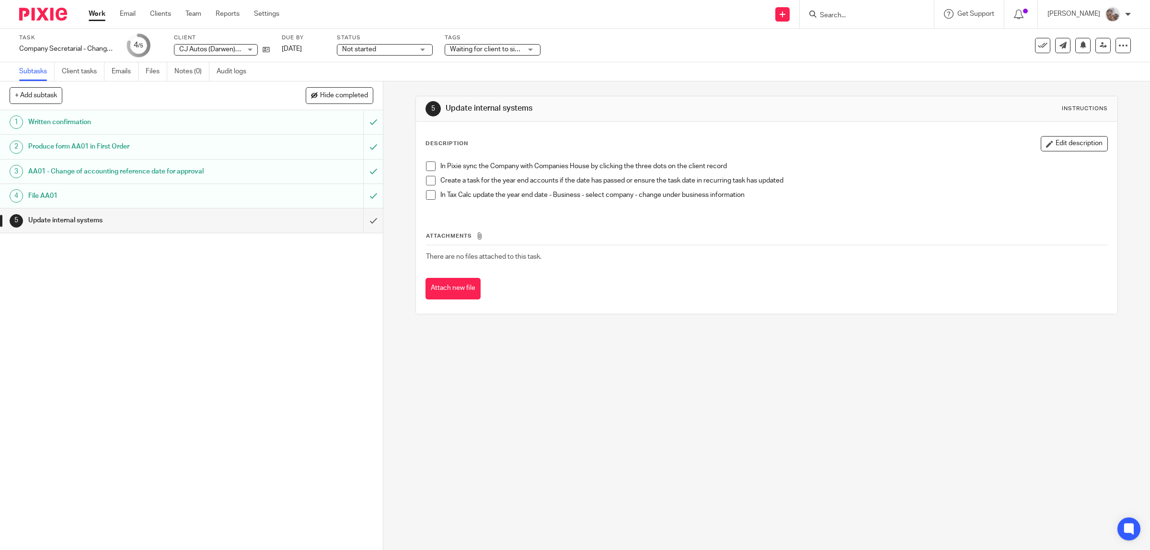
click at [429, 197] on span at bounding box center [431, 195] width 10 height 10
click at [263, 49] on icon at bounding box center [266, 49] width 7 height 7
click at [103, 11] on link "Work" at bounding box center [97, 14] width 17 height 10
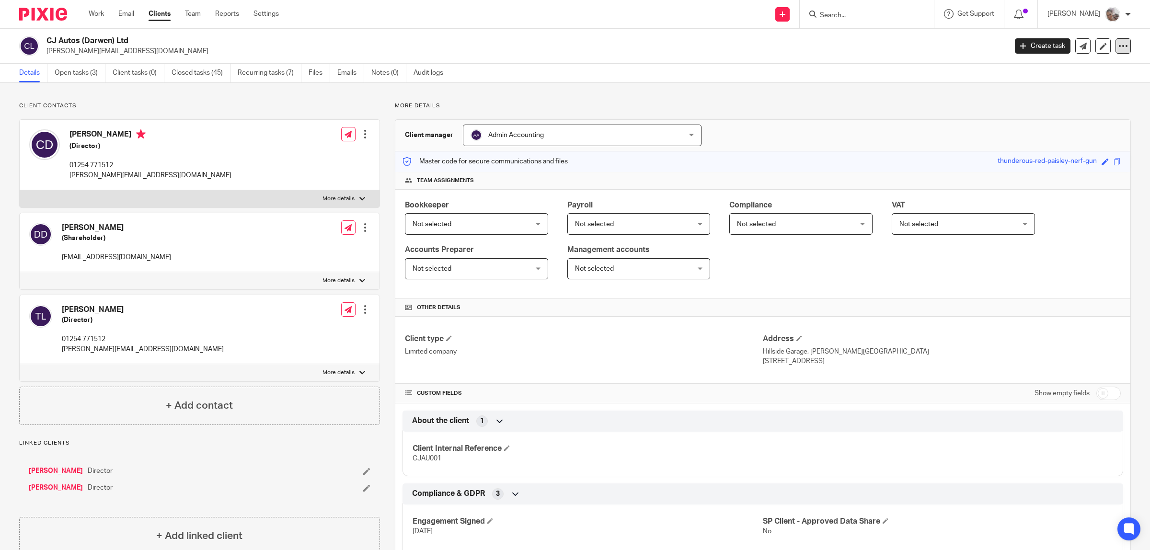
click at [1118, 49] on icon at bounding box center [1123, 46] width 10 height 10
click at [1044, 68] on link "Update from Companies House" at bounding box center [1062, 70] width 106 height 14
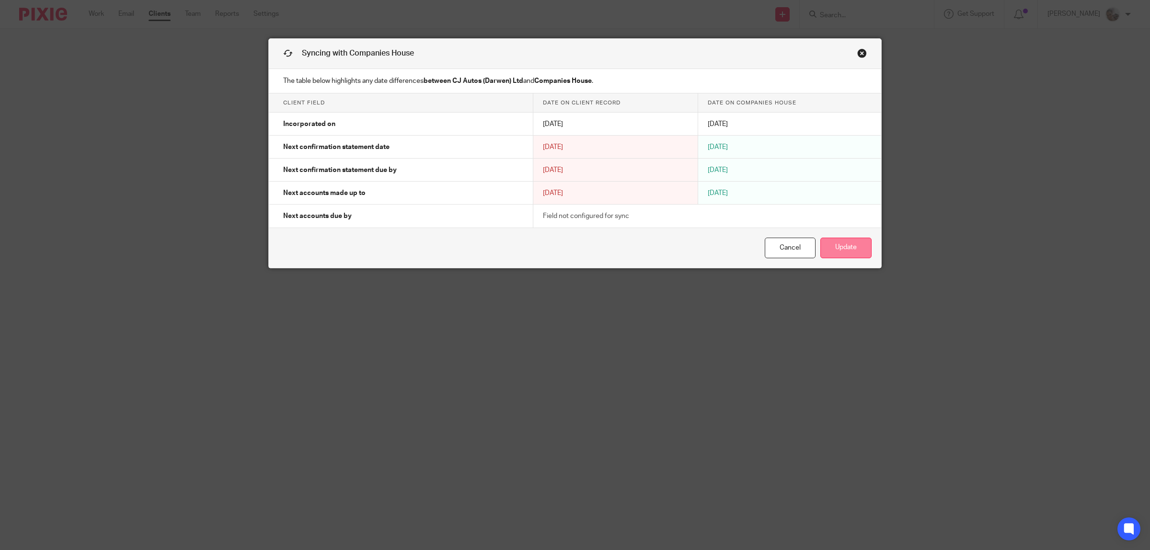
click at [825, 245] on button "Update" at bounding box center [845, 248] width 51 height 21
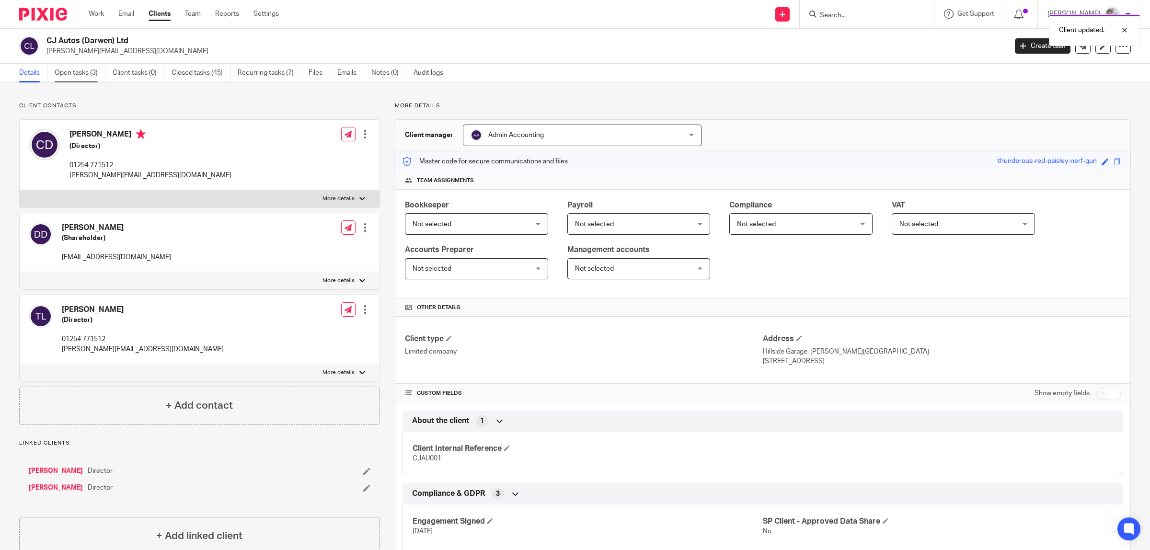
click at [74, 78] on link "Open tasks (3)" at bounding box center [80, 73] width 51 height 19
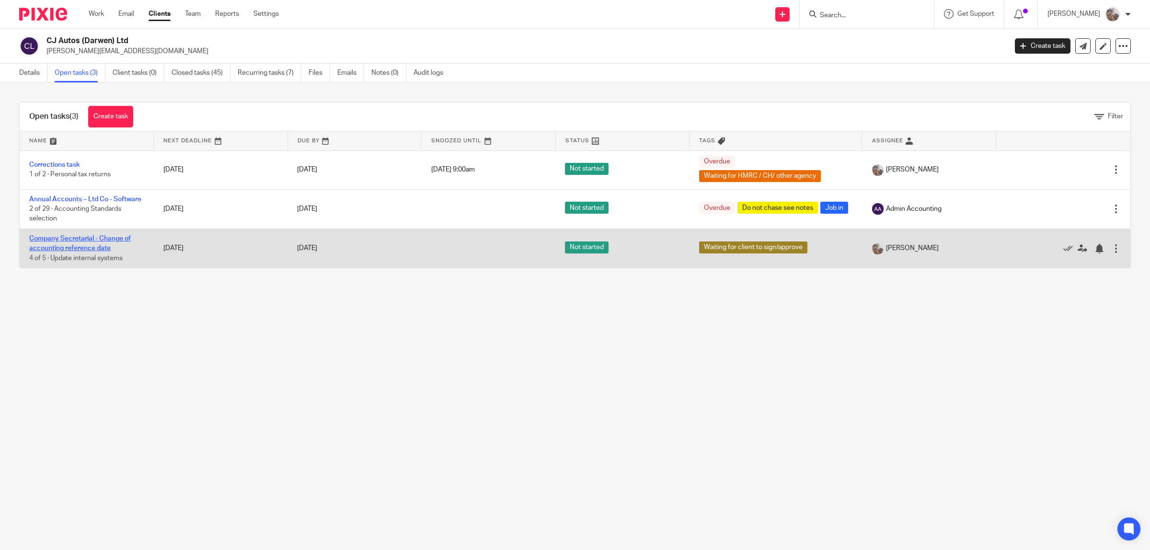
click at [101, 250] on link "Company Secretarial - Change of accounting reference date" at bounding box center [80, 243] width 102 height 16
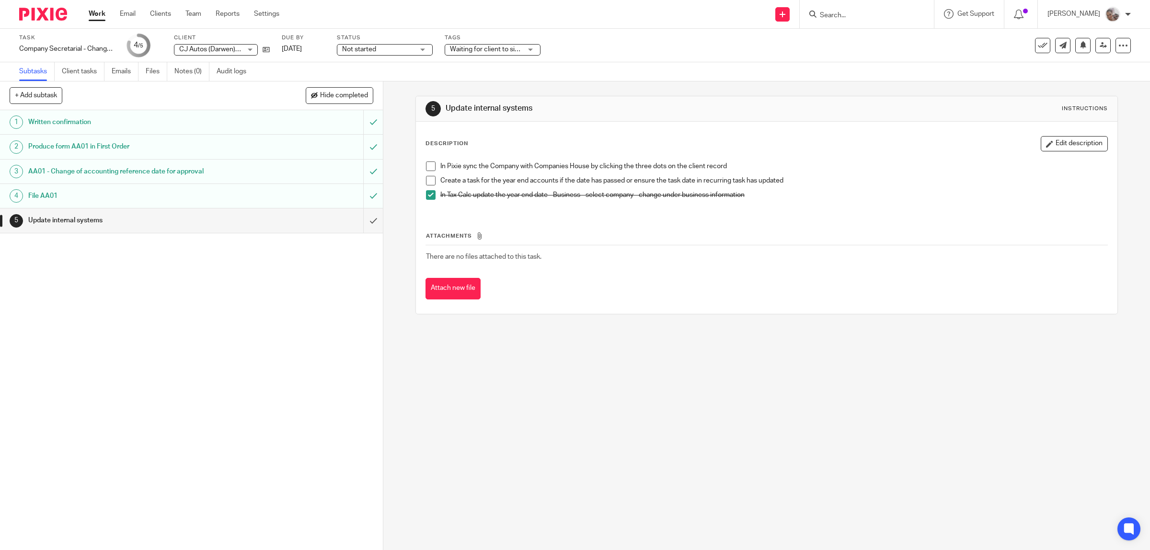
click at [427, 166] on span at bounding box center [431, 166] width 10 height 10
click at [361, 219] on input "submit" at bounding box center [191, 220] width 383 height 24
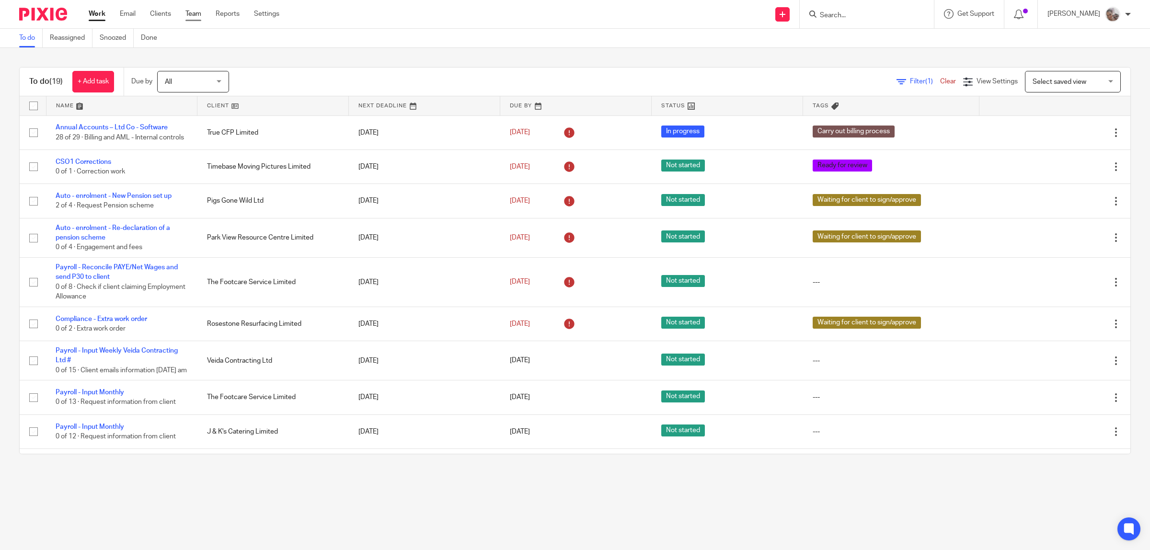
click at [193, 12] on link "Team" at bounding box center [193, 14] width 16 height 10
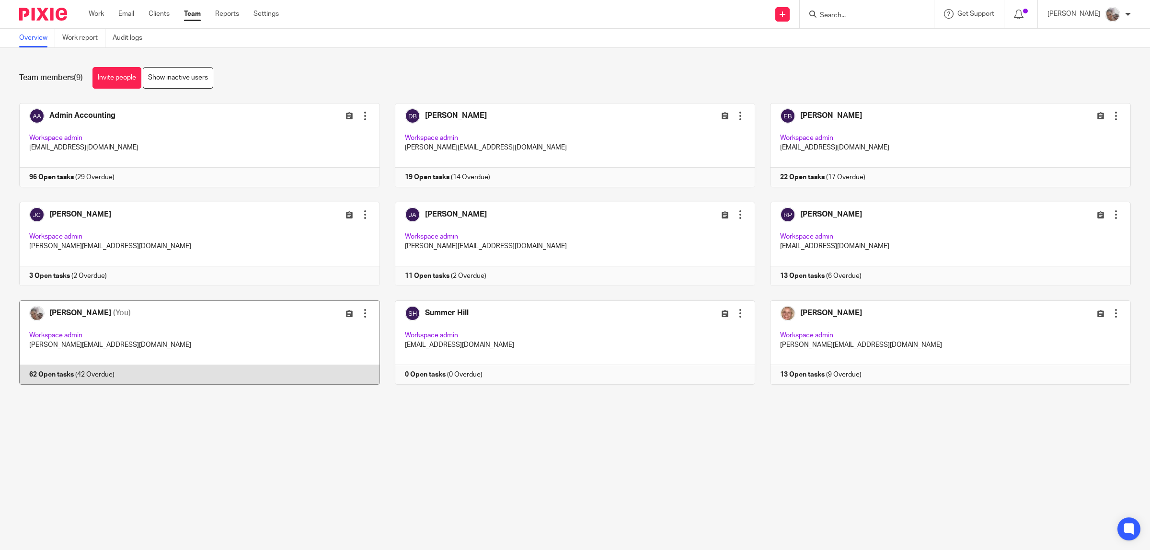
click at [88, 310] on link at bounding box center [192, 342] width 376 height 84
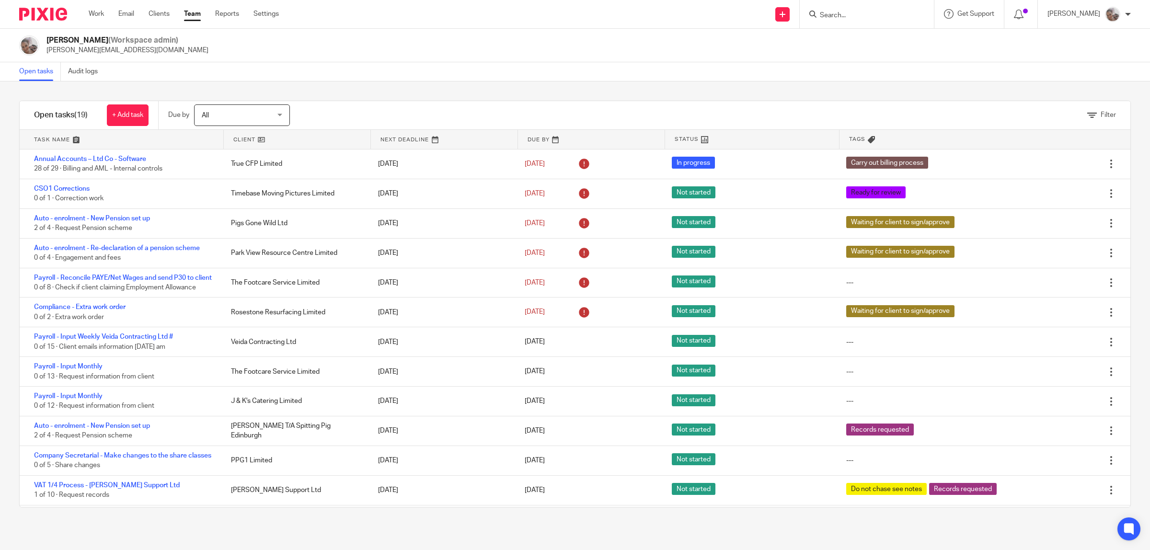
click at [197, 13] on link "Team" at bounding box center [192, 14] width 17 height 10
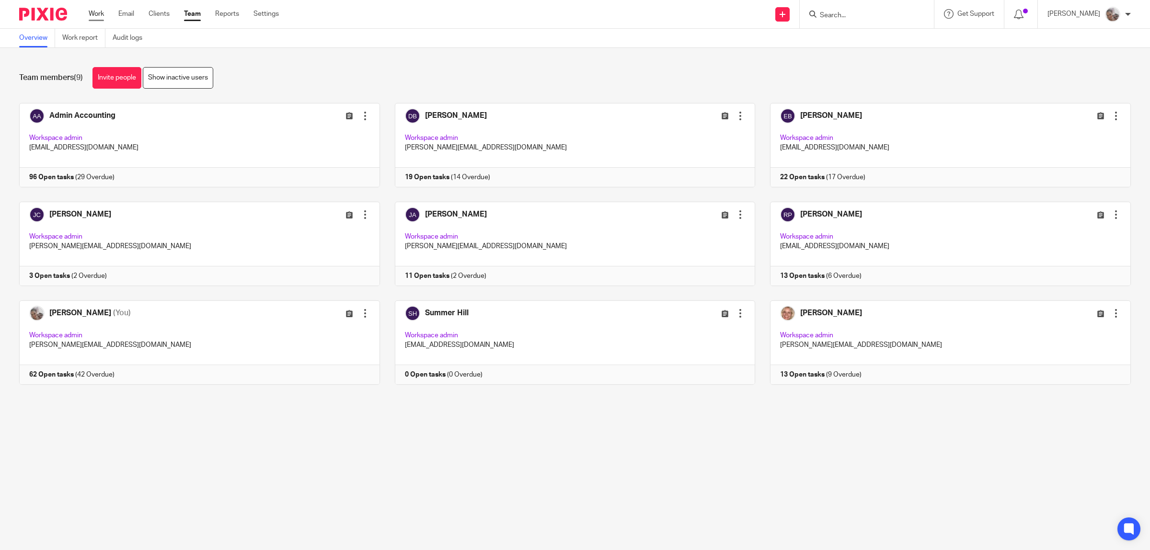
click at [96, 15] on link "Work" at bounding box center [96, 14] width 15 height 10
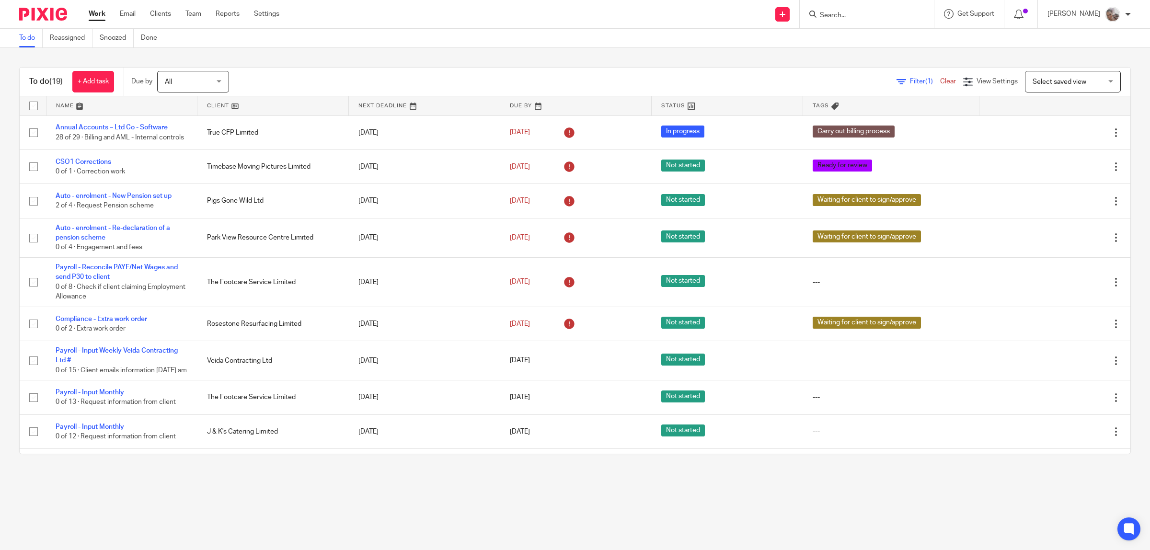
click at [874, 10] on form at bounding box center [870, 14] width 102 height 12
click at [874, 15] on input "Search" at bounding box center [862, 15] width 86 height 9
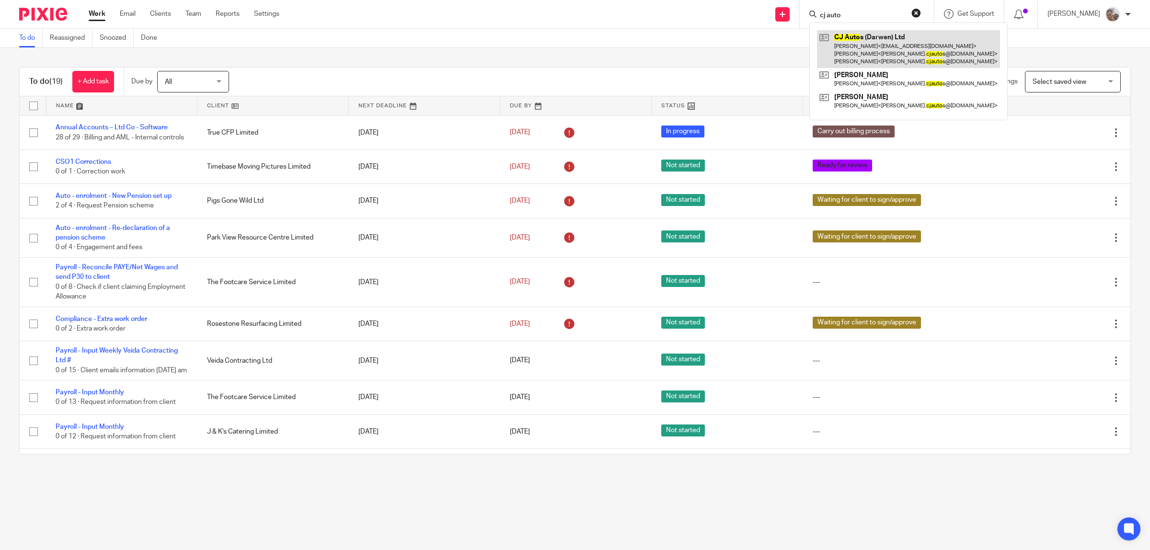
type input "cj auto"
click at [904, 45] on link at bounding box center [908, 49] width 183 height 38
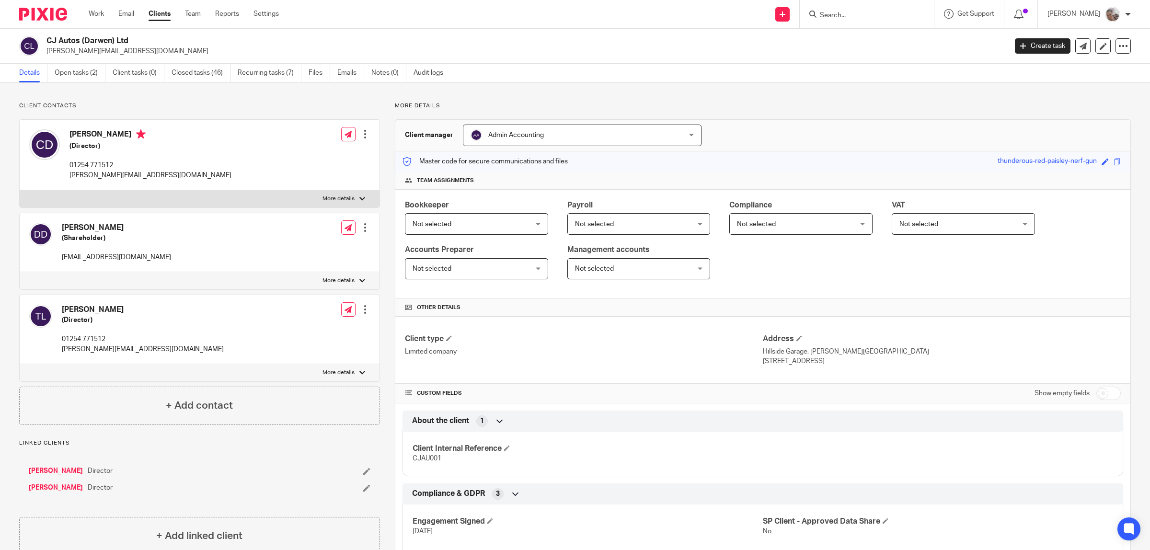
drag, startPoint x: 842, startPoint y: 363, endPoint x: 757, endPoint y: 353, distance: 85.9
click at [763, 353] on div "Address Hillside Garage, Edward Street Darwen, Lancashire, BB3 1AY" at bounding box center [942, 350] width 358 height 32
click at [94, 17] on link "Work" at bounding box center [96, 14] width 15 height 10
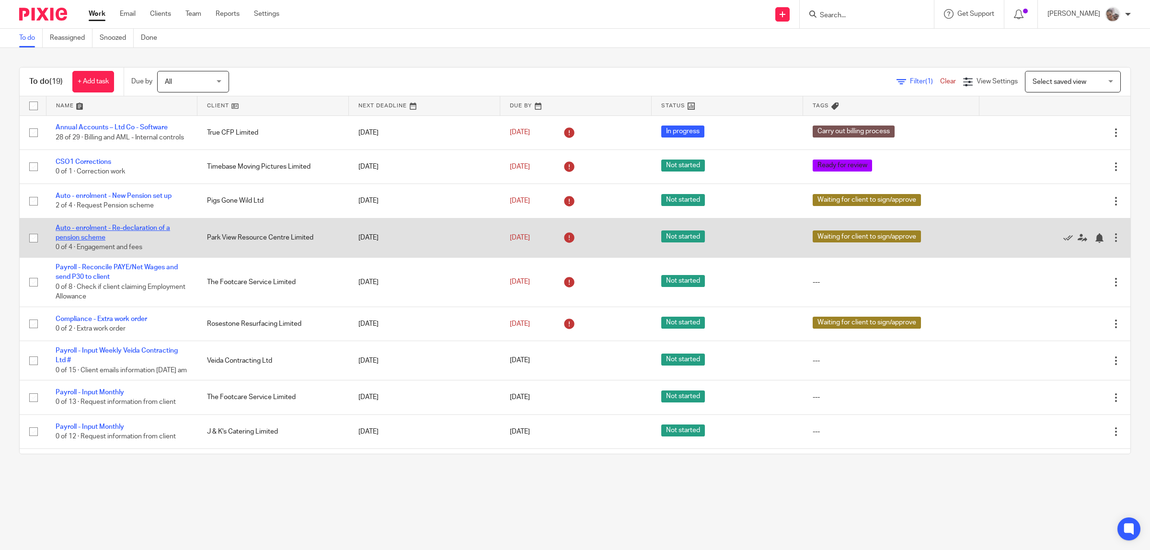
click at [120, 231] on link "Auto - enrolment - Re-declaration of a pension scheme" at bounding box center [113, 233] width 115 height 16
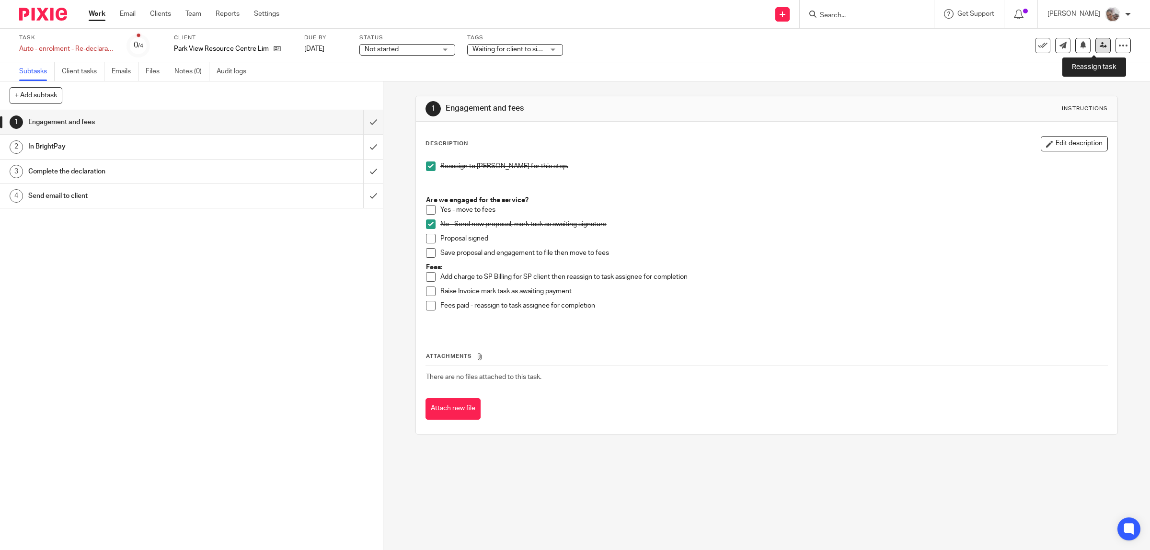
click at [1095, 50] on link at bounding box center [1102, 45] width 15 height 15
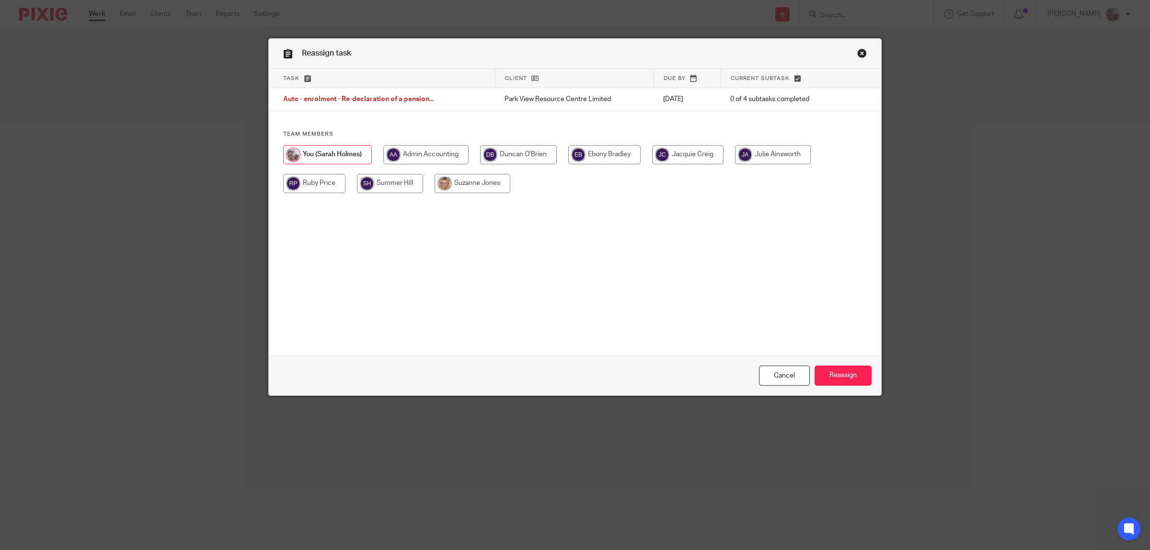
click at [770, 153] on input "radio" at bounding box center [773, 154] width 76 height 19
radio input "true"
click at [847, 377] on input "Reassign" at bounding box center [843, 376] width 57 height 21
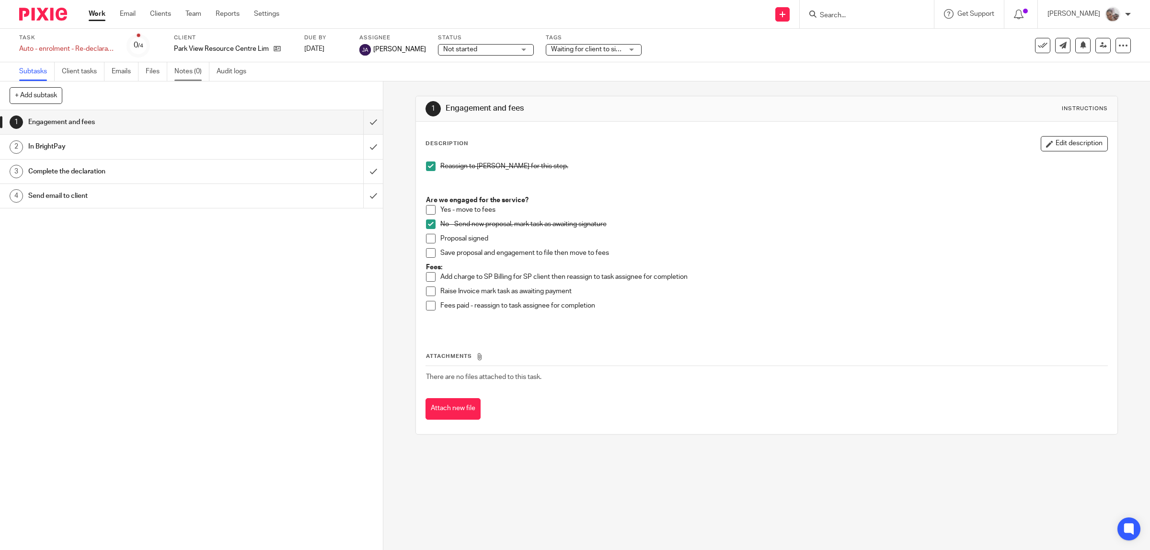
click at [201, 70] on link "Notes (0)" at bounding box center [191, 71] width 35 height 19
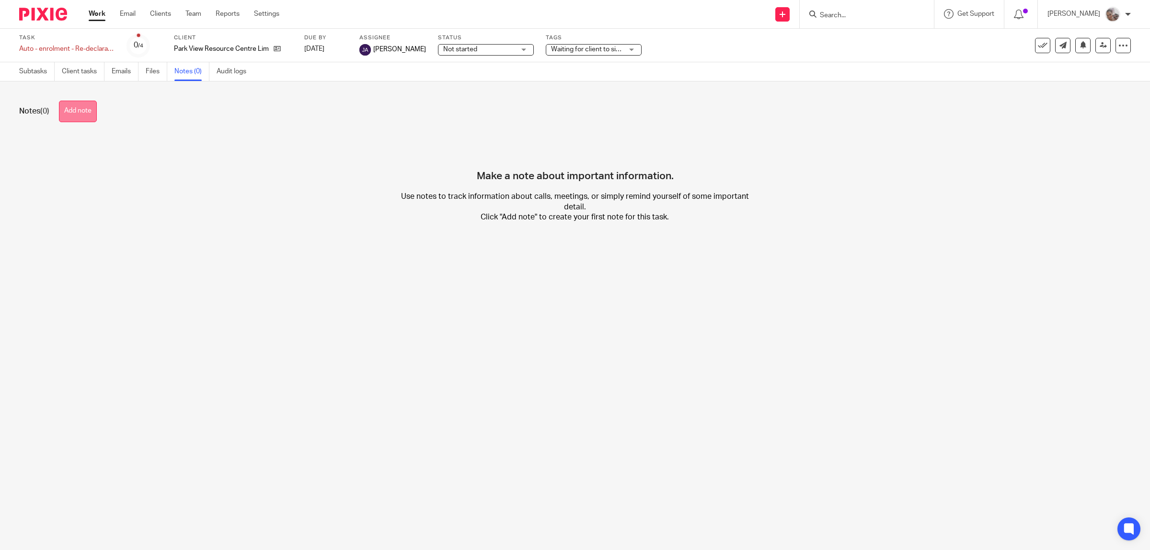
click at [80, 108] on button "Add note" at bounding box center [78, 112] width 38 height 22
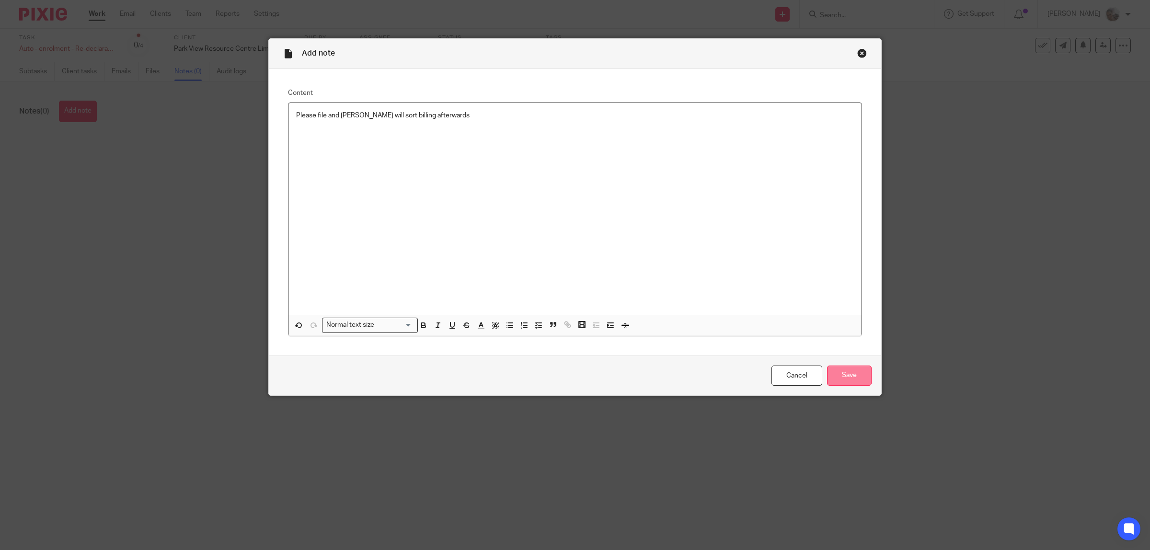
click at [861, 379] on input "Save" at bounding box center [849, 376] width 45 height 21
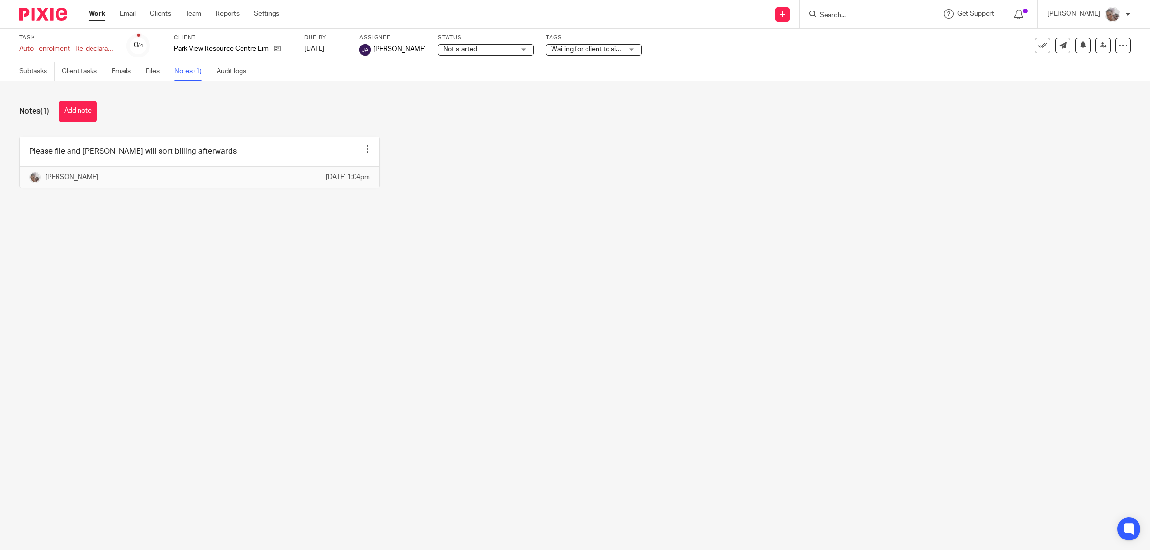
click at [377, 250] on main "Task Auto - enrolment - Re-declaration of a pension scheme Save Auto - enrolmen…" at bounding box center [575, 275] width 1150 height 550
click at [94, 15] on link "Work" at bounding box center [97, 14] width 17 height 10
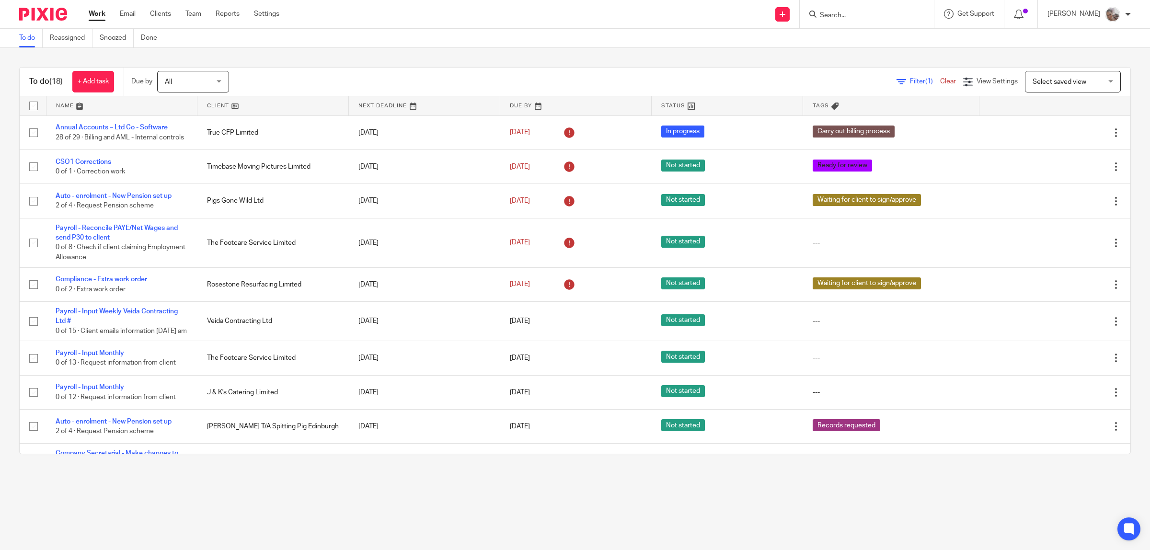
click at [816, 12] on icon at bounding box center [812, 14] width 7 height 7
click at [851, 15] on input "Search" at bounding box center [862, 15] width 86 height 9
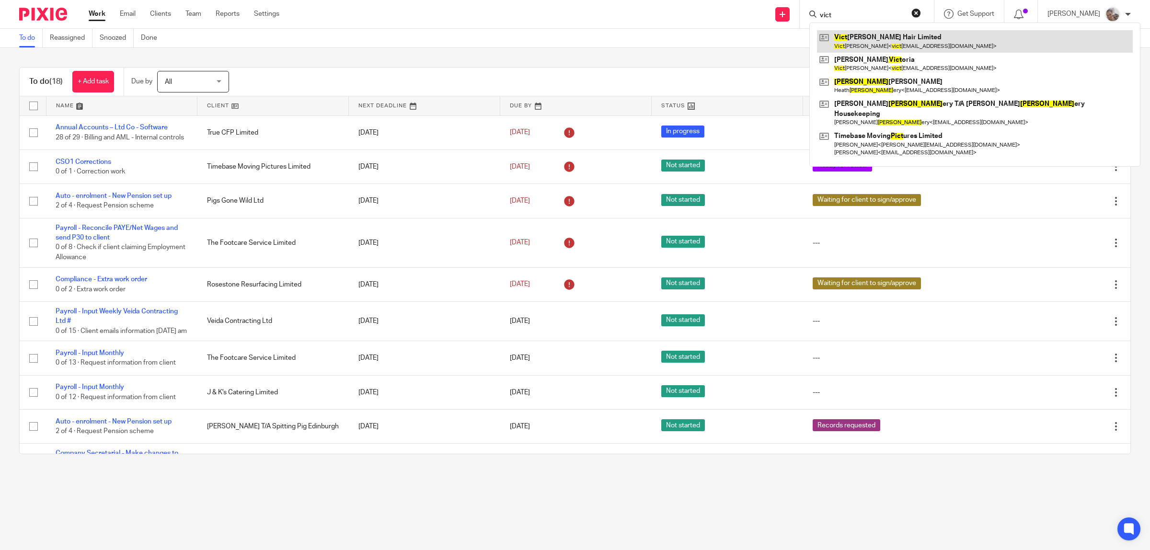
type input "vict"
click at [869, 36] on link at bounding box center [975, 41] width 316 height 22
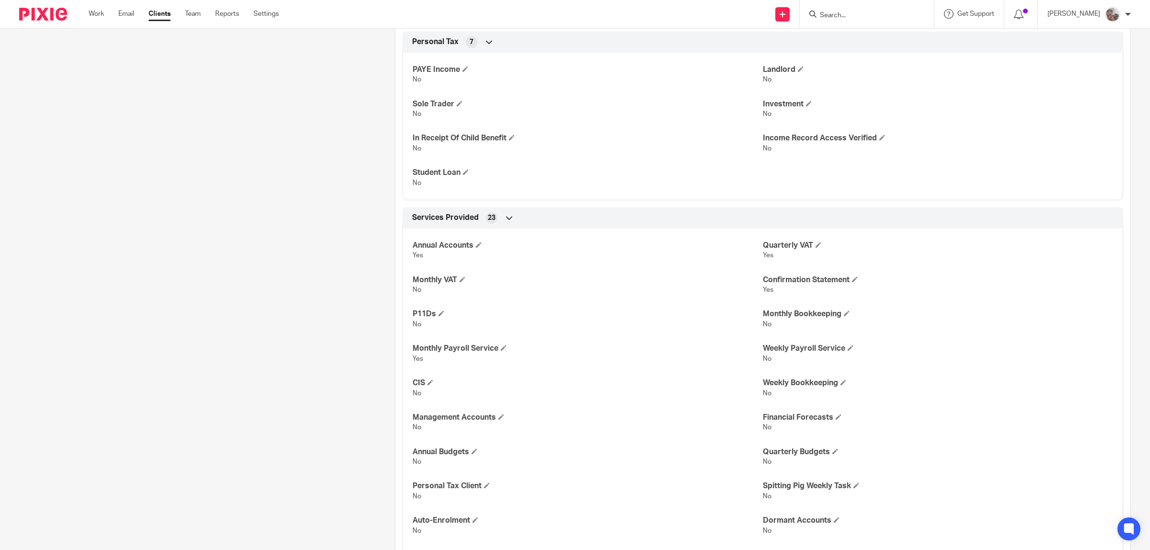
scroll to position [1605, 0]
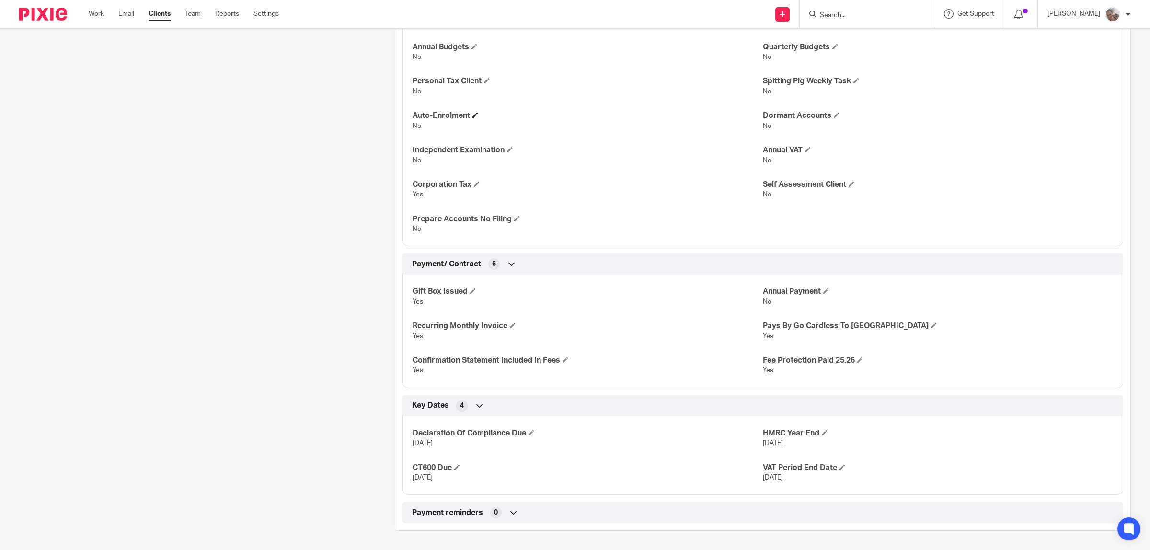
click at [471, 113] on h4 "Auto-Enrolment" at bounding box center [588, 116] width 350 height 10
click at [473, 117] on span at bounding box center [475, 115] width 6 height 6
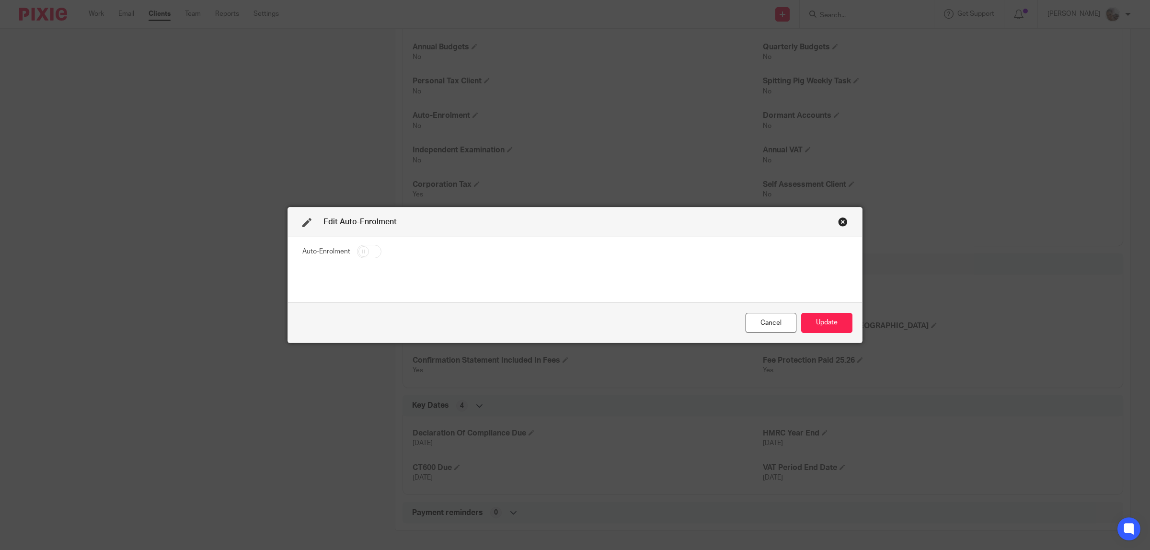
click at [364, 257] on input "checkbox" at bounding box center [369, 251] width 24 height 13
checkbox input "true"
click at [808, 329] on button "Update" at bounding box center [826, 323] width 51 height 21
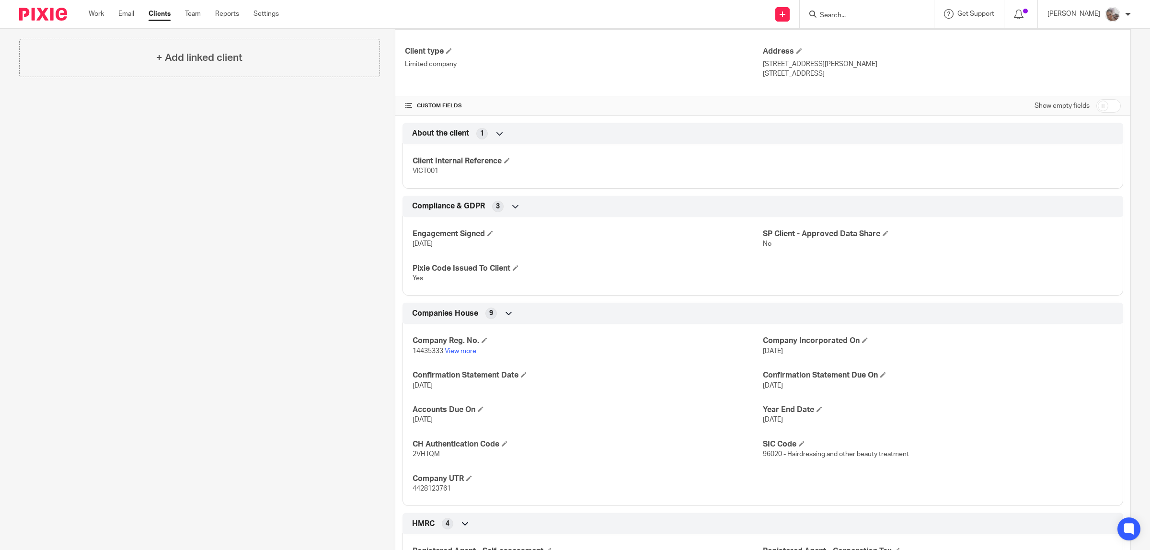
scroll to position [0, 0]
